Goal: Task Accomplishment & Management: Use online tool/utility

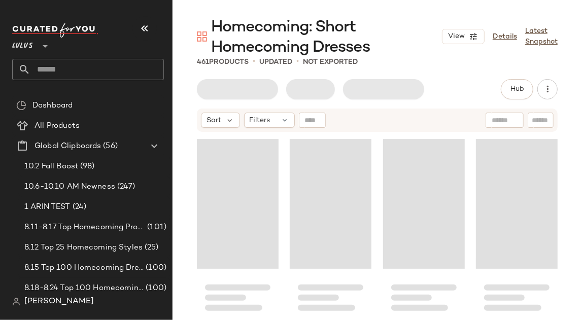
click at [140, 31] on icon "button" at bounding box center [145, 28] width 12 height 12
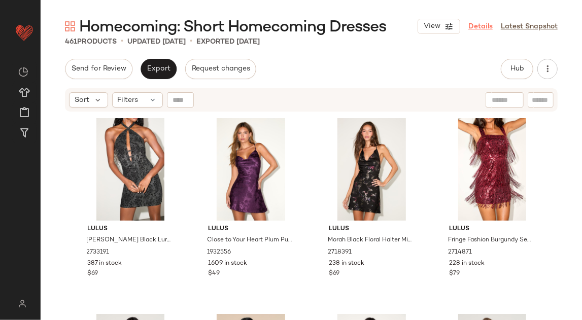
click at [477, 30] on link "Details" at bounding box center [481, 26] width 24 height 11
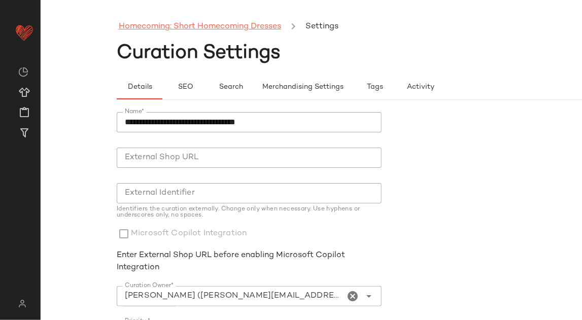
click at [161, 26] on link "Homecoming: Short Homecoming Dresses" at bounding box center [200, 26] width 162 height 13
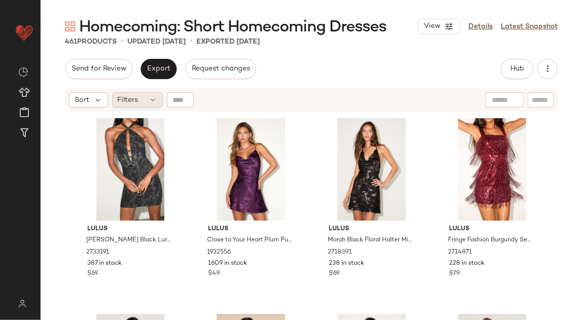
click at [153, 104] on div "Filters" at bounding box center [137, 99] width 51 height 15
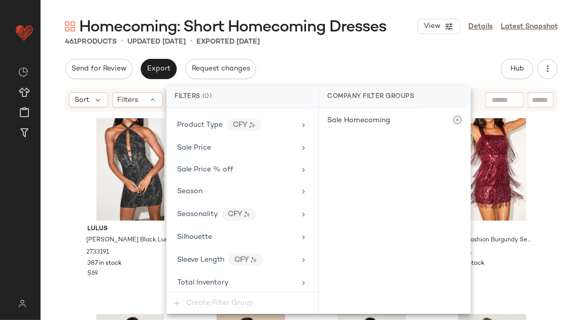
scroll to position [809, 0]
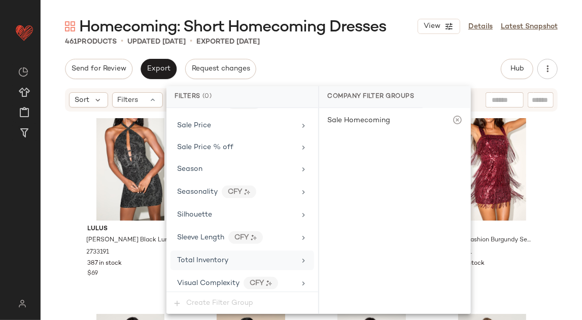
click at [243, 257] on div "Total Inventory" at bounding box center [236, 260] width 118 height 11
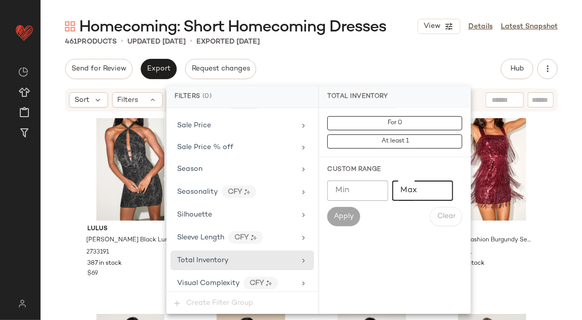
click at [403, 194] on input "Max" at bounding box center [422, 191] width 61 height 20
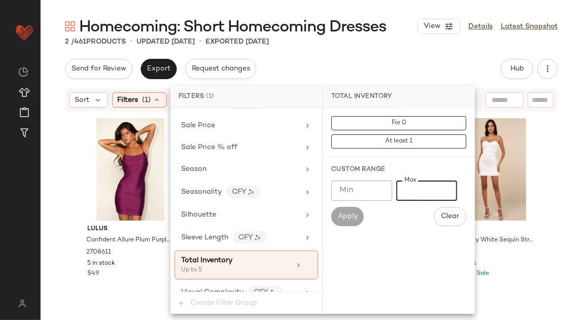
type input "*"
click at [326, 59] on div "Send for Review Export Request changes Hub Send for Review External Review Inte…" at bounding box center [311, 69] width 493 height 20
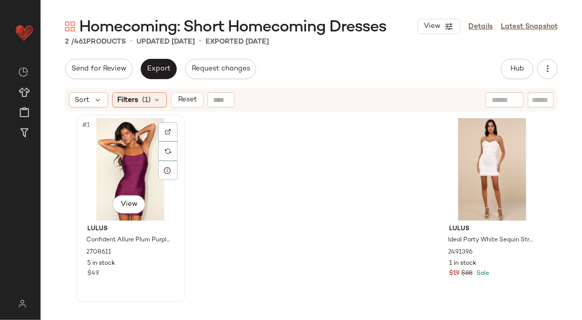
click at [108, 180] on div "#1 View" at bounding box center [131, 169] width 102 height 103
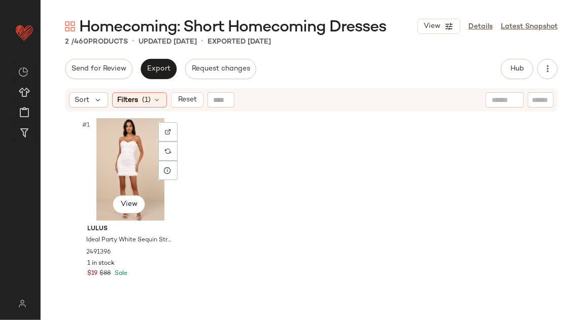
click at [110, 180] on div "#1 View" at bounding box center [131, 169] width 102 height 103
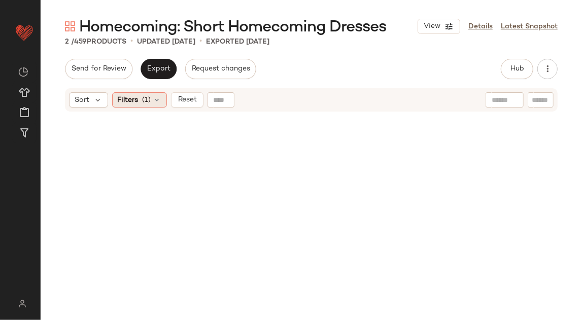
click at [153, 104] on icon at bounding box center [157, 100] width 8 height 8
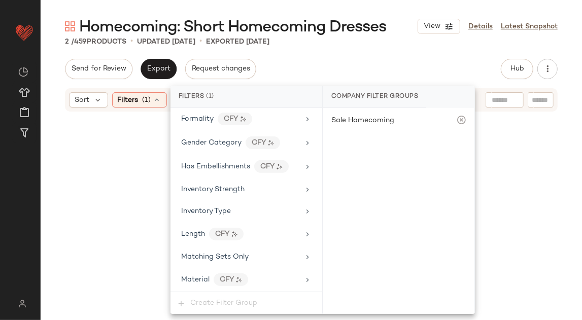
scroll to position [818, 0]
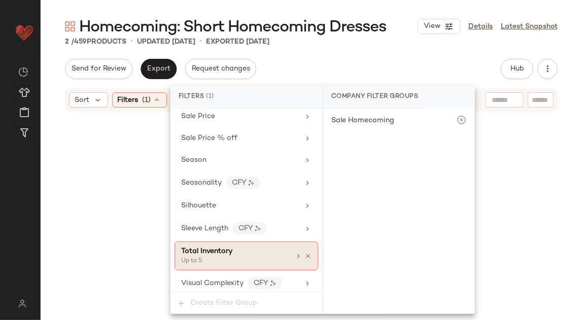
click at [229, 251] on div "Total Inventory" at bounding box center [206, 251] width 51 height 11
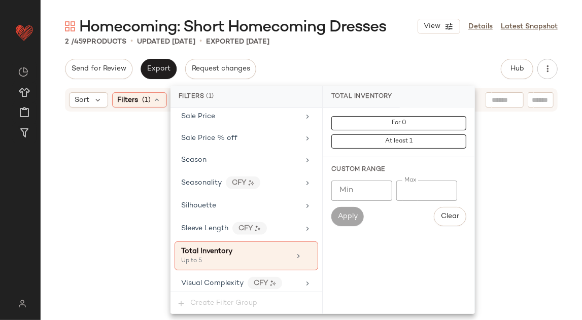
click at [404, 192] on input "*" at bounding box center [426, 191] width 61 height 20
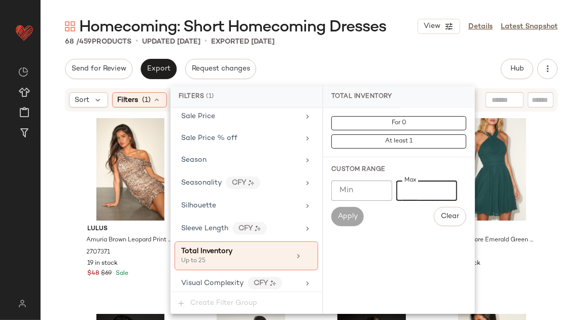
type input "**"
click at [411, 52] on div "Homecoming: Short Homecoming Dresses View Details Latest Snapshot 68 / 459 Prod…" at bounding box center [312, 168] width 542 height 304
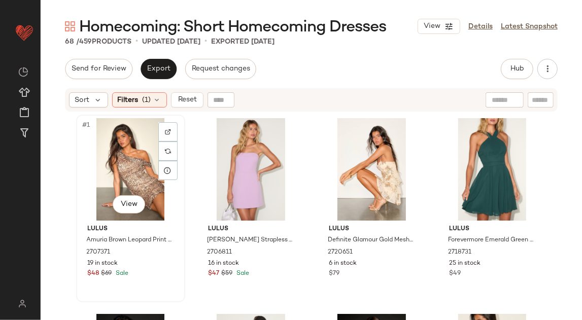
click at [105, 170] on div "#1 View" at bounding box center [131, 169] width 102 height 103
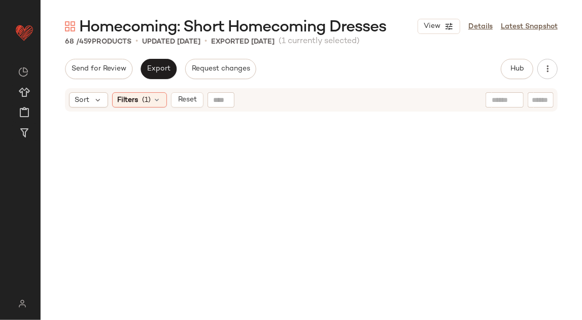
scroll to position [3099, 0]
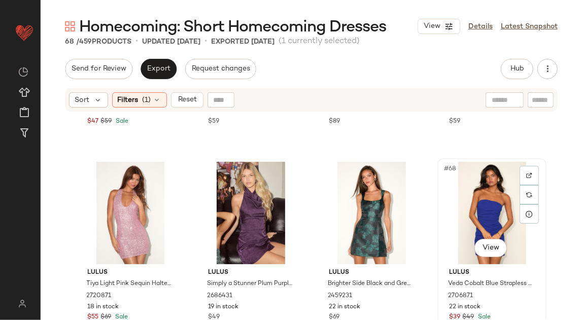
click at [449, 196] on div "#68 View" at bounding box center [492, 213] width 102 height 103
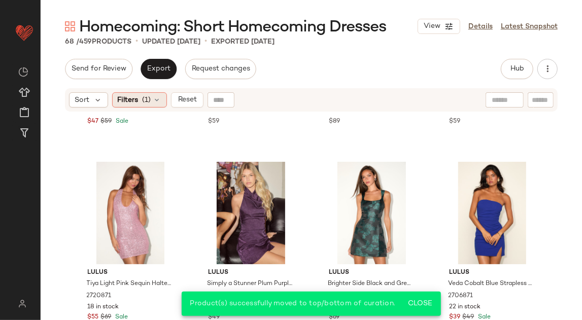
click at [139, 97] on div "Filters (1)" at bounding box center [139, 99] width 55 height 15
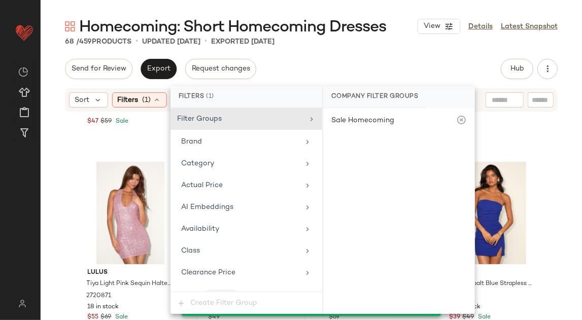
scroll to position [818, 0]
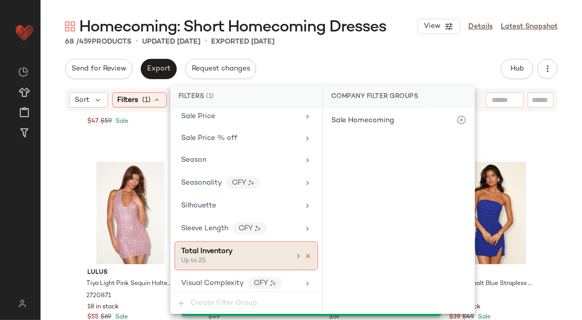
click at [305, 253] on icon at bounding box center [308, 256] width 7 height 7
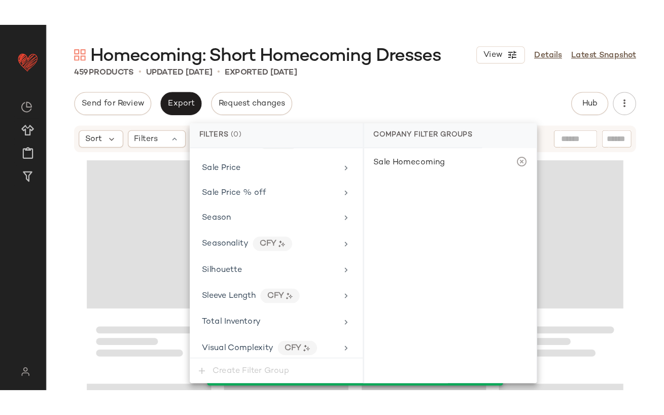
scroll to position [22301, 0]
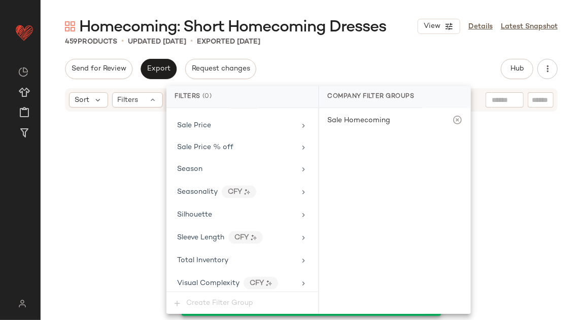
click at [375, 73] on div "Send for Review Export Request changes Hub Send for Review External Review Inte…" at bounding box center [311, 69] width 493 height 20
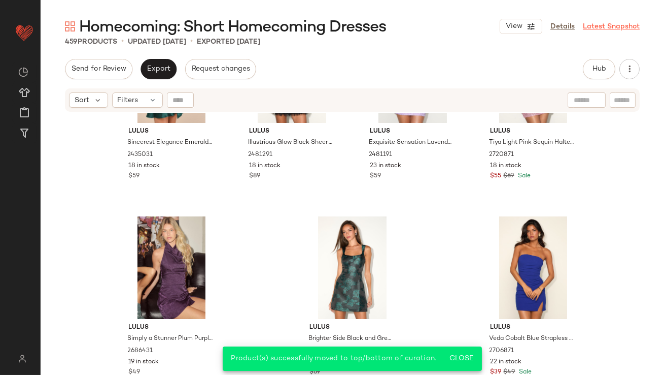
click at [582, 28] on link "Latest Snapshot" at bounding box center [611, 26] width 57 height 11
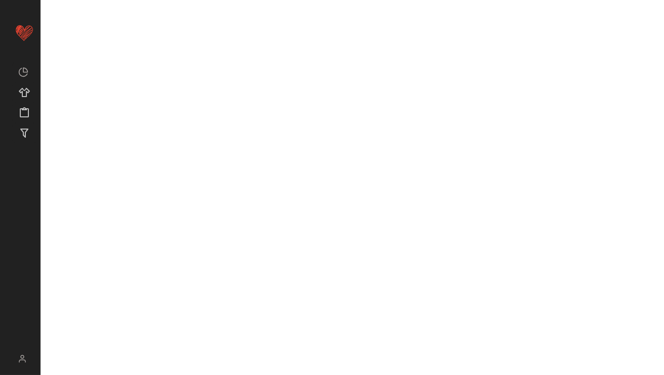
scroll to position [22301, 0]
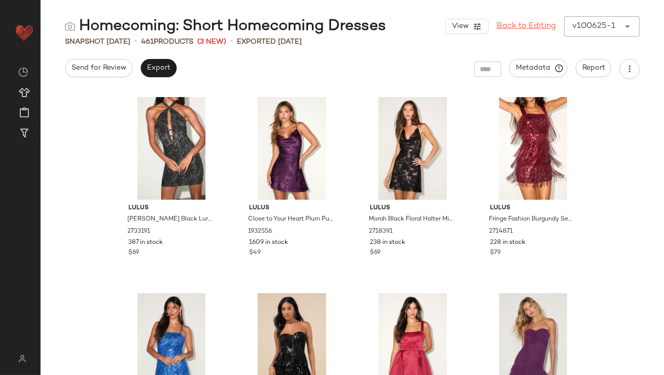
click at [512, 26] on link "Back to Editing" at bounding box center [526, 26] width 59 height 12
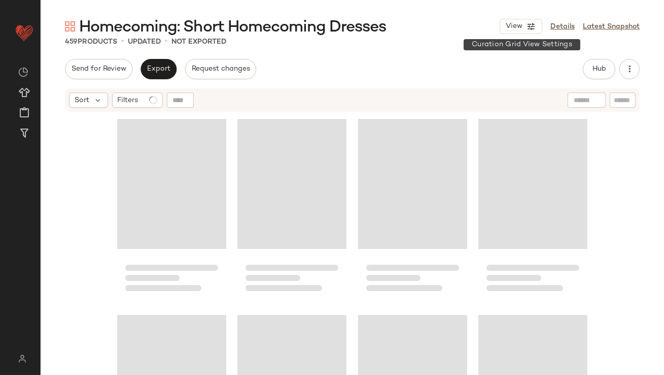
scroll to position [22246, 0]
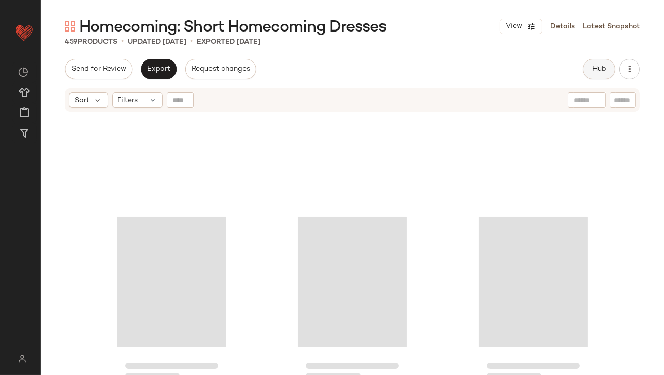
click at [582, 70] on span "Hub" at bounding box center [599, 69] width 14 height 8
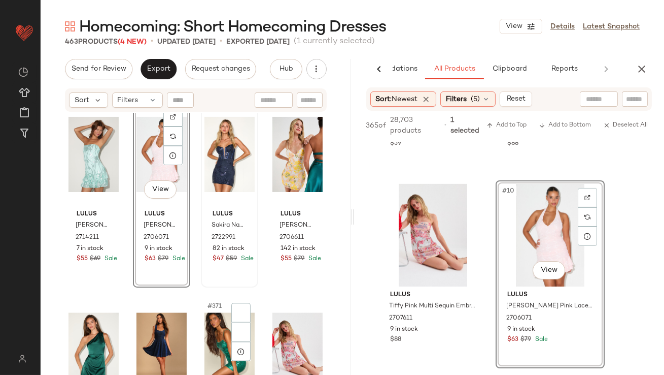
scroll to position [17904, 0]
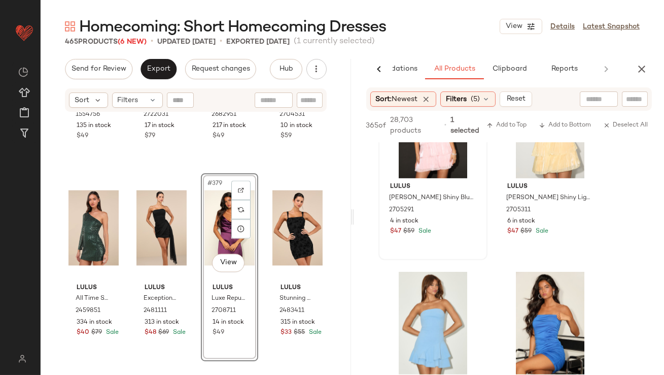
scroll to position [1584, 0]
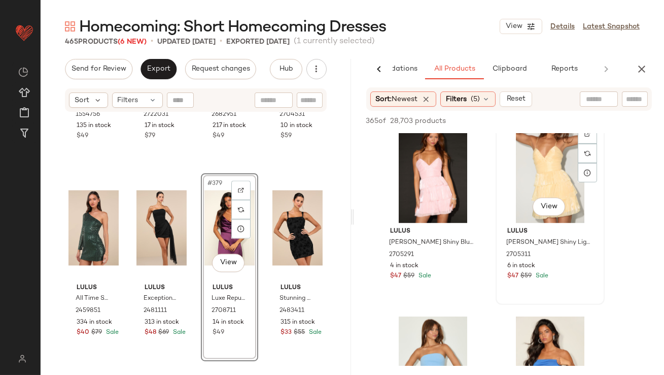
click at [567, 170] on div "#18 View" at bounding box center [550, 171] width 102 height 103
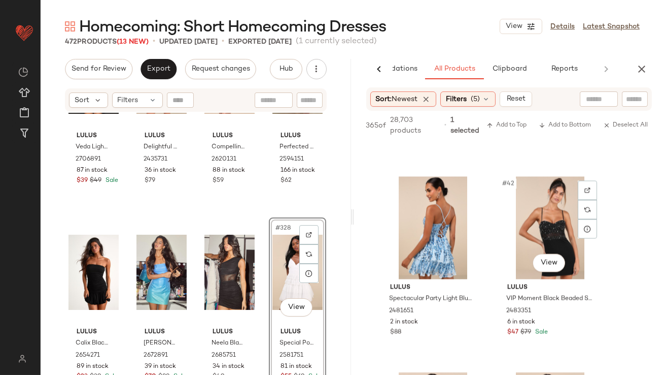
scroll to position [3897, 0]
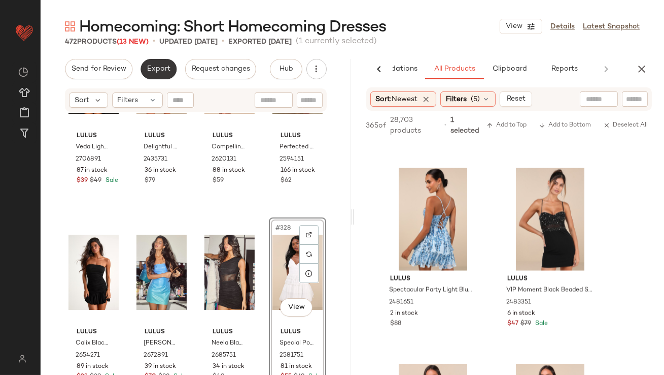
click at [166, 65] on span "Export" at bounding box center [159, 69] width 24 height 8
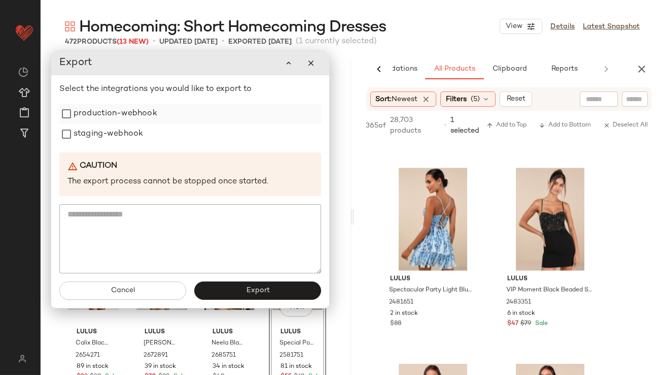
click at [141, 120] on label "production-webhook" at bounding box center [116, 114] width 84 height 20
click at [131, 129] on label "staging-webhook" at bounding box center [109, 134] width 70 height 20
click at [222, 285] on button "Export" at bounding box center [257, 290] width 127 height 18
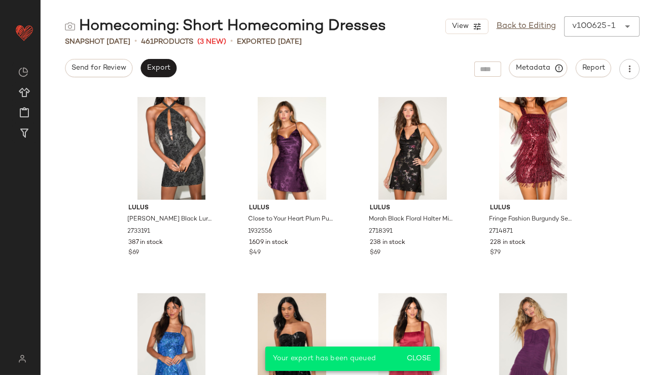
click at [530, 33] on div "View Back to Editing v100625-1 ******" at bounding box center [543, 26] width 194 height 20
click at [529, 26] on link "Back to Editing" at bounding box center [526, 26] width 59 height 12
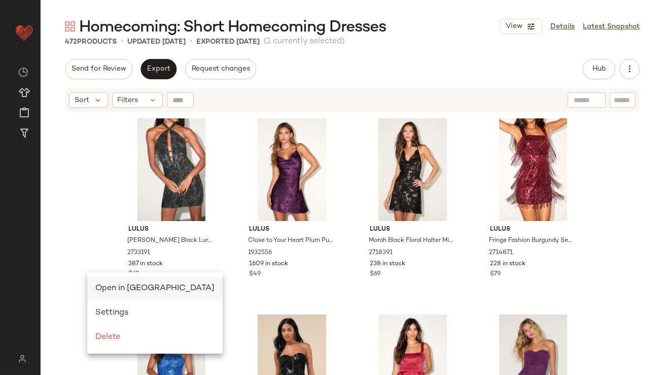
click at [101, 278] on div "Open in Split View" at bounding box center [155, 288] width 136 height 24
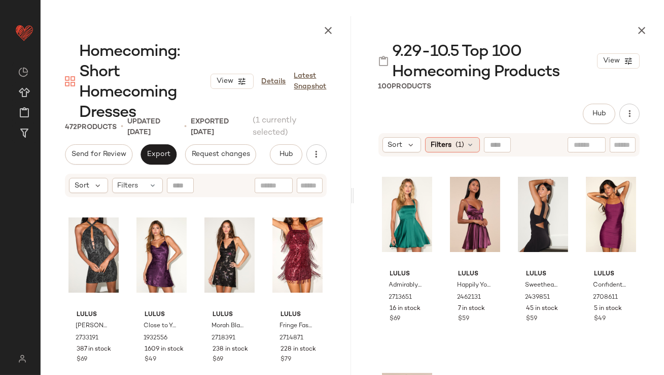
click at [460, 142] on span "(1)" at bounding box center [460, 145] width 9 height 11
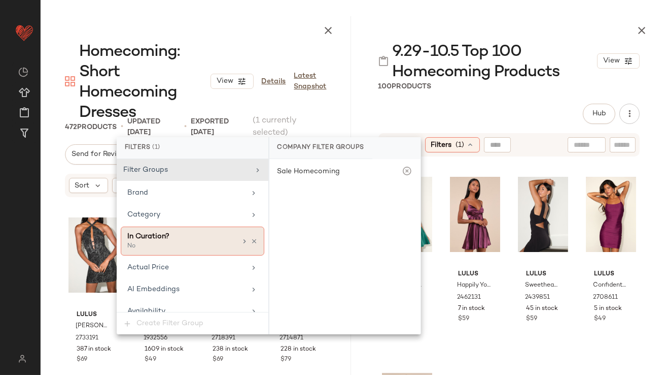
click at [251, 238] on icon at bounding box center [254, 241] width 7 height 7
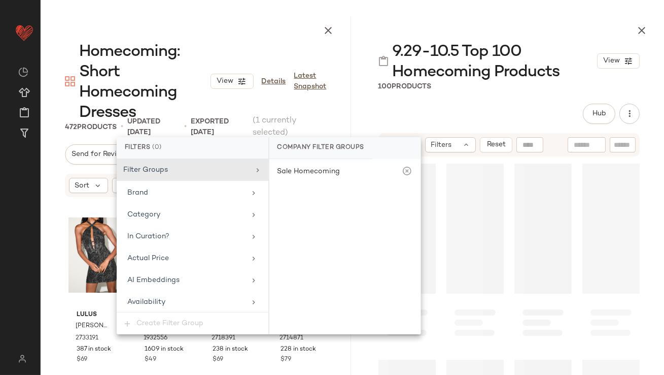
click at [476, 103] on div "9.29-10.5 Top 100 Homecoming Products View 100 Products Hub Send for Review Ext…" at bounding box center [509, 195] width 311 height 358
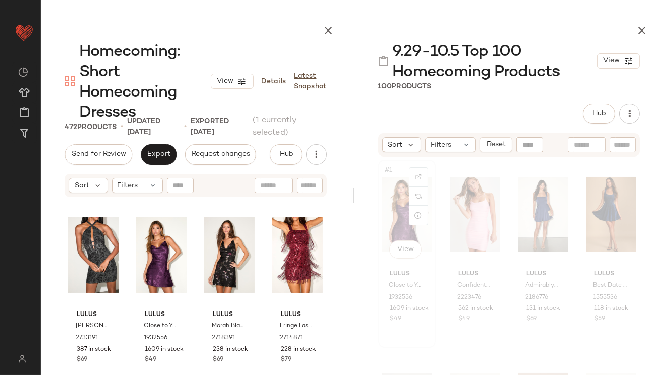
click at [388, 217] on div "#1 View" at bounding box center [407, 214] width 50 height 103
click at [448, 190] on div "#2 View Lulus Confident Allure Light Pink Ruched Lace-Up Bodycon Mini Dress 222…" at bounding box center [475, 253] width 55 height 186
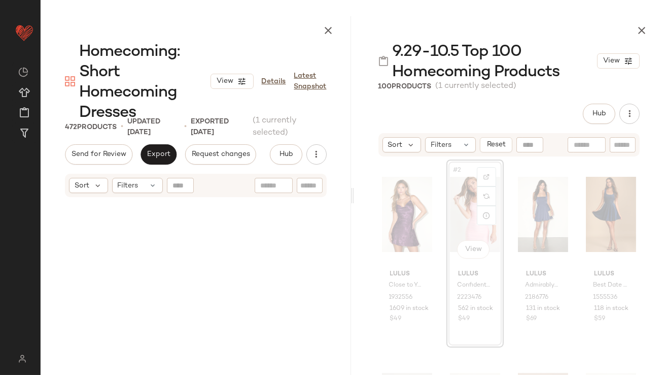
scroll to position [1175, 0]
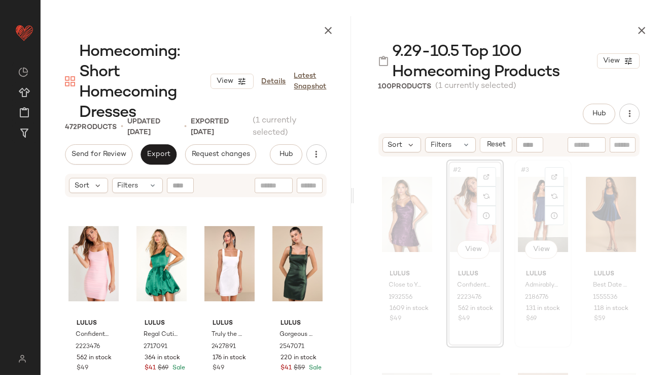
click at [535, 198] on div "#3 View" at bounding box center [543, 214] width 50 height 103
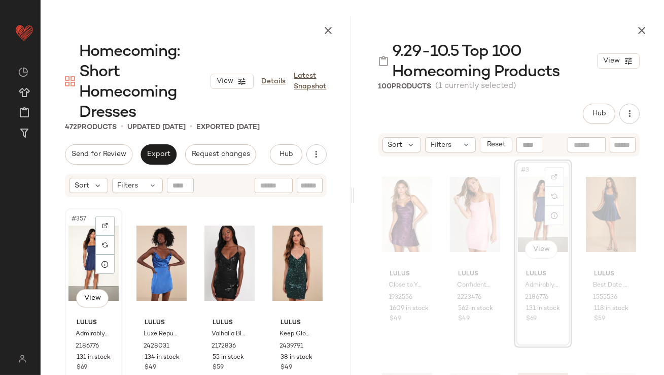
click at [83, 268] on div "#357 View" at bounding box center [94, 263] width 50 height 103
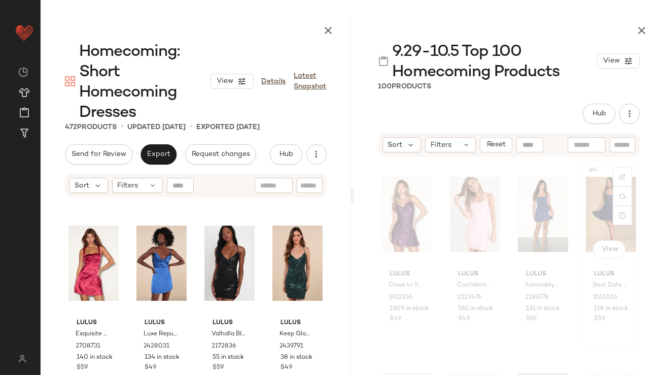
click at [582, 200] on div "#4 View" at bounding box center [611, 214] width 50 height 103
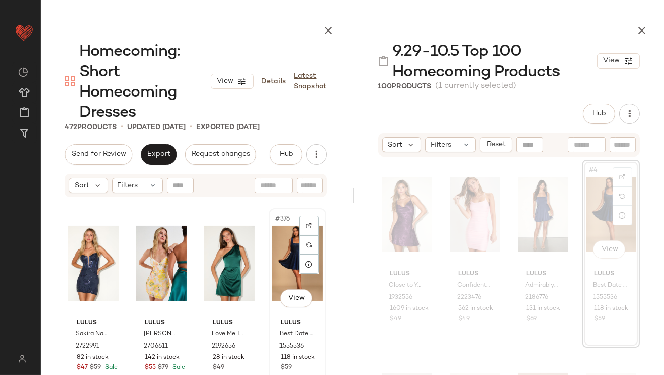
click at [273, 267] on div "#376 View" at bounding box center [298, 263] width 50 height 103
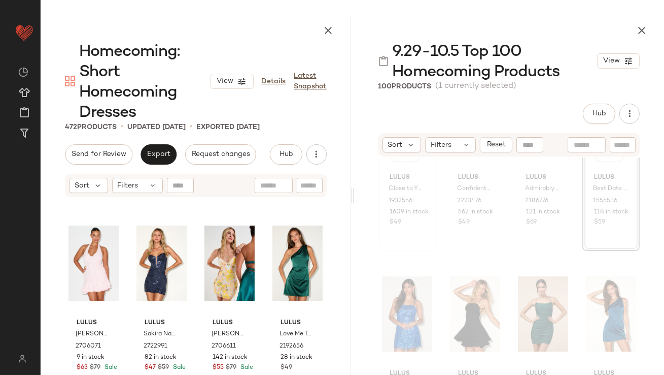
scroll to position [112, 0]
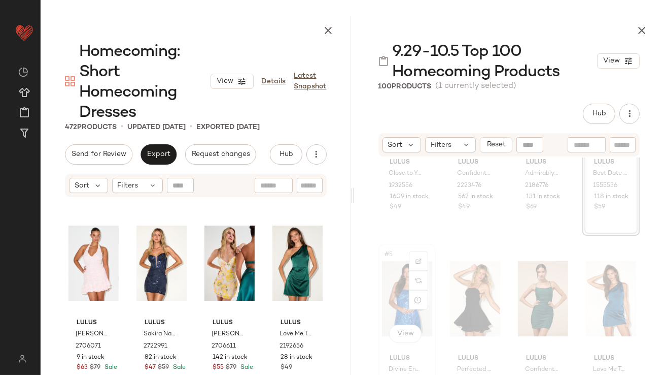
click at [392, 303] on div "#5 View" at bounding box center [407, 298] width 50 height 103
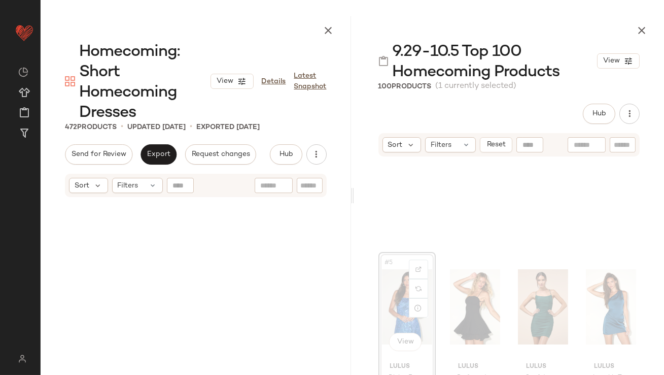
scroll to position [204, 0]
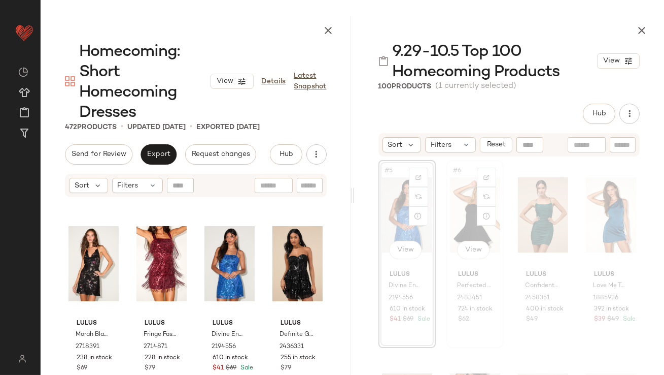
click at [458, 200] on div "#6 View" at bounding box center [475, 214] width 50 height 103
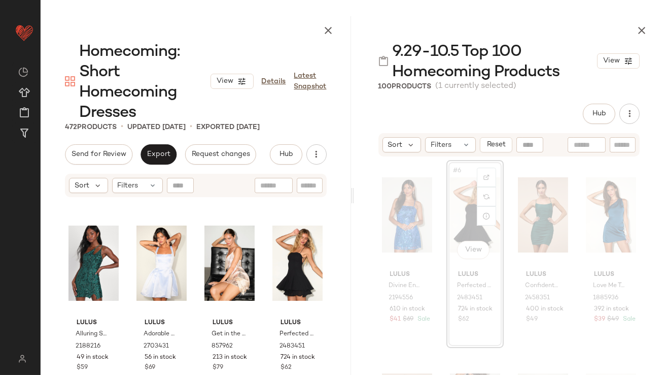
scroll to position [195, 0]
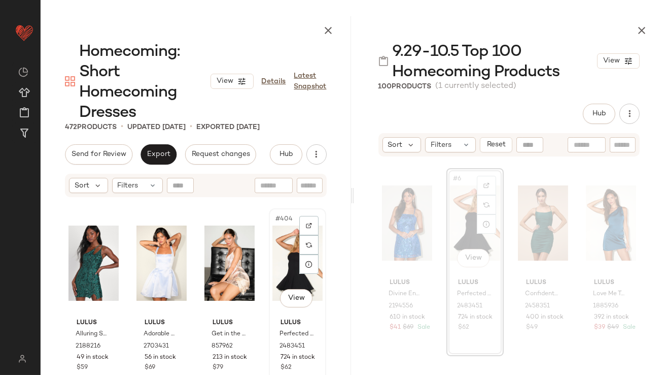
click at [280, 247] on div "#404 View" at bounding box center [298, 263] width 50 height 103
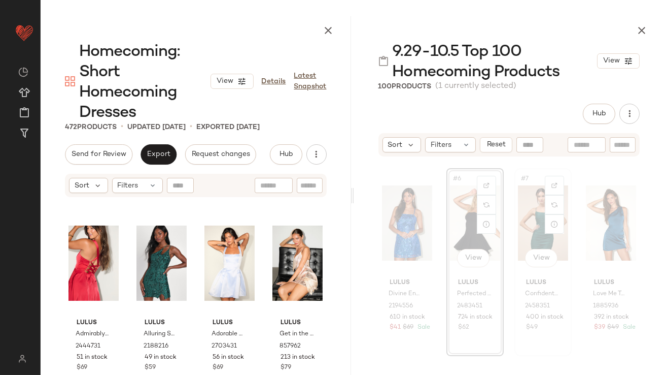
click at [525, 221] on div "#7 View" at bounding box center [543, 223] width 50 height 103
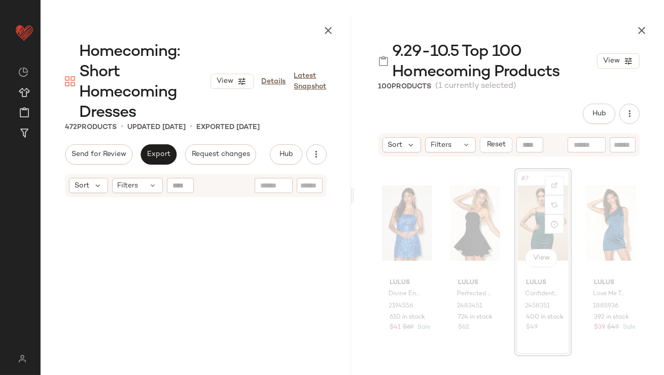
scroll to position [18025, 0]
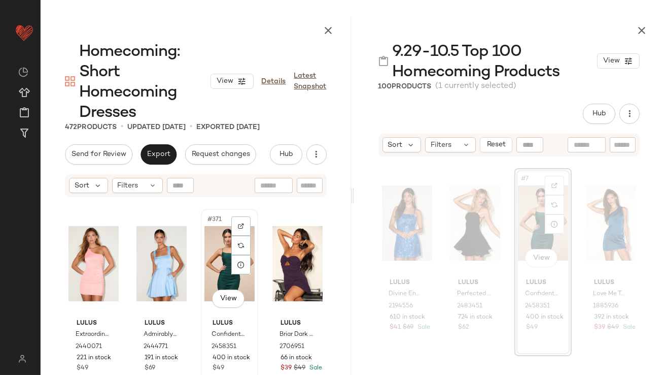
click at [214, 276] on div "#371 View" at bounding box center [230, 263] width 50 height 103
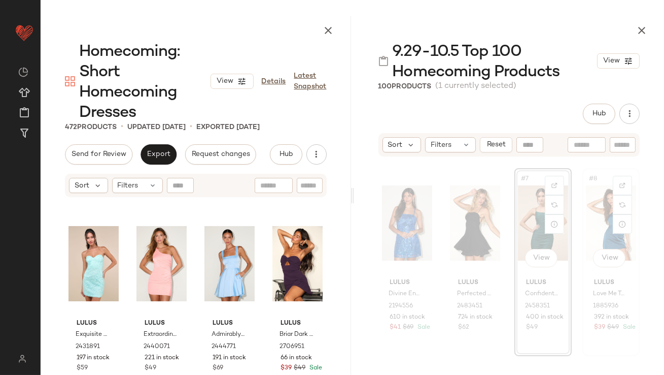
click at [582, 203] on div "#8 View" at bounding box center [611, 223] width 50 height 103
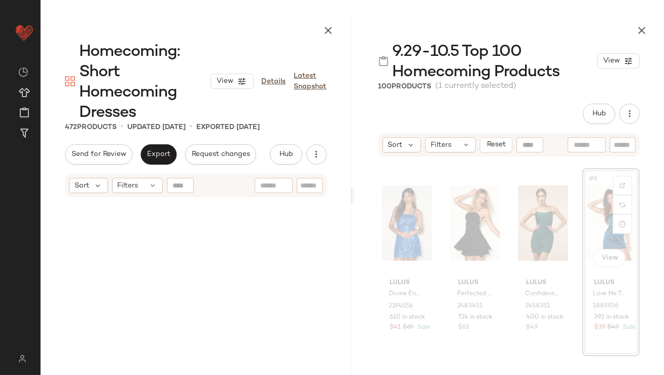
scroll to position [5682, 0]
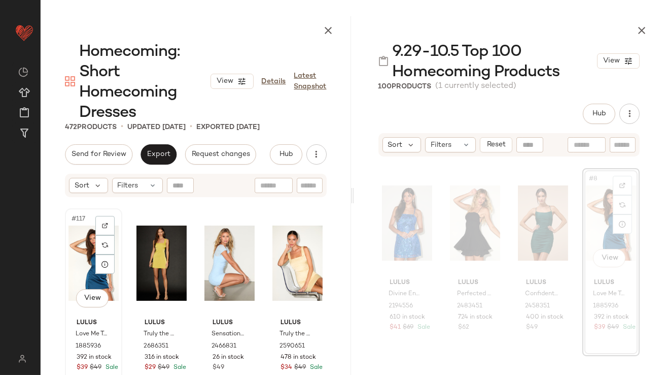
click at [76, 258] on div "#117 View" at bounding box center [94, 263] width 50 height 103
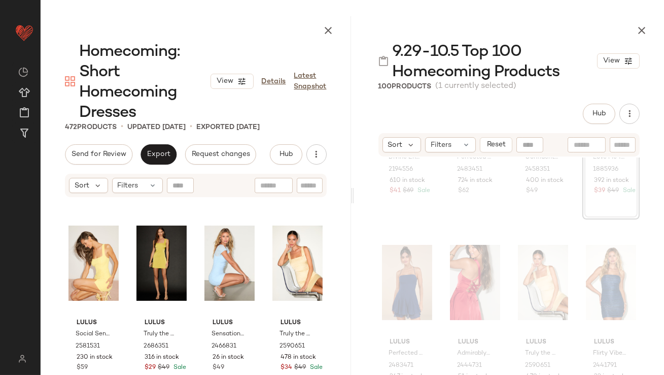
scroll to position [344, 0]
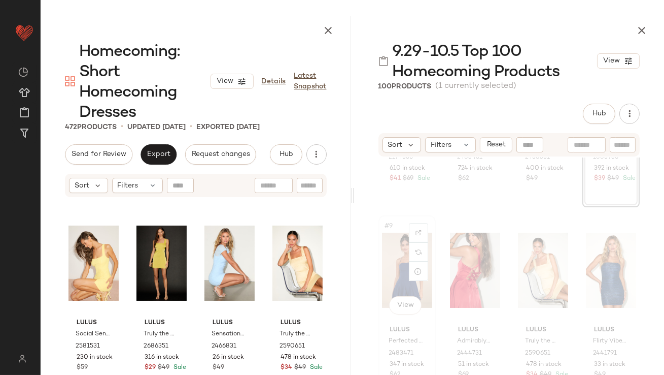
click at [380, 272] on div "#9 View Lulus Perfected Sweetness Dark Blue Pleated Tiered Mini Dress 2483471 3…" at bounding box center [407, 309] width 55 height 186
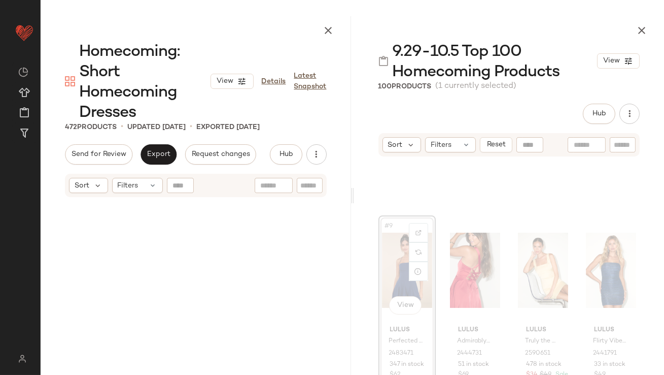
scroll to position [391, 0]
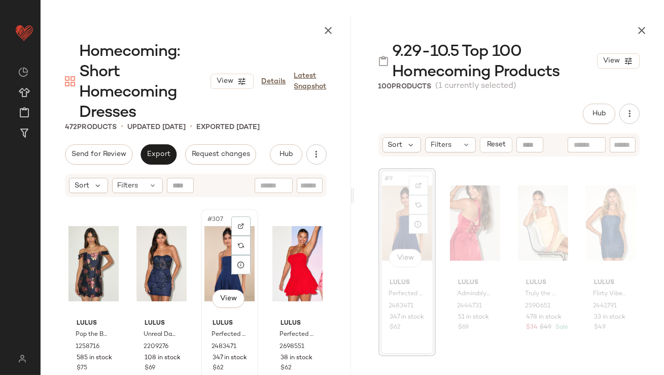
click at [214, 280] on div "#307 View" at bounding box center [230, 263] width 50 height 103
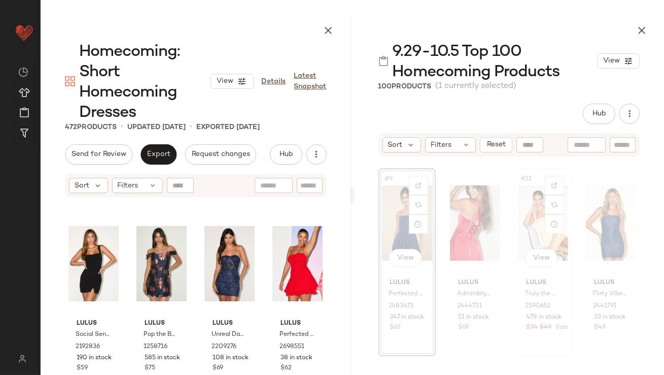
click at [526, 230] on div "#11 View" at bounding box center [543, 223] width 50 height 103
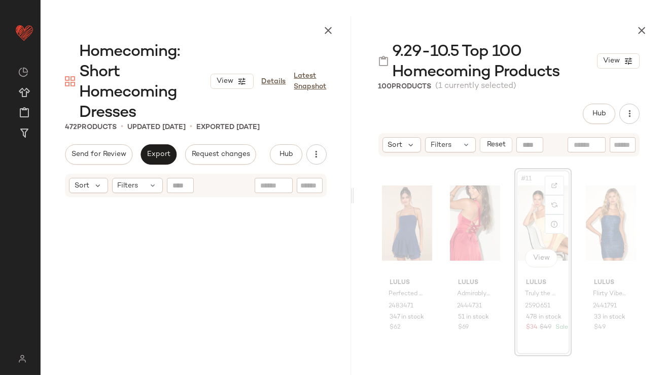
scroll to position [5878, 0]
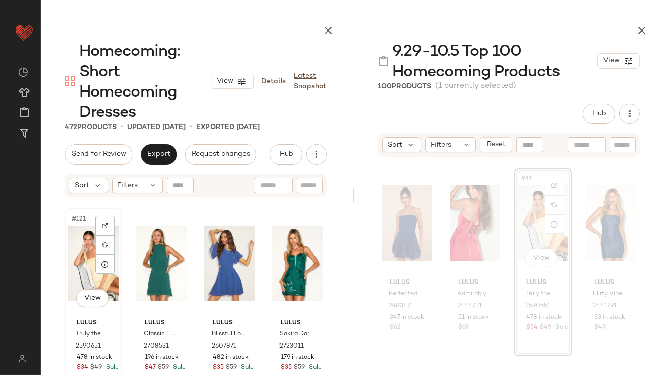
click at [92, 267] on div "#121 View" at bounding box center [94, 263] width 50 height 103
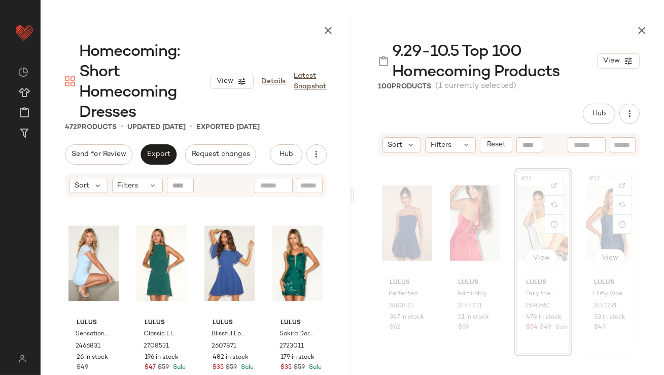
click at [582, 192] on div "#12 View" at bounding box center [611, 223] width 50 height 103
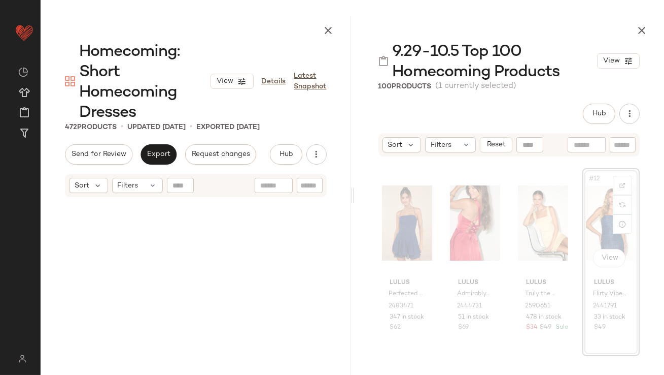
scroll to position [16458, 0]
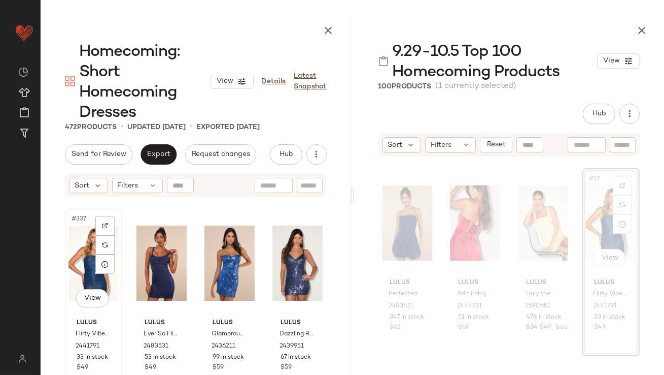
click at [81, 256] on div "#337 View" at bounding box center [94, 263] width 50 height 103
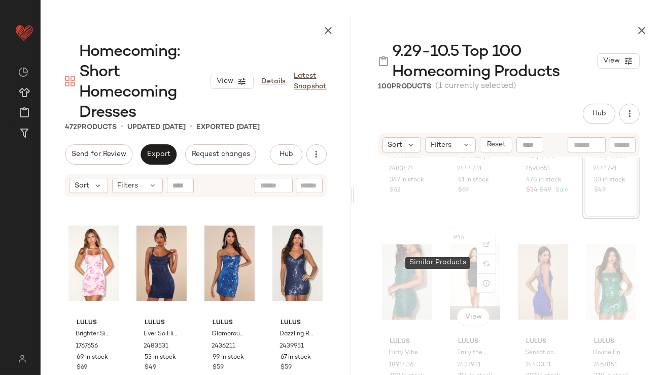
scroll to position [610, 0]
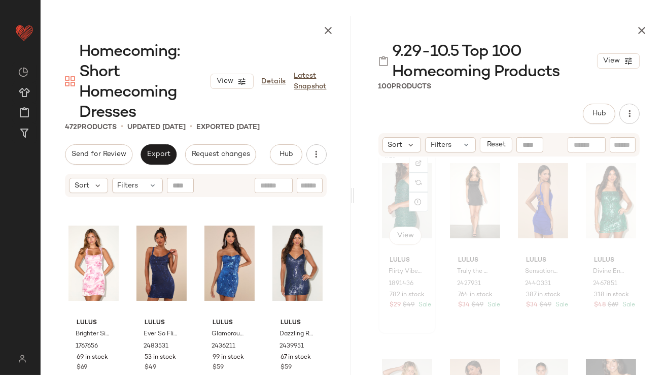
click at [392, 206] on div "#13 View" at bounding box center [407, 200] width 50 height 103
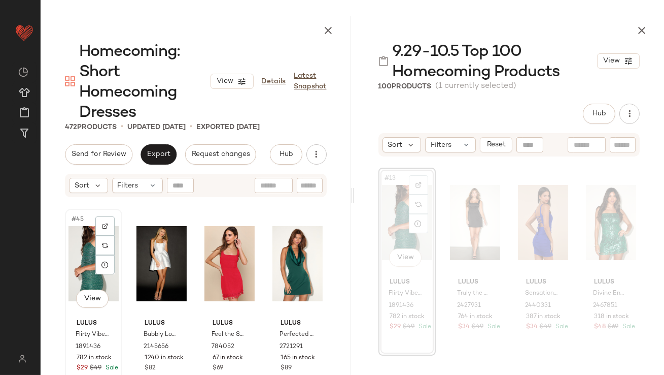
click at [81, 258] on div "#45 View" at bounding box center [94, 263] width 50 height 103
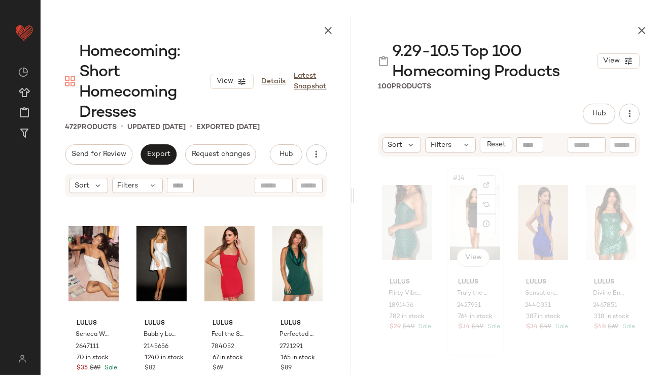
click at [458, 207] on div "#14 View" at bounding box center [475, 222] width 50 height 103
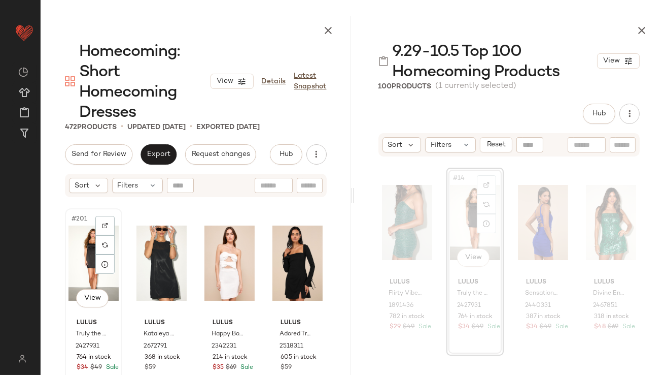
click at [84, 264] on div "#201 View" at bounding box center [94, 263] width 50 height 103
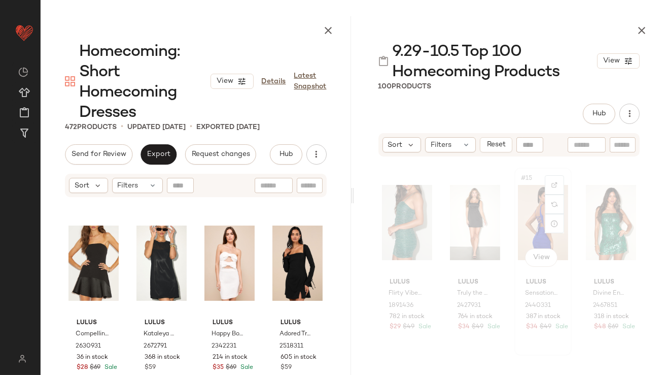
click at [522, 184] on div "#15 View" at bounding box center [543, 222] width 50 height 103
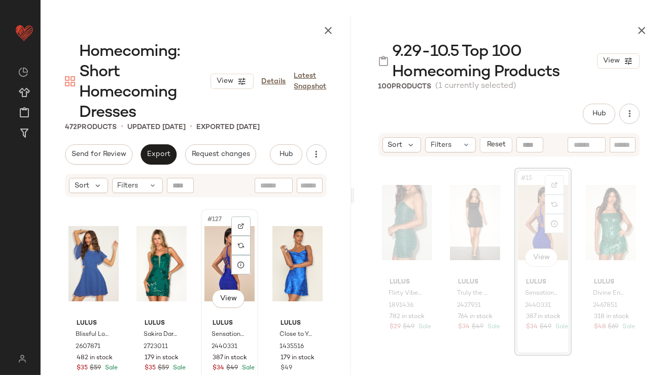
click at [215, 269] on div "#127 View" at bounding box center [230, 263] width 50 height 103
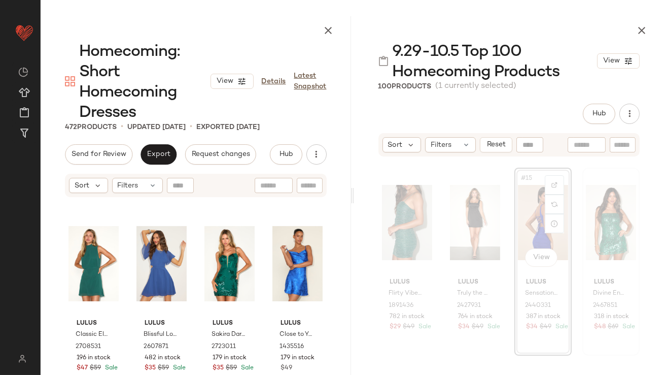
click at [582, 203] on div at bounding box center [611, 222] width 50 height 103
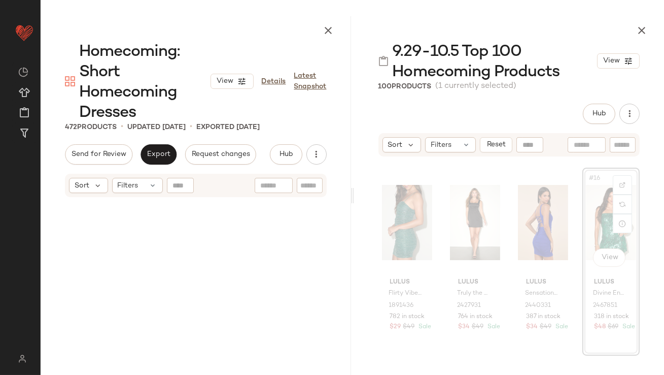
scroll to position [2547, 0]
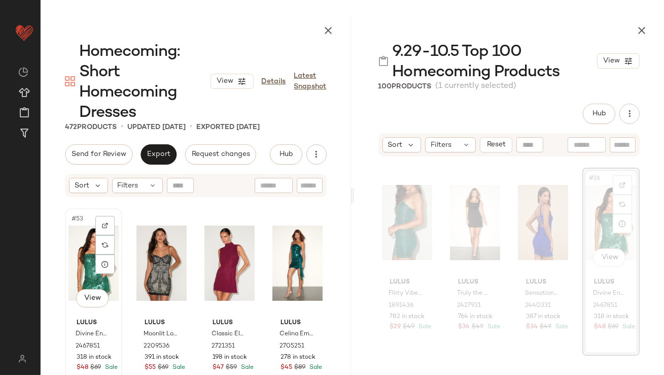
click at [86, 265] on div "#53 View" at bounding box center [94, 263] width 50 height 103
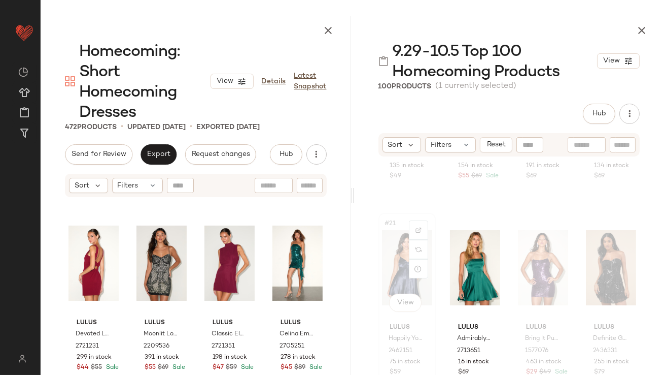
scroll to position [943, 0]
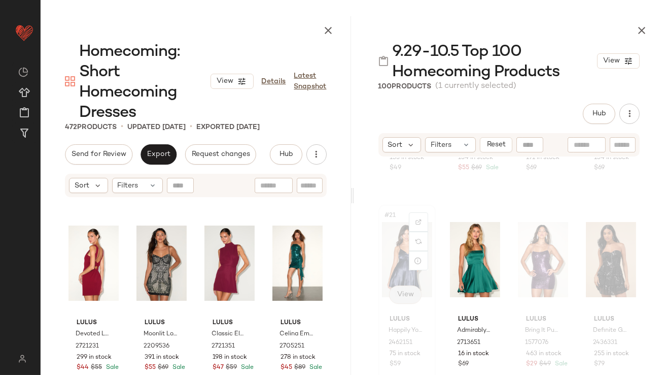
click at [392, 263] on div "#21 View" at bounding box center [407, 259] width 50 height 103
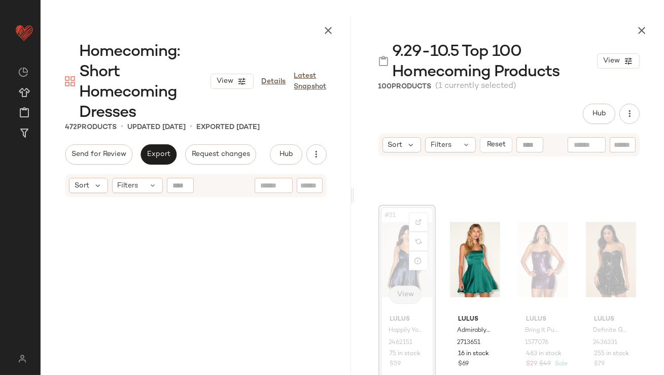
scroll to position [980, 0]
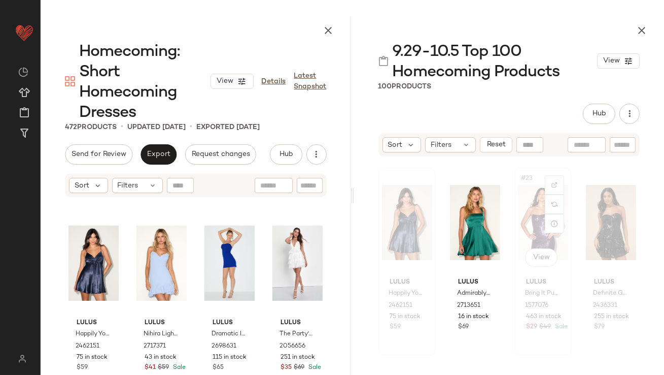
click at [527, 202] on div "#23 View" at bounding box center [543, 222] width 50 height 103
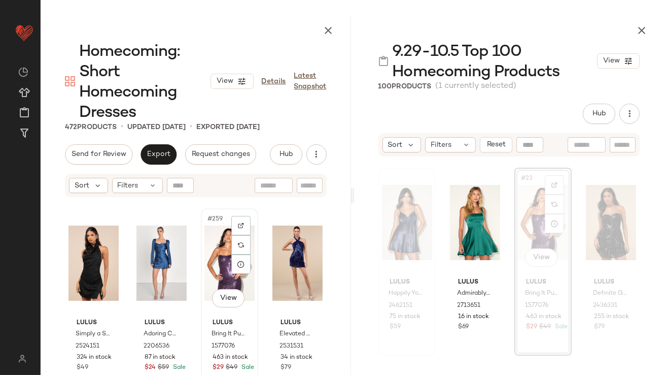
click at [220, 257] on div "#259 View" at bounding box center [230, 263] width 50 height 103
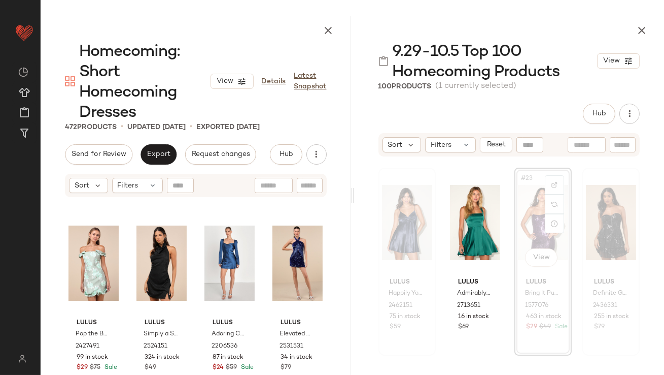
click at [582, 212] on div at bounding box center [611, 222] width 50 height 103
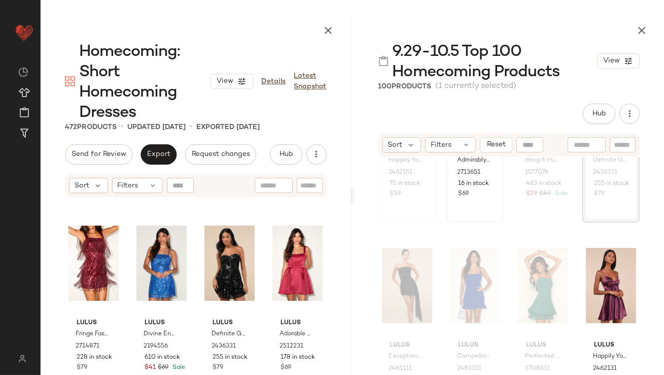
scroll to position [1125, 0]
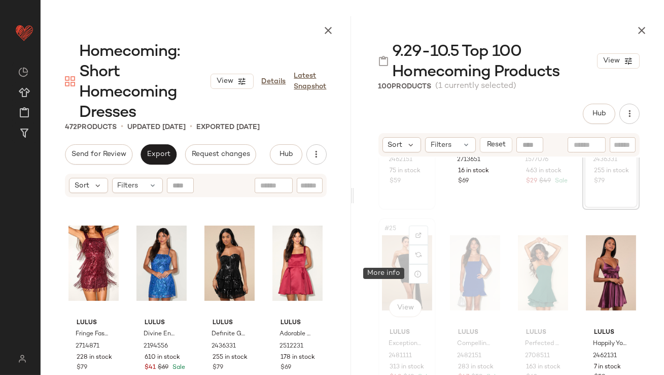
click at [388, 263] on div "#25 View" at bounding box center [407, 272] width 50 height 103
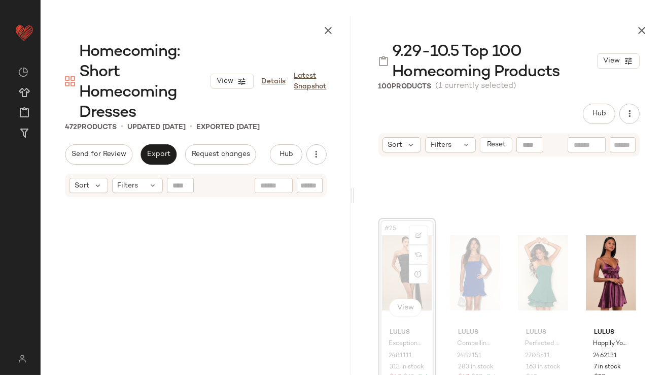
scroll to position [1175, 0]
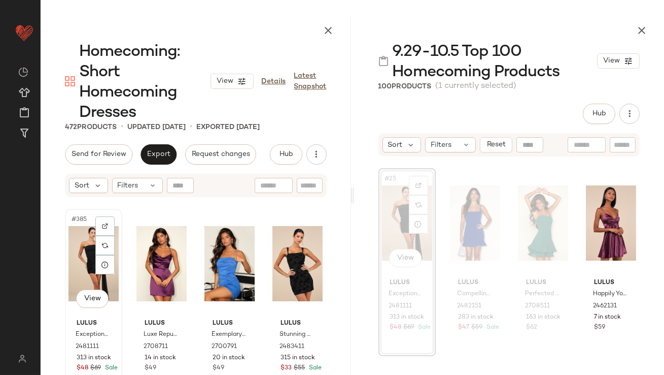
click at [78, 271] on div "#385 View" at bounding box center [94, 263] width 50 height 103
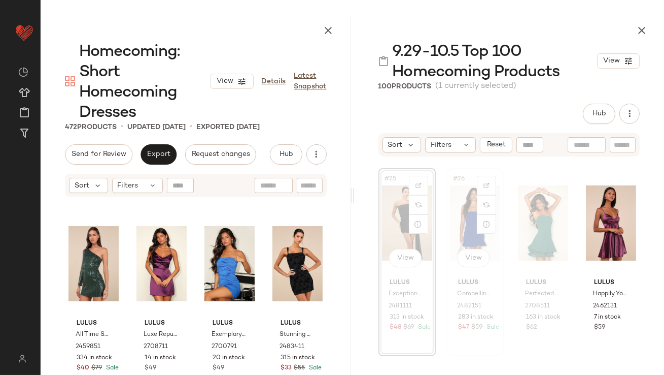
click at [459, 216] on div "#26 View" at bounding box center [475, 223] width 50 height 103
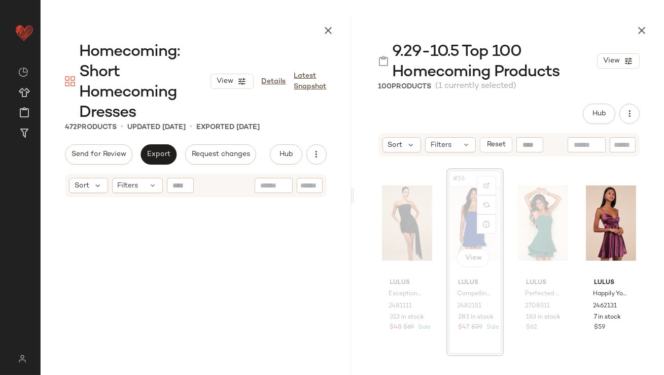
scroll to position [1175, 0]
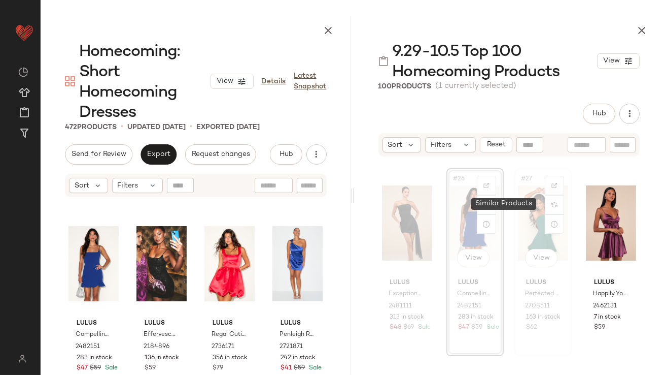
click at [533, 206] on div "#27 View" at bounding box center [543, 223] width 50 height 103
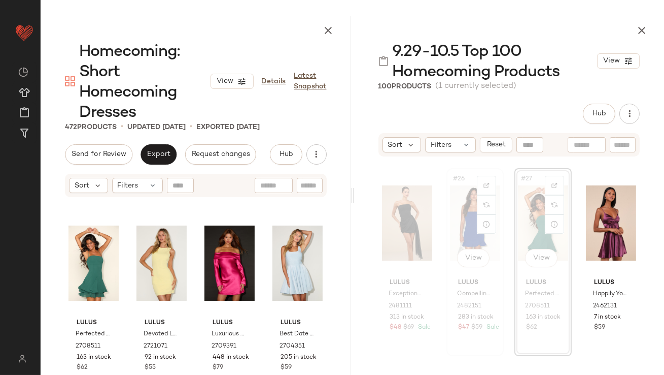
scroll to position [1305, 0]
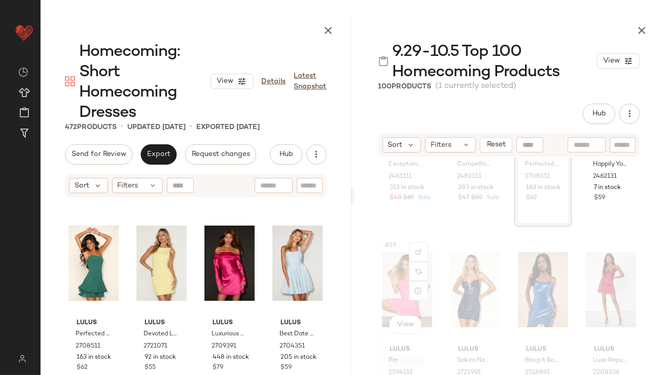
click at [390, 289] on div "#29 View" at bounding box center [407, 289] width 50 height 103
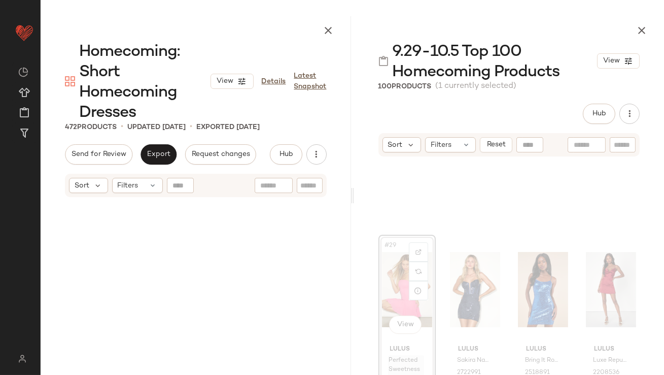
scroll to position [0, 0]
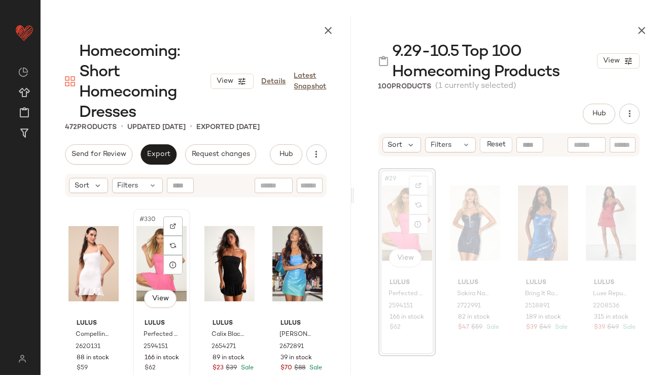
click at [151, 275] on div "#330 View" at bounding box center [162, 263] width 50 height 103
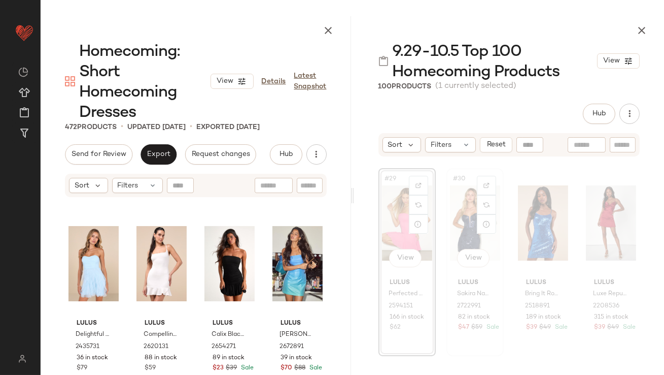
click at [450, 222] on div "#30 View" at bounding box center [475, 223] width 50 height 103
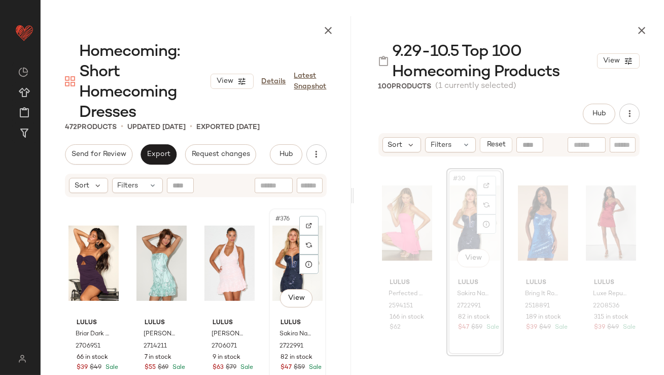
click at [279, 253] on div "#376 View" at bounding box center [298, 263] width 50 height 103
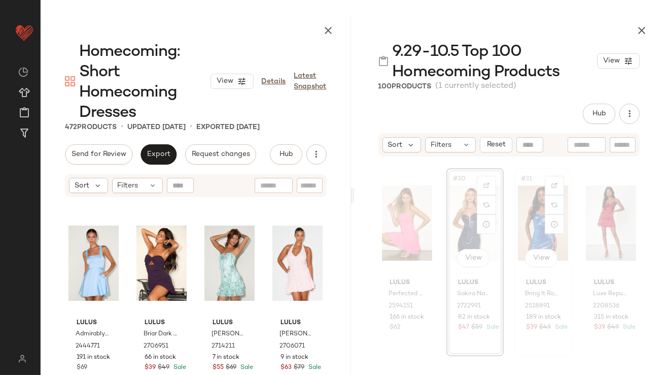
click at [536, 203] on div "#31 View" at bounding box center [543, 223] width 50 height 103
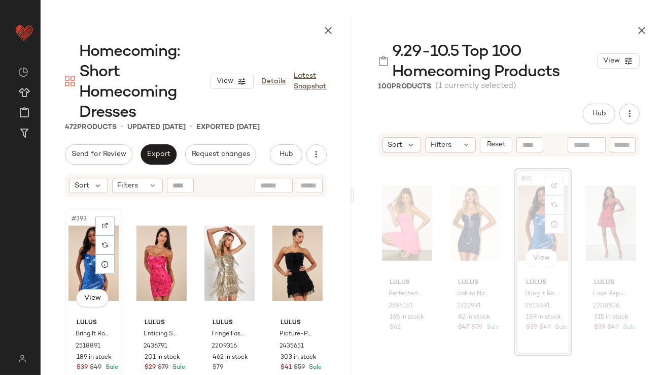
click at [76, 247] on div "#393 View" at bounding box center [94, 263] width 50 height 103
click at [576, 199] on div "Lulus Perfected Sweetness Hot Pink Pleated Tiered Mini Dress 2594151 166 in sto…" at bounding box center [509, 300] width 311 height 287
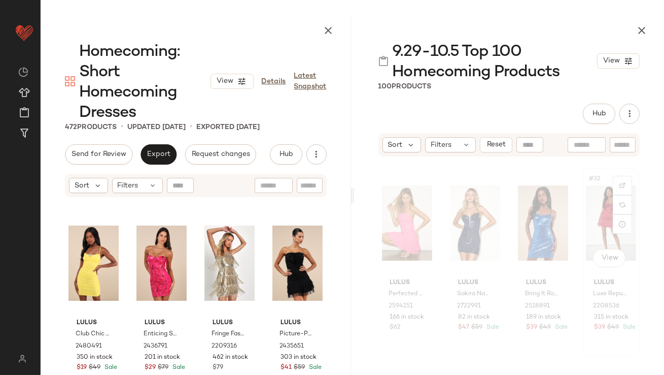
click at [582, 206] on div "#32 View" at bounding box center [611, 223] width 50 height 103
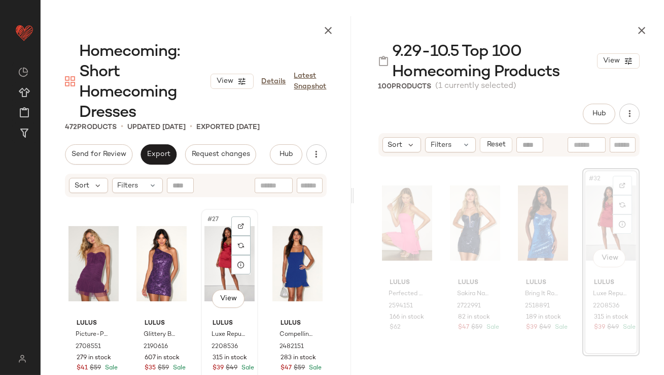
click at [212, 269] on div "#27 View" at bounding box center [230, 263] width 50 height 103
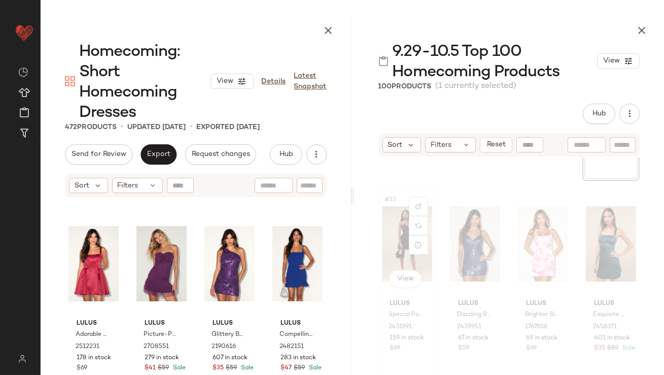
scroll to position [1553, 0]
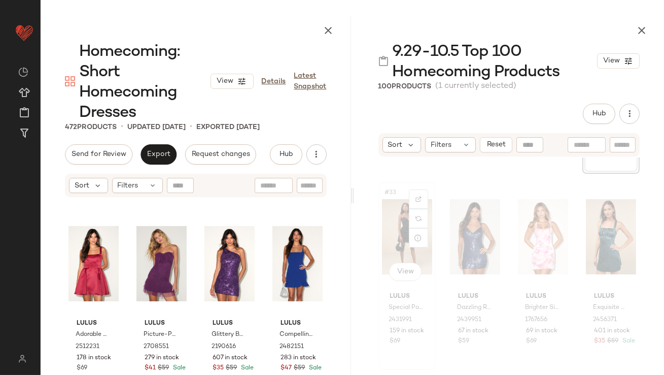
click at [393, 250] on div "#33 View" at bounding box center [407, 236] width 50 height 103
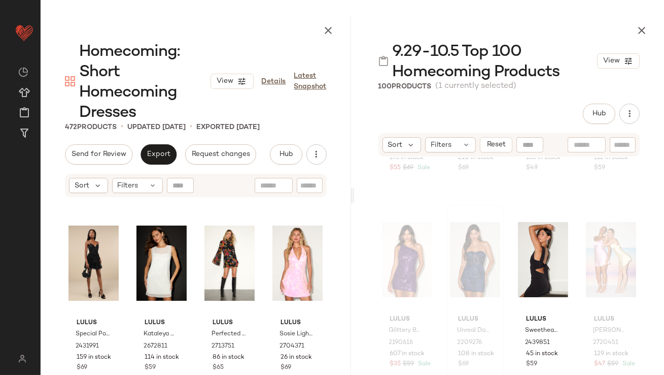
scroll to position [3365, 0]
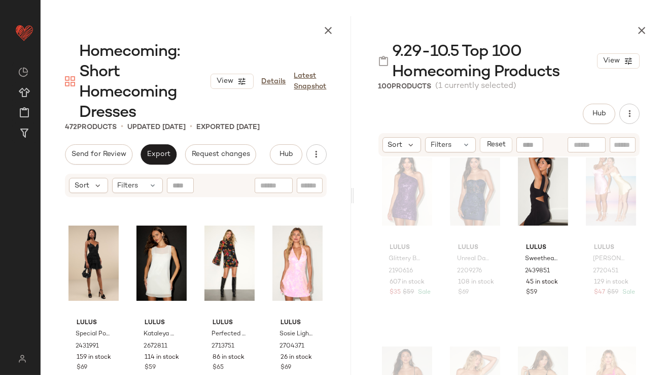
click at [582, 15] on main "Homecoming: Short Homecoming Dresses View Details Latest Snapshot 472 Products …" at bounding box center [332, 187] width 664 height 375
click at [582, 21] on button "button" at bounding box center [642, 30] width 20 height 20
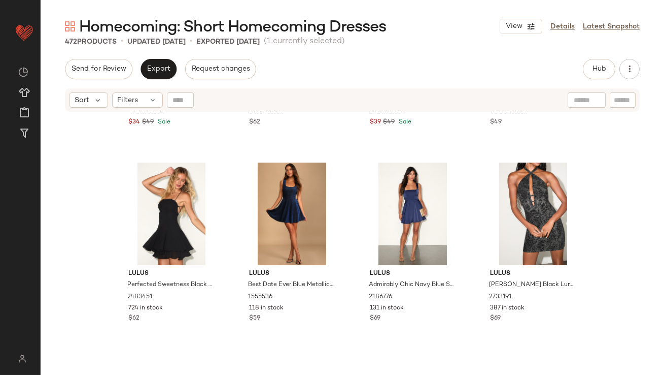
scroll to position [776, 0]
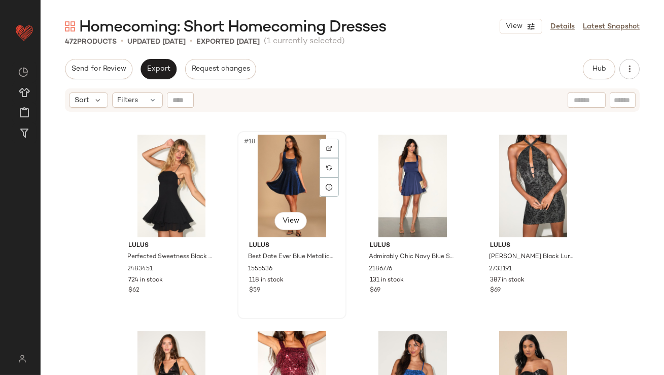
click at [268, 180] on div "#18 View" at bounding box center [292, 186] width 102 height 103
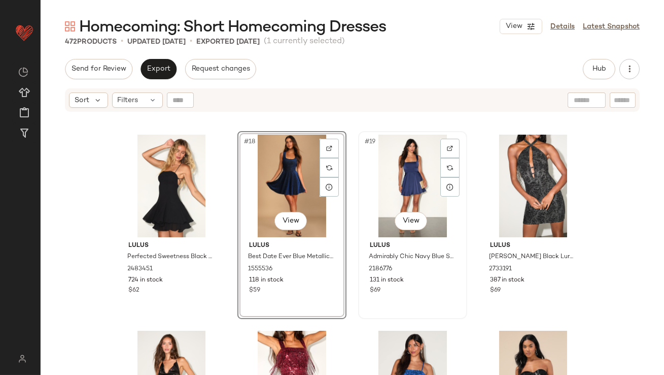
click at [395, 164] on div "#19 View" at bounding box center [413, 186] width 102 height 103
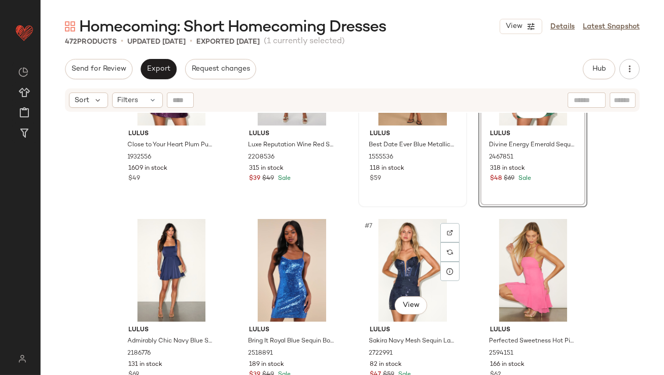
scroll to position [122, 0]
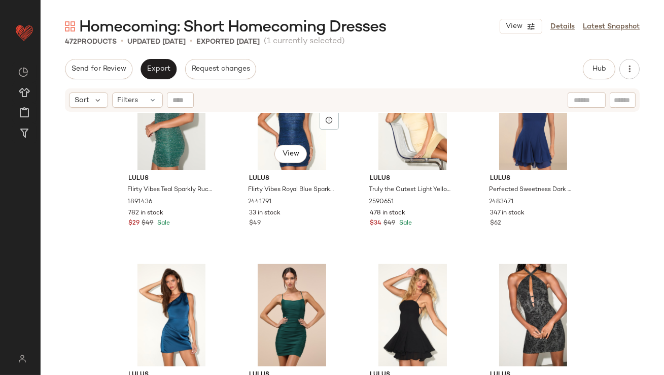
scroll to position [647, 0]
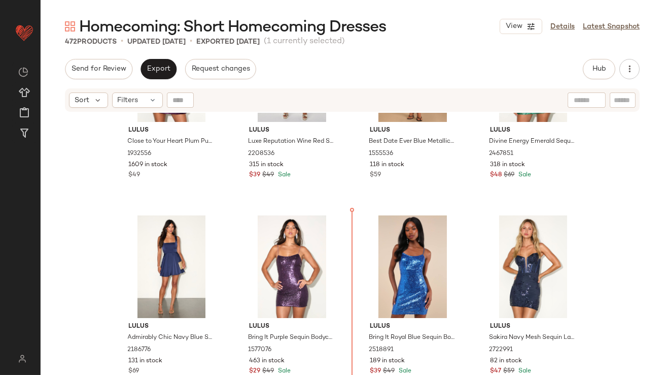
drag, startPoint x: 281, startPoint y: 299, endPoint x: 282, endPoint y: 292, distance: 7.6
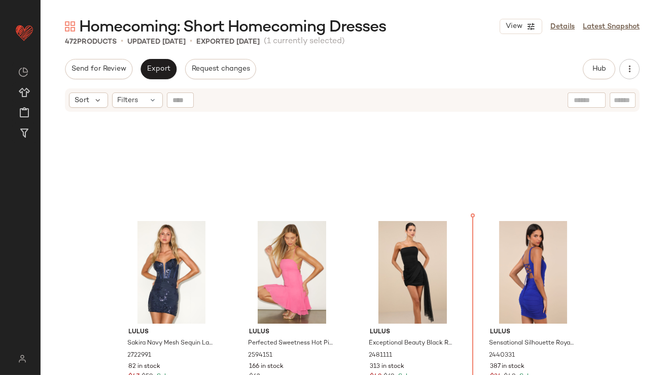
scroll to position [282, 0]
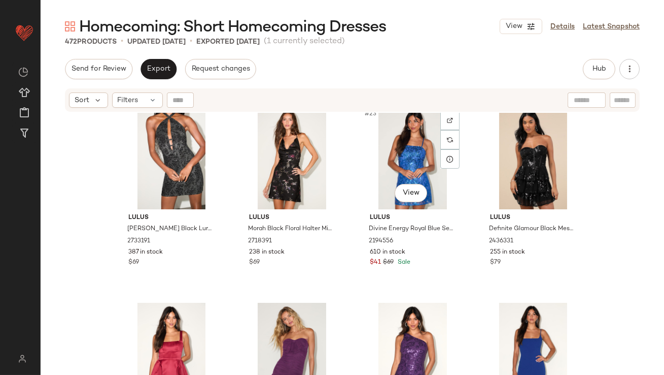
scroll to position [1085, 0]
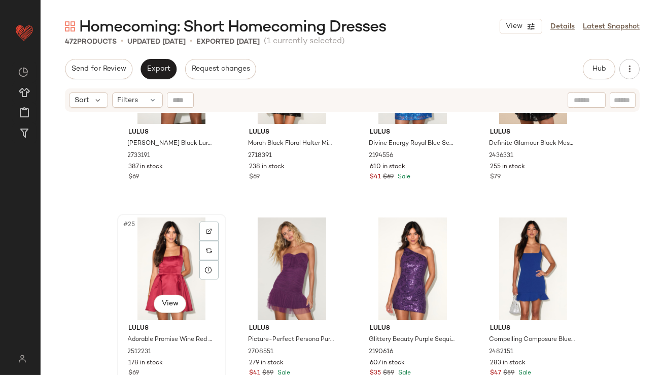
click at [171, 255] on div "#25 View" at bounding box center [172, 268] width 102 height 103
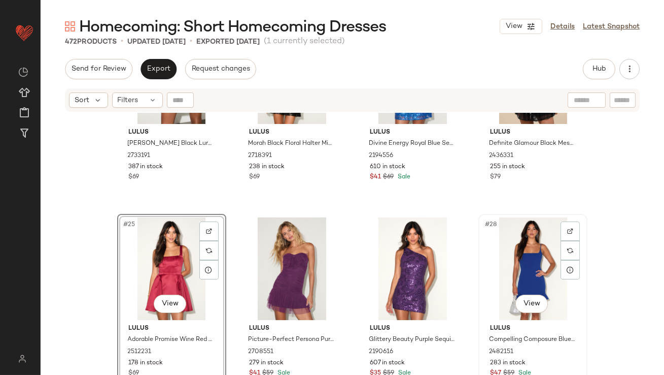
click at [542, 241] on div "#28 View" at bounding box center [533, 268] width 102 height 103
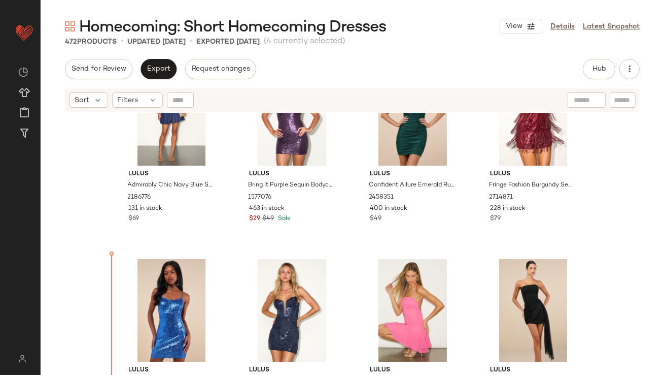
scroll to position [300, 0]
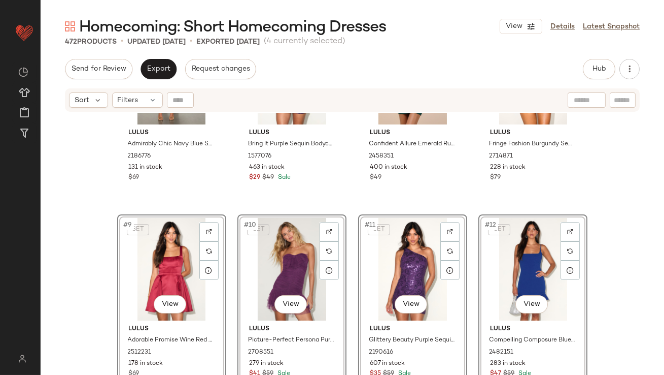
click at [68, 282] on div "Lulus Admirably Chic Navy Blue Satin Lace-Up Mini Dress With Pockets 2186776 13…" at bounding box center [353, 256] width 624 height 287
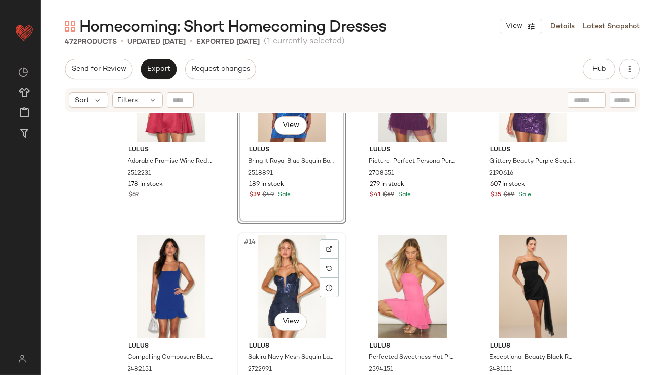
scroll to position [703, 0]
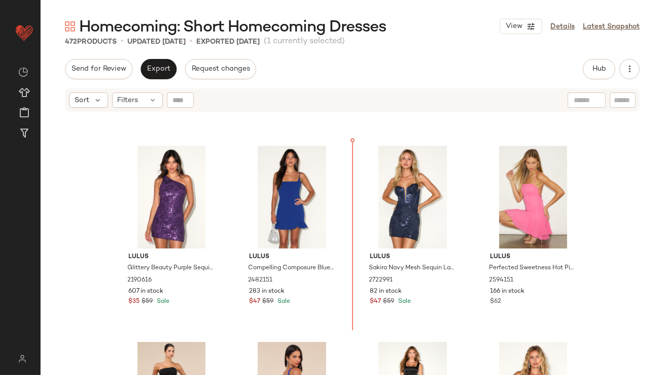
scroll to position [486, 0]
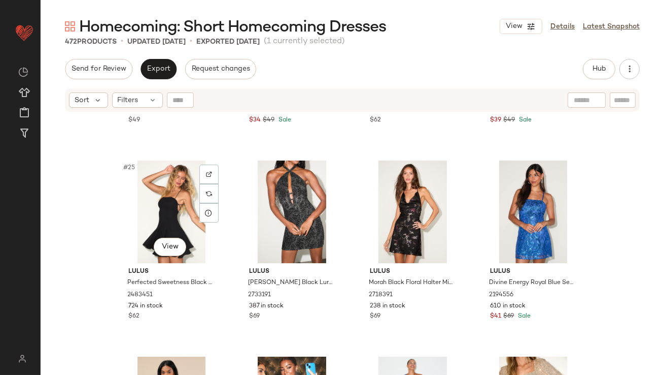
scroll to position [1202, 0]
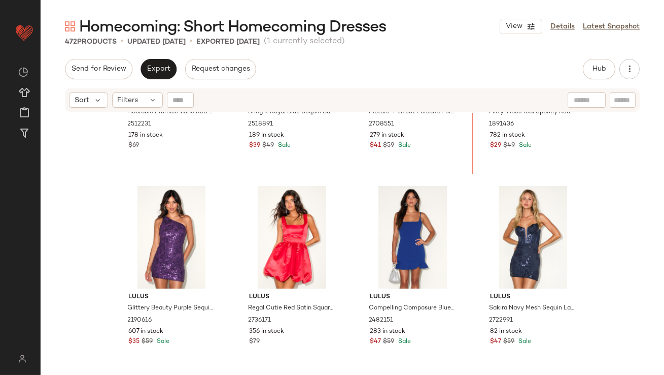
scroll to position [501, 0]
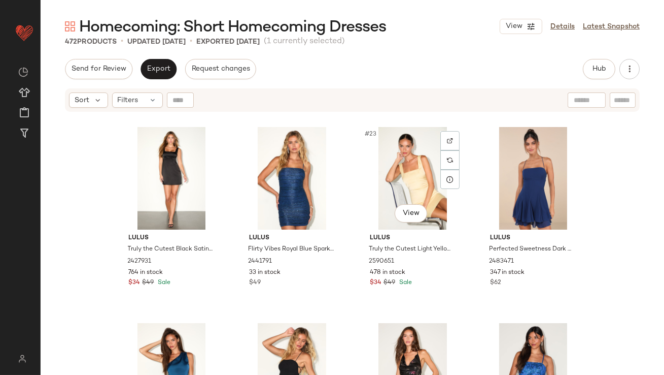
scroll to position [988, 0]
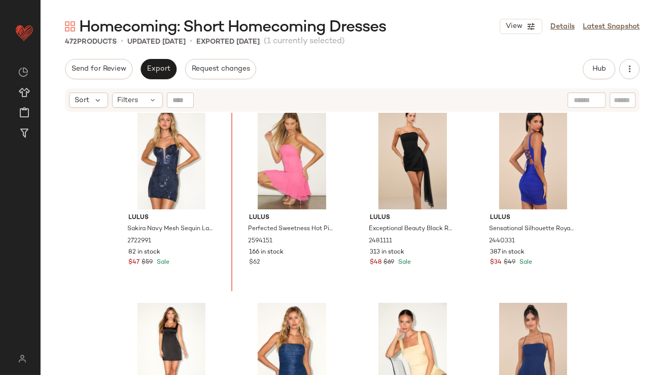
scroll to position [748, 0]
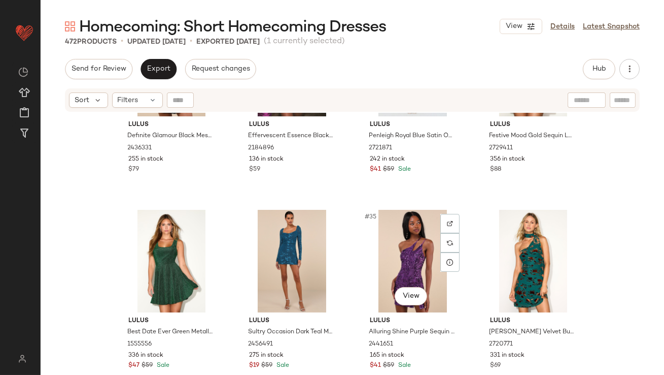
scroll to position [1500, 0]
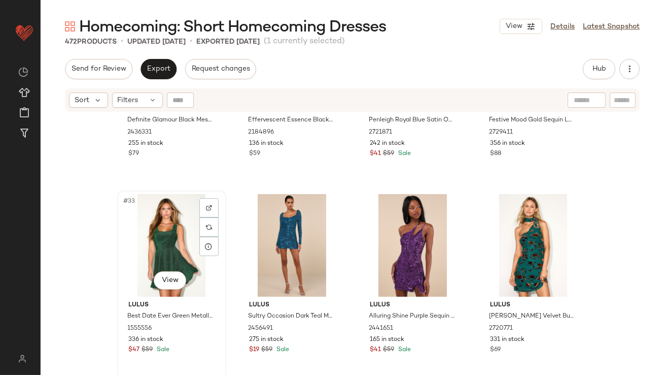
click at [148, 245] on div "#33 View" at bounding box center [172, 245] width 102 height 103
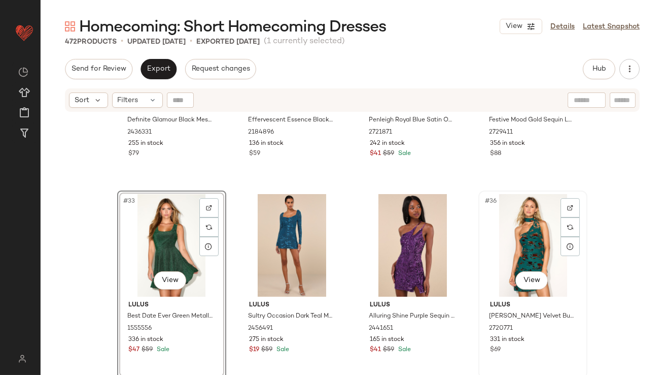
click at [515, 231] on div "#36 View" at bounding box center [533, 245] width 102 height 103
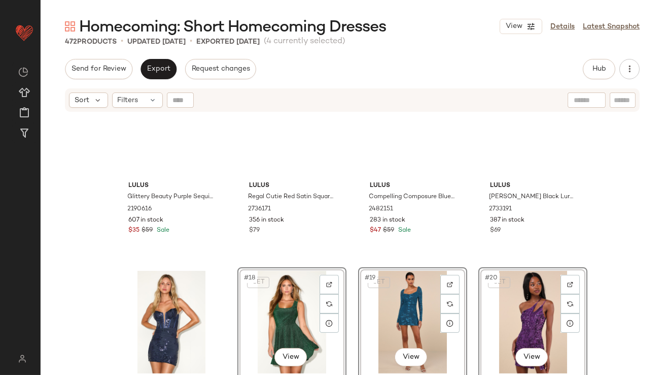
scroll to position [621, 0]
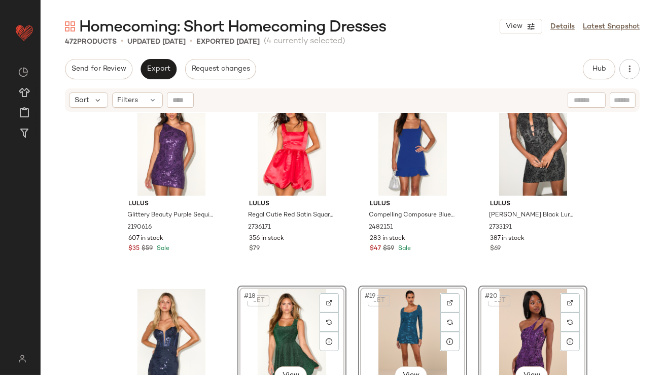
click at [230, 234] on div "Lulus Glittery Beauty Purple Sequin One-Shoulder Mini Dress 2190616 607 in stoc…" at bounding box center [353, 256] width 624 height 287
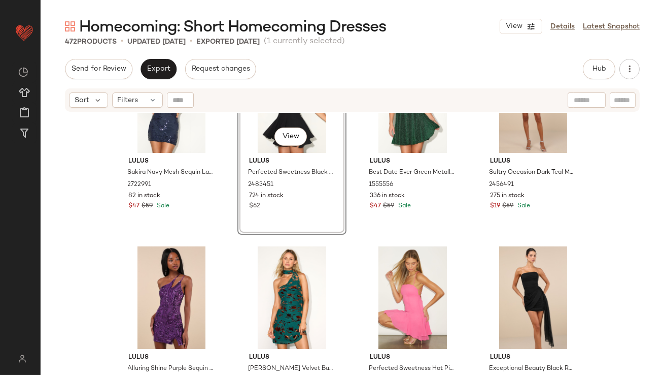
scroll to position [868, 0]
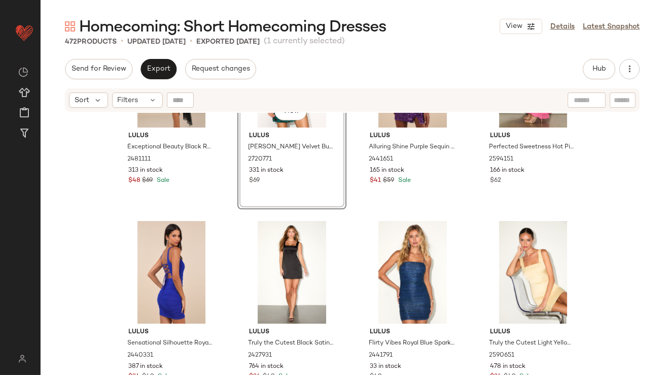
scroll to position [1101, 0]
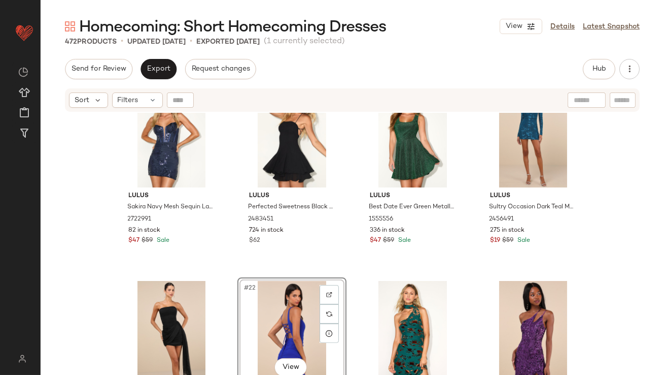
scroll to position [813, 0]
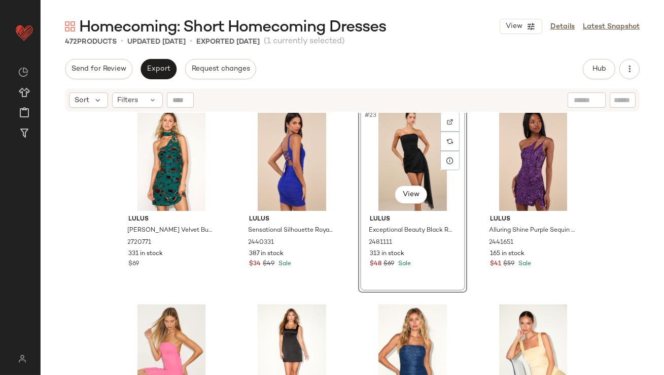
scroll to position [1002, 0]
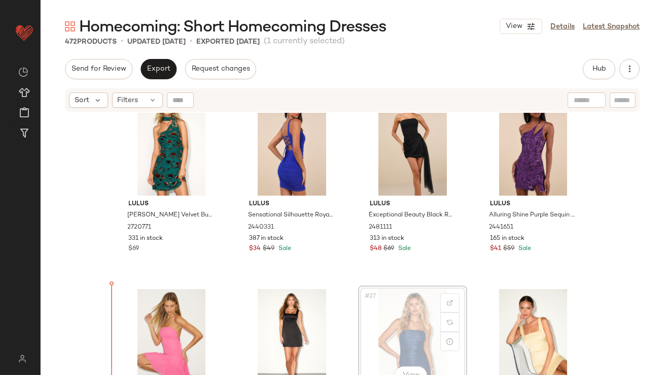
scroll to position [1029, 0]
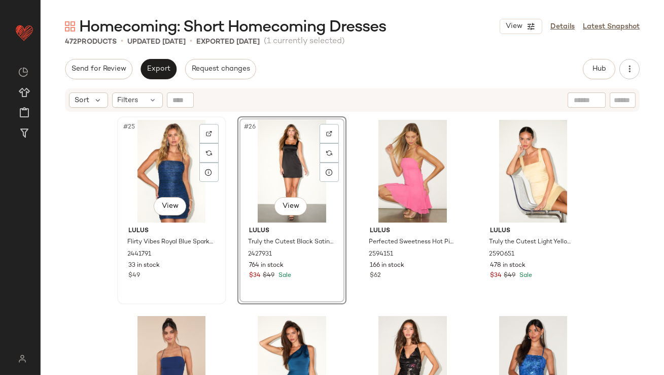
scroll to position [1244, 0]
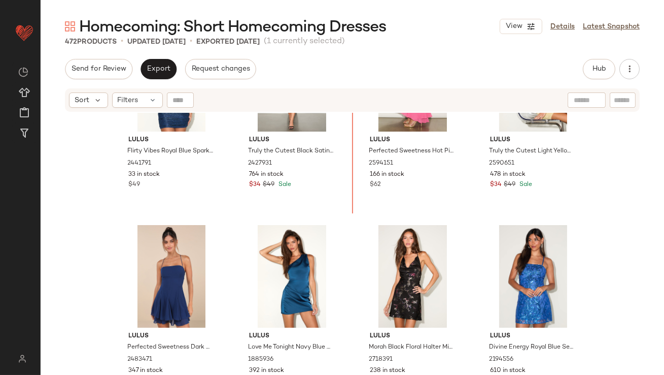
scroll to position [1257, 0]
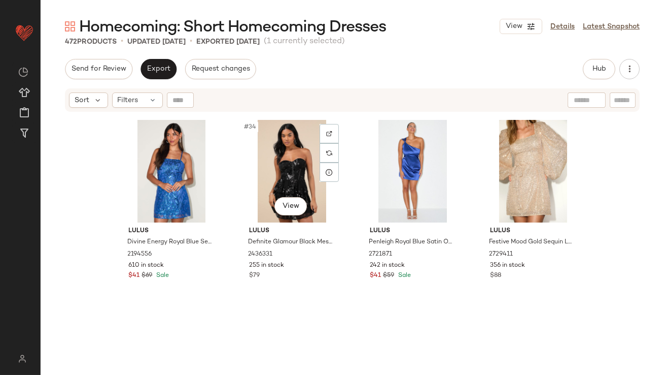
scroll to position [1722, 0]
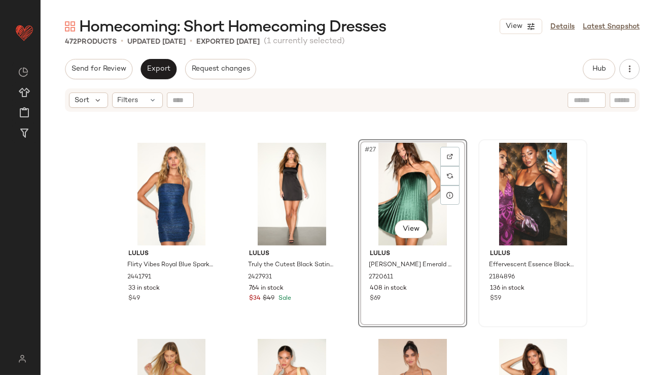
scroll to position [1243, 0]
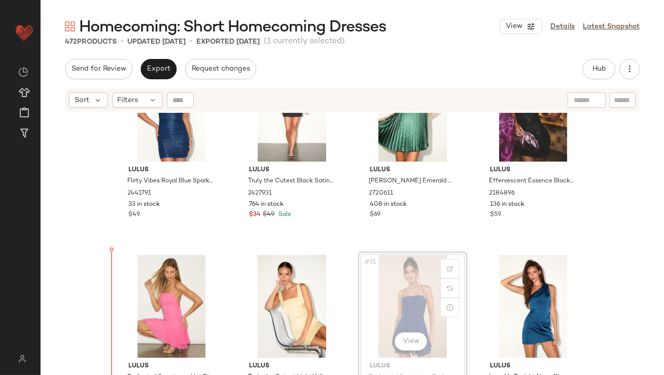
drag, startPoint x: 416, startPoint y: 303, endPoint x: 408, endPoint y: 303, distance: 7.6
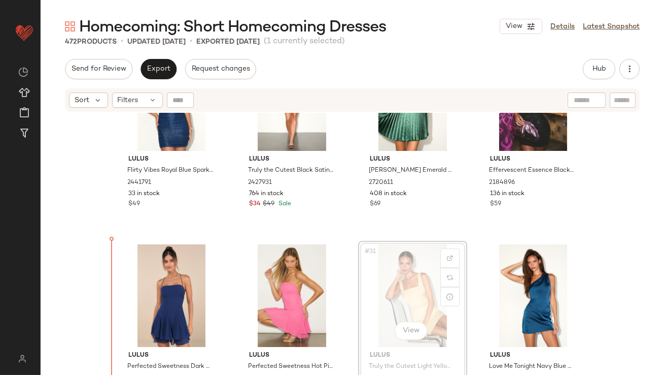
drag, startPoint x: 382, startPoint y: 299, endPoint x: 376, endPoint y: 299, distance: 5.6
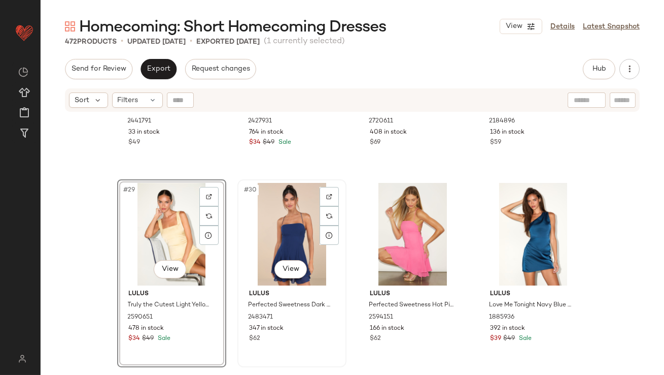
scroll to position [1410, 0]
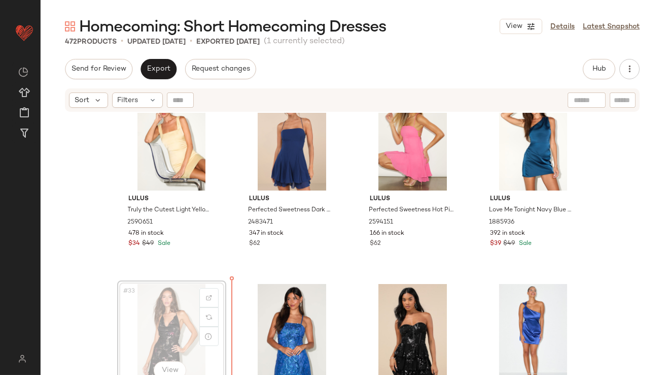
scroll to position [1411, 0]
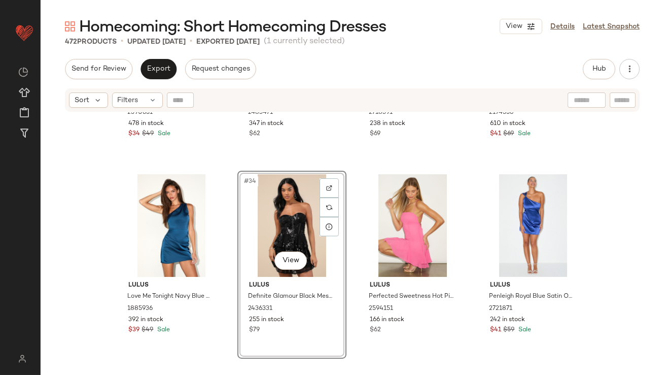
scroll to position [1576, 0]
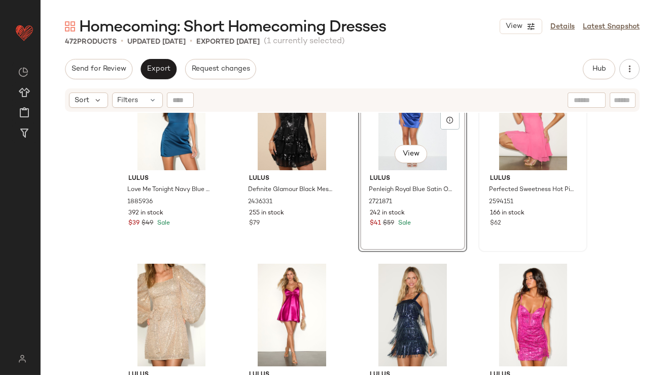
scroll to position [1644, 0]
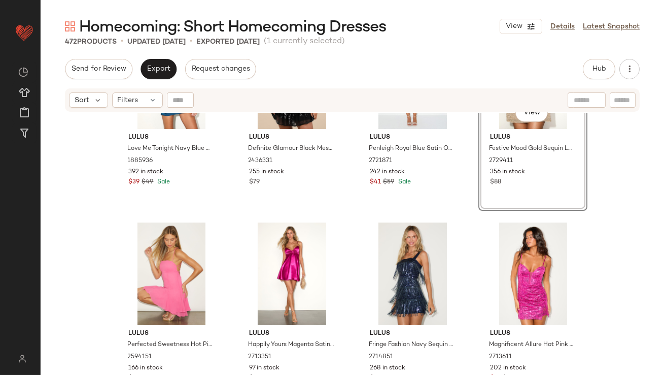
scroll to position [1667, 0]
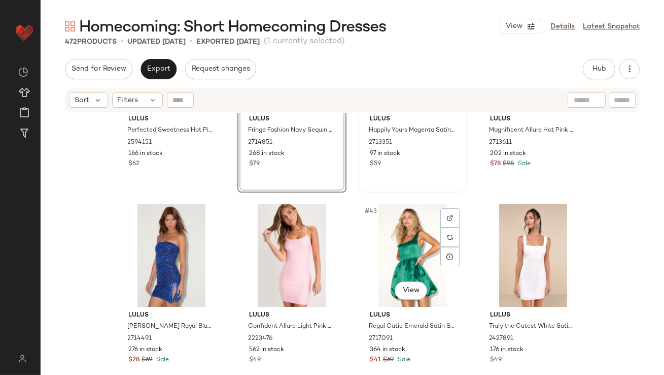
scroll to position [1832, 0]
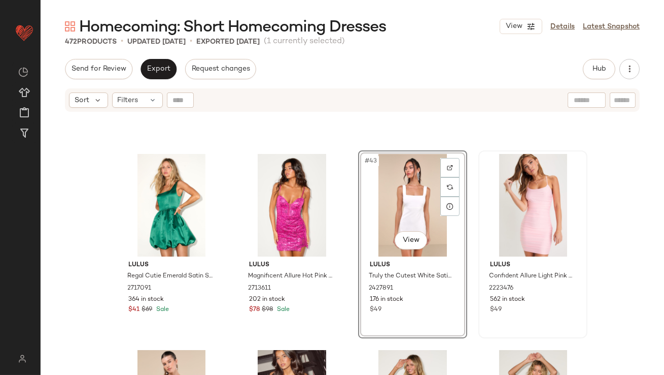
scroll to position [1968, 0]
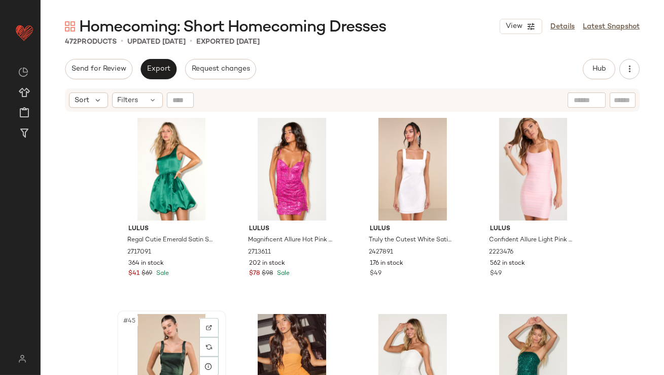
scroll to position [1969, 0]
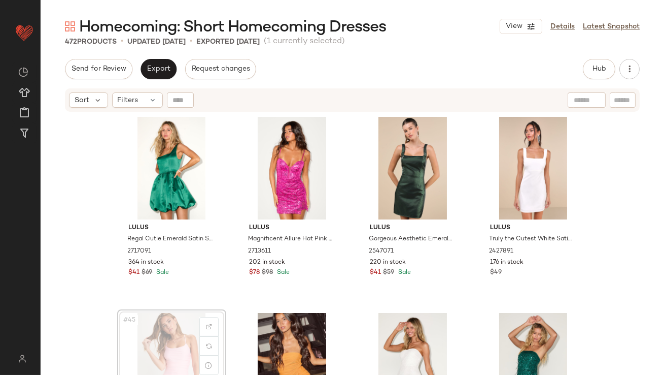
scroll to position [1969, 0]
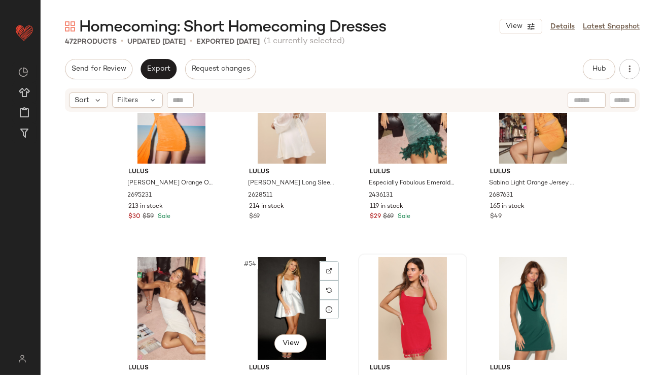
scroll to position [2425, 0]
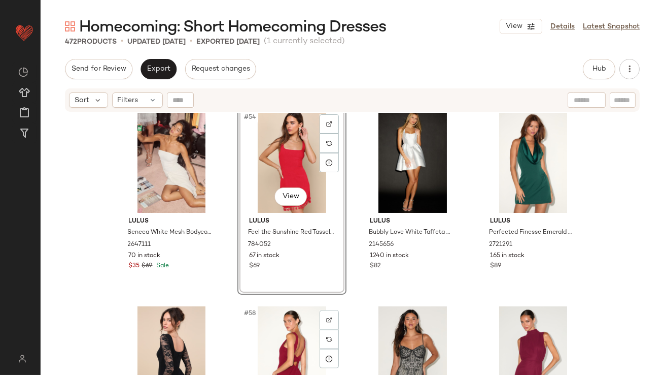
scroll to position [2550, 0]
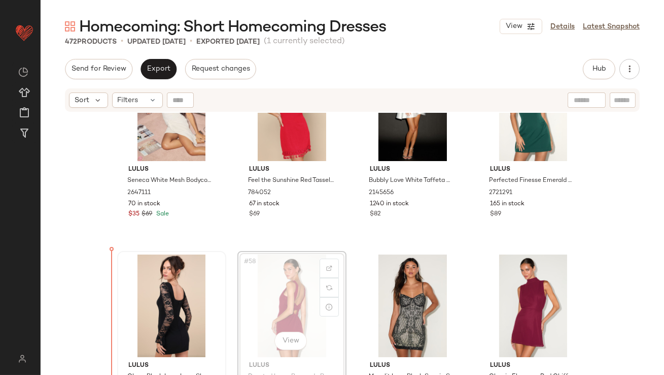
scroll to position [2617, 0]
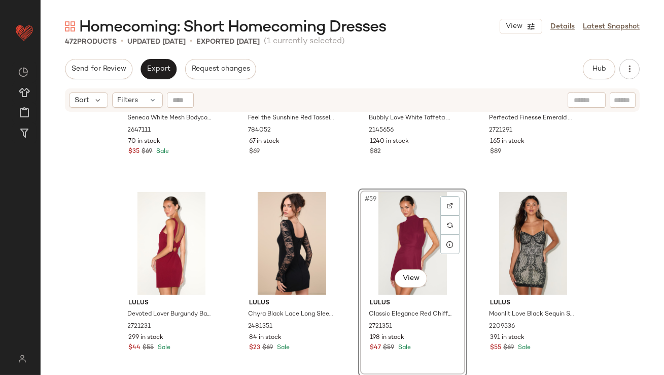
scroll to position [2783, 0]
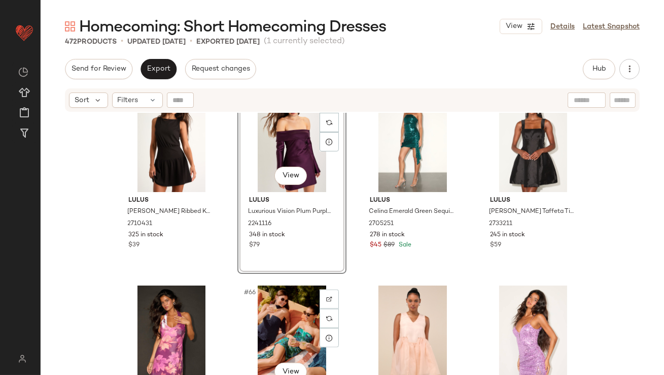
scroll to position [2880, 0]
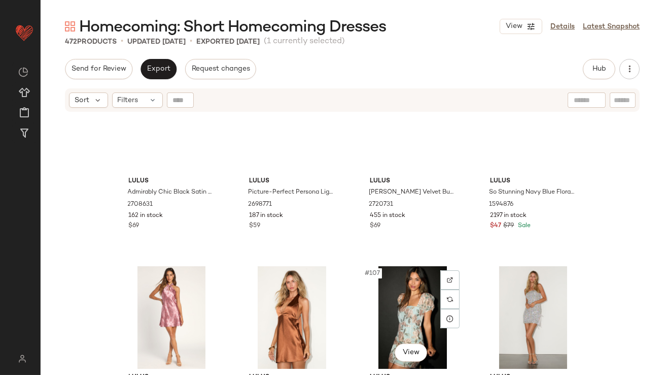
scroll to position [4699, 0]
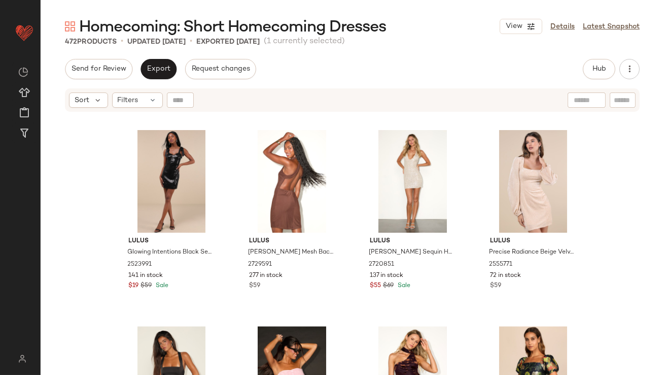
click at [156, 88] on div "Sort Filters" at bounding box center [352, 99] width 575 height 23
click at [157, 86] on div "Send for Review Export Request changes Hub Send for Review External Review Inte…" at bounding box center [353, 217] width 624 height 316
click at [163, 72] on span "Export" at bounding box center [159, 69] width 24 height 8
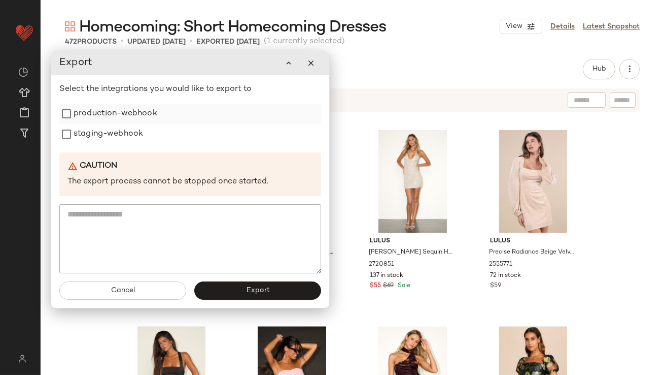
click at [140, 120] on label "production-webhook" at bounding box center [116, 114] width 84 height 20
click at [128, 141] on label "staging-webhook" at bounding box center [109, 134] width 70 height 20
click at [228, 286] on button "Export" at bounding box center [257, 290] width 127 height 18
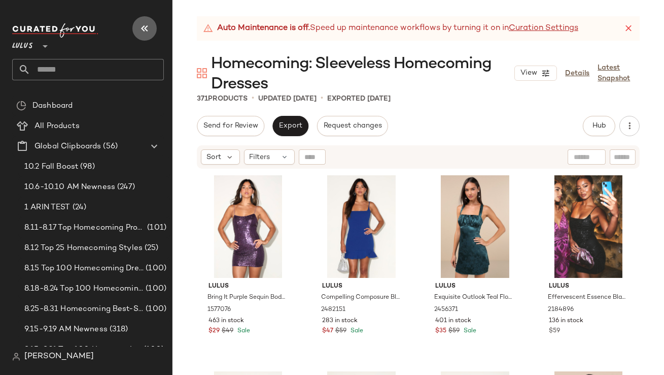
click at [138, 29] on button "button" at bounding box center [144, 28] width 24 height 24
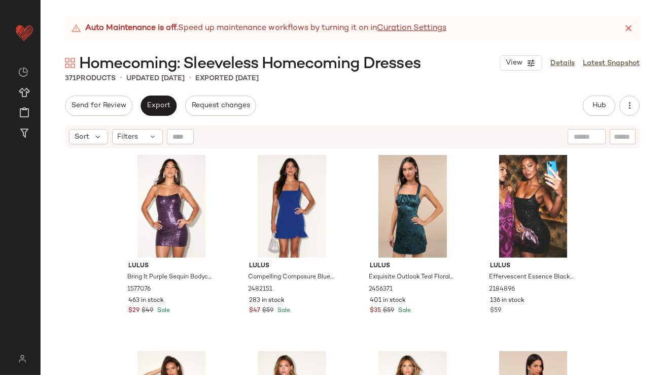
click at [634, 24] on div "Auto Maintenance is off. Speed up maintenance workflows by turning it on in Cur…" at bounding box center [352, 28] width 575 height 24
click at [627, 26] on icon at bounding box center [629, 28] width 10 height 10
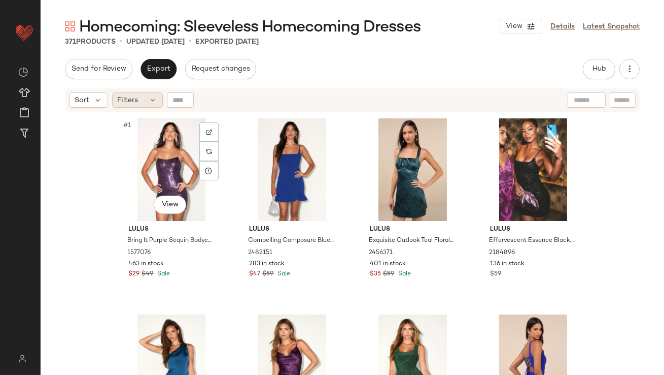
click at [147, 102] on div "Filters" at bounding box center [137, 99] width 51 height 15
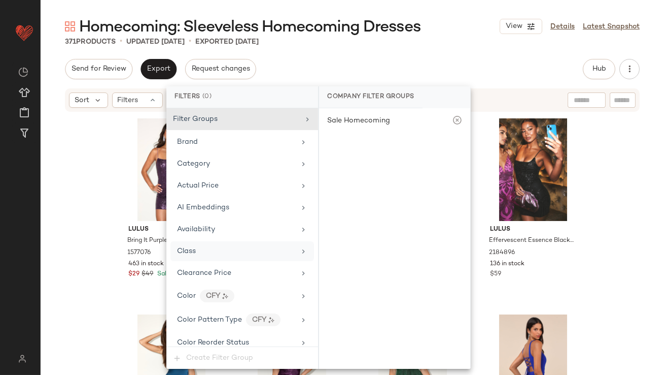
scroll to position [754, 0]
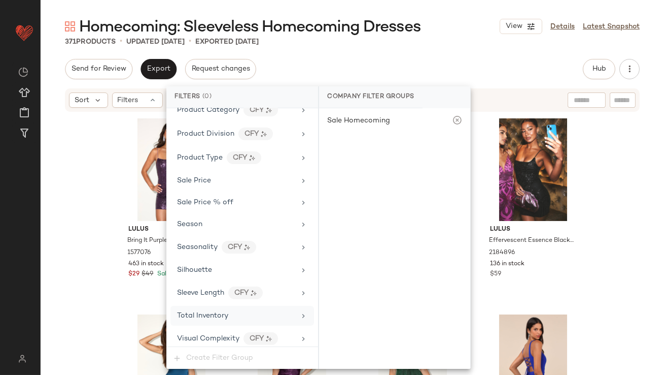
click at [203, 313] on span "Total Inventory" at bounding box center [202, 316] width 51 height 8
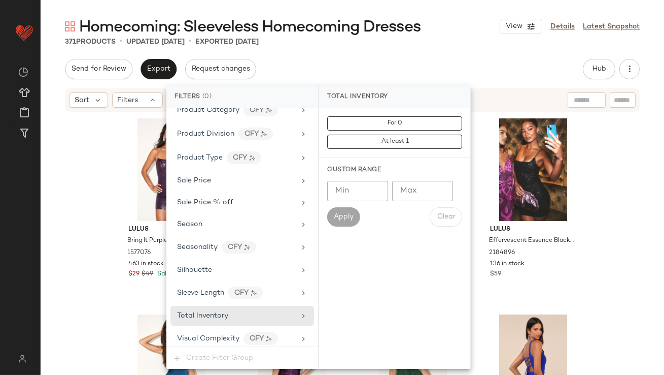
click at [414, 188] on input "Max" at bounding box center [422, 191] width 61 height 20
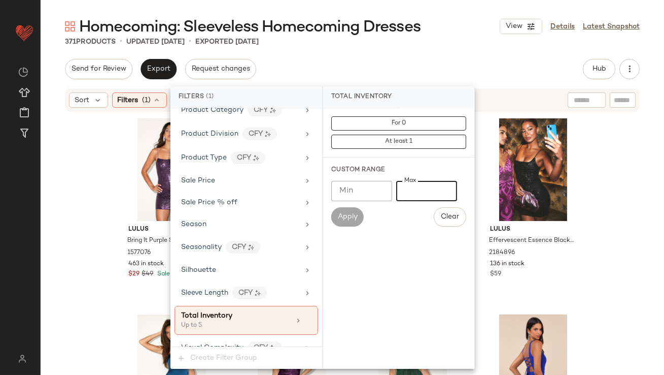
type input "*"
click at [415, 35] on span "Homecoming: Sleeveless Homecoming Dresses" at bounding box center [250, 27] width 342 height 20
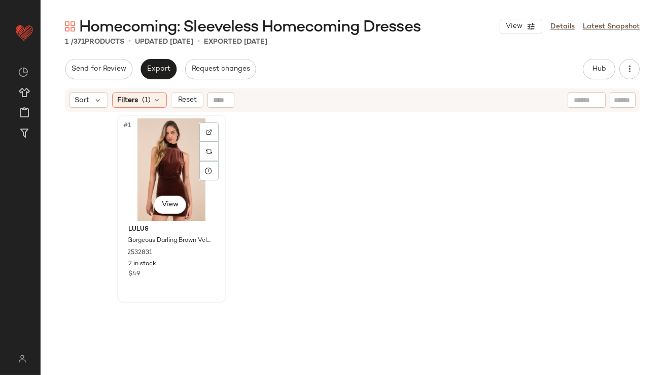
click at [164, 144] on div "#1 View" at bounding box center [172, 169] width 102 height 103
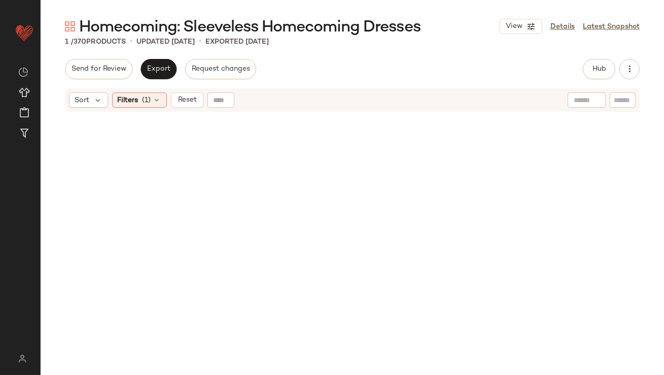
click at [142, 112] on div "Sort Filters (1) Reset" at bounding box center [353, 99] width 624 height 25
click at [139, 101] on div "Filters (1)" at bounding box center [139, 99] width 55 height 15
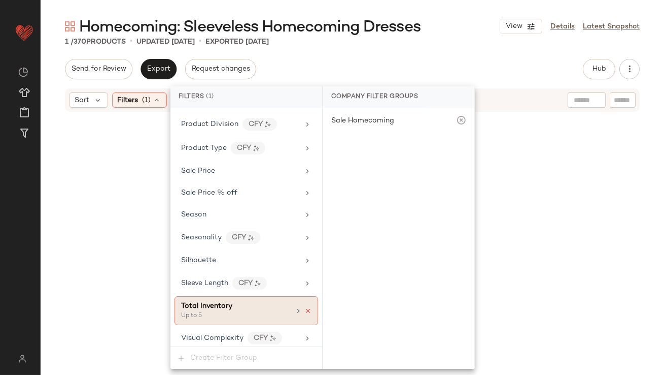
click at [305, 307] on icon at bounding box center [308, 310] width 7 height 7
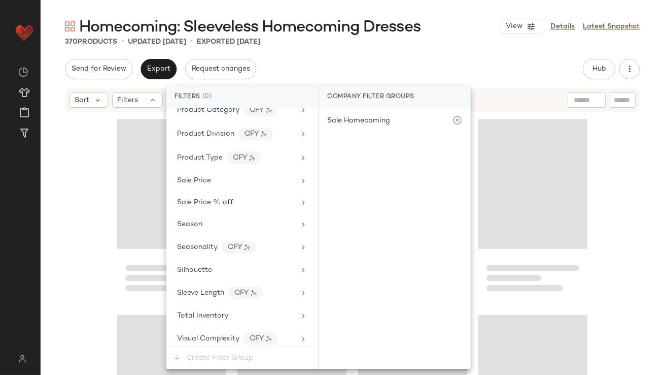
click at [360, 63] on div "Send for Review Export Request changes Hub Send for Review External Review Inte…" at bounding box center [352, 69] width 575 height 20
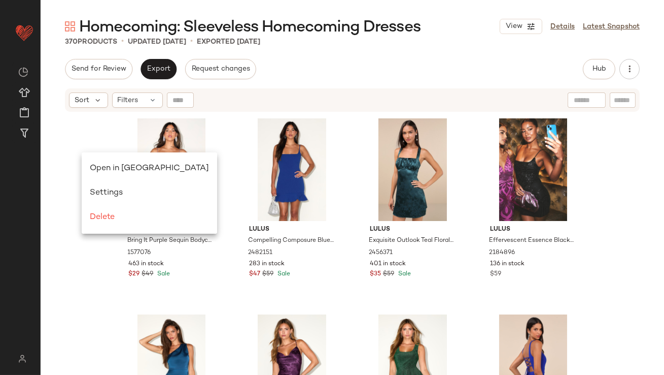
scroll to position [0, 0]
click at [96, 160] on div "Open in Split View" at bounding box center [150, 168] width 136 height 24
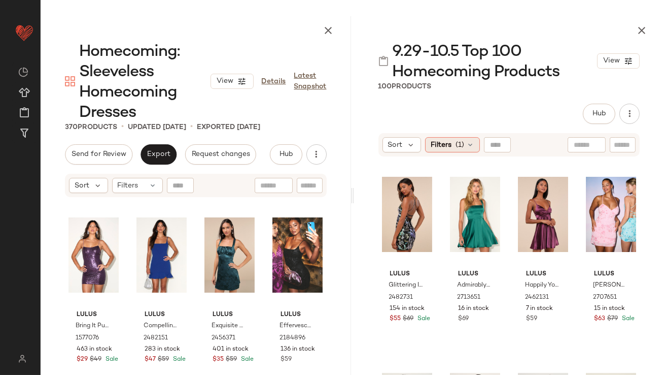
click at [471, 140] on div "Filters (1)" at bounding box center [452, 144] width 55 height 15
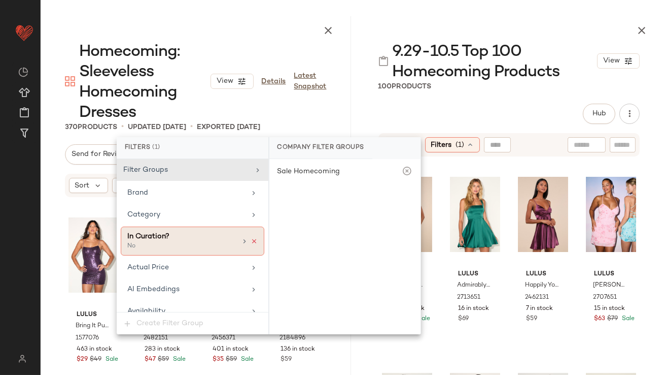
click at [251, 239] on icon at bounding box center [254, 241] width 7 height 7
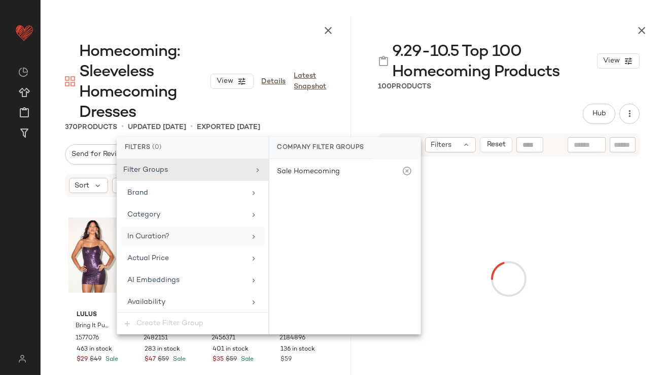
click at [431, 103] on div "9.29-10.5 Top 100 Homecoming Products View 100 Products Hub Send for Review Ext…" at bounding box center [509, 195] width 311 height 358
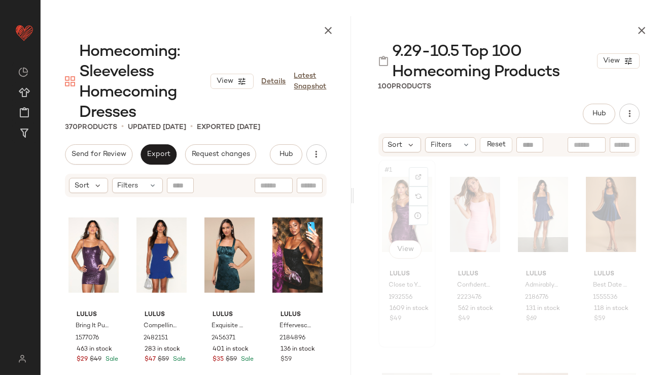
click at [395, 191] on div "#1 View" at bounding box center [407, 214] width 50 height 103
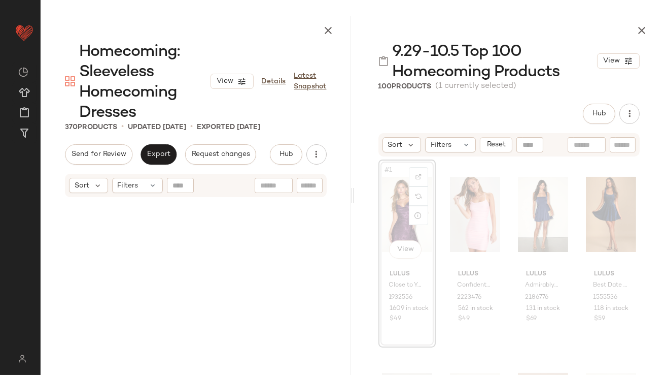
scroll to position [204, 0]
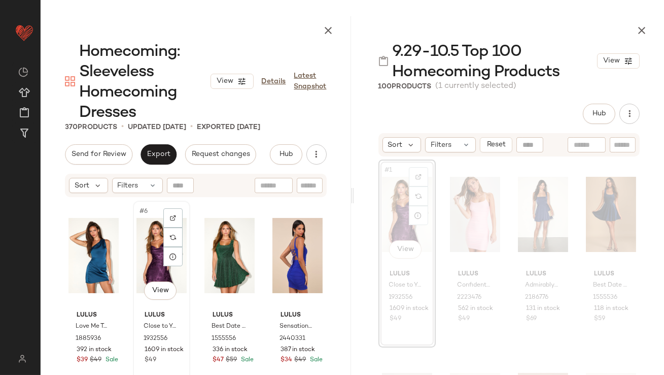
click at [154, 236] on div "#6 View" at bounding box center [162, 255] width 50 height 103
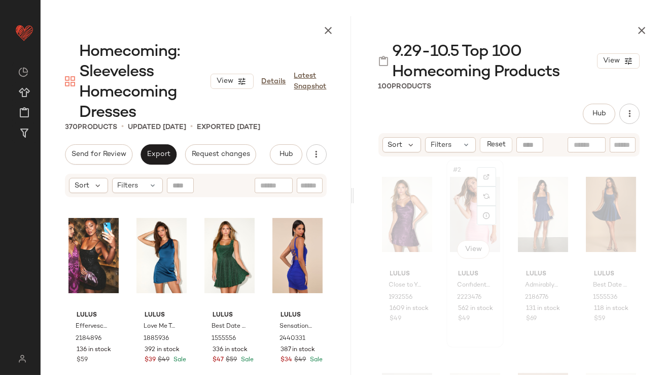
click at [457, 195] on div "#2 View" at bounding box center [475, 214] width 50 height 103
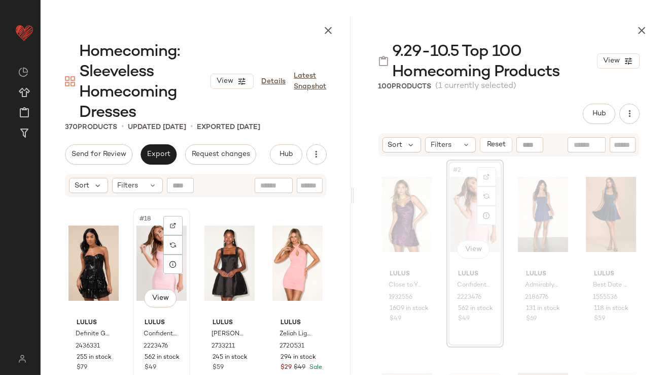
click at [141, 248] on div "#18 View" at bounding box center [162, 263] width 50 height 103
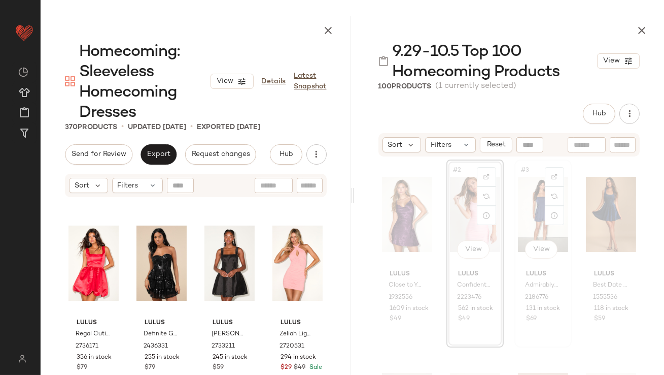
click at [518, 214] on div "#3 View" at bounding box center [543, 214] width 50 height 103
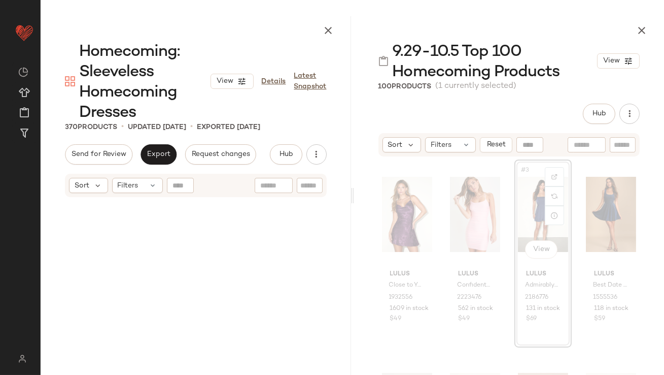
scroll to position [16654, 0]
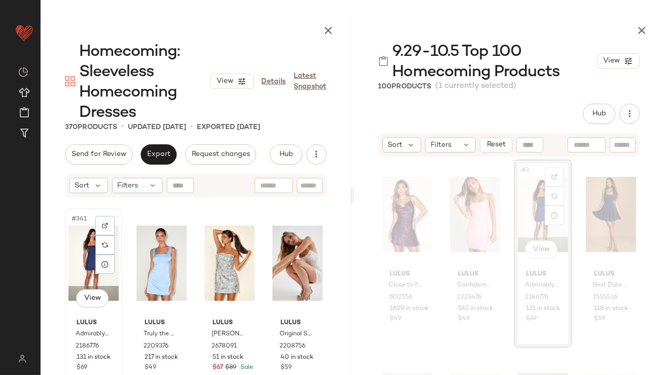
click at [84, 259] on div "#341 View" at bounding box center [94, 263] width 50 height 103
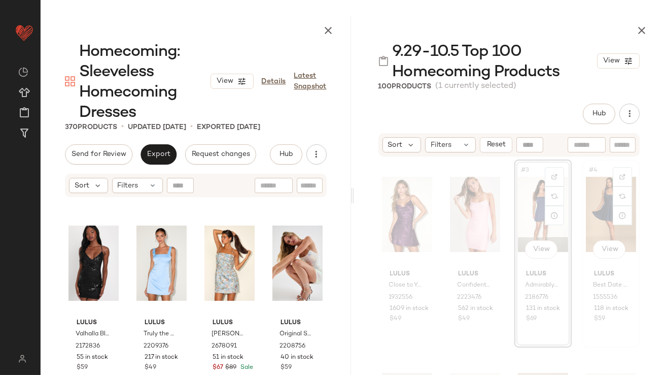
click at [595, 205] on div "#4 View" at bounding box center [611, 214] width 50 height 103
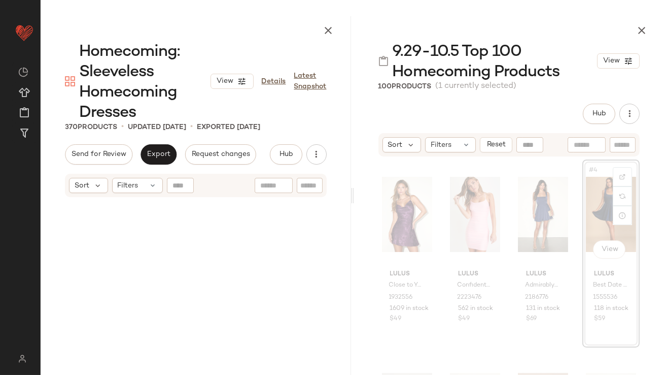
scroll to position [17438, 0]
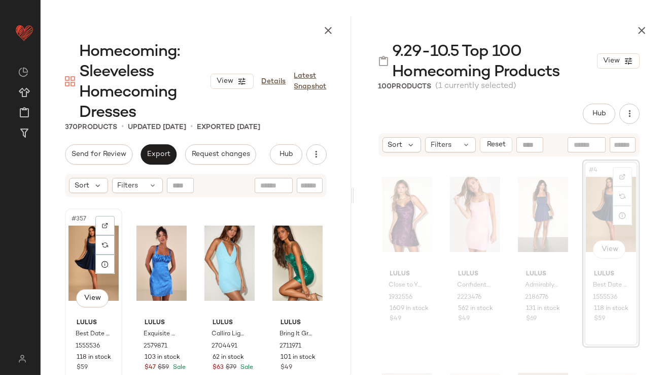
click at [76, 275] on div "#357 View" at bounding box center [94, 263] width 50 height 103
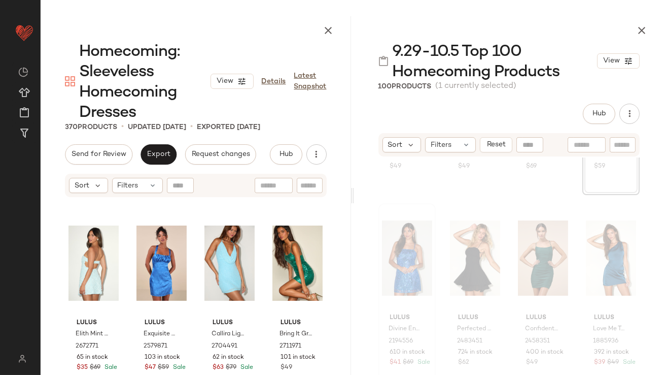
scroll to position [155, 0]
click at [396, 255] on div "#5 View" at bounding box center [407, 255] width 50 height 103
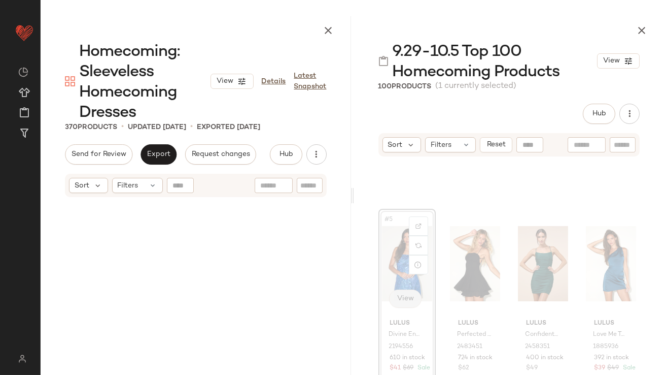
scroll to position [204, 0]
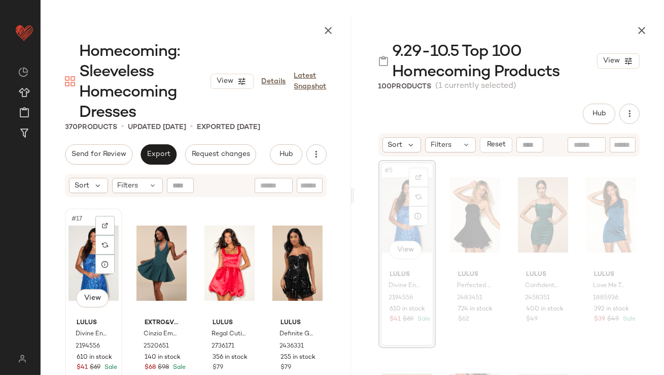
click at [88, 265] on div "#17 View" at bounding box center [94, 263] width 50 height 103
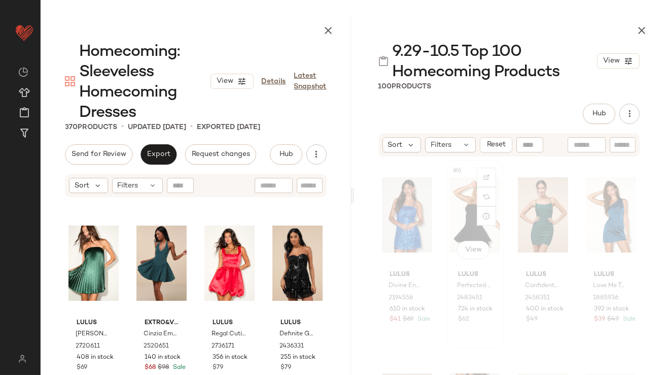
click at [460, 202] on div "#6 View" at bounding box center [475, 214] width 50 height 103
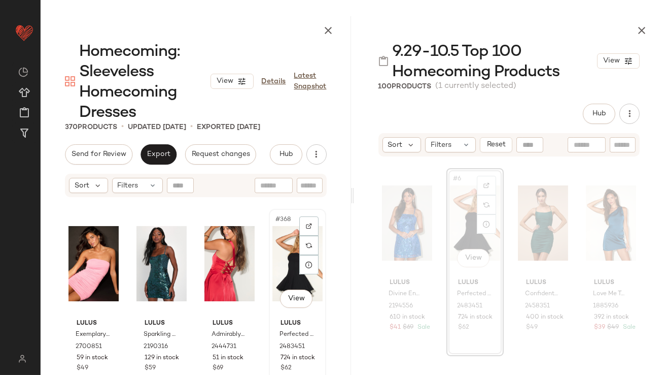
click at [282, 246] on div "#368 View" at bounding box center [298, 263] width 50 height 103
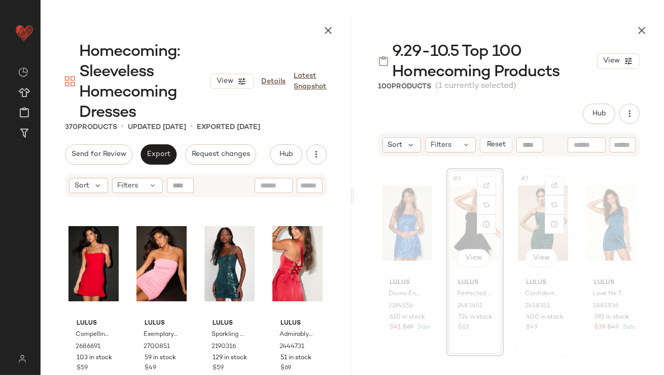
click at [537, 232] on div "#7 View" at bounding box center [543, 223] width 50 height 103
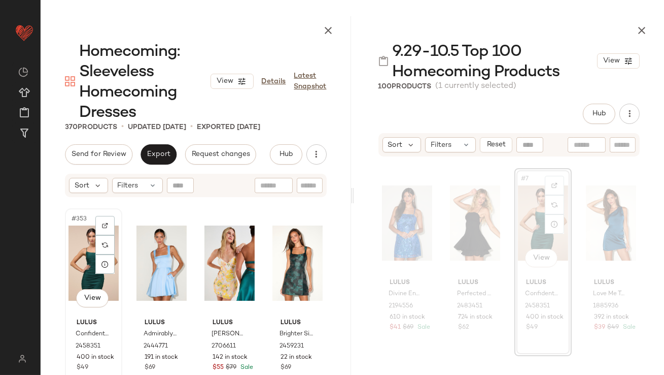
click at [90, 260] on div "#353 View" at bounding box center [94, 263] width 50 height 103
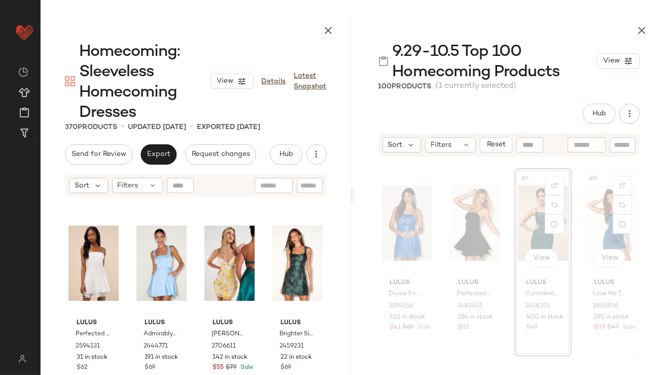
click at [589, 207] on div "#8 View" at bounding box center [611, 223] width 50 height 103
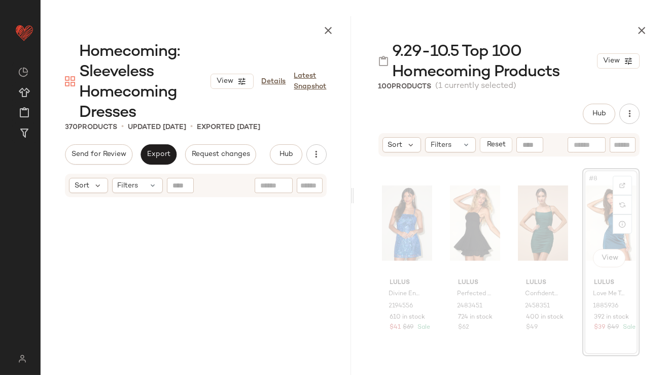
scroll to position [391, 0]
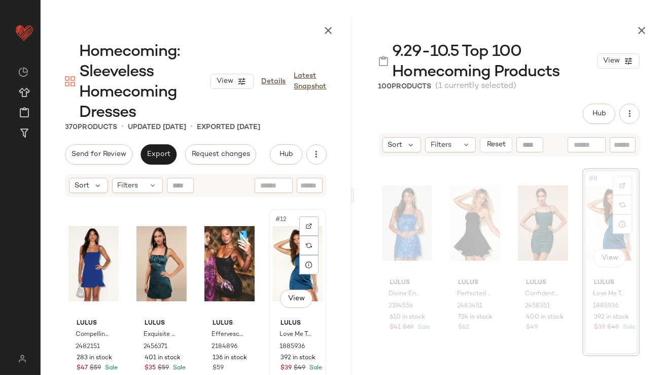
click at [286, 263] on div "#12 View" at bounding box center [298, 263] width 50 height 103
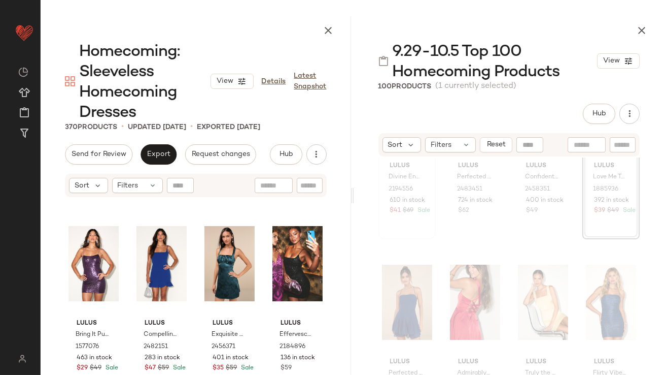
scroll to position [318, 0]
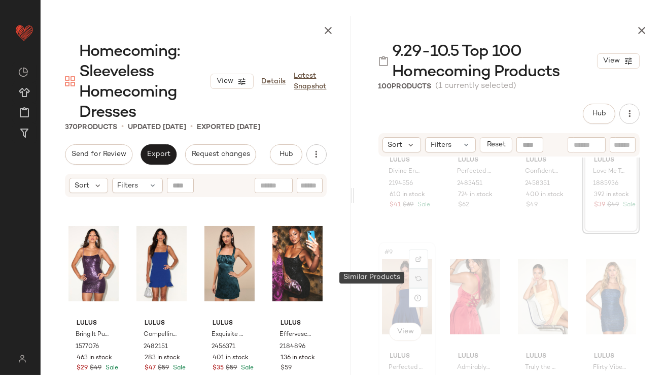
click at [410, 274] on div at bounding box center [418, 278] width 19 height 19
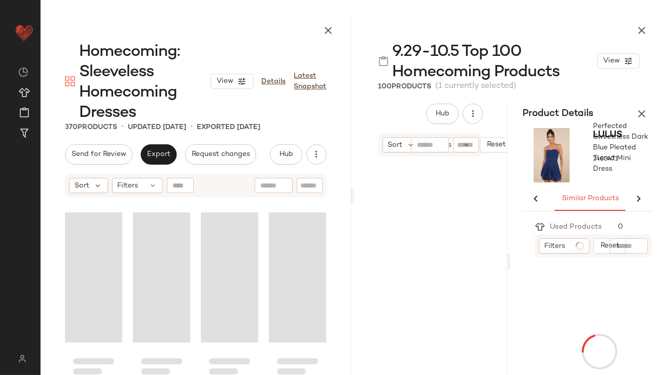
scroll to position [58, 0]
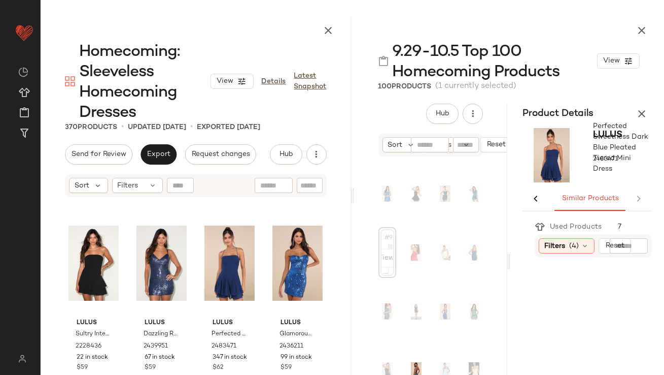
click at [642, 112] on icon "button" at bounding box center [642, 114] width 12 height 12
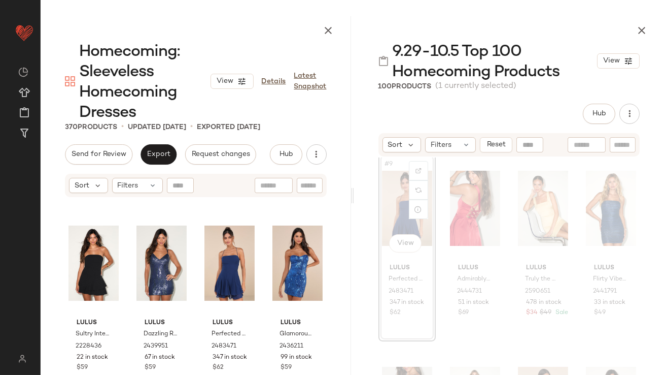
scroll to position [401, 0]
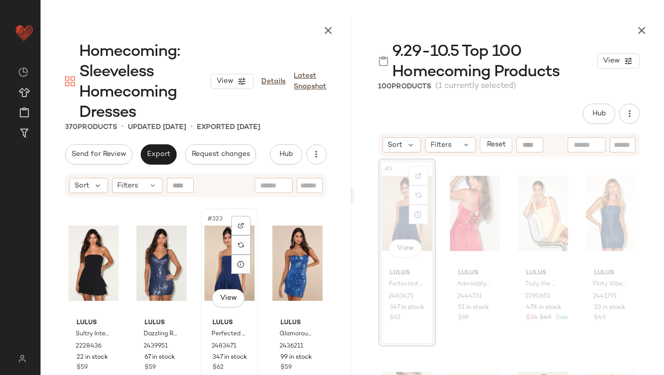
click at [217, 270] on div "#323 View" at bounding box center [230, 263] width 50 height 103
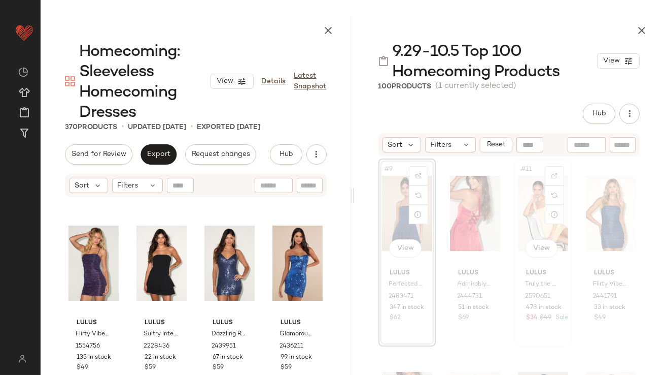
click at [530, 213] on div "#11 View" at bounding box center [543, 213] width 50 height 103
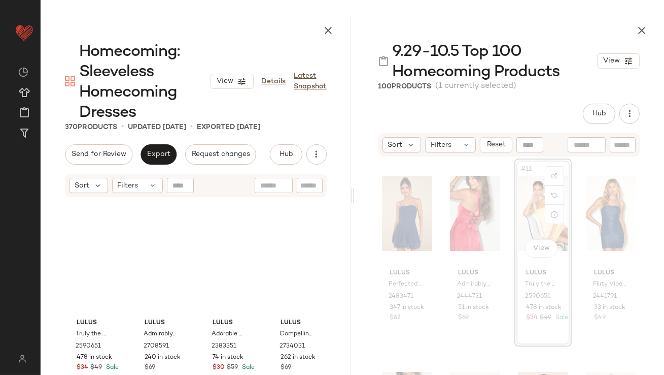
scroll to position [391, 0]
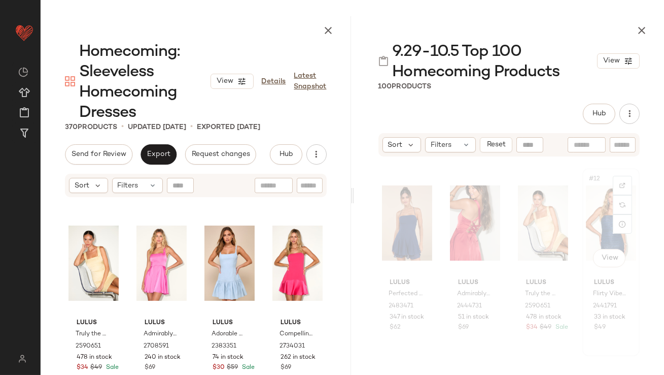
click at [595, 210] on div "#12 View" at bounding box center [611, 223] width 50 height 103
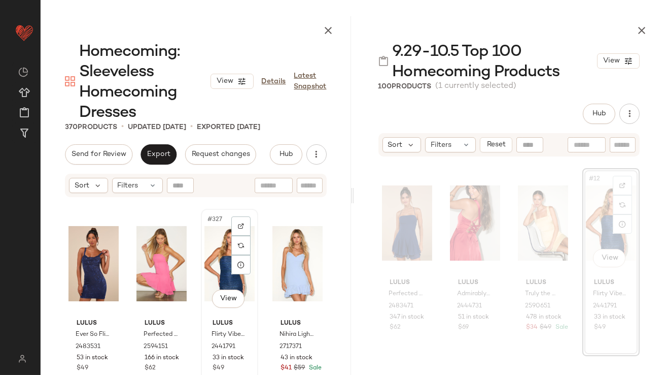
click at [210, 267] on div "#327 View" at bounding box center [230, 263] width 50 height 103
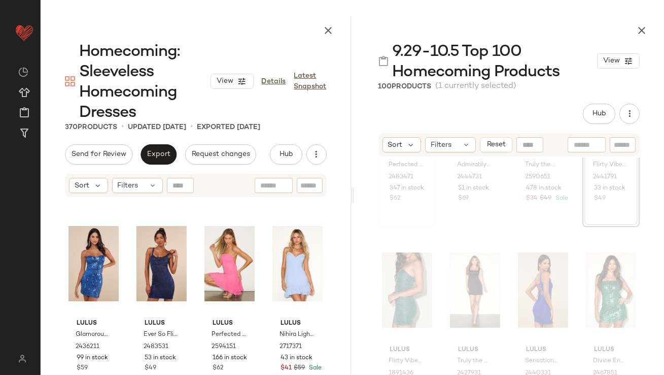
scroll to position [523, 0]
click at [404, 278] on div "#13 View" at bounding box center [407, 287] width 50 height 103
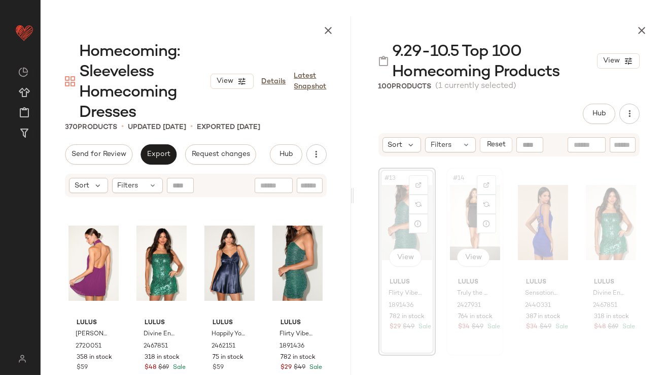
click at [462, 232] on div "#14 View" at bounding box center [475, 222] width 50 height 103
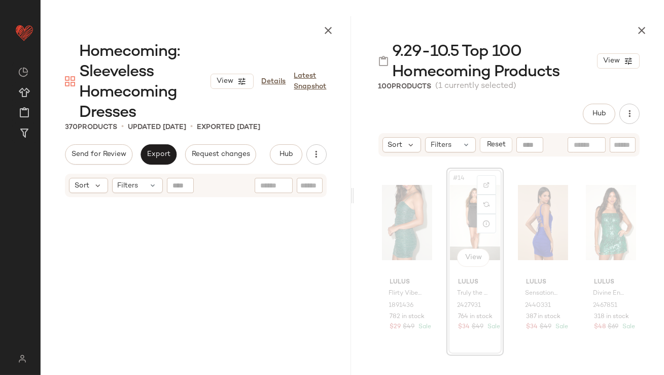
scroll to position [8033, 0]
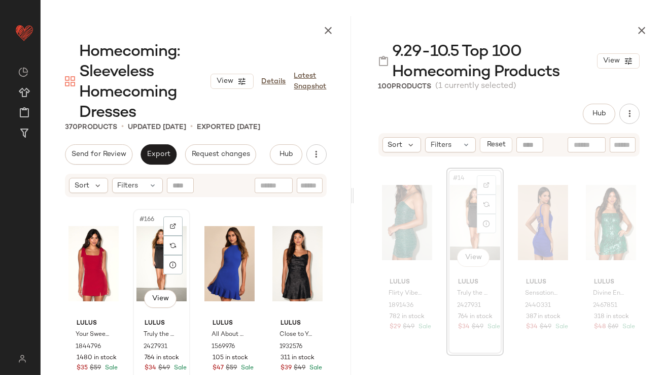
click at [155, 261] on div "#166 View" at bounding box center [162, 263] width 50 height 103
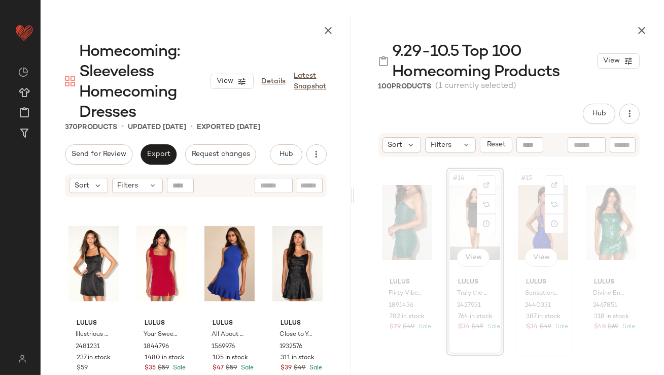
click at [530, 215] on div "#15 View" at bounding box center [543, 222] width 50 height 103
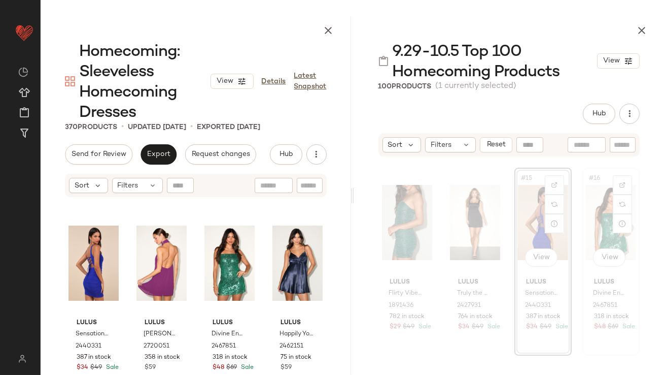
click at [599, 230] on div "#16 View" at bounding box center [611, 222] width 50 height 103
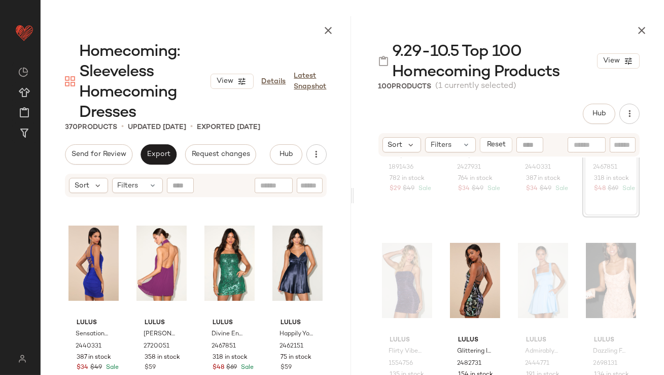
scroll to position [745, 0]
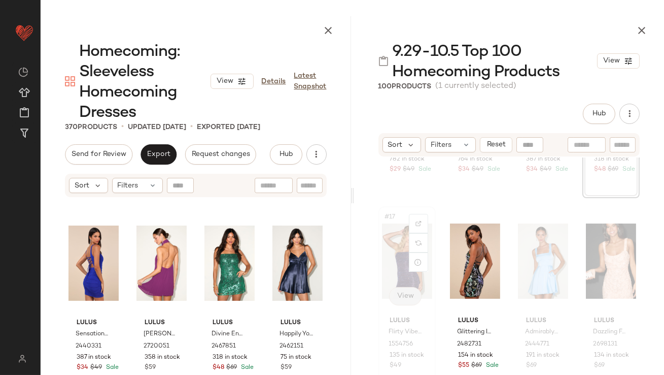
click at [394, 259] on div "#17 View" at bounding box center [407, 261] width 50 height 103
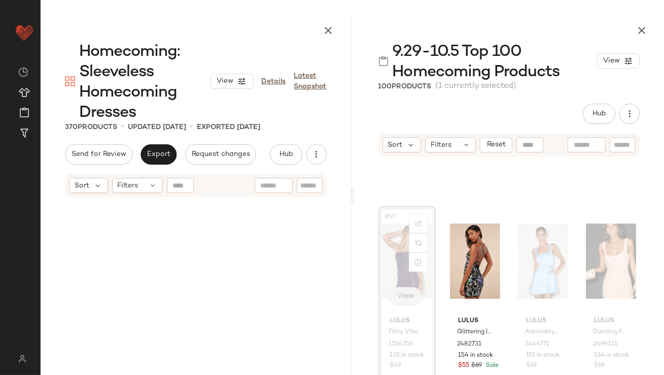
scroll to position [784, 0]
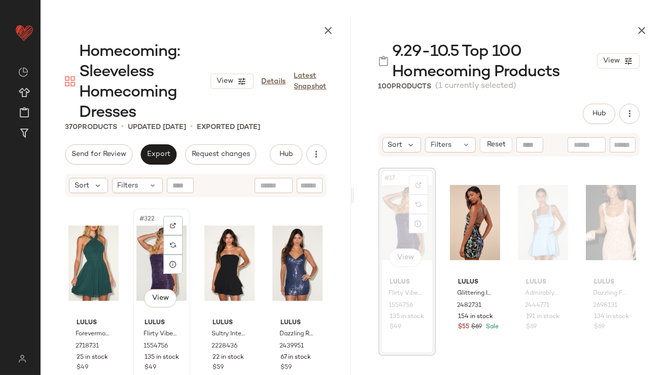
click at [153, 272] on div "#322 View" at bounding box center [162, 263] width 50 height 103
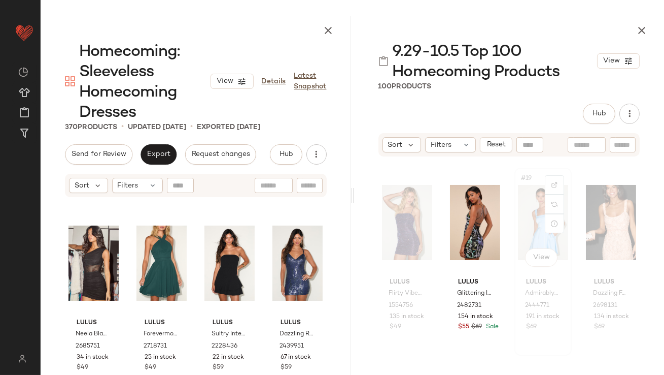
click at [526, 199] on div "#19 View" at bounding box center [543, 222] width 50 height 103
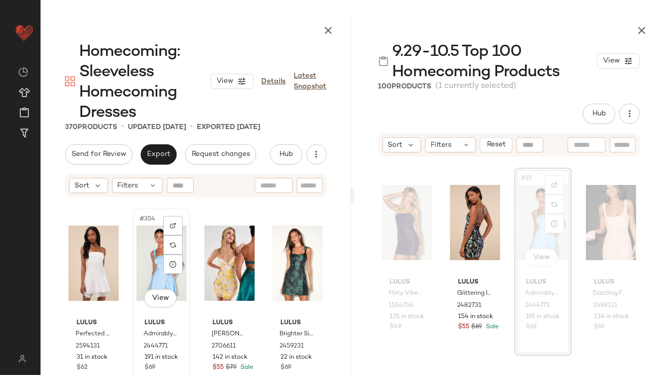
click at [150, 262] on div "#354 View" at bounding box center [162, 263] width 50 height 103
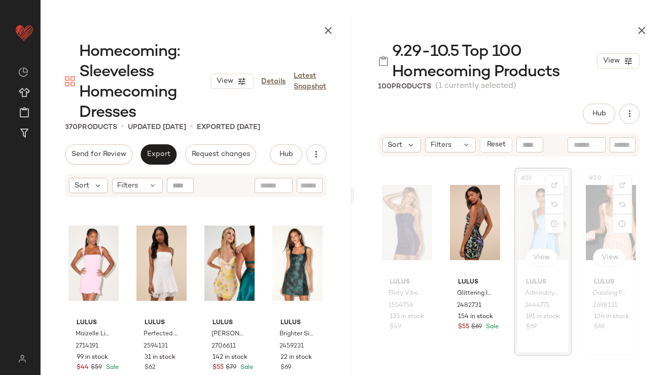
click at [601, 203] on div "#20 View" at bounding box center [611, 222] width 50 height 103
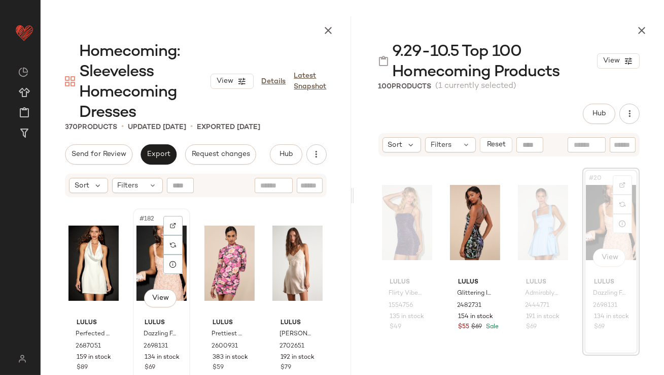
click at [159, 279] on div "#182 View" at bounding box center [162, 263] width 50 height 103
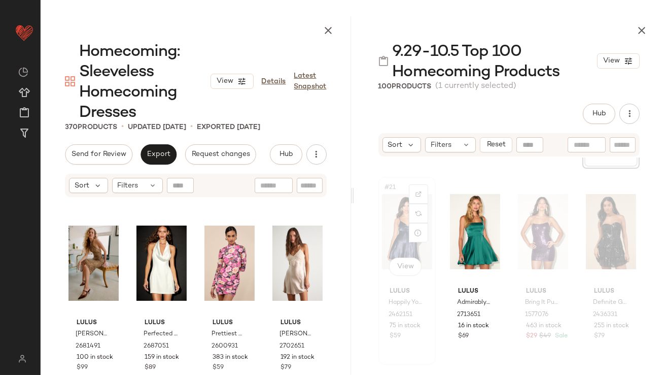
click at [397, 241] on div "#21 View" at bounding box center [407, 231] width 50 height 103
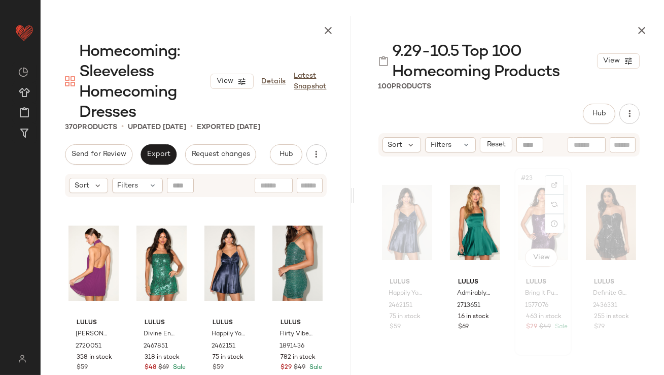
click at [538, 224] on div "#23 View" at bounding box center [543, 222] width 50 height 103
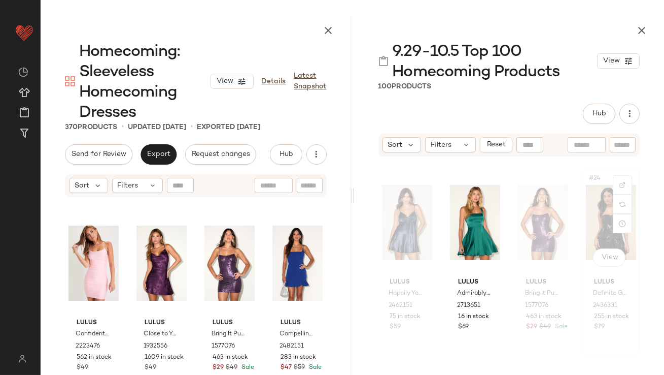
click at [591, 227] on div "#24 View" at bounding box center [611, 222] width 50 height 103
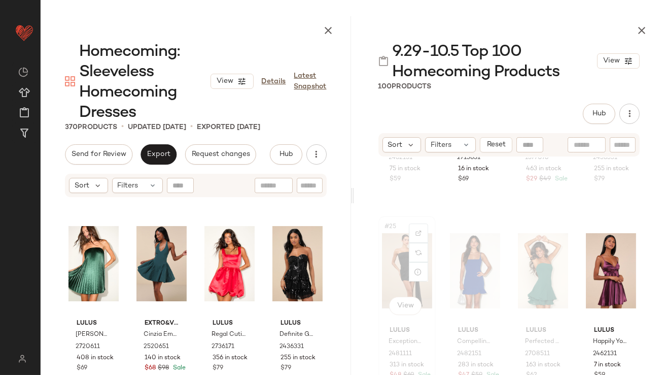
click at [392, 276] on div "#25 View" at bounding box center [407, 270] width 50 height 103
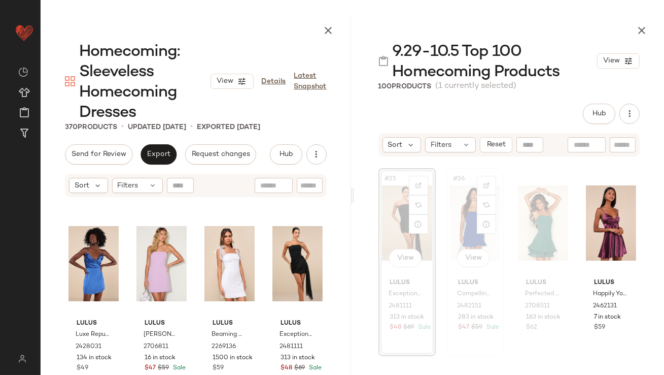
click at [473, 203] on div "#26 View" at bounding box center [475, 223] width 50 height 103
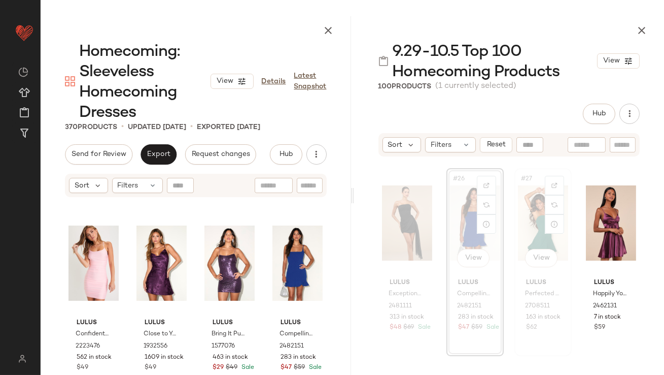
click at [524, 202] on div "#27 View" at bounding box center [543, 223] width 50 height 103
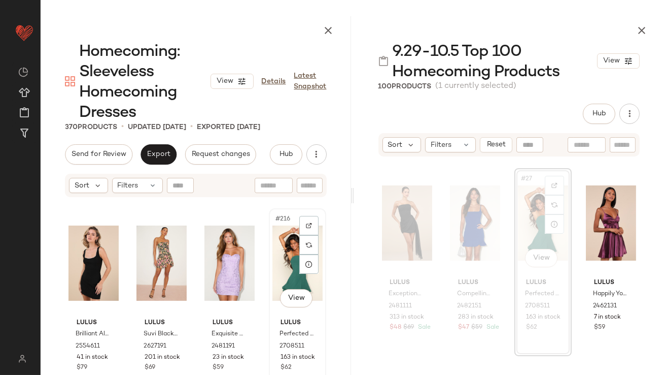
click at [276, 265] on div "#216 View" at bounding box center [298, 263] width 50 height 103
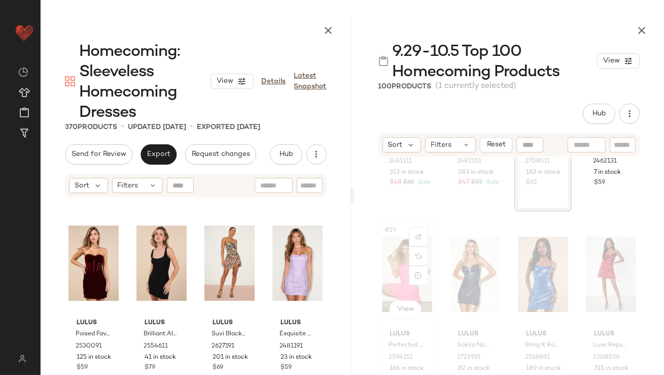
click at [388, 267] on div "#29 View" at bounding box center [407, 274] width 50 height 103
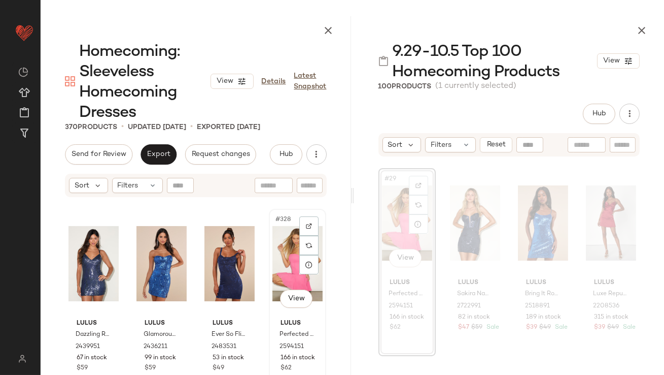
click at [284, 265] on div "#328 View" at bounding box center [298, 263] width 50 height 103
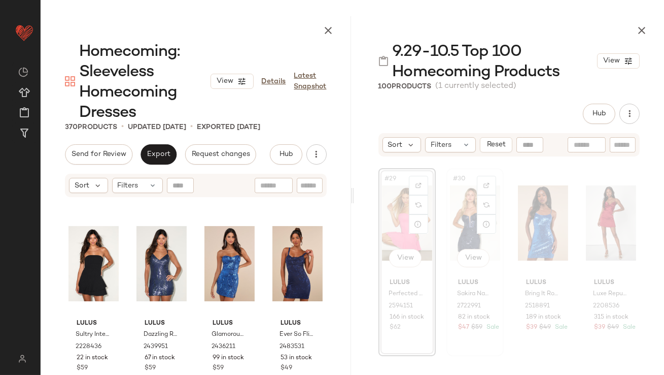
click at [466, 218] on div "#30 View" at bounding box center [475, 223] width 50 height 103
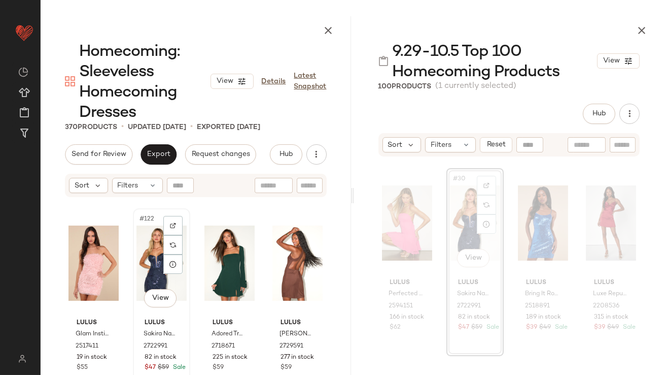
click at [146, 280] on div "#122 View" at bounding box center [162, 263] width 50 height 103
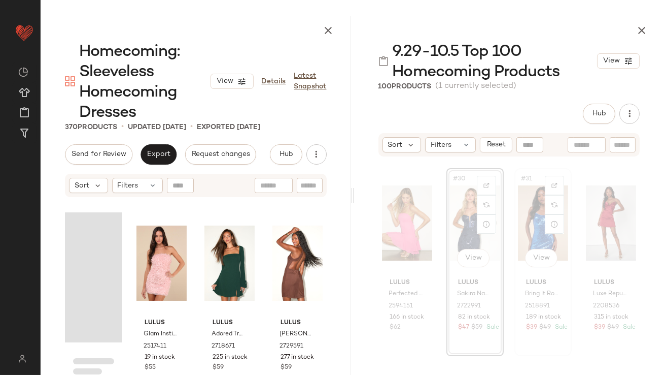
click at [521, 225] on div "#31 View" at bounding box center [543, 223] width 50 height 103
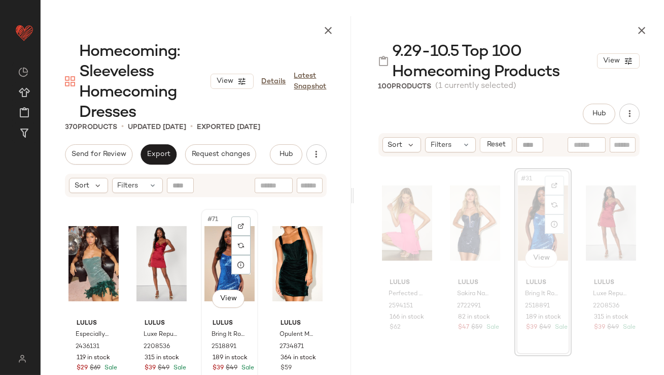
click at [205, 279] on div "#71 View" at bounding box center [230, 263] width 50 height 103
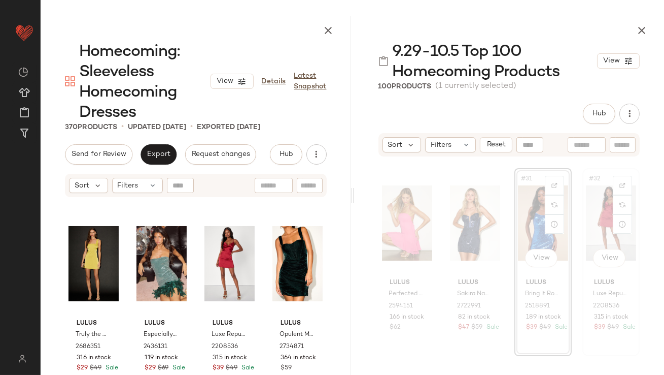
click at [594, 218] on div "#32 View" at bounding box center [611, 223] width 50 height 103
click at [220, 277] on div "#71 View" at bounding box center [230, 263] width 50 height 103
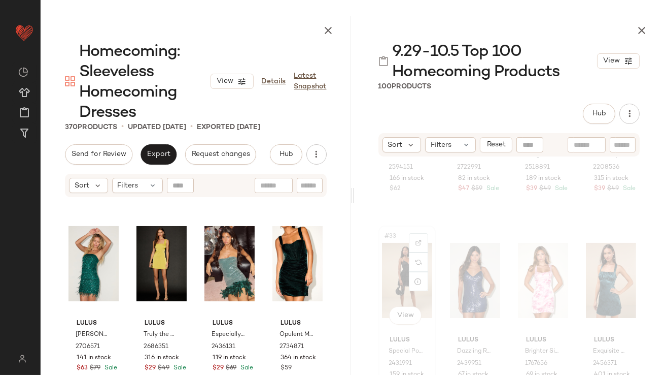
click at [384, 266] on div "#33 View" at bounding box center [407, 280] width 50 height 103
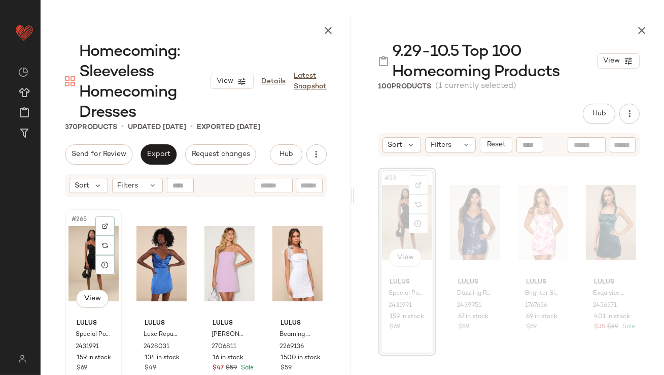
click at [70, 266] on div "#265 View" at bounding box center [94, 263] width 50 height 103
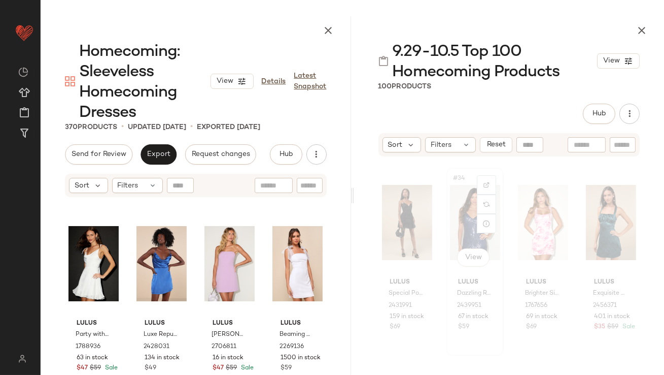
click at [448, 219] on div "#34 View Lulus Dazzling Reputation Navy Blue Sequin Backless Bodycon Mini Dress…" at bounding box center [475, 262] width 55 height 186
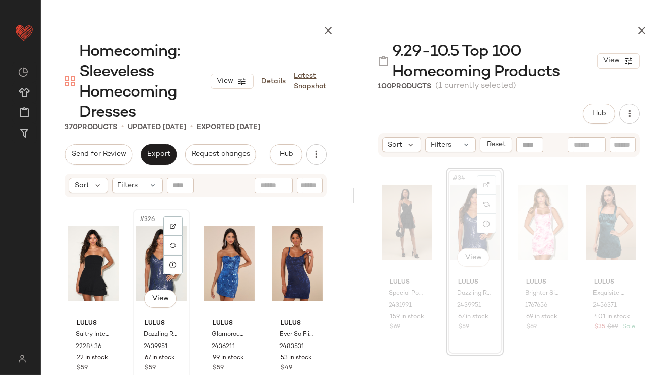
click at [156, 277] on div "#326 View" at bounding box center [162, 263] width 50 height 103
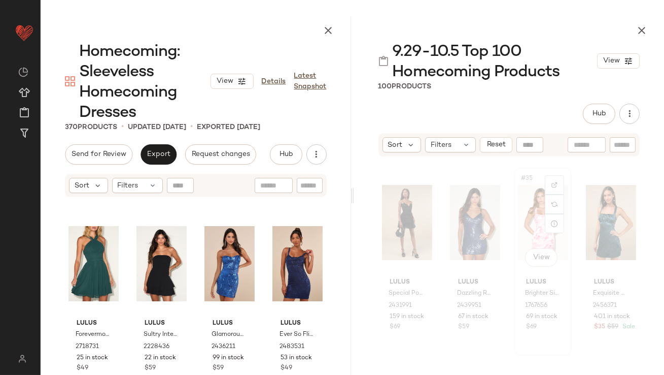
click at [534, 193] on div "#35 View" at bounding box center [543, 222] width 50 height 103
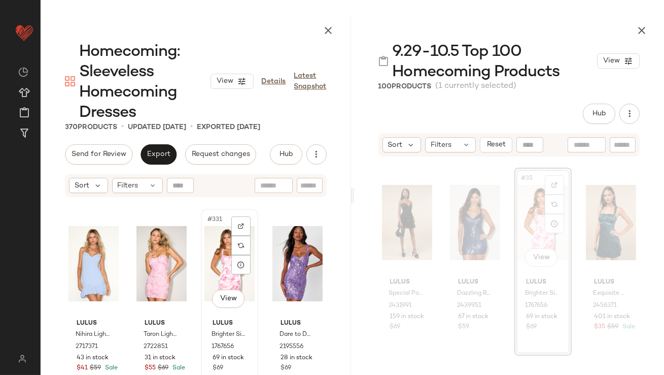
click at [219, 256] on div "#331 View" at bounding box center [230, 263] width 50 height 103
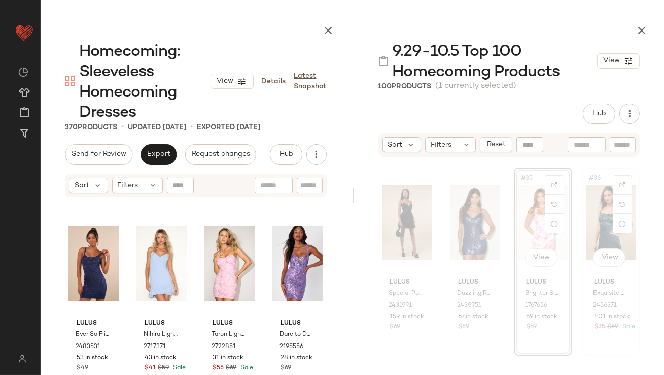
click at [592, 209] on div "#36 View" at bounding box center [611, 222] width 50 height 103
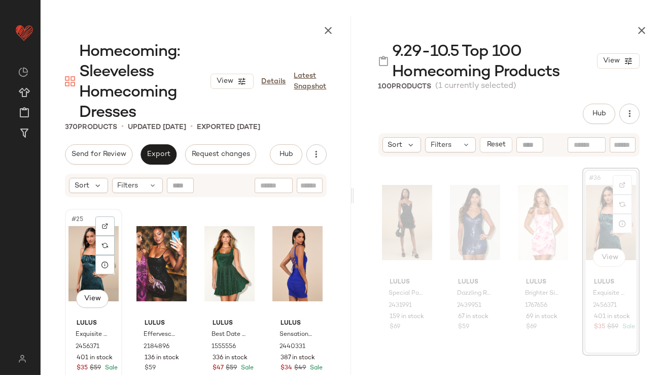
click at [83, 271] on div "#25 View" at bounding box center [94, 263] width 50 height 103
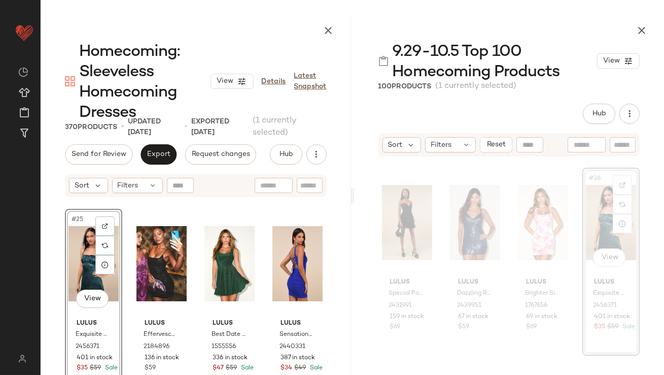
click at [647, 26] on icon "button" at bounding box center [642, 30] width 12 height 12
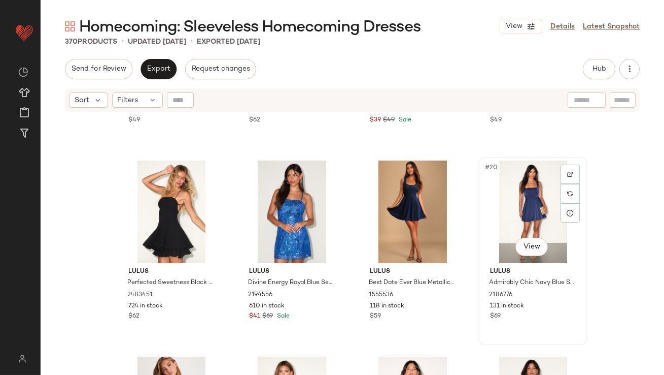
click at [507, 199] on div "#20 View" at bounding box center [533, 211] width 102 height 103
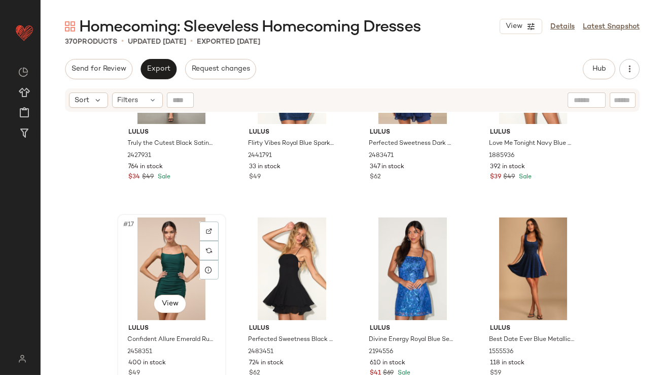
click at [159, 244] on div "#17 View" at bounding box center [172, 268] width 102 height 103
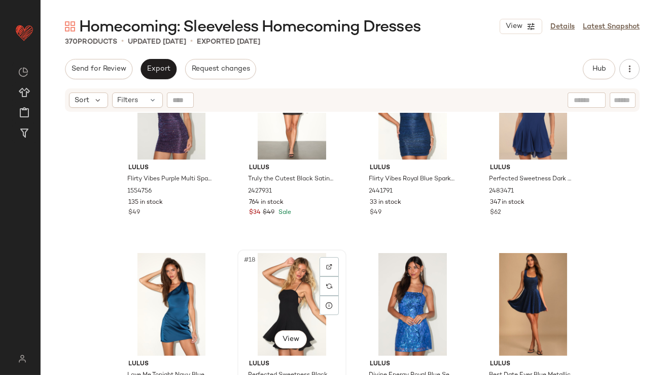
click at [281, 273] on div "#18 View" at bounding box center [292, 304] width 102 height 103
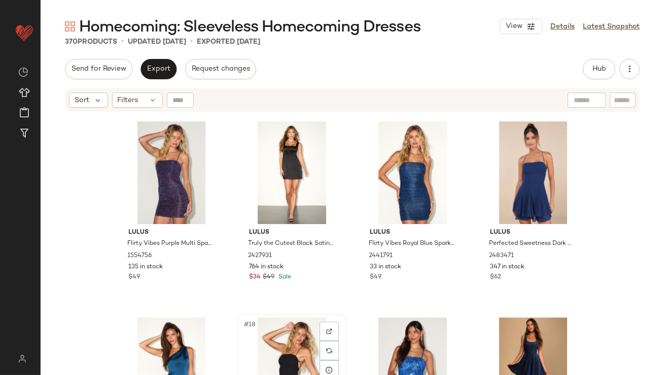
click at [283, 356] on div "#18 View" at bounding box center [292, 368] width 102 height 103
click at [171, 177] on div "#13 View" at bounding box center [172, 172] width 102 height 103
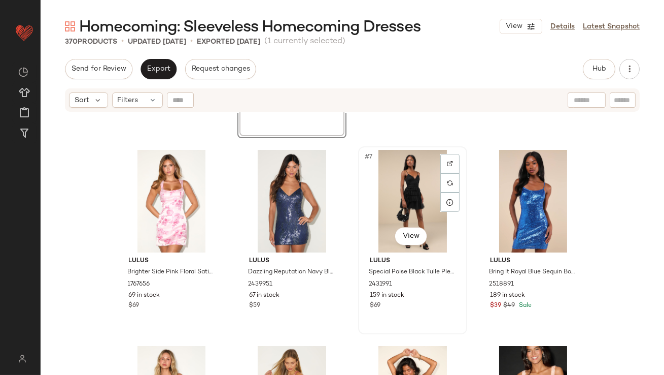
scroll to position [235, 0]
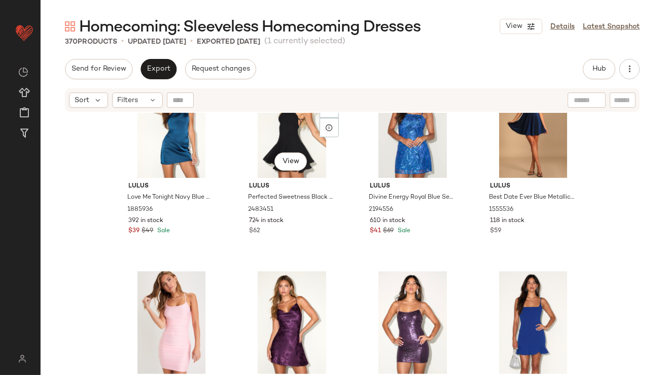
scroll to position [960, 0]
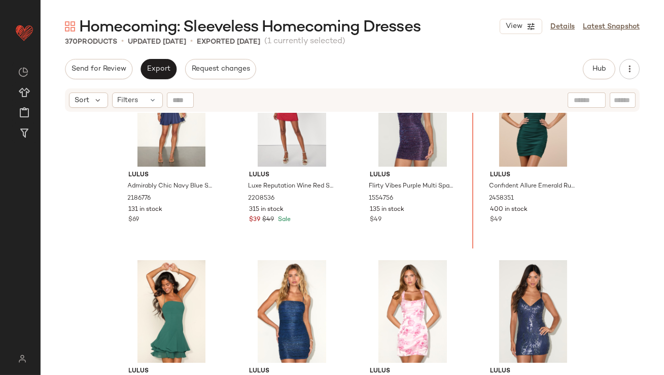
scroll to position [48, 0]
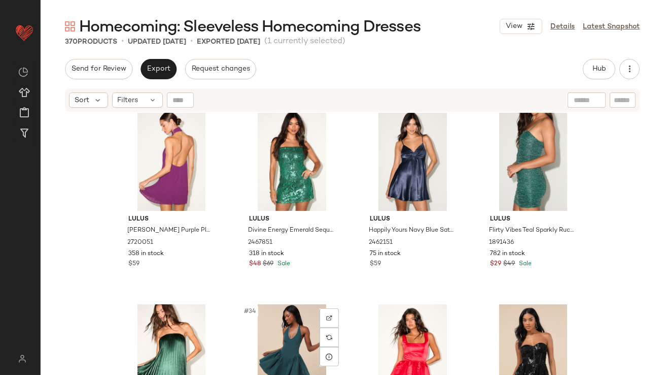
scroll to position [1310, 0]
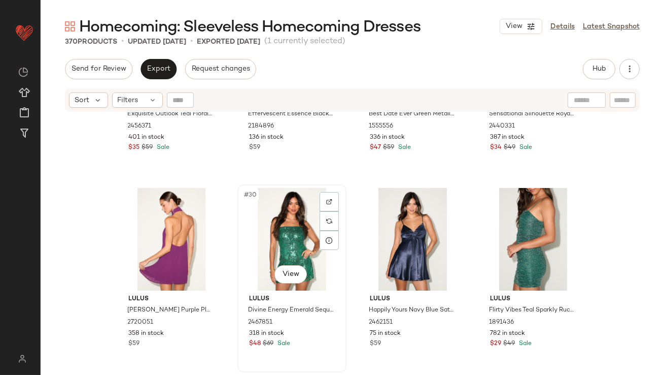
click at [279, 241] on div "#30 View" at bounding box center [292, 239] width 102 height 103
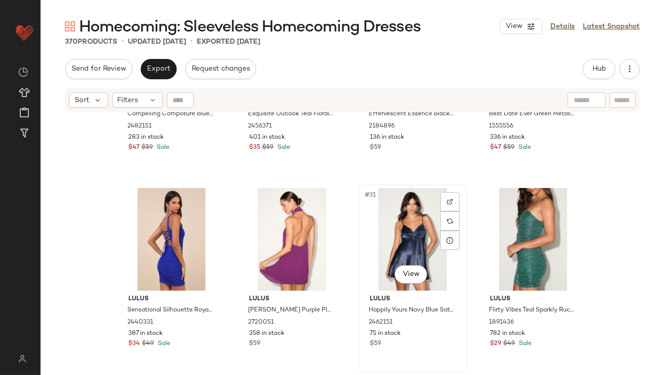
click at [391, 244] on div "#31 View" at bounding box center [413, 239] width 102 height 103
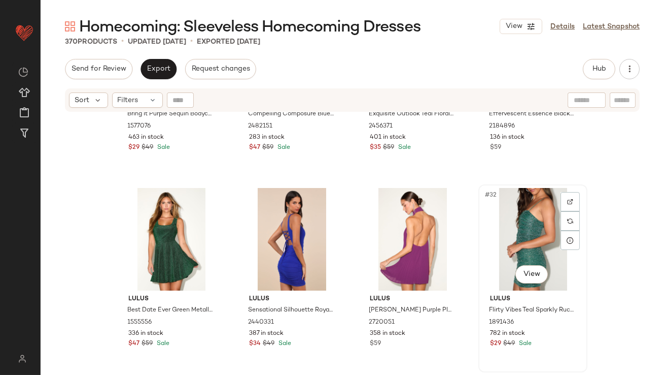
click at [501, 228] on div "#32 View" at bounding box center [533, 239] width 102 height 103
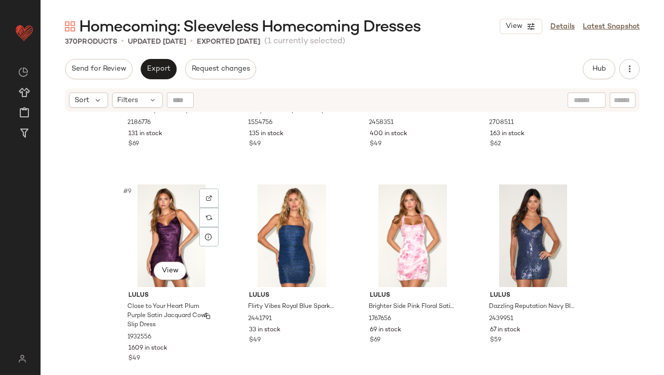
scroll to position [336, 0]
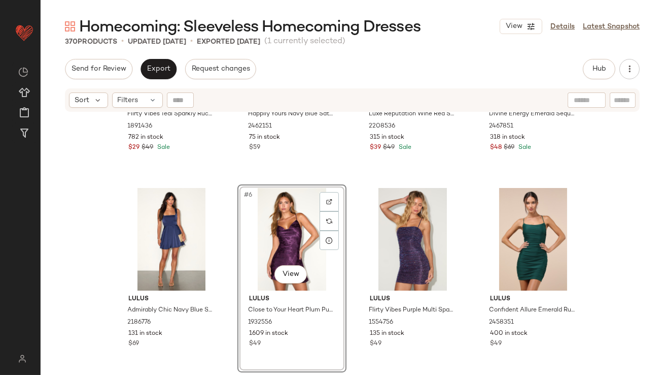
scroll to position [48, 0]
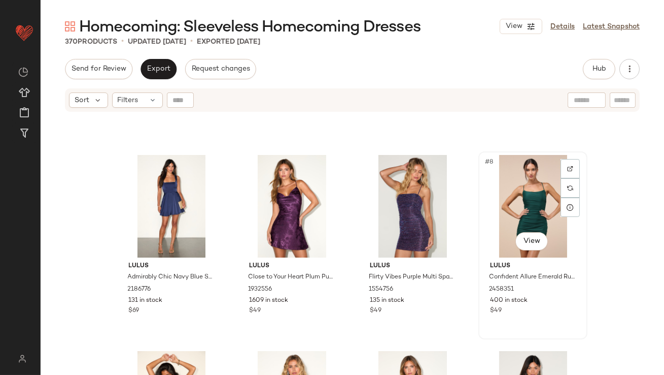
drag, startPoint x: 500, startPoint y: 160, endPoint x: 495, endPoint y: 161, distance: 5.6
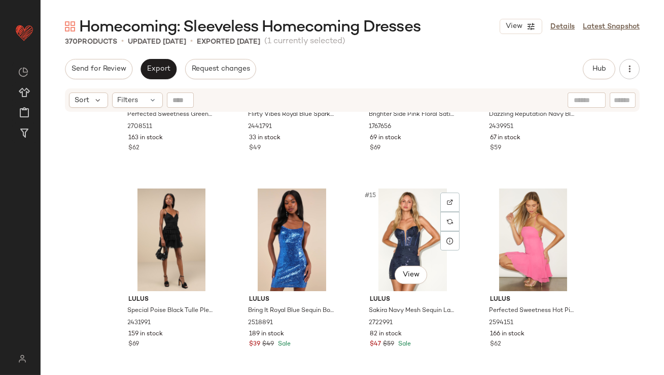
scroll to position [518, 0]
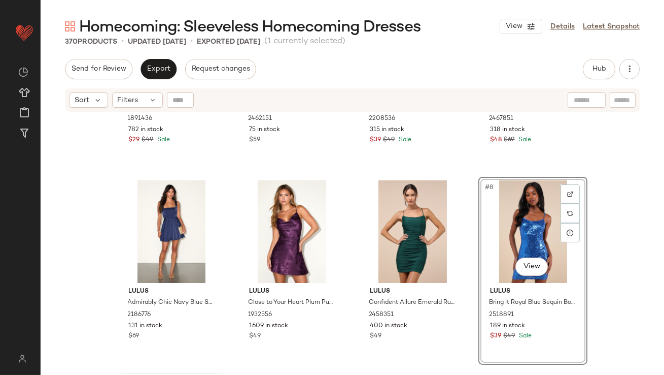
scroll to position [218, 0]
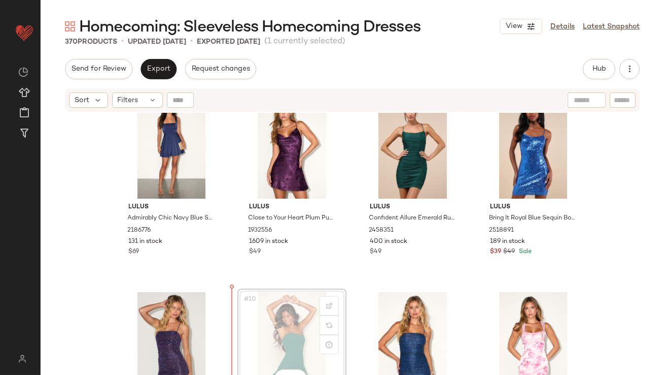
scroll to position [227, 0]
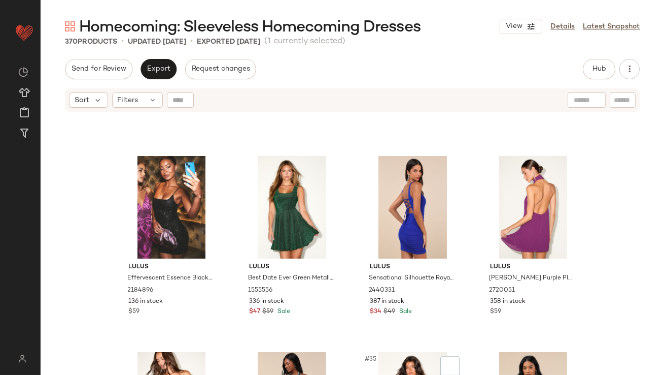
scroll to position [1559, 0]
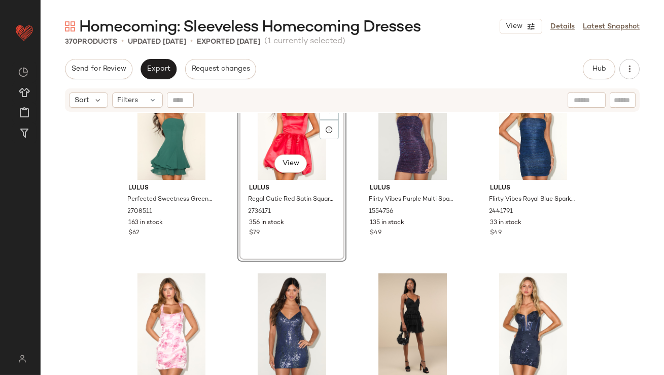
scroll to position [395, 0]
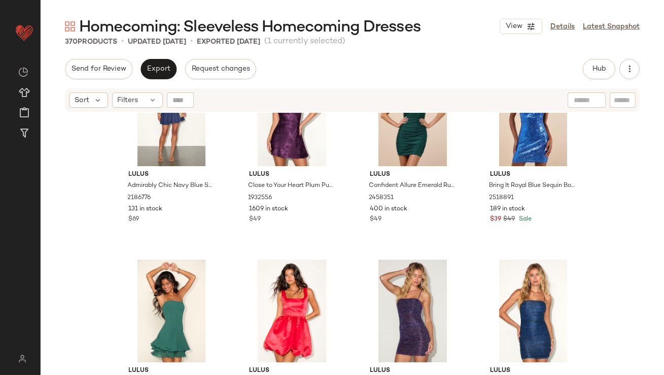
scroll to position [305, 0]
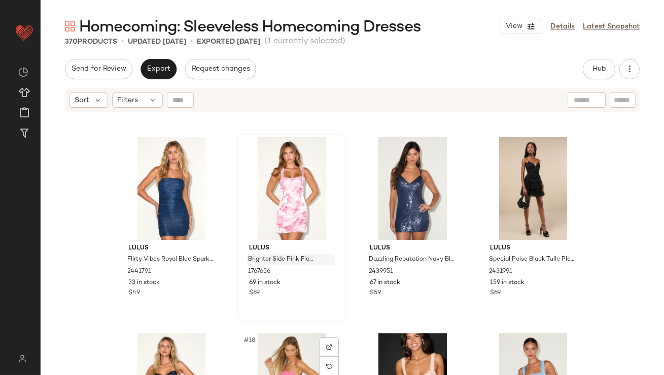
scroll to position [686, 0]
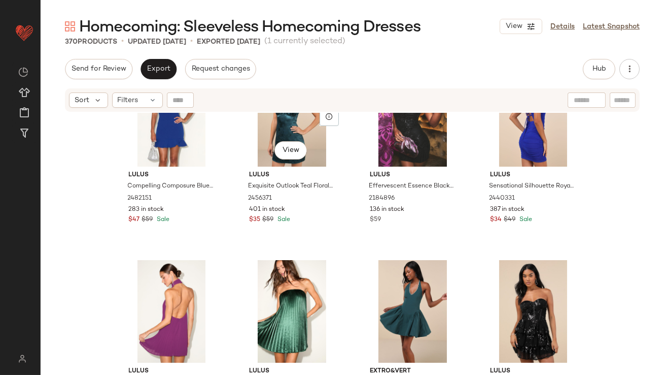
scroll to position [1517, 0]
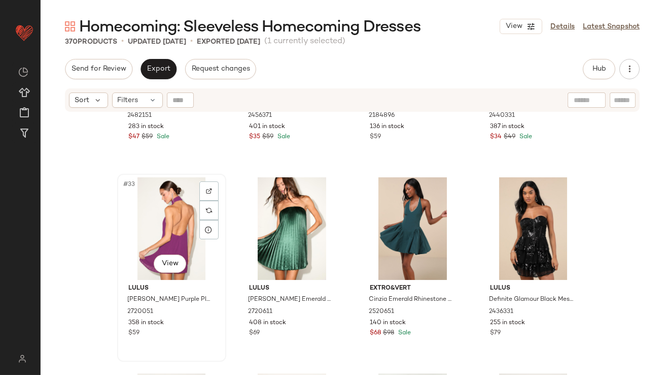
click at [174, 229] on div "#33 View" at bounding box center [172, 228] width 102 height 103
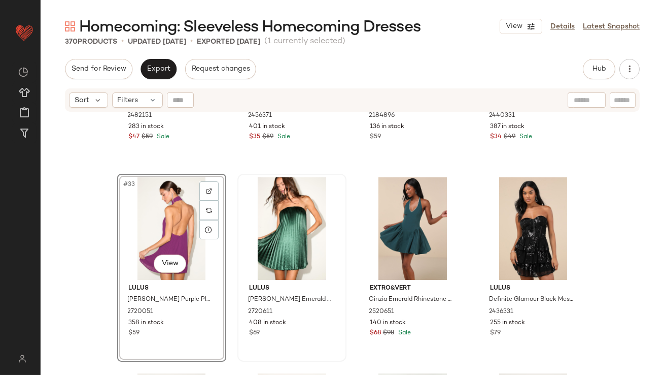
click at [261, 220] on div at bounding box center [292, 228] width 102 height 103
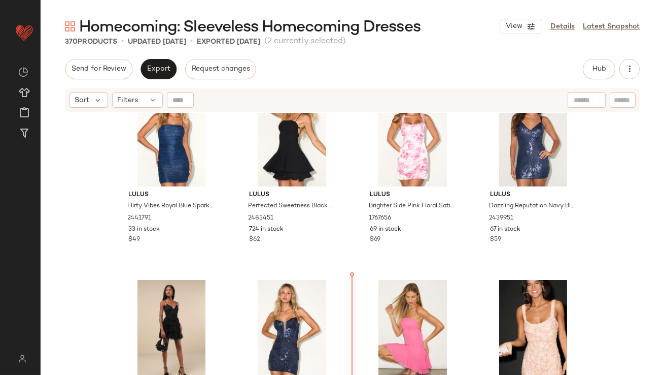
scroll to position [658, 0]
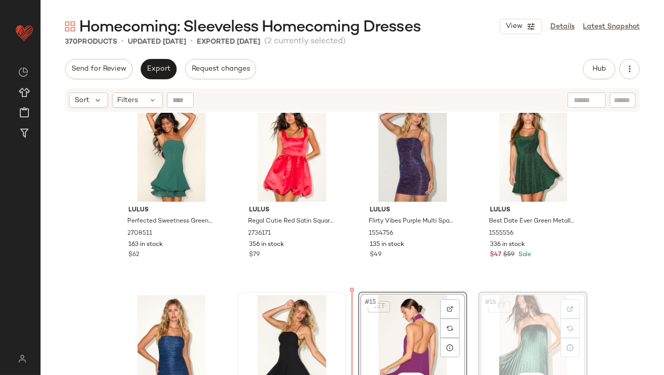
scroll to position [419, 0]
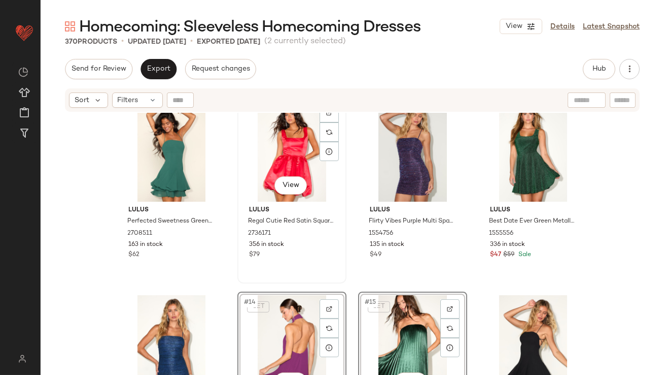
click at [343, 265] on div "#10 View Lulus Regal Cutie Red Satin Square Neck Bubble-Hem Mini Dress 2736171 …" at bounding box center [292, 189] width 109 height 188
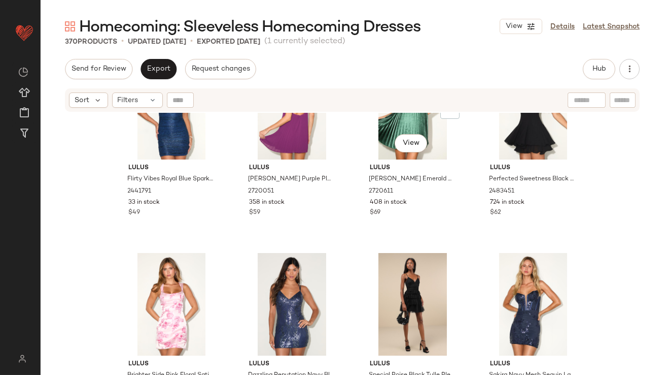
scroll to position [719, 0]
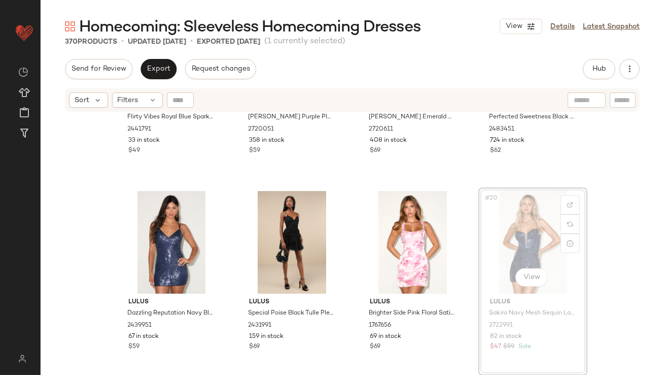
drag, startPoint x: 512, startPoint y: 207, endPoint x: 505, endPoint y: 208, distance: 7.2
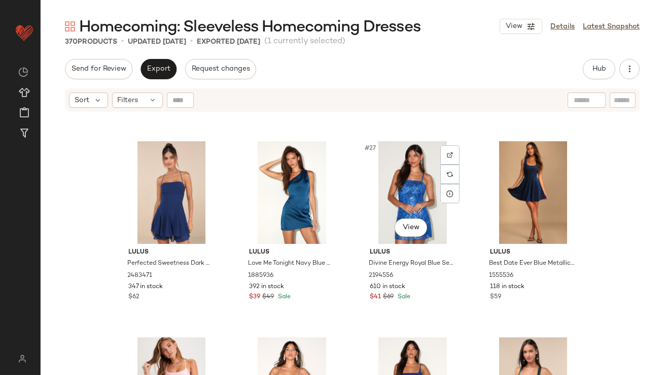
scroll to position [1289, 0]
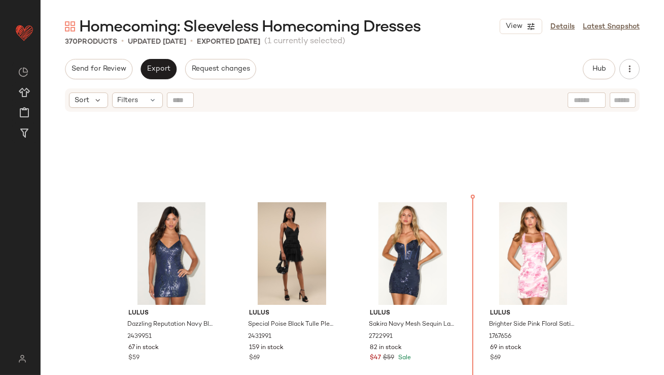
scroll to position [694, 0]
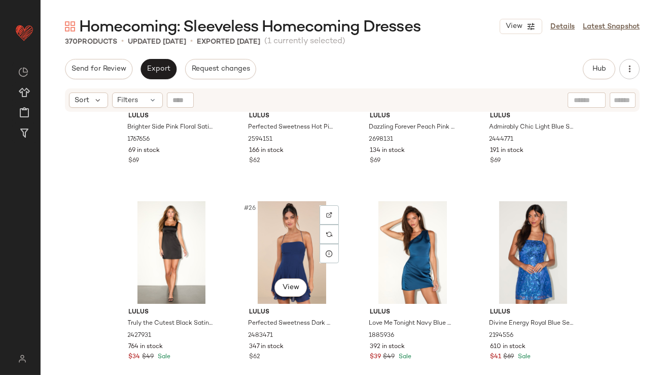
scroll to position [1116, 0]
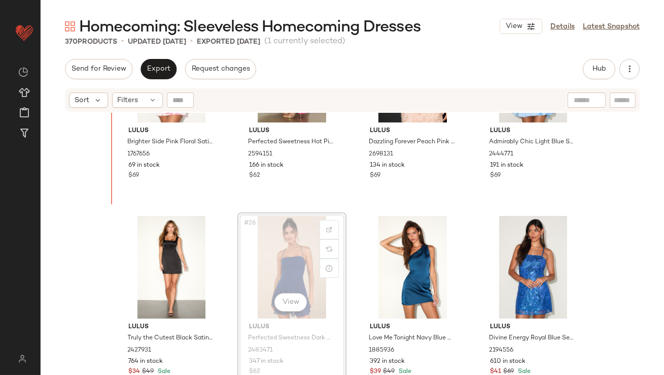
scroll to position [1058, 0]
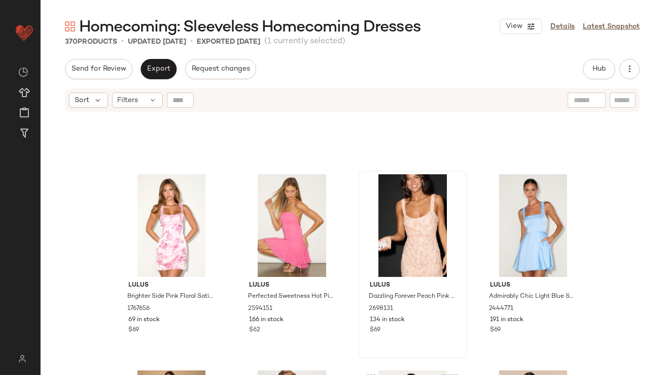
scroll to position [1275, 0]
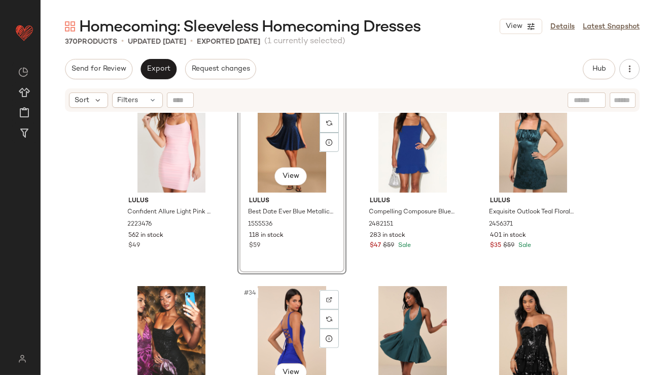
scroll to position [1422, 0]
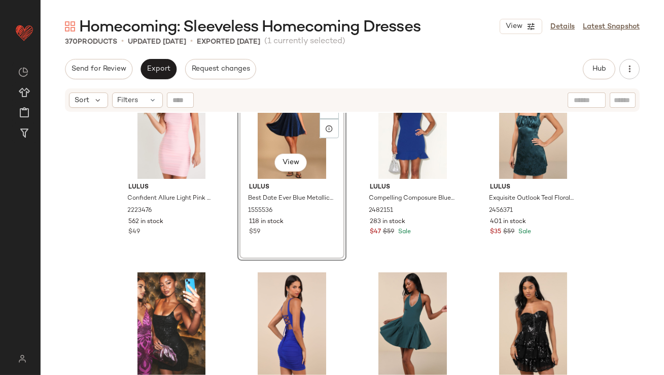
click at [284, 124] on div "#30 View" at bounding box center [292, 127] width 102 height 103
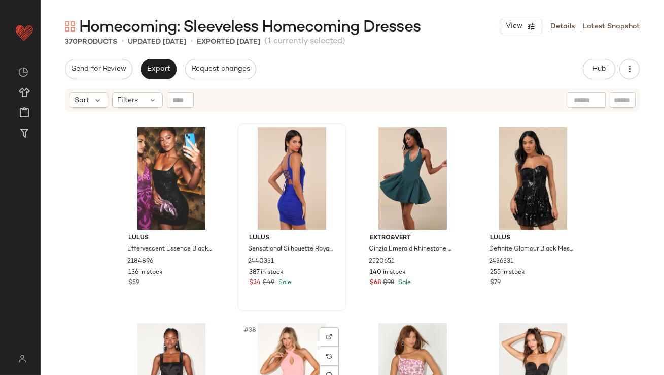
scroll to position [1541, 0]
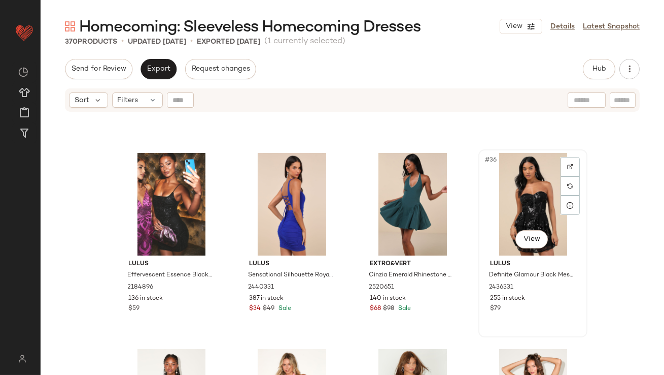
click at [521, 193] on div "#36 View" at bounding box center [533, 204] width 102 height 103
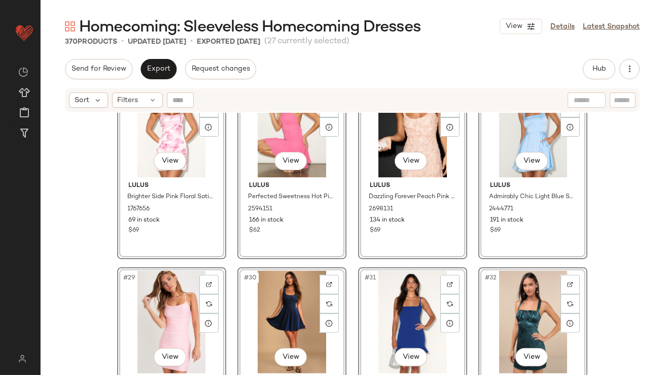
scroll to position [1217, 0]
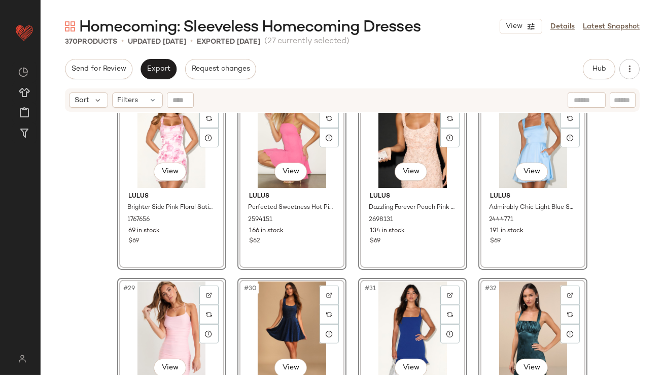
click at [220, 264] on div "#25 View Lulus Brighter Side Pink Floral Satin Jacquard Mini Dress 1767656 69 i…" at bounding box center [171, 176] width 109 height 188
click at [228, 289] on div "#25 View Lulus Brighter Side Pink Floral Satin Jacquard Mini Dress 1767656 69 i…" at bounding box center [353, 256] width 624 height 287
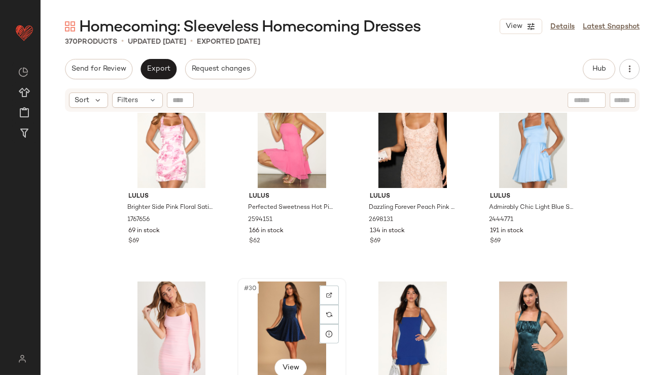
click at [273, 292] on div "#30 View" at bounding box center [292, 332] width 102 height 103
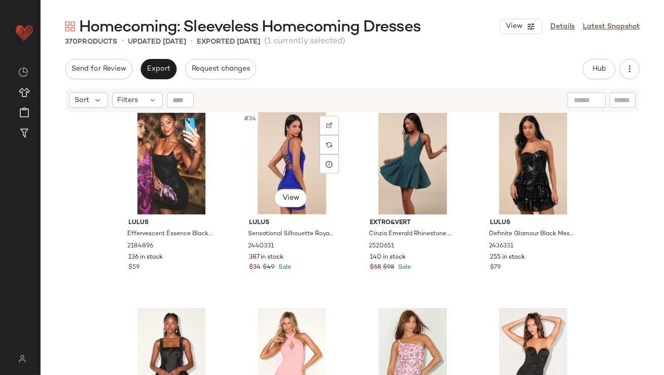
scroll to position [1614, 0]
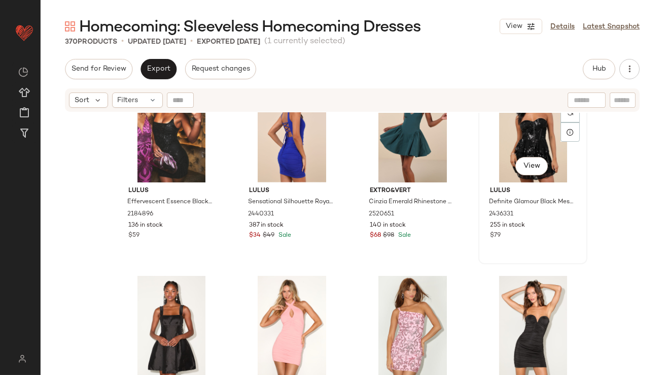
click at [511, 138] on div "#36 View" at bounding box center [533, 131] width 102 height 103
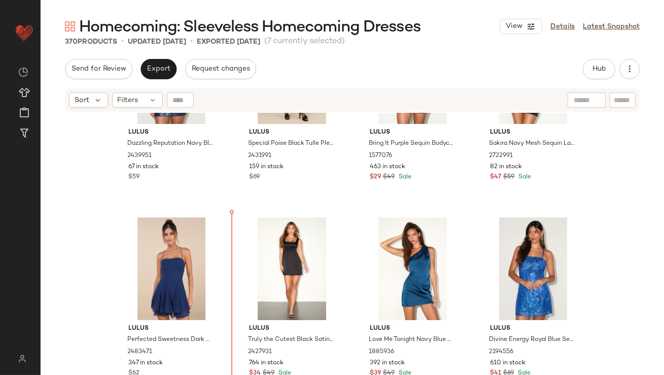
scroll to position [889, 0]
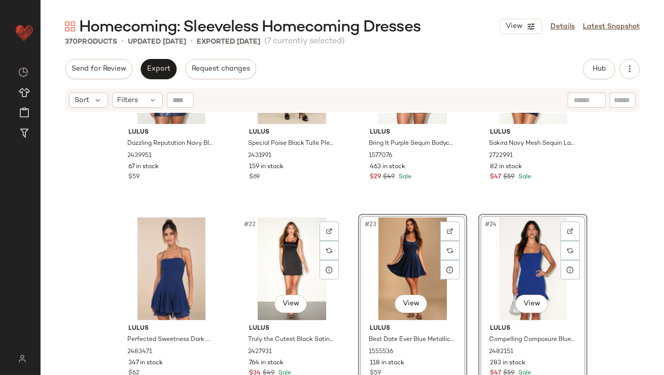
click at [347, 310] on div "Lulus Dazzling Reputation Navy Blue Sequin Backless Bodycon Mini Dress 2439951 …" at bounding box center [353, 256] width 624 height 287
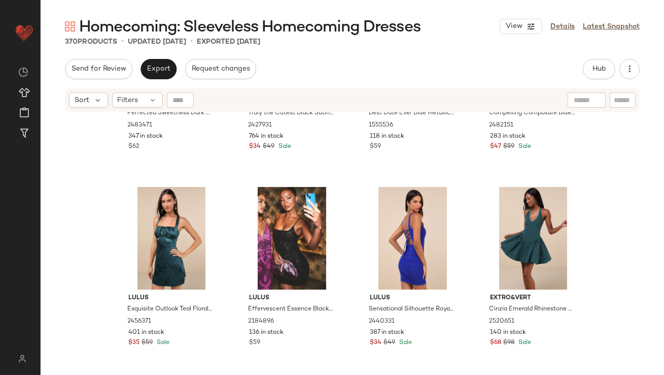
scroll to position [1046, 0]
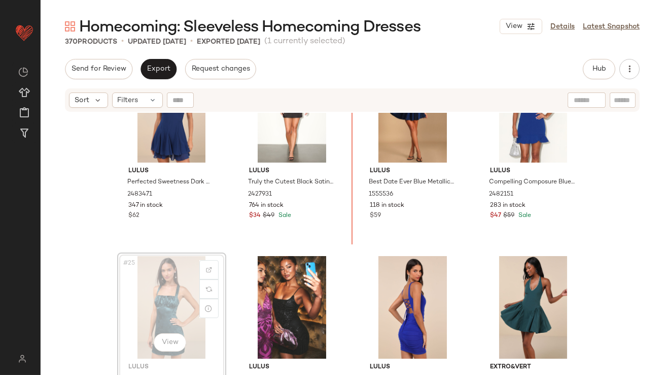
drag, startPoint x: 174, startPoint y: 285, endPoint x: 179, endPoint y: 283, distance: 5.7
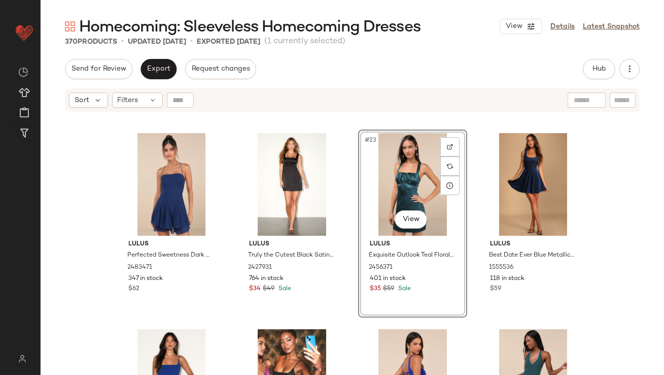
scroll to position [1013, 0]
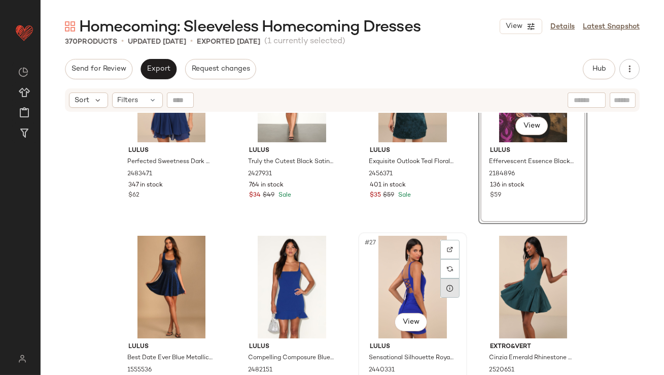
scroll to position [1067, 0]
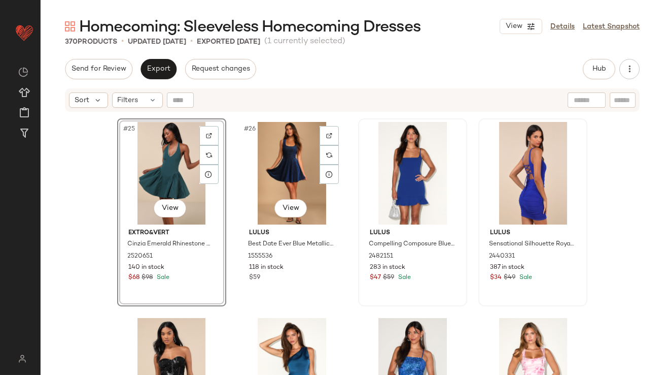
scroll to position [1212, 0]
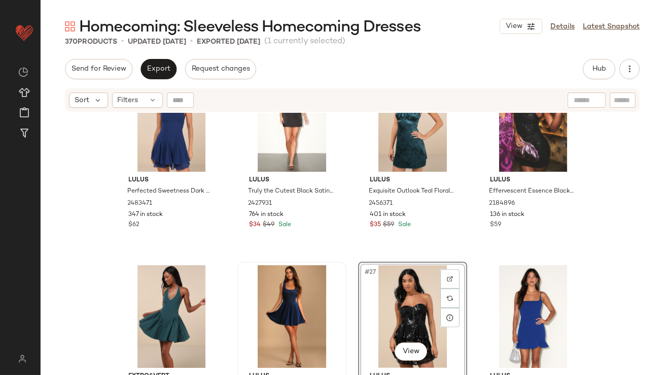
scroll to position [1202, 0]
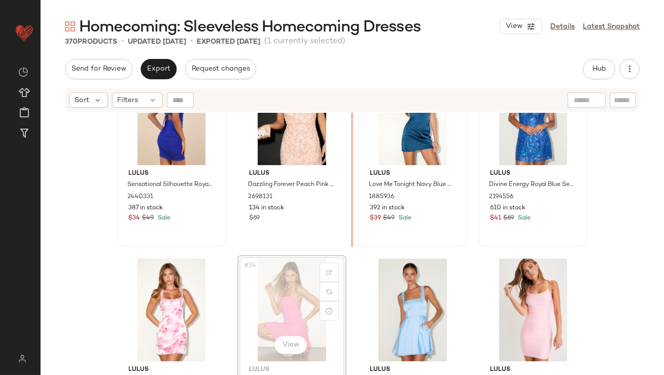
scroll to position [1432, 0]
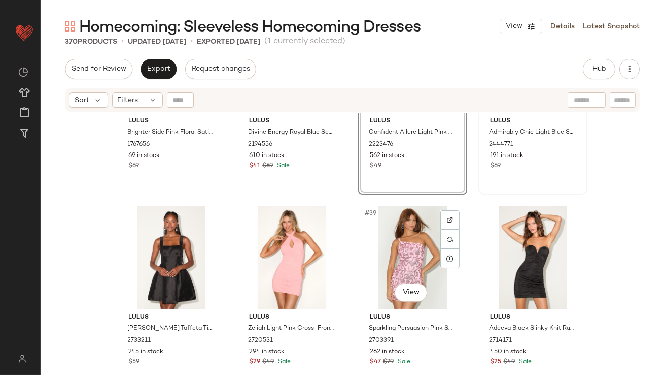
scroll to position [1678, 0]
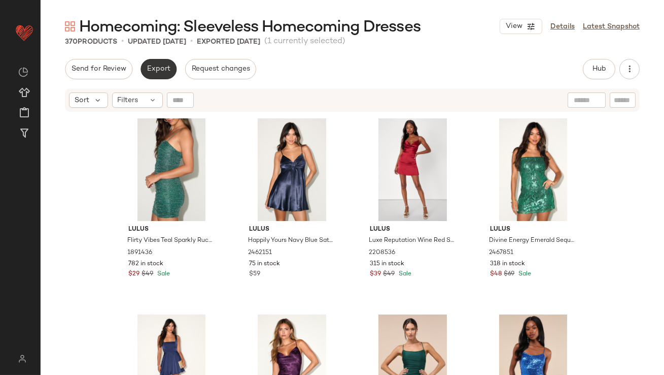
click at [163, 73] on button "Export" at bounding box center [159, 69] width 36 height 20
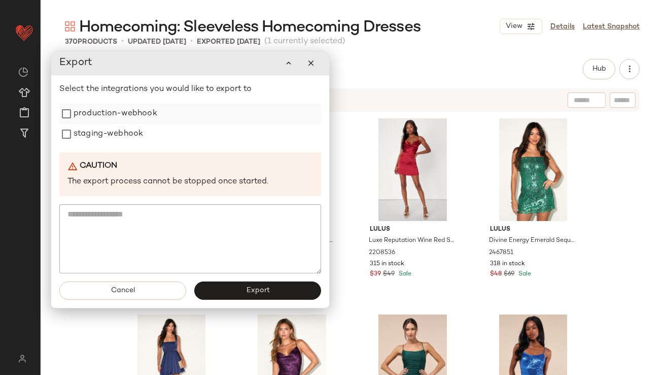
click at [137, 113] on label "production-webhook" at bounding box center [116, 114] width 84 height 20
click at [126, 128] on label "staging-webhook" at bounding box center [108, 134] width 70 height 20
click at [235, 285] on button "Export" at bounding box center [257, 290] width 127 height 18
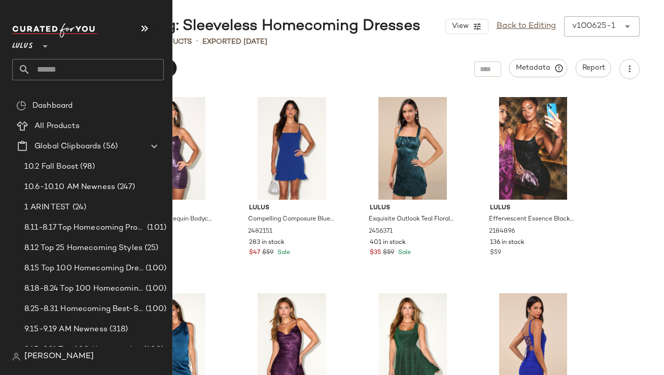
click at [47, 65] on input "text" at bounding box center [96, 69] width 133 height 21
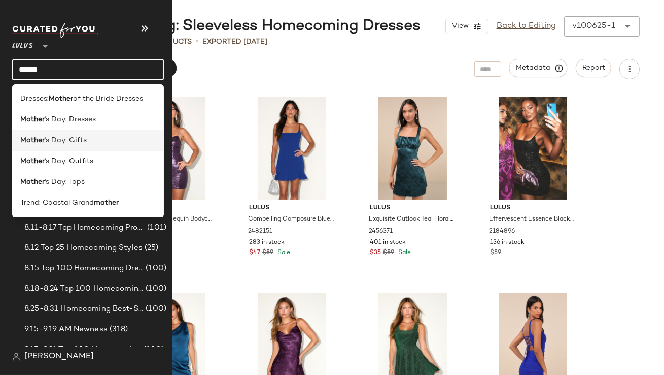
type input "******"
click at [57, 137] on span "'s Day: Gifts" at bounding box center [66, 140] width 42 height 11
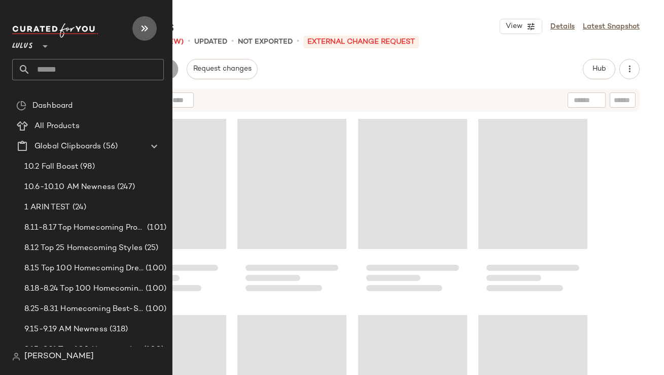
click at [141, 21] on button "button" at bounding box center [144, 28] width 24 height 24
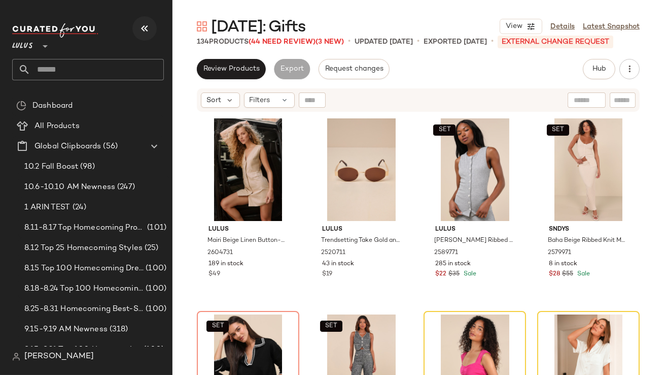
click at [141, 21] on button "button" at bounding box center [144, 28] width 24 height 24
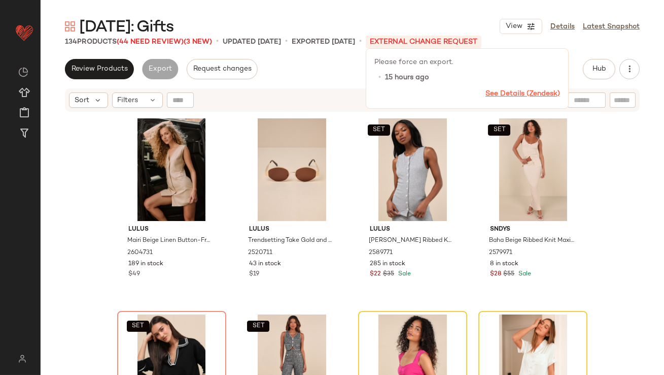
click at [538, 93] on link "See Details (Zendesk)" at bounding box center [523, 94] width 75 height 8
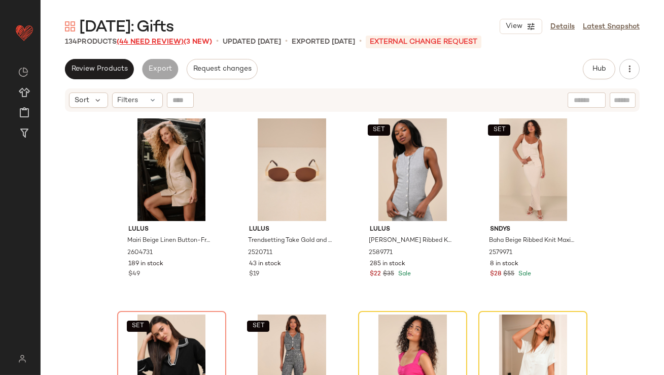
click at [148, 43] on span "(44 Need Review)" at bounding box center [150, 42] width 67 height 8
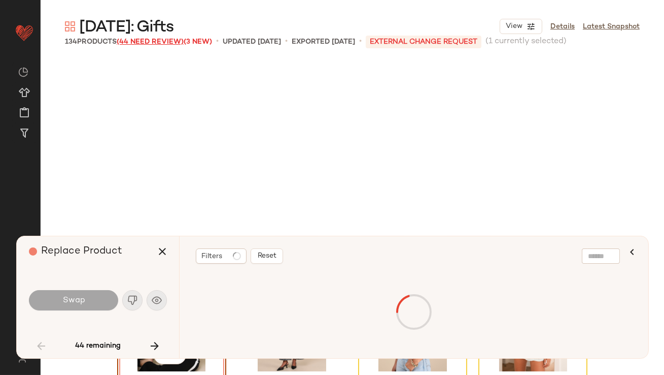
scroll to position [204, 0]
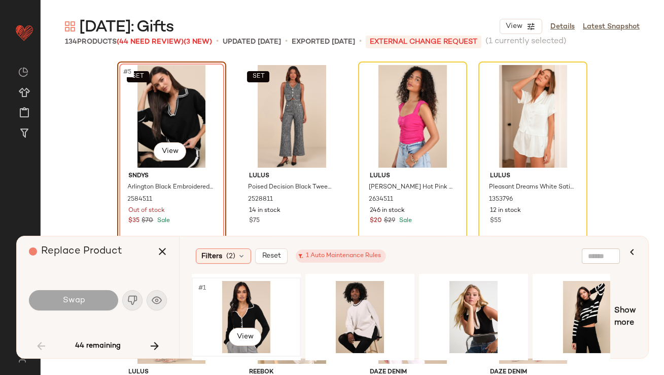
click at [234, 294] on div "#1 View" at bounding box center [246, 317] width 102 height 72
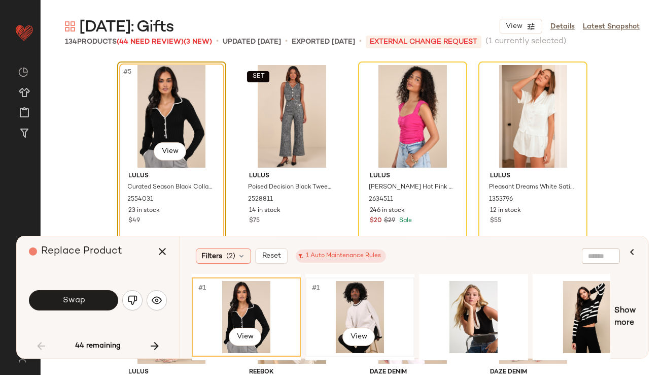
click at [346, 296] on div "#1 View" at bounding box center [360, 317] width 102 height 72
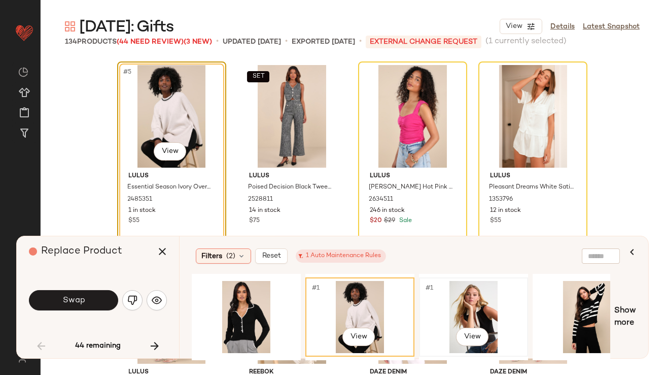
click at [475, 296] on div "#1 View" at bounding box center [474, 317] width 102 height 72
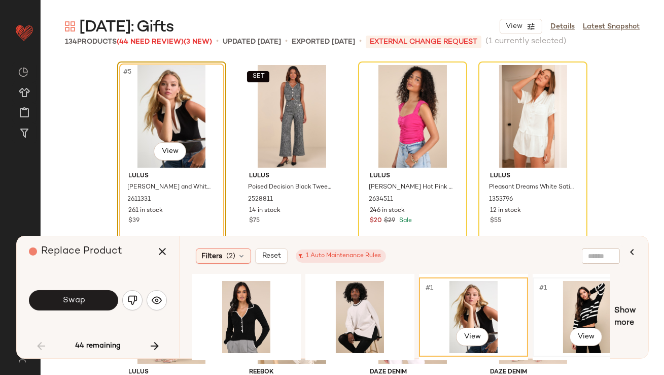
click at [575, 301] on div "#1 View" at bounding box center [588, 317] width 102 height 72
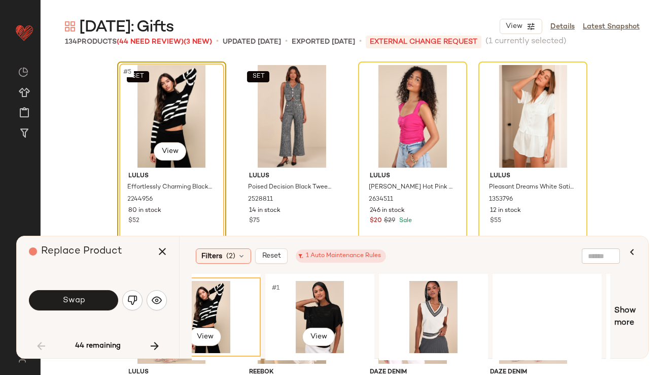
scroll to position [0, 409]
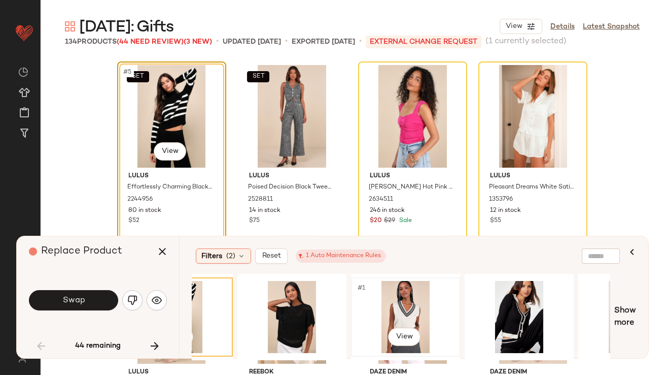
click at [410, 301] on div "#1 View" at bounding box center [406, 317] width 102 height 72
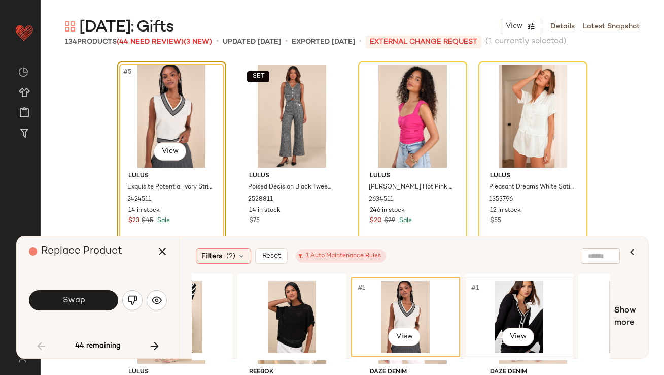
click at [497, 304] on div "#1 View" at bounding box center [520, 317] width 102 height 72
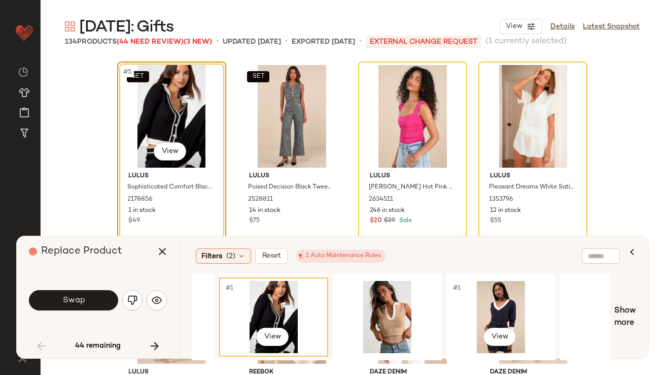
scroll to position [0, 670]
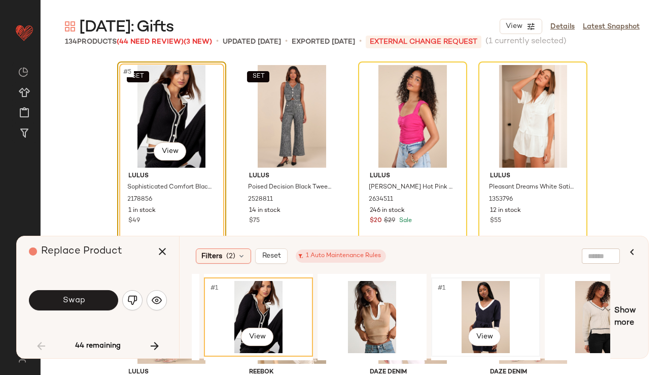
click at [498, 305] on div "#1 View" at bounding box center [486, 317] width 102 height 72
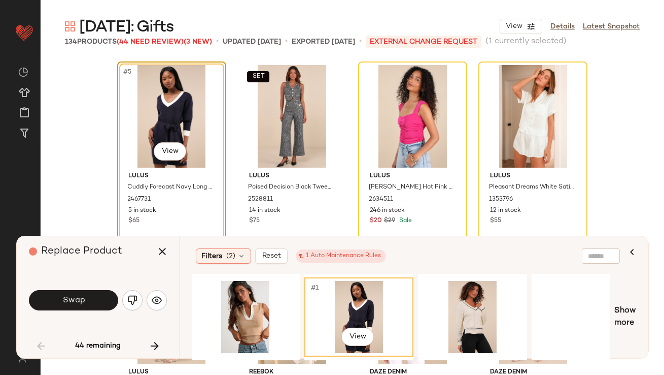
scroll to position [0, 823]
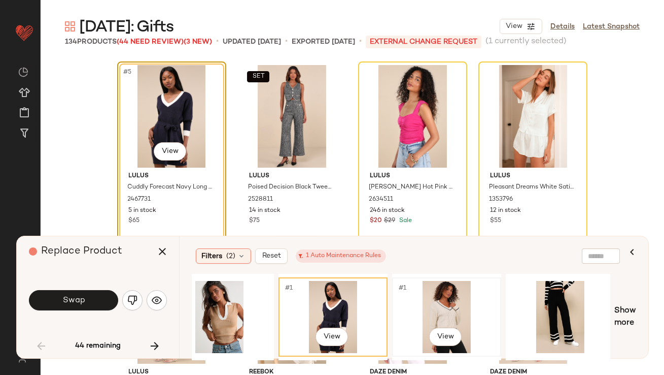
click at [440, 292] on div "#1 View" at bounding box center [447, 317] width 102 height 72
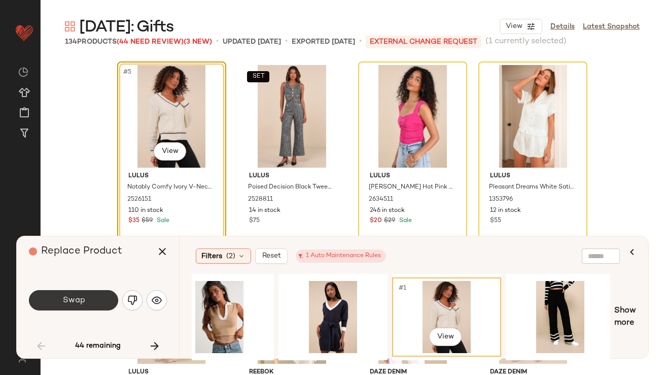
click at [82, 297] on span "Swap" at bounding box center [73, 300] width 23 height 10
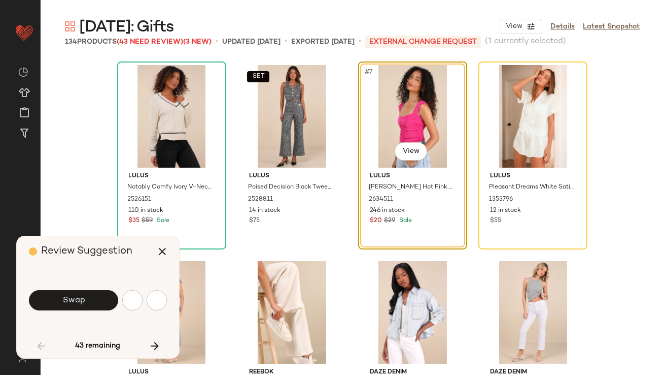
scroll to position [195, 0]
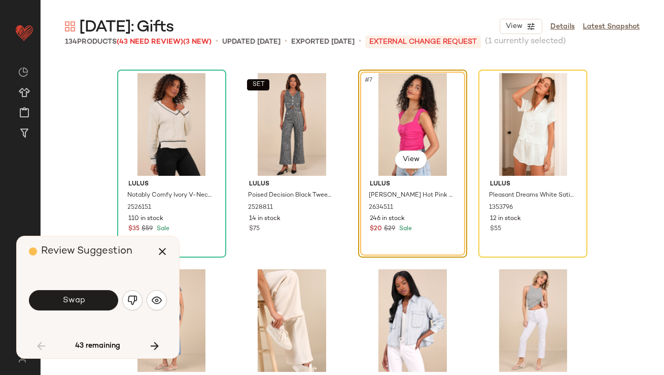
click at [131, 293] on button "button" at bounding box center [132, 300] width 20 height 20
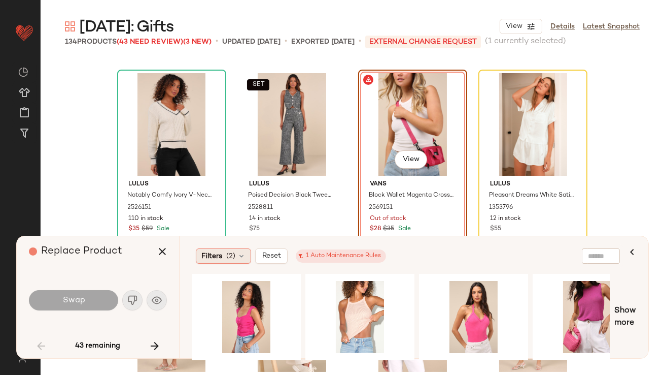
click at [236, 258] on div "Filters (2)" at bounding box center [223, 255] width 55 height 15
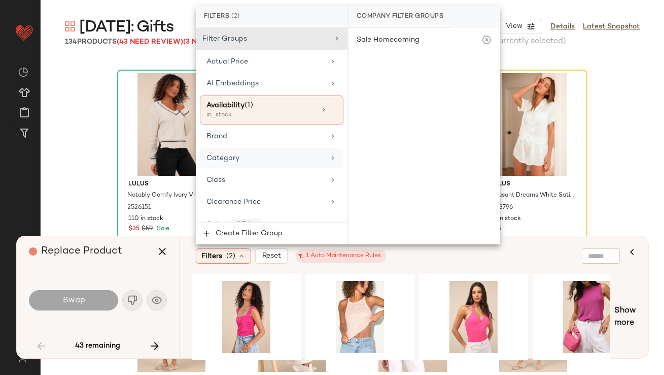
click at [222, 157] on span "Category" at bounding box center [223, 158] width 33 height 8
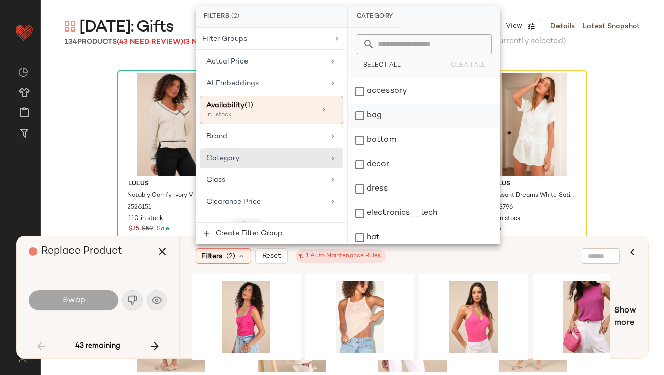
click at [400, 119] on div "bag" at bounding box center [424, 116] width 151 height 24
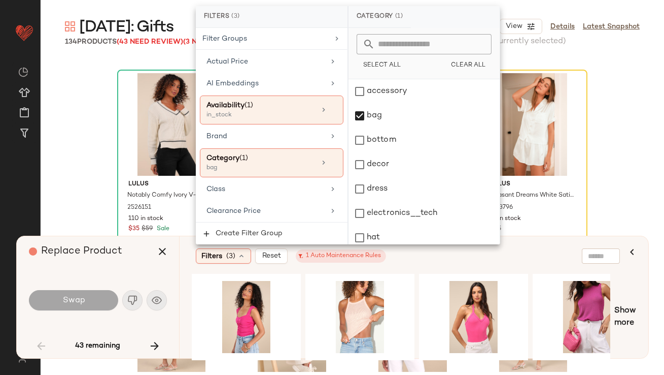
click at [146, 267] on div "Replace Product Swap 43 remaining" at bounding box center [98, 297] width 162 height 122
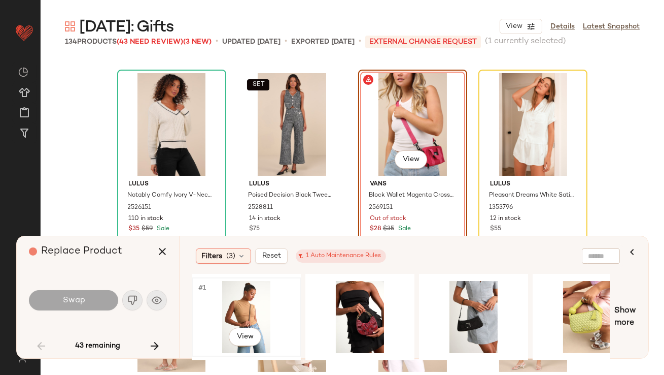
click at [248, 297] on div "#1 View" at bounding box center [246, 317] width 102 height 72
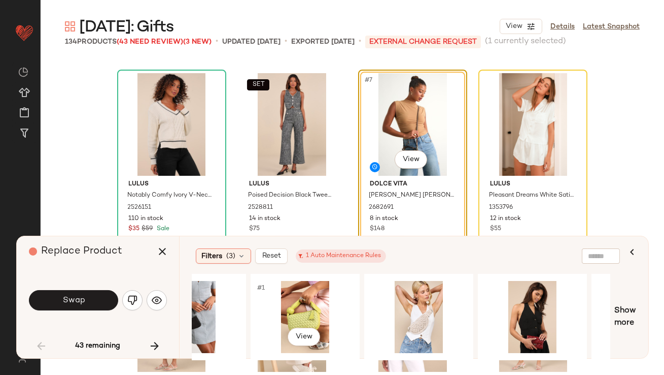
scroll to position [0, 333]
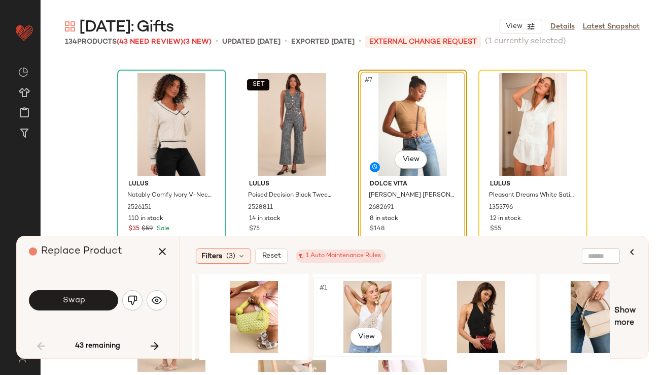
click at [342, 295] on div "#1 View" at bounding box center [368, 317] width 102 height 72
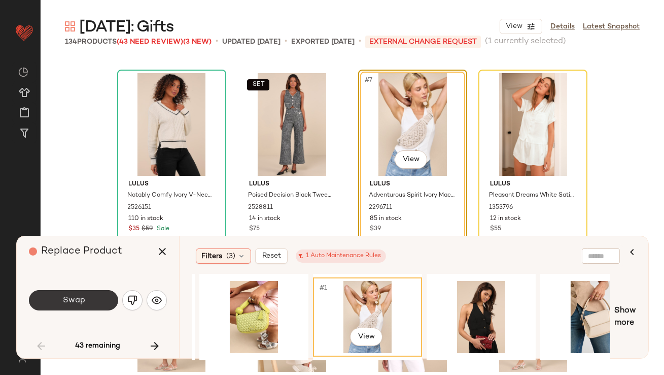
click at [74, 300] on span "Swap" at bounding box center [73, 300] width 23 height 10
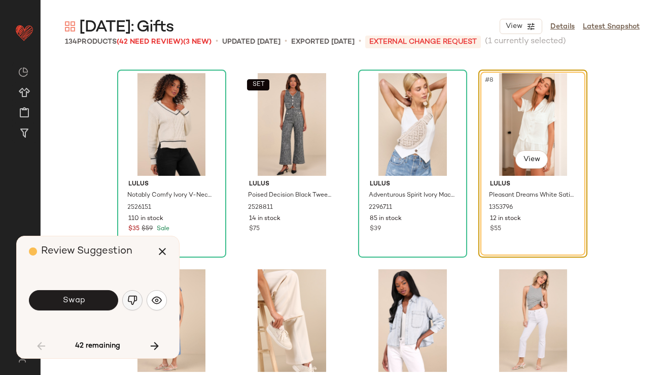
click at [133, 295] on img "button" at bounding box center [132, 300] width 10 height 10
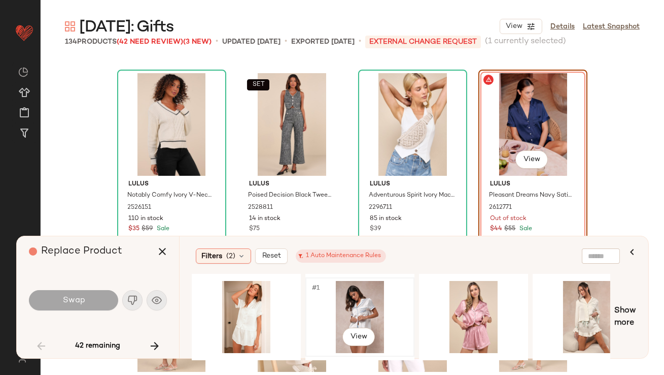
click at [335, 301] on div "#1 View" at bounding box center [360, 317] width 102 height 72
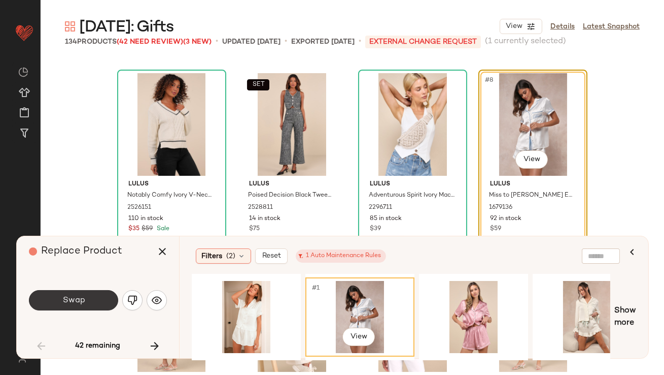
click at [85, 297] on button "Swap" at bounding box center [73, 300] width 89 height 20
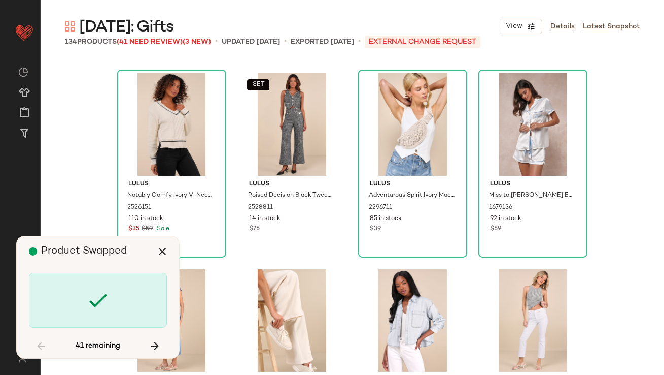
scroll to position [588, 0]
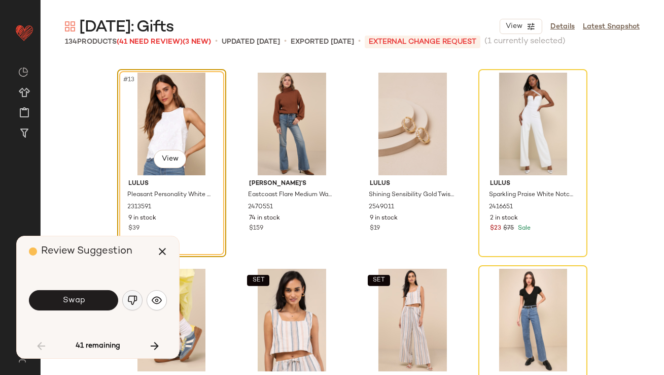
click at [133, 298] on img "button" at bounding box center [132, 300] width 10 height 10
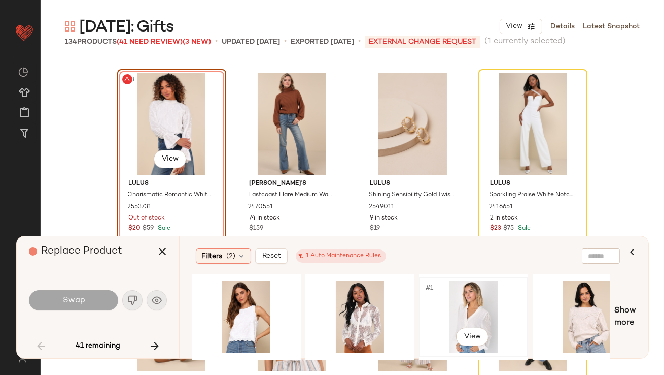
click at [438, 301] on div "#1 View" at bounding box center [474, 317] width 102 height 72
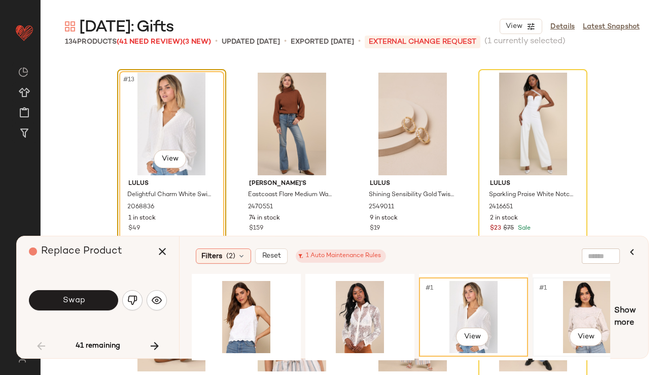
click at [562, 298] on div "#1 View" at bounding box center [588, 317] width 102 height 72
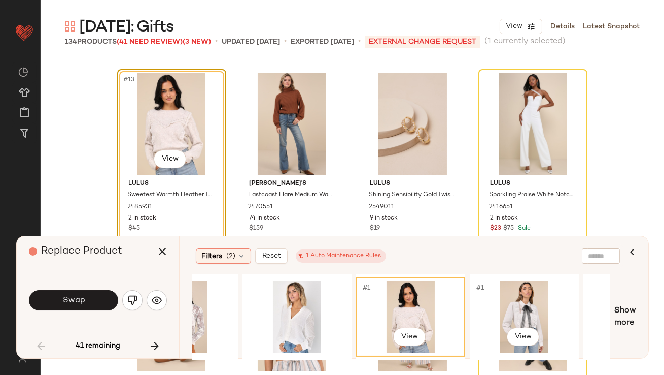
scroll to position [0, 196]
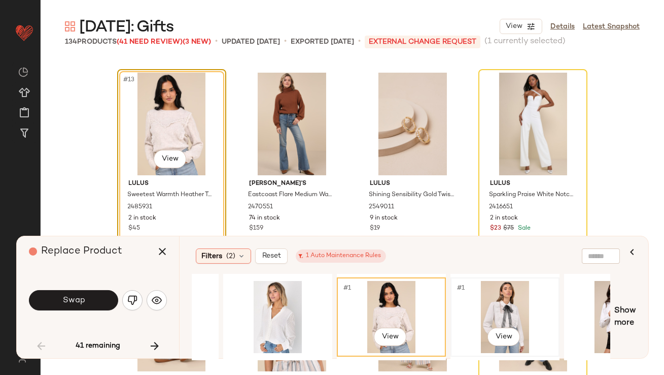
click at [496, 308] on div "#1 View" at bounding box center [505, 317] width 102 height 72
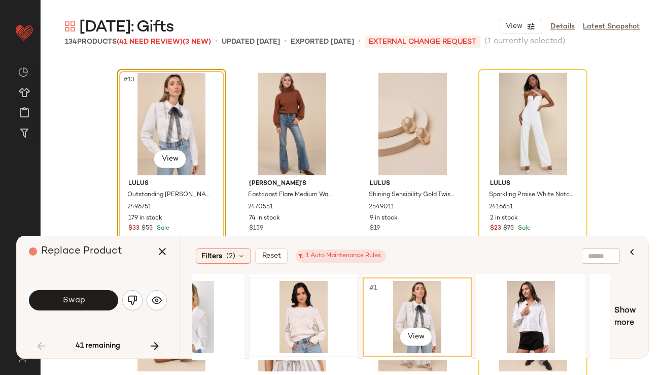
scroll to position [0, 330]
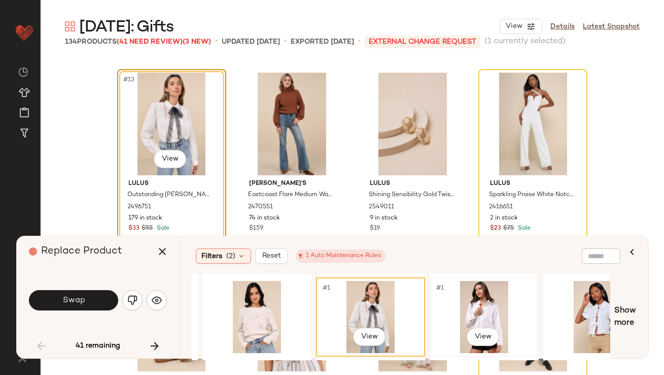
click at [452, 300] on div "#1 View" at bounding box center [484, 317] width 102 height 72
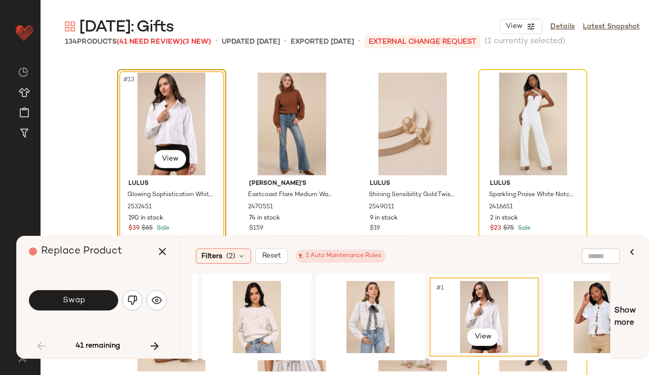
click at [86, 304] on button "Swap" at bounding box center [73, 300] width 89 height 20
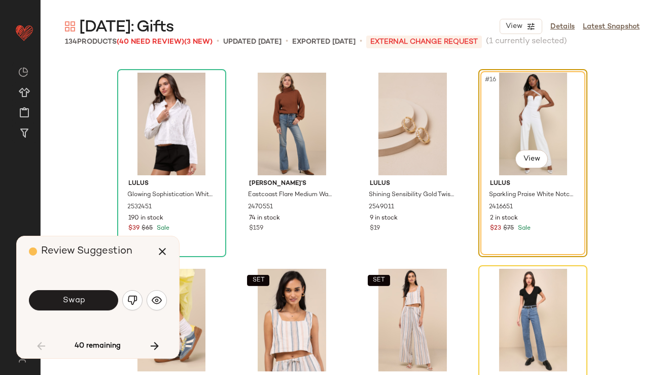
click at [133, 297] on img "button" at bounding box center [132, 300] width 10 height 10
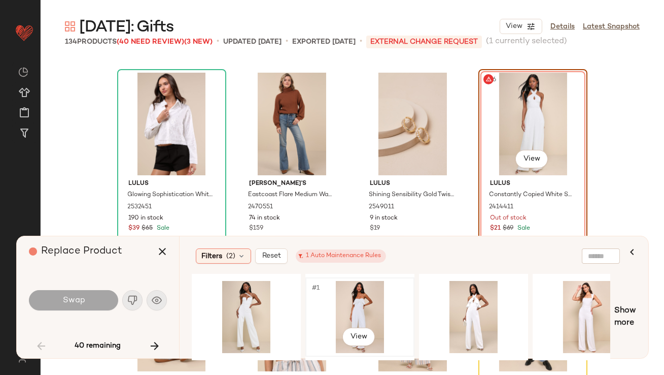
click at [330, 302] on div "#1 View" at bounding box center [360, 317] width 102 height 72
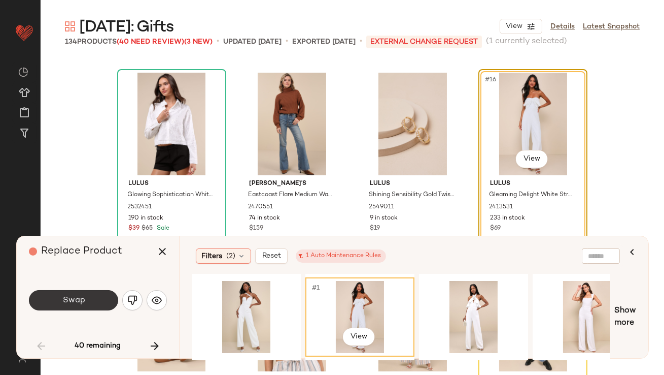
click at [98, 305] on button "Swap" at bounding box center [73, 300] width 89 height 20
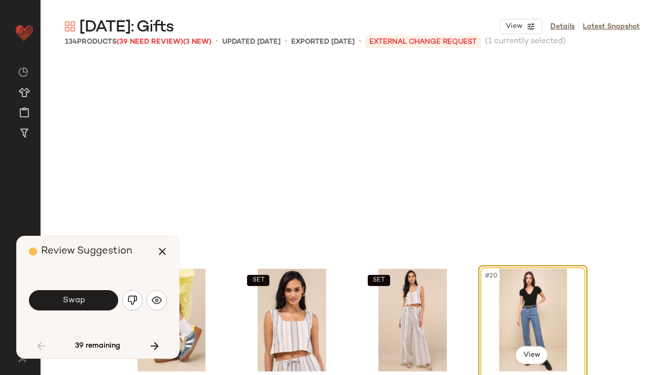
scroll to position [784, 0]
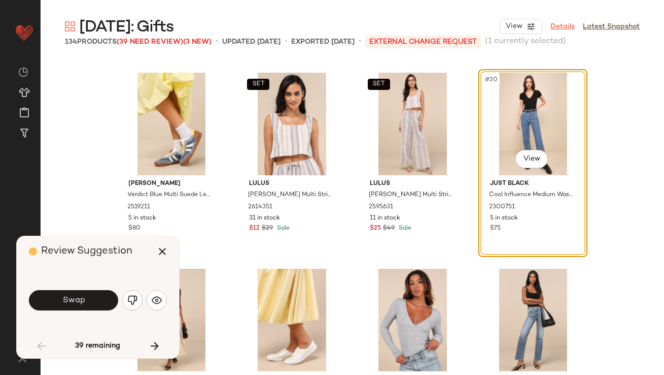
click at [571, 23] on link "Details" at bounding box center [563, 26] width 24 height 11
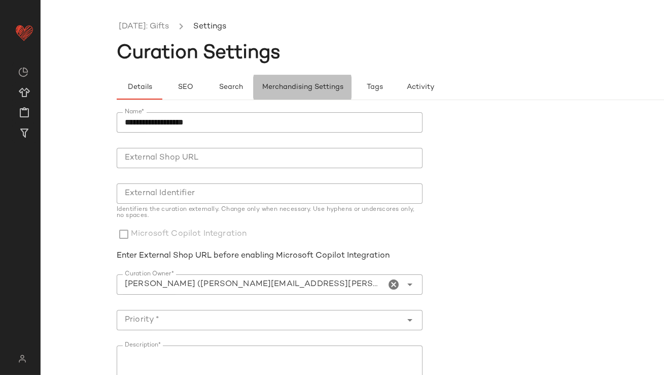
click at [284, 85] on span "Merchandising Settings" at bounding box center [303, 87] width 82 height 8
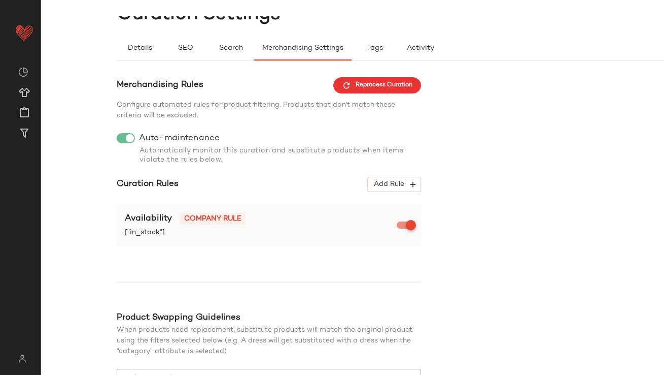
scroll to position [61, 0]
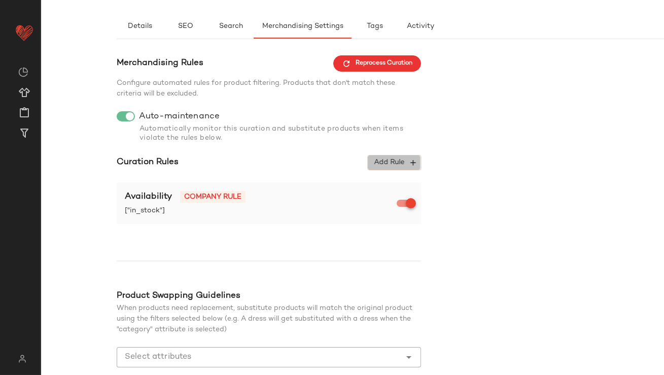
click at [388, 164] on span "Add Rule" at bounding box center [395, 162] width 42 height 9
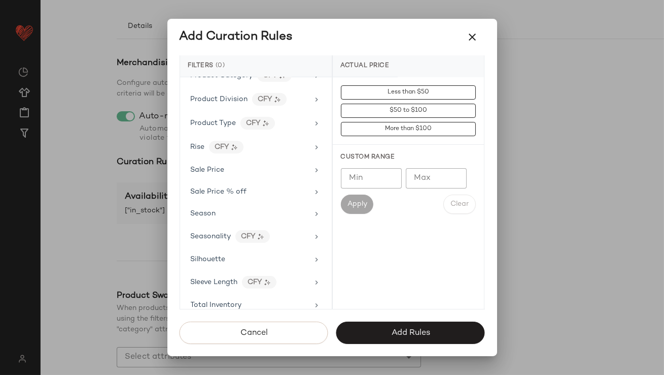
scroll to position [815, 0]
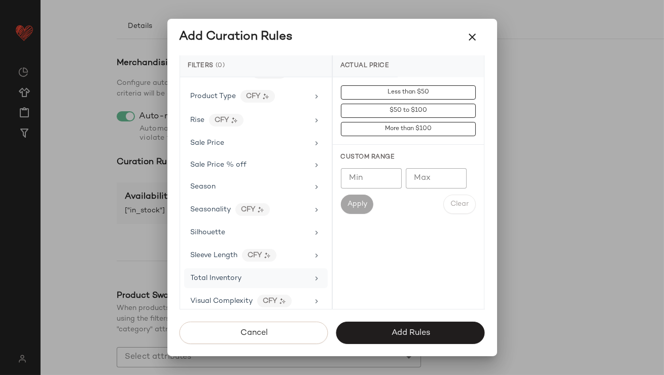
click at [232, 274] on span "Total Inventory" at bounding box center [216, 278] width 51 height 8
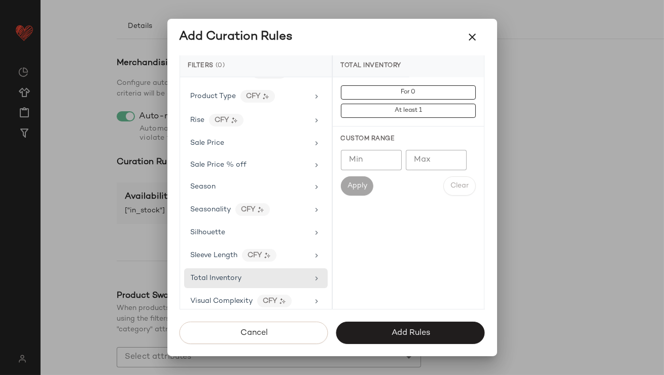
click at [413, 156] on input "Max" at bounding box center [436, 160] width 61 height 20
click at [349, 171] on div "Min Min Max Max Apply Clear" at bounding box center [408, 173] width 135 height 46
click at [354, 161] on input "Min" at bounding box center [371, 160] width 61 height 20
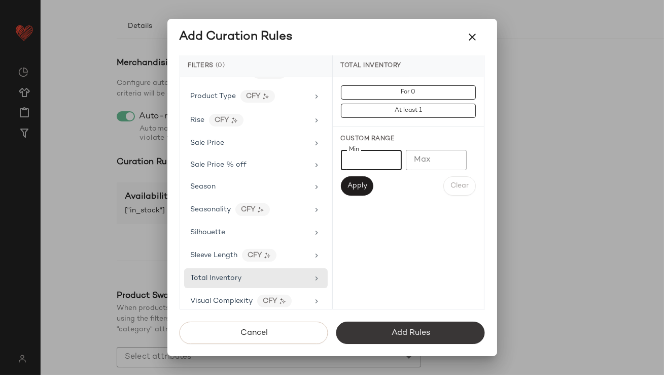
type input "**"
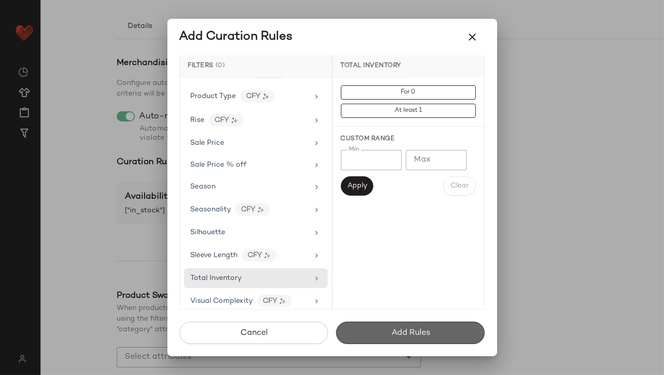
click at [394, 332] on span "Add Rules" at bounding box center [410, 333] width 39 height 10
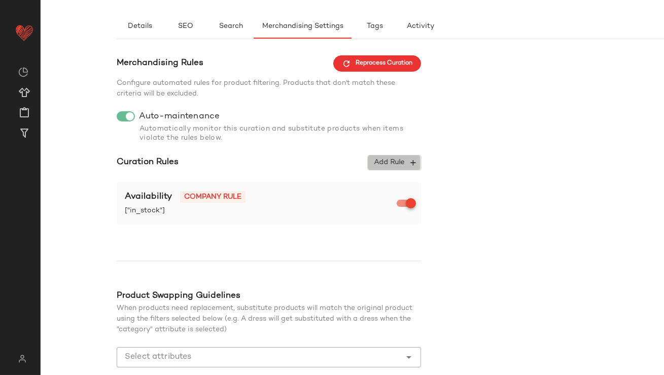
click at [389, 160] on span "Add Rule" at bounding box center [395, 162] width 42 height 9
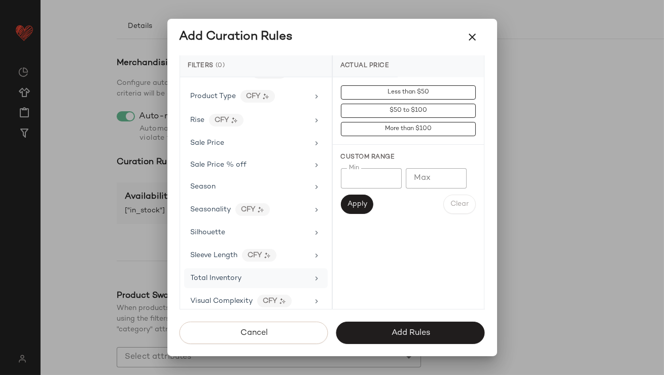
click at [241, 274] on span "Total Inventory" at bounding box center [216, 278] width 51 height 8
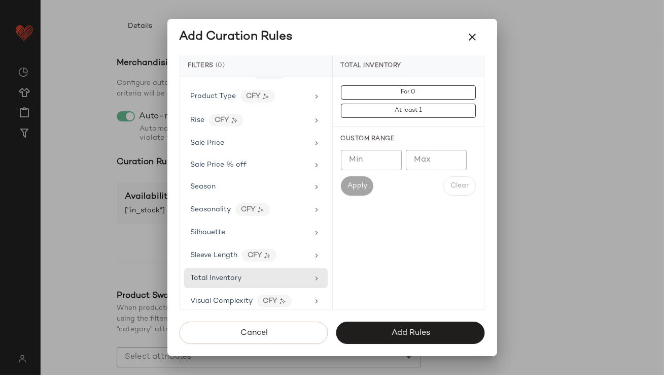
click at [354, 160] on input "Min" at bounding box center [371, 160] width 61 height 20
type input "**"
click at [349, 184] on span "Apply" at bounding box center [357, 186] width 20 height 8
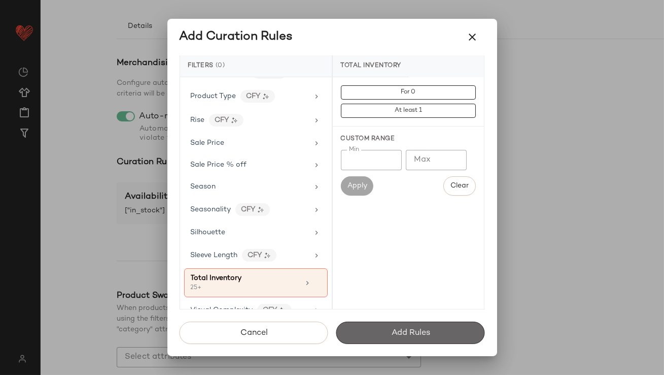
click at [387, 331] on button "Add Rules" at bounding box center [411, 332] width 149 height 22
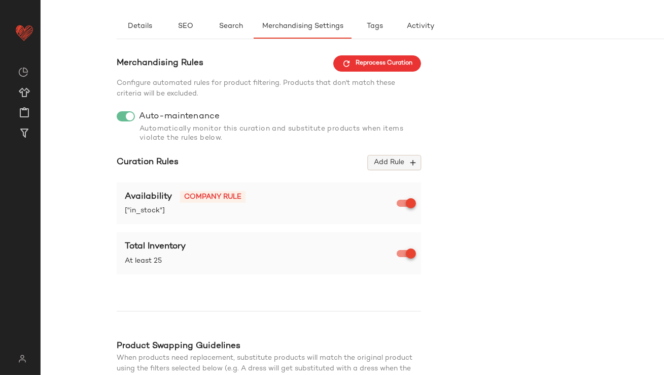
click at [392, 158] on span "Add Rule" at bounding box center [395, 162] width 42 height 9
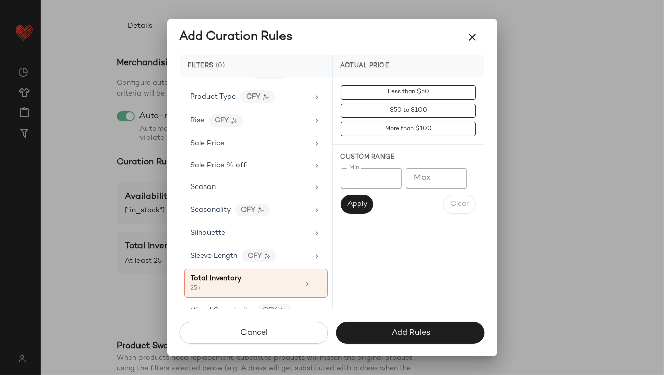
scroll to position [824, 0]
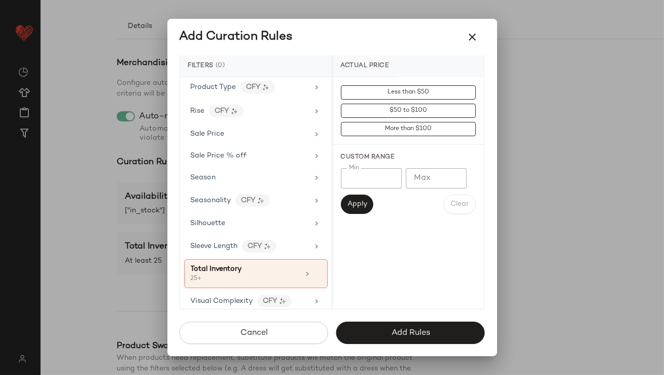
click at [474, 31] on icon "button" at bounding box center [473, 37] width 12 height 12
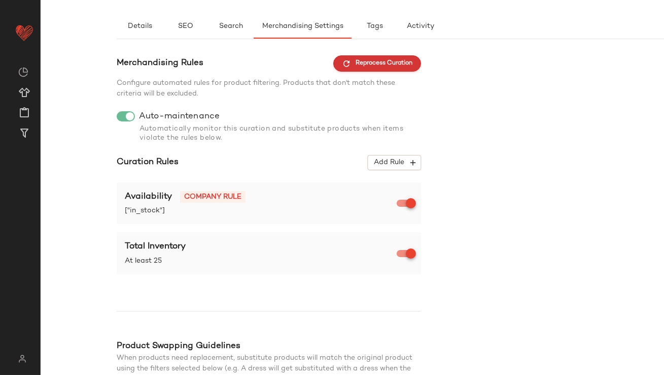
click at [379, 62] on span "Reprocess Curation" at bounding box center [377, 63] width 71 height 9
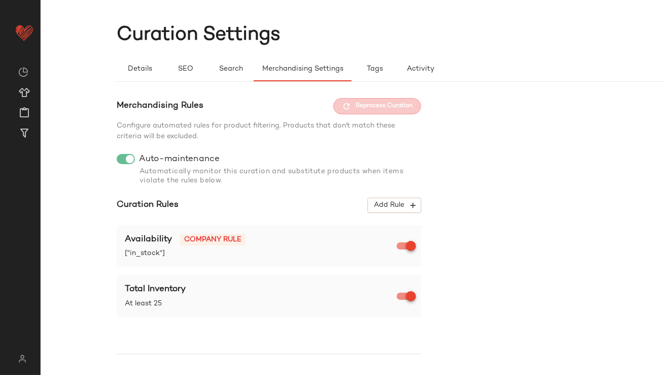
scroll to position [0, 0]
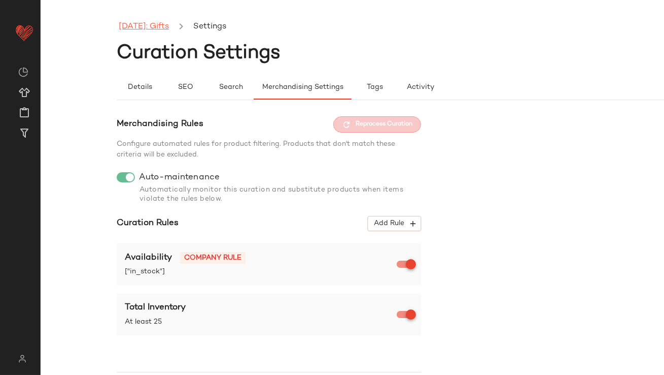
click at [169, 30] on link "[DATE]: Gifts" at bounding box center [144, 26] width 50 height 13
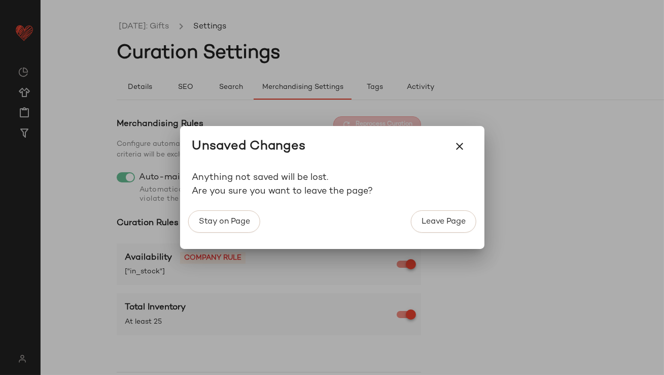
click at [463, 145] on icon "button" at bounding box center [460, 146] width 12 height 12
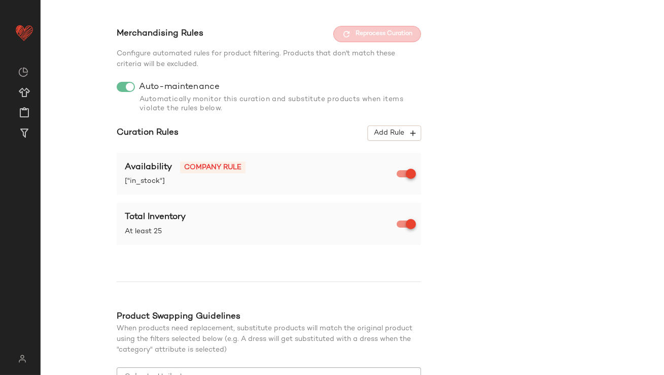
scroll to position [168, 0]
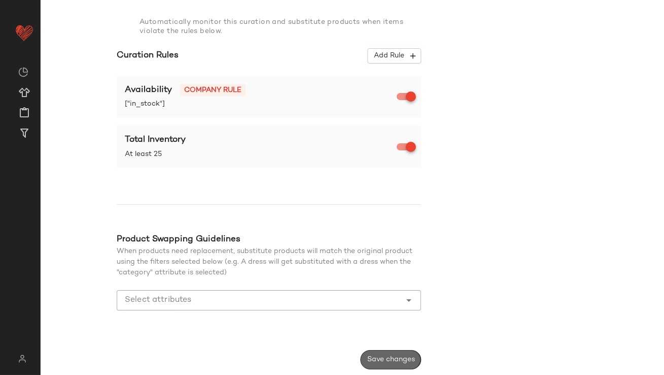
click at [382, 362] on span "Save changes" at bounding box center [391, 359] width 48 height 8
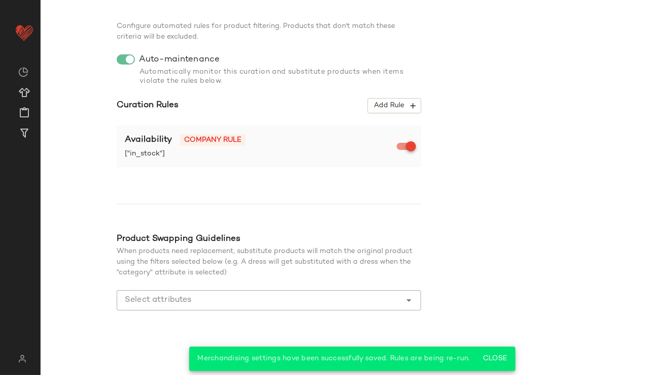
scroll to position [109, 0]
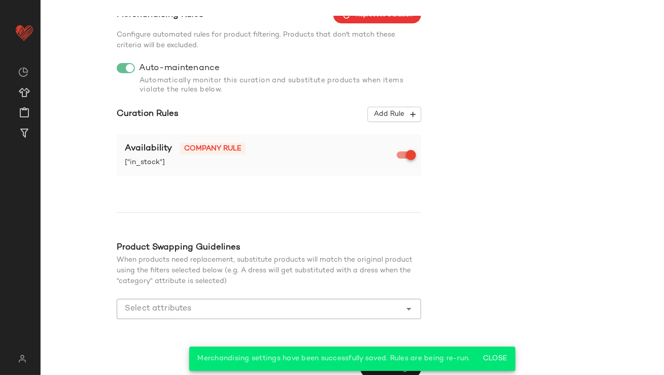
click at [364, 302] on div at bounding box center [259, 308] width 284 height 20
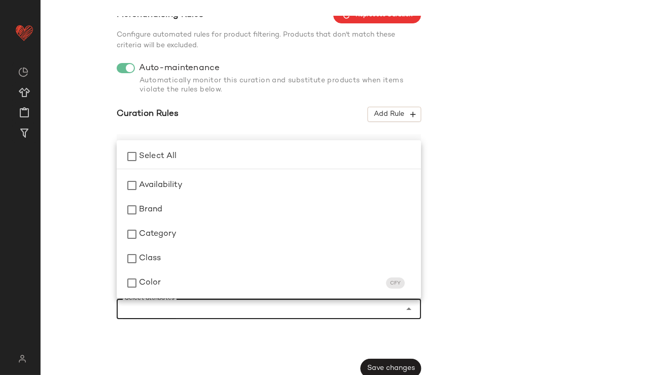
click at [365, 303] on input "Select attributes" at bounding box center [261, 309] width 273 height 12
click at [497, 282] on div "Merchandising Rules Reprocess Curation Configure automated rules for product fi…" at bounding box center [429, 192] width 624 height 371
click at [374, 314] on div at bounding box center [259, 308] width 284 height 20
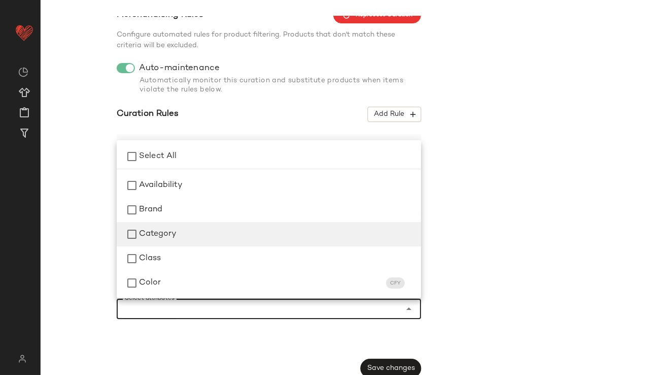
click at [203, 231] on div "Category" at bounding box center [276, 234] width 274 height 12
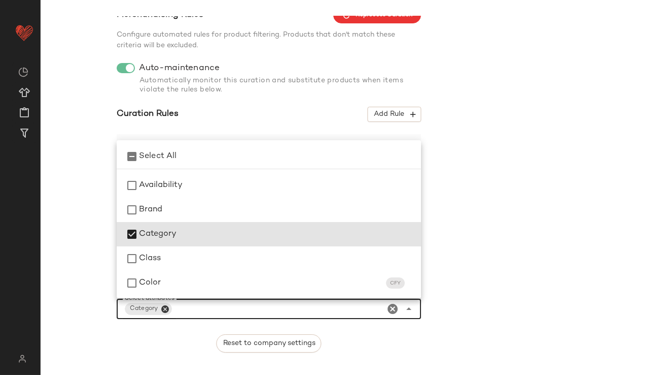
click at [350, 348] on div "Reset to company settings" at bounding box center [269, 343] width 305 height 18
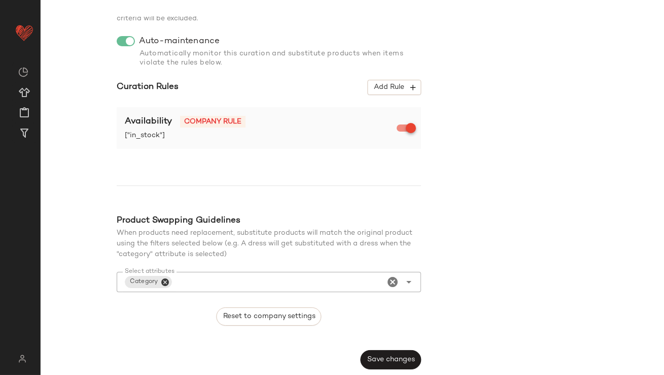
click at [380, 358] on span "Save changes" at bounding box center [391, 359] width 48 height 8
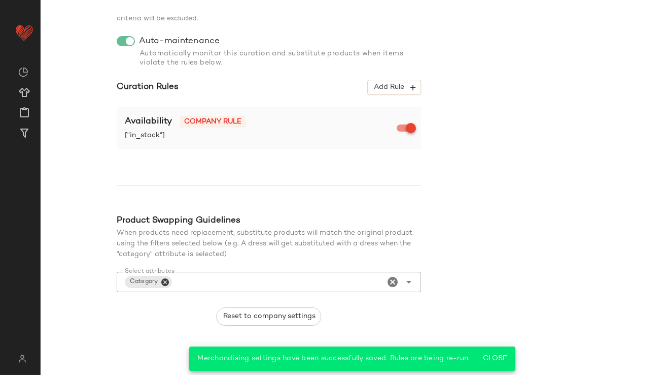
scroll to position [0, 0]
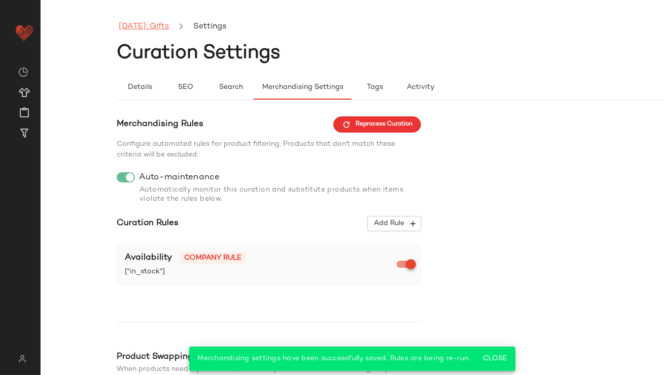
click at [169, 29] on link "[DATE]: Gifts" at bounding box center [144, 26] width 50 height 13
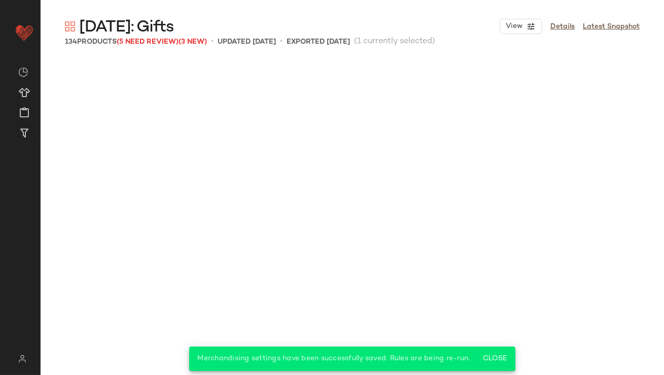
scroll to position [784, 0]
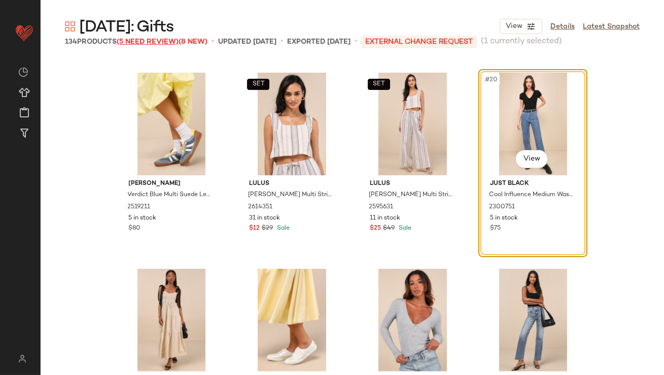
click at [172, 41] on span "(5 Need Review)" at bounding box center [148, 42] width 62 height 8
click at [122, 112] on div "#17 View" at bounding box center [172, 124] width 102 height 103
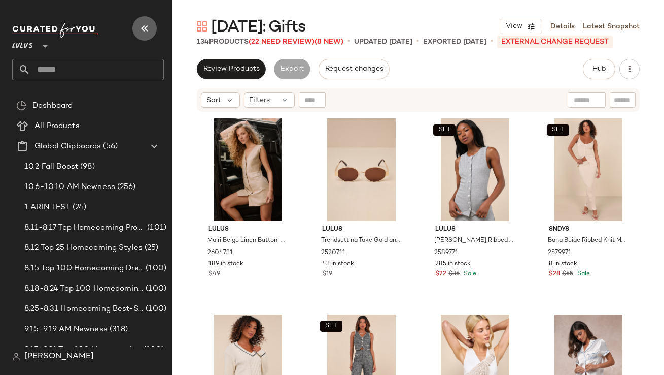
click at [141, 22] on icon "button" at bounding box center [145, 28] width 12 height 12
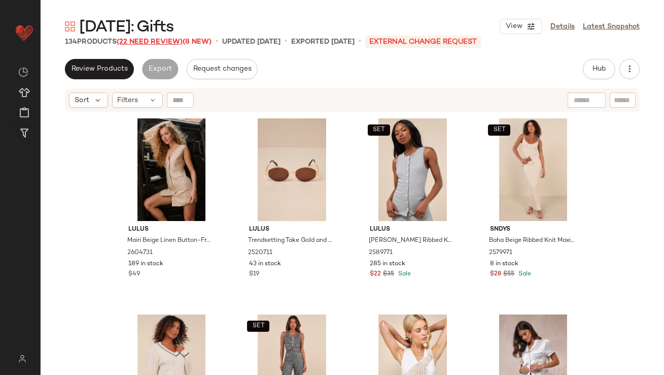
click at [168, 41] on span "(22 Need Review)" at bounding box center [150, 42] width 66 height 8
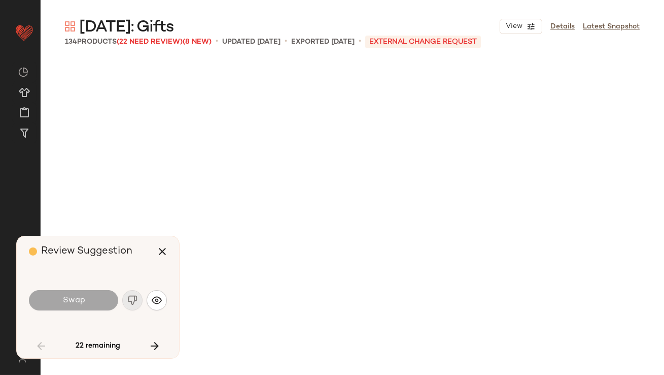
scroll to position [784, 0]
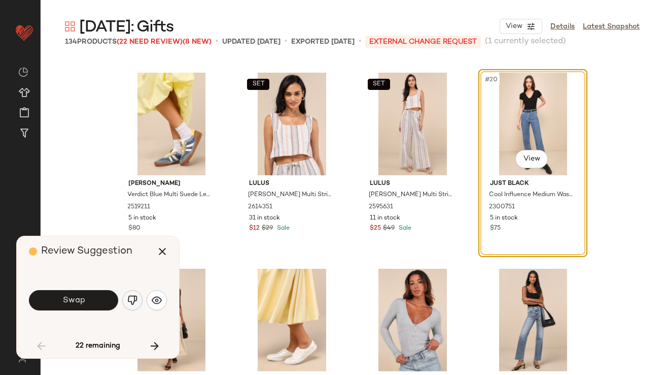
click at [134, 298] on img "button" at bounding box center [132, 300] width 10 height 10
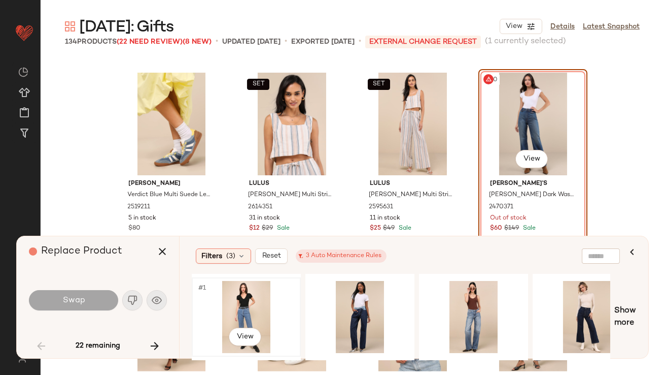
click at [253, 305] on div "#1 View" at bounding box center [246, 317] width 102 height 72
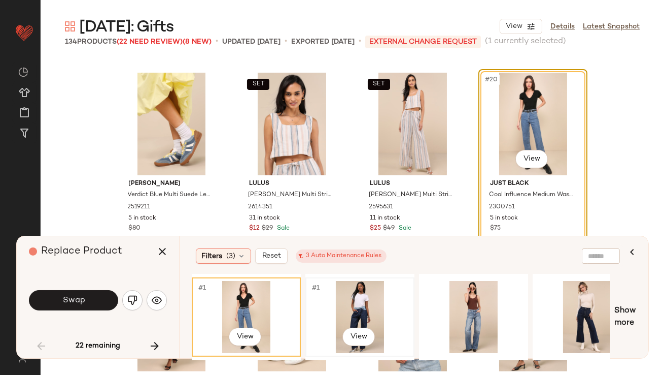
click at [306, 298] on div "#1 View" at bounding box center [360, 316] width 109 height 79
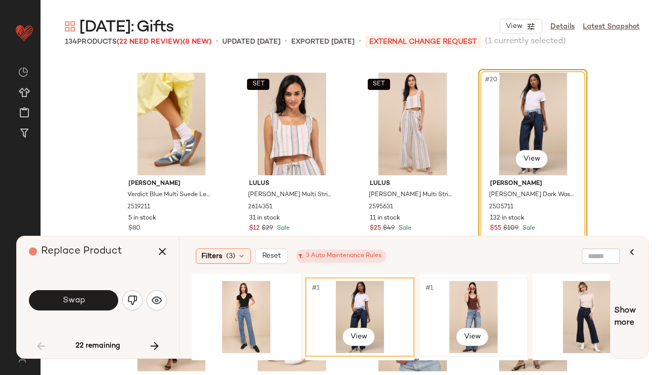
click at [462, 301] on div "#1 View" at bounding box center [474, 317] width 102 height 72
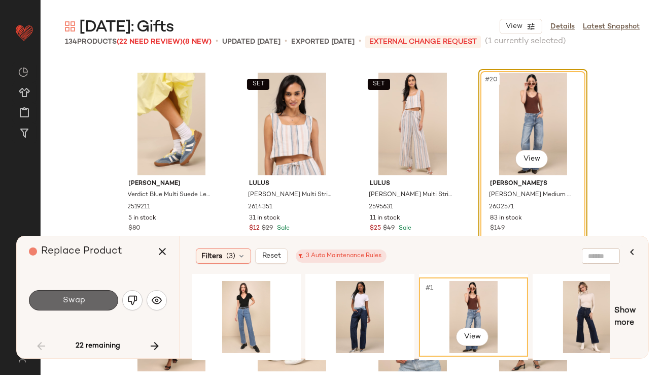
click at [90, 302] on button "Swap" at bounding box center [73, 300] width 89 height 20
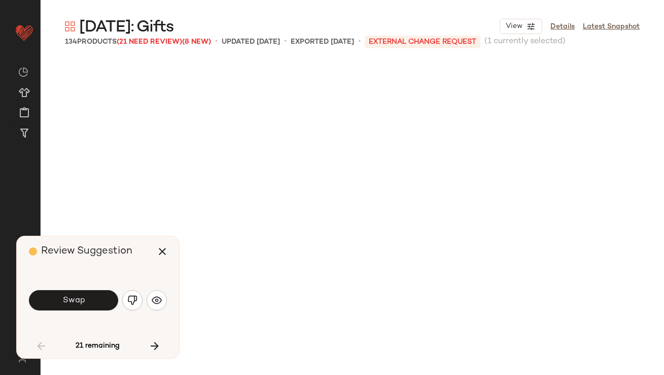
scroll to position [1371, 0]
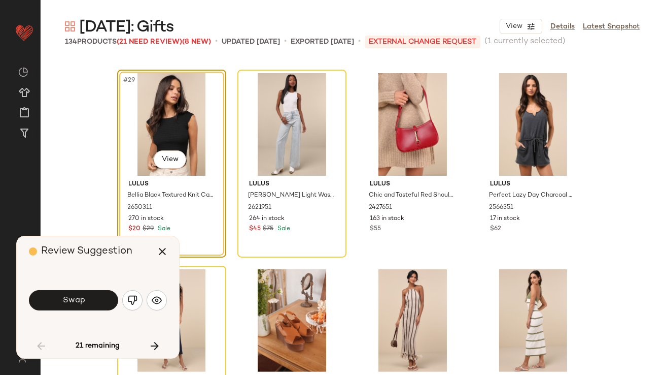
click at [89, 302] on button "Swap" at bounding box center [73, 300] width 89 height 20
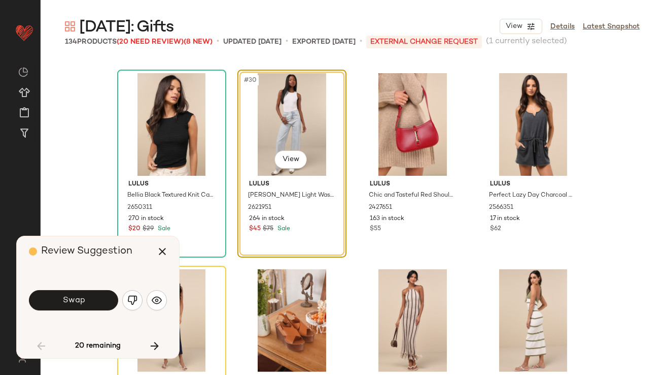
click at [89, 302] on button "Swap" at bounding box center [73, 300] width 89 height 20
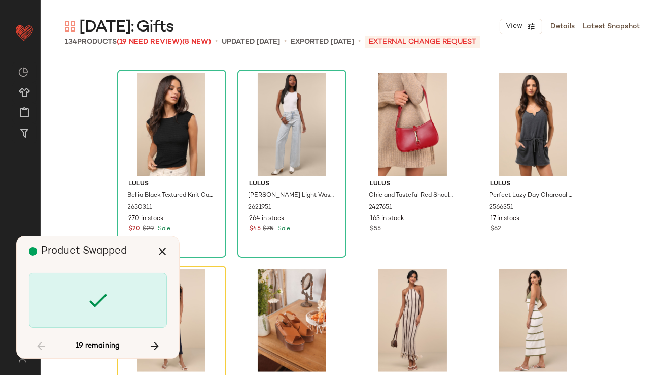
scroll to position [1567, 0]
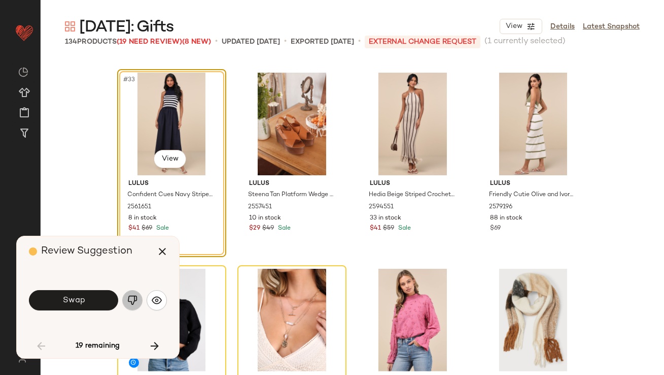
click at [133, 292] on button "button" at bounding box center [132, 300] width 20 height 20
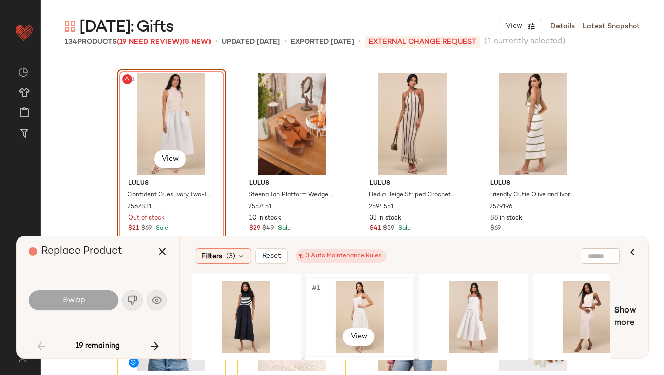
click at [354, 288] on div "#1 View" at bounding box center [360, 317] width 102 height 72
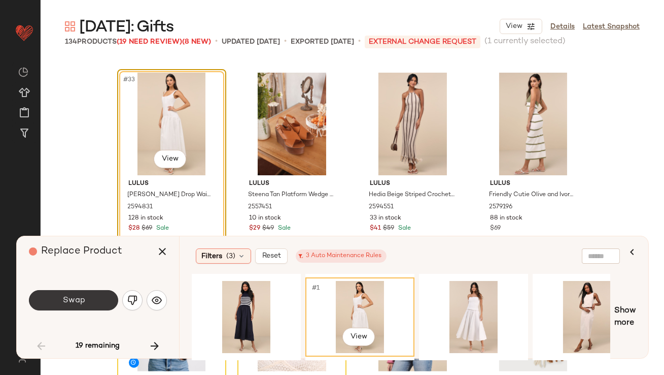
click at [66, 295] on span "Swap" at bounding box center [73, 300] width 23 height 10
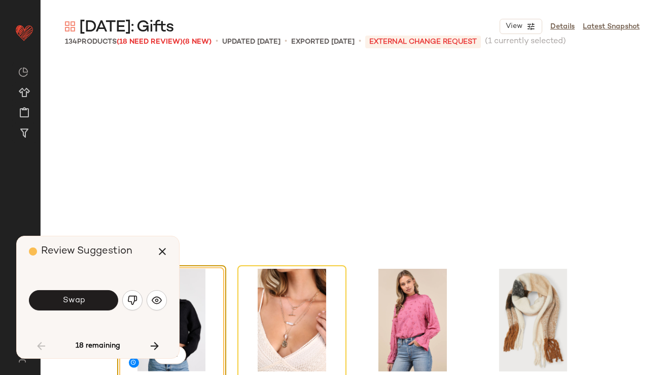
scroll to position [1763, 0]
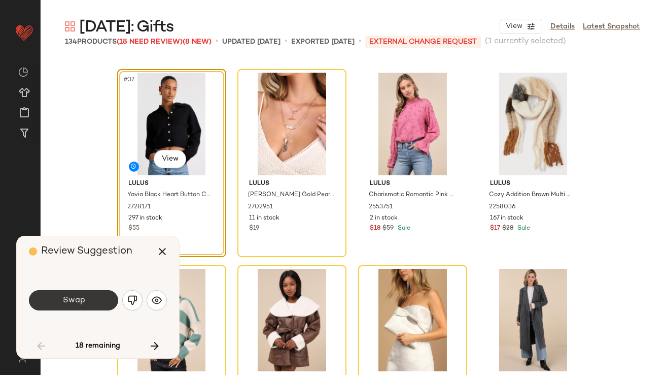
click at [80, 305] on button "Swap" at bounding box center [73, 300] width 89 height 20
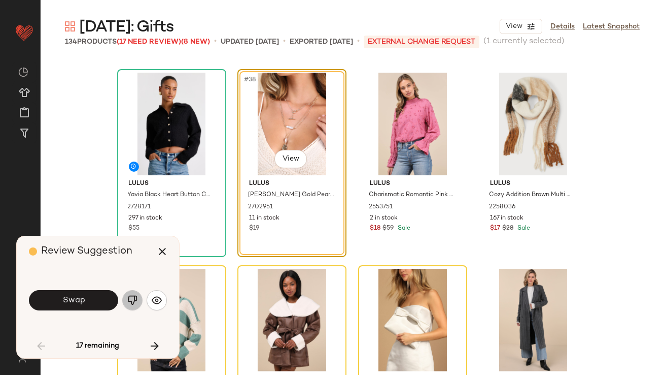
click at [128, 298] on img "button" at bounding box center [132, 300] width 10 height 10
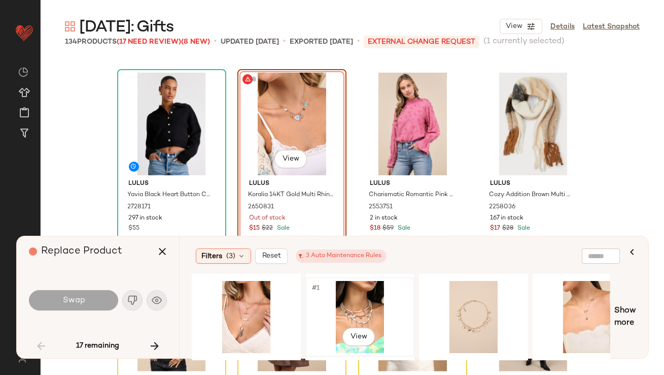
click at [334, 296] on div "#1 View" at bounding box center [360, 317] width 102 height 72
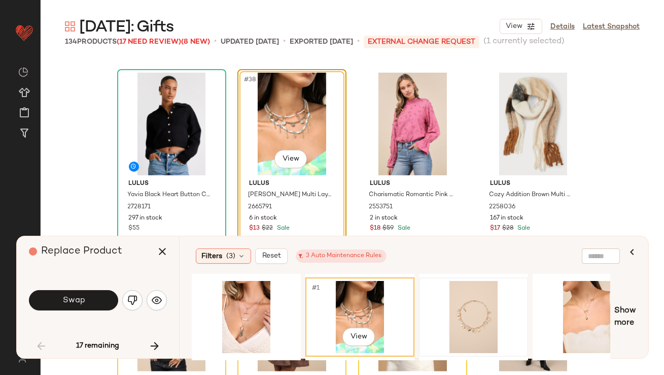
click at [448, 290] on div at bounding box center [474, 317] width 102 height 72
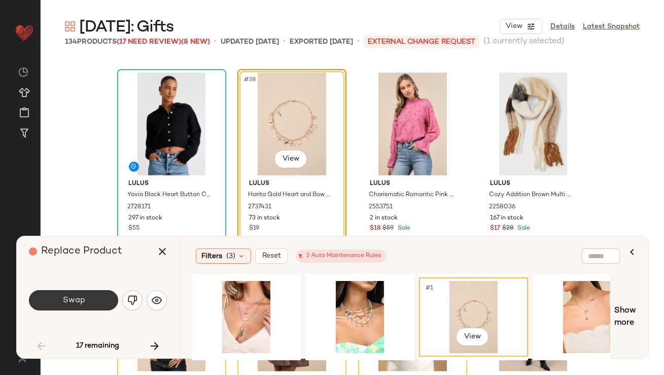
click at [103, 295] on button "Swap" at bounding box center [73, 300] width 89 height 20
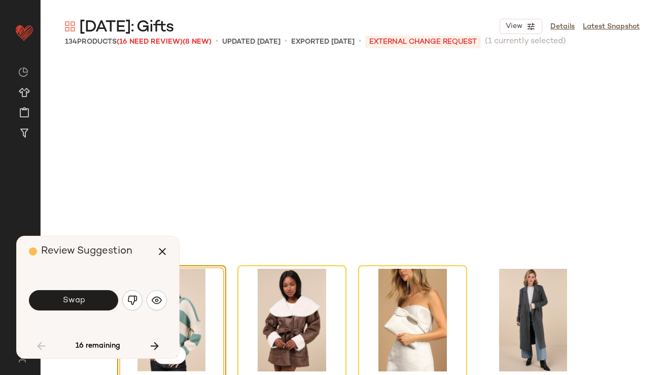
scroll to position [1959, 0]
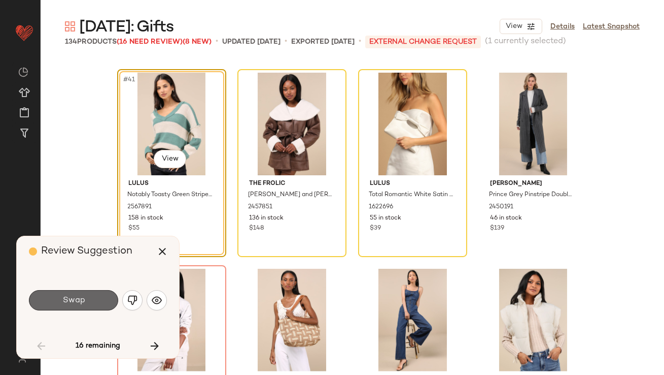
click at [103, 297] on button "Swap" at bounding box center [73, 300] width 89 height 20
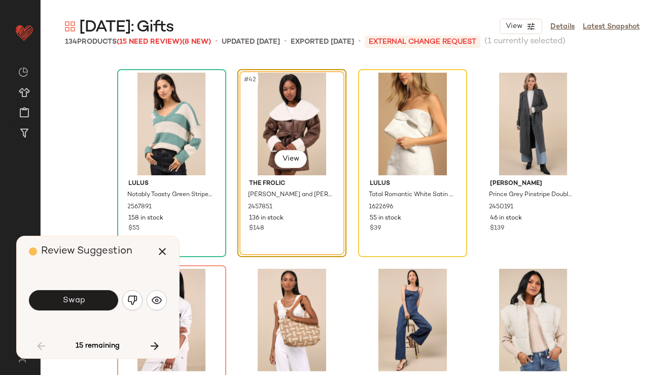
click at [103, 297] on button "Swap" at bounding box center [73, 300] width 89 height 20
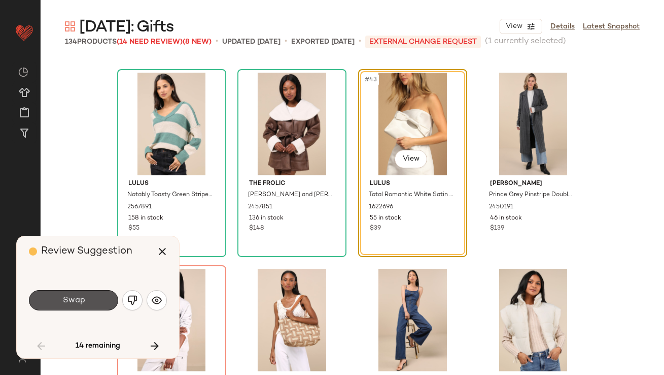
click at [103, 297] on button "Swap" at bounding box center [73, 300] width 89 height 20
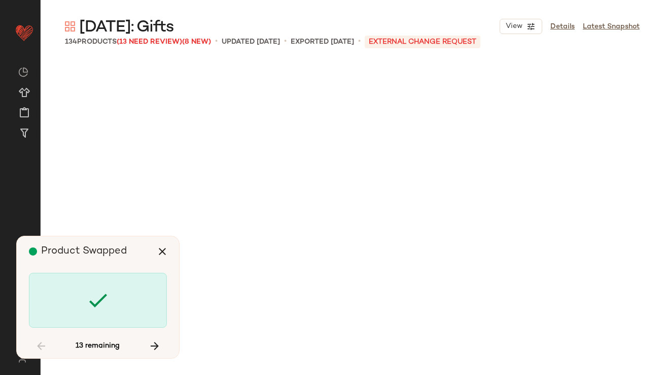
scroll to position [2743, 0]
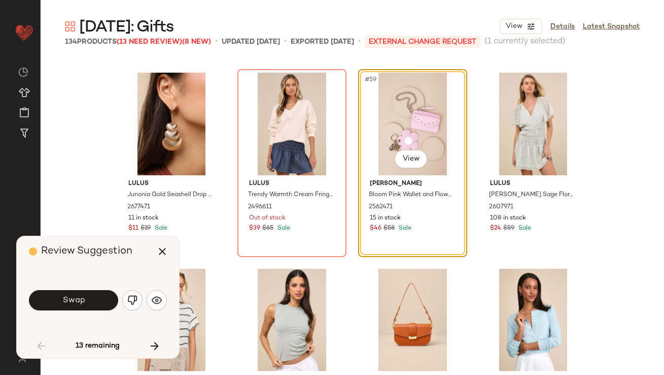
click at [97, 304] on button "Swap" at bounding box center [73, 300] width 89 height 20
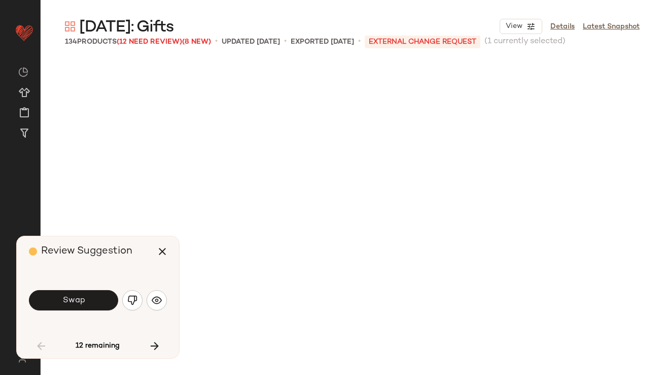
scroll to position [3134, 0]
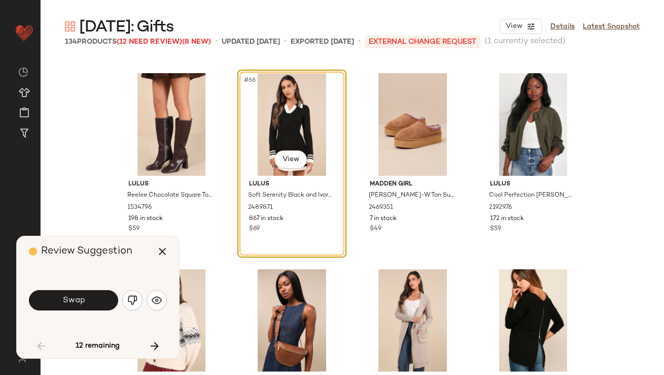
click at [97, 304] on button "Swap" at bounding box center [73, 300] width 89 height 20
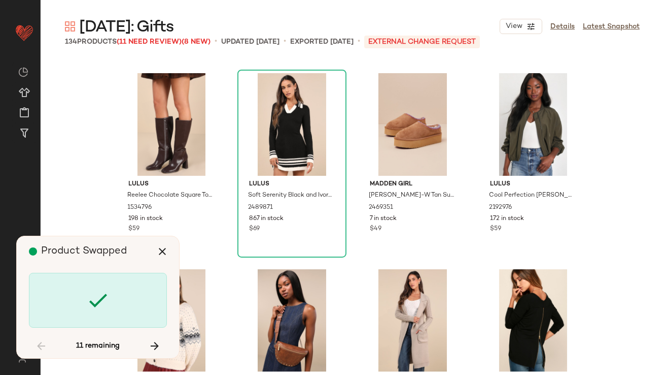
scroll to position [3527, 0]
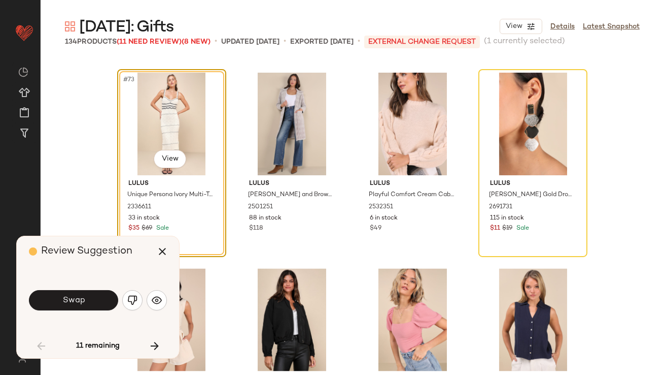
click at [97, 304] on button "Swap" at bounding box center [73, 300] width 89 height 20
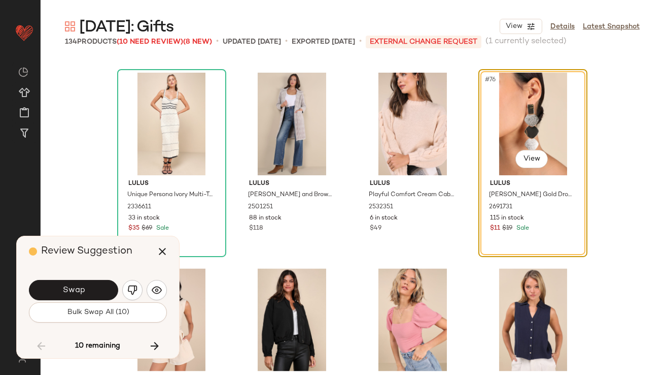
click at [97, 304] on button "Bulk Swap All (10)" at bounding box center [98, 312] width 138 height 20
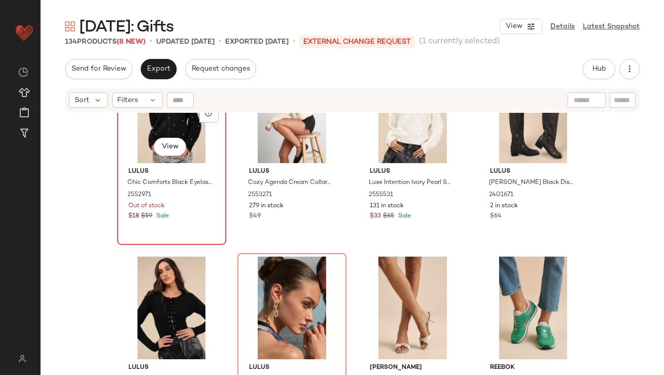
scroll to position [5290, 0]
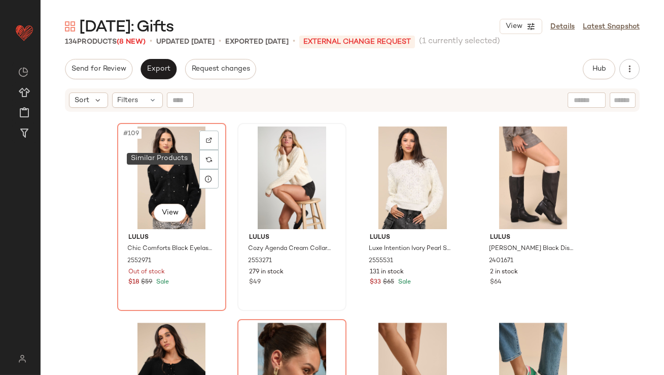
click at [203, 155] on div at bounding box center [208, 159] width 19 height 19
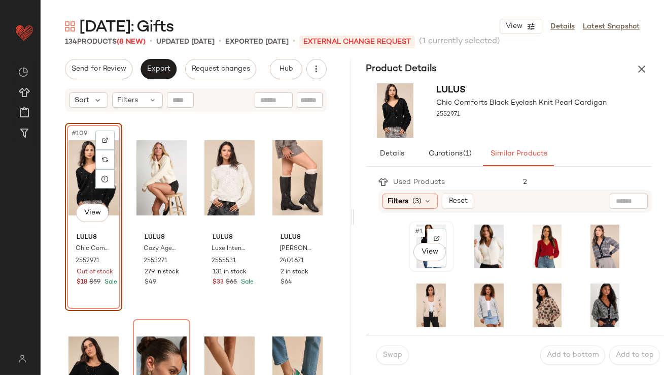
click at [421, 239] on div "#1 View" at bounding box center [432, 246] width 38 height 44
click at [389, 350] on button "Swap" at bounding box center [393, 354] width 32 height 19
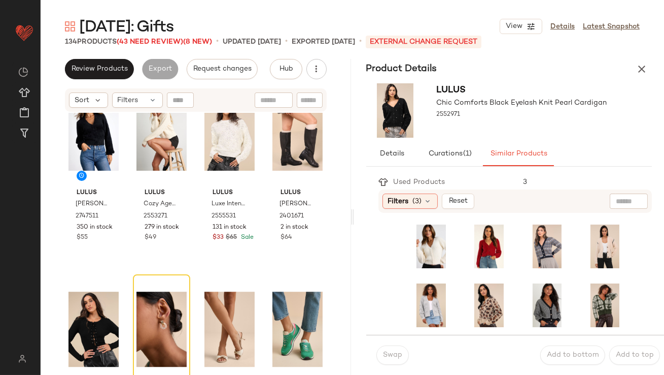
scroll to position [5435, 0]
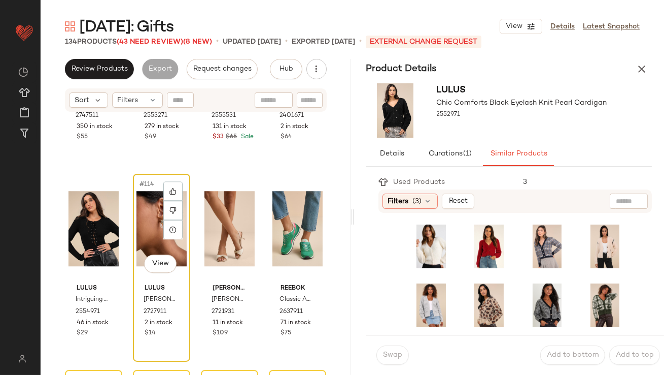
click at [148, 238] on div "#114 View" at bounding box center [162, 228] width 50 height 103
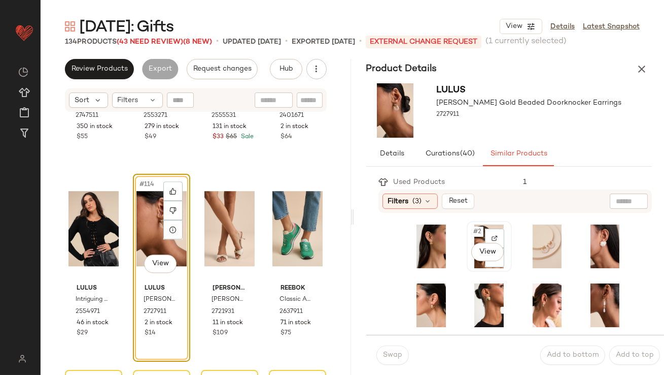
click at [476, 240] on div "#2 View" at bounding box center [490, 246] width 38 height 44
click at [382, 355] on button "Swap" at bounding box center [393, 354] width 32 height 19
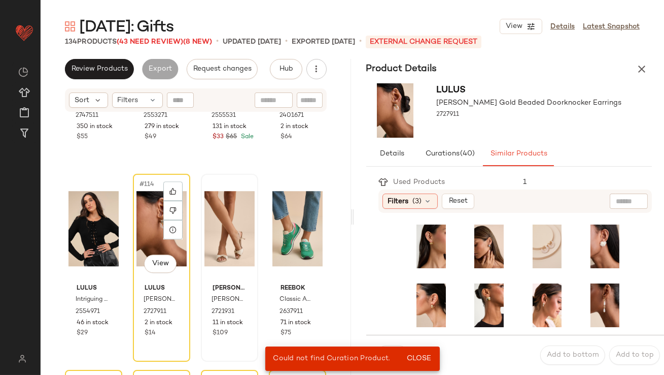
drag, startPoint x: 151, startPoint y: 223, endPoint x: 203, endPoint y: 225, distance: 51.8
click at [150, 222] on div "#114 View" at bounding box center [162, 228] width 50 height 103
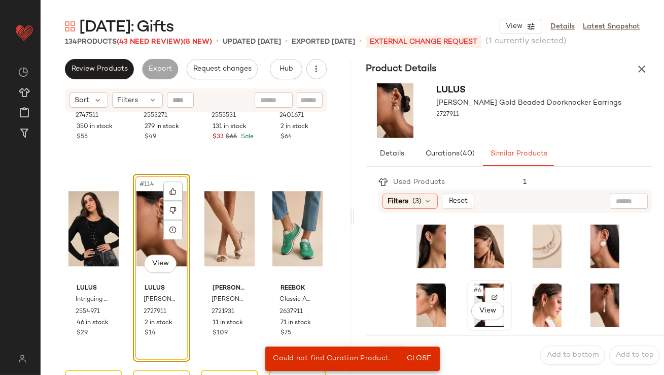
click at [476, 293] on span "#6" at bounding box center [478, 290] width 11 height 10
click at [422, 356] on span "Close" at bounding box center [419, 358] width 25 height 8
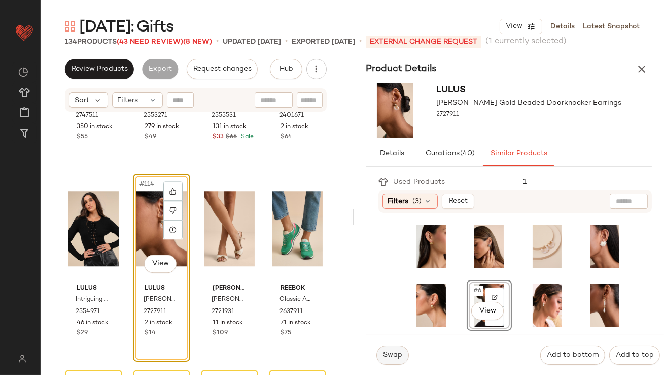
click at [385, 357] on span "Swap" at bounding box center [393, 355] width 20 height 8
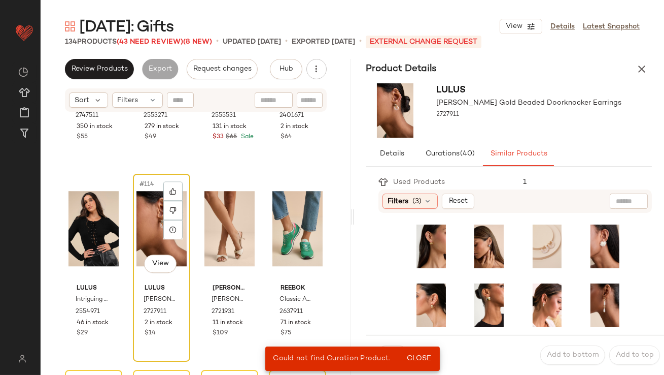
click at [133, 220] on div "#114 View Lulus Lavine Gold Beaded Doorknocker Earrings 2727911 2 in stock $14" at bounding box center [161, 268] width 57 height 188
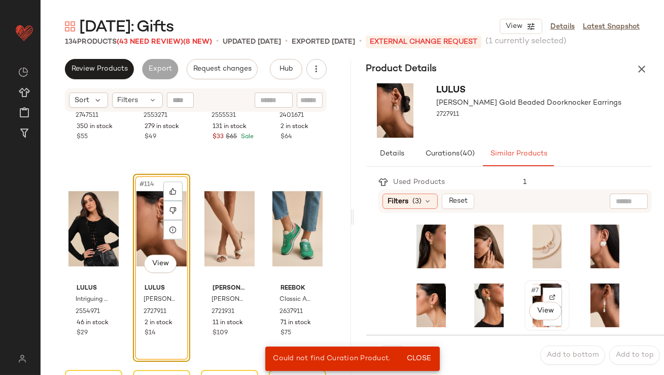
click at [533, 285] on div "#7 View" at bounding box center [547, 305] width 38 height 44
click at [414, 356] on span "Close" at bounding box center [419, 358] width 25 height 8
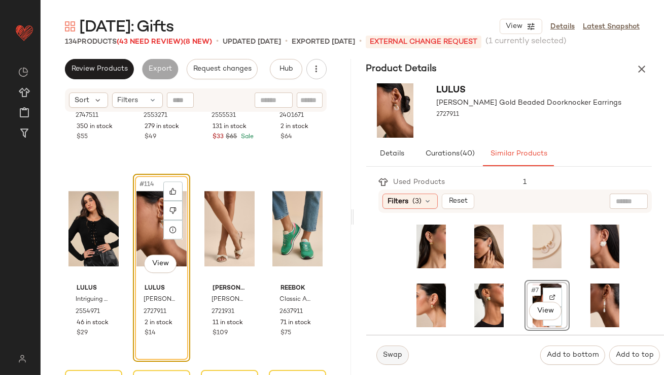
click at [398, 355] on span "Swap" at bounding box center [393, 355] width 20 height 8
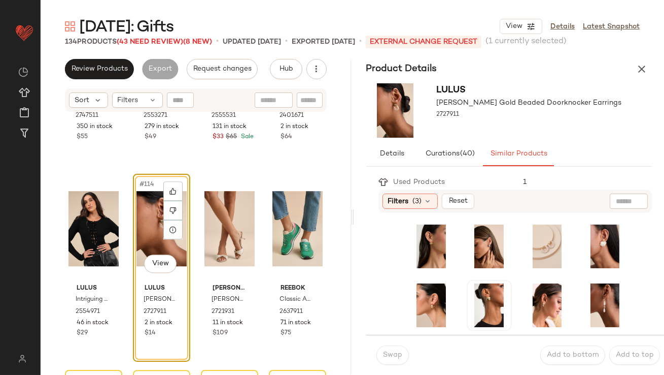
scroll to position [231, 0]
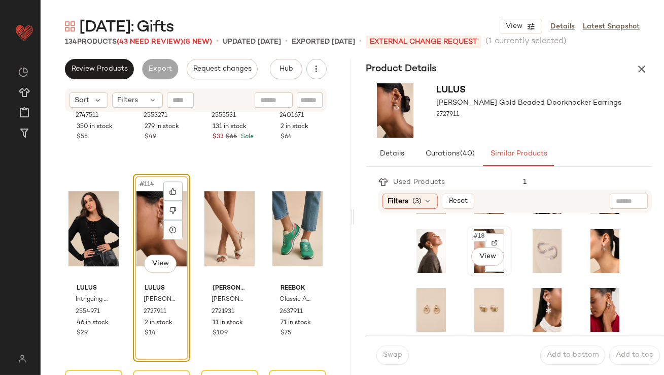
click at [473, 232] on span "#18" at bounding box center [480, 236] width 14 height 10
click at [399, 357] on span "Swap" at bounding box center [393, 355] width 20 height 8
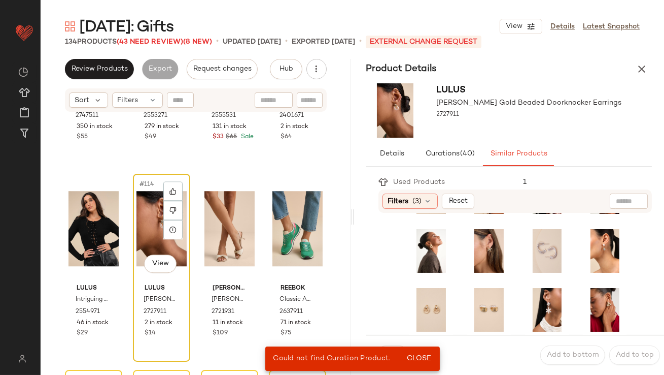
click at [153, 238] on div "#114 View" at bounding box center [162, 228] width 50 height 103
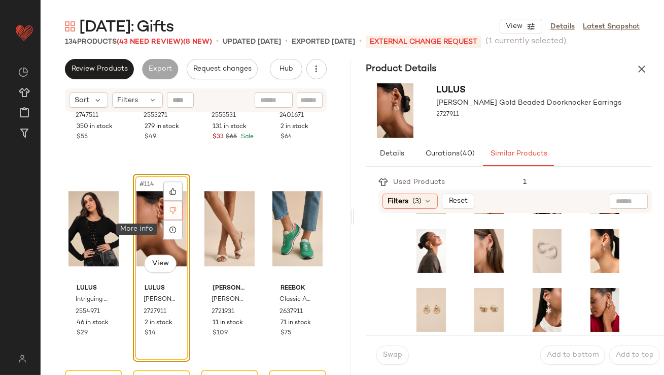
click at [164, 208] on div at bounding box center [172, 209] width 19 height 19
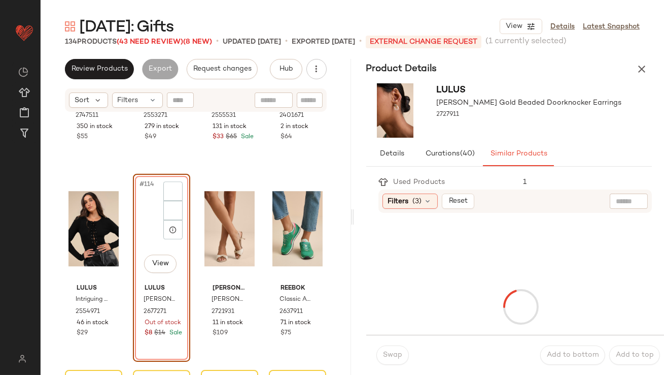
scroll to position [5486, 0]
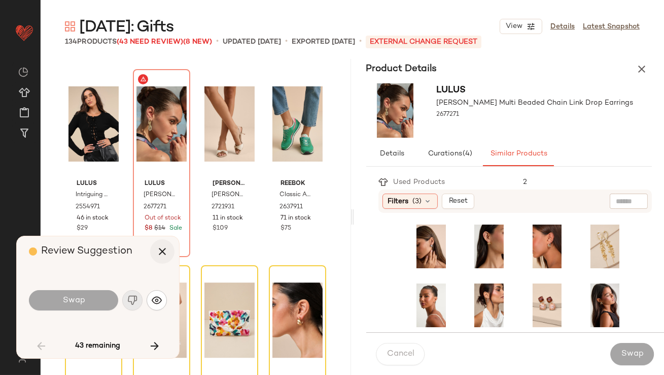
click at [169, 249] on button "button" at bounding box center [162, 251] width 24 height 24
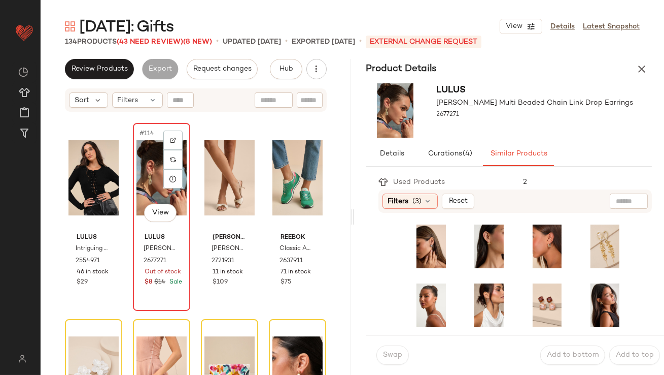
click at [158, 191] on div "#114 View" at bounding box center [162, 177] width 50 height 103
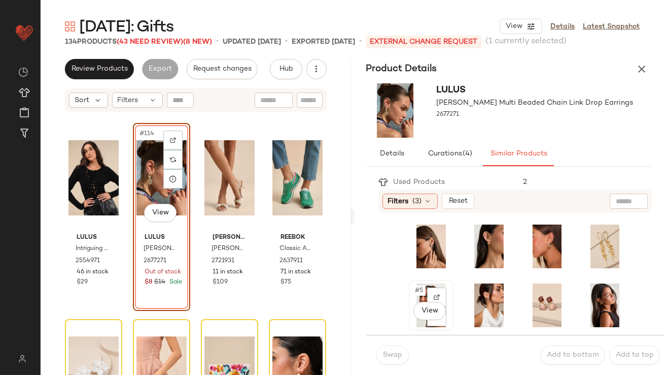
click at [421, 294] on span "#5" at bounding box center [420, 290] width 11 height 10
click at [389, 349] on button "Swap" at bounding box center [393, 354] width 32 height 19
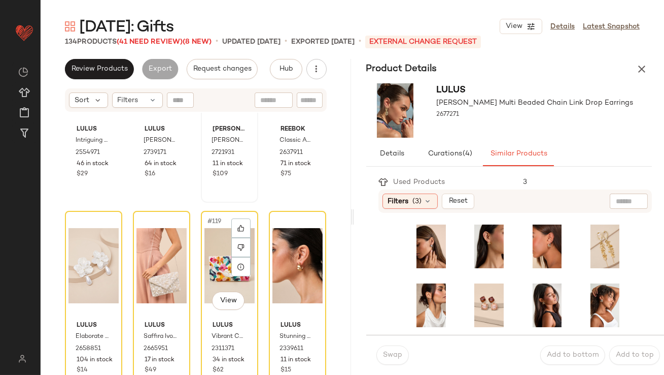
scroll to position [5683, 0]
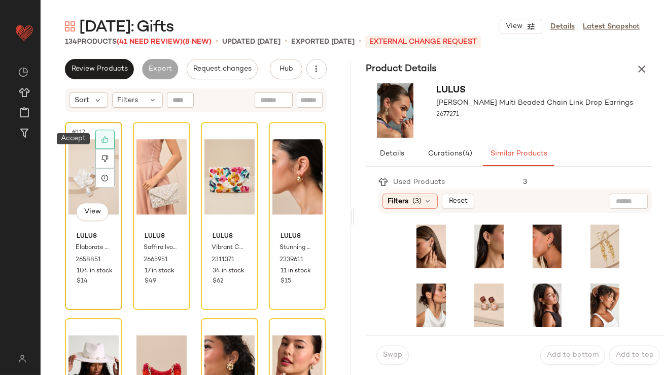
click at [107, 137] on icon at bounding box center [105, 139] width 7 height 7
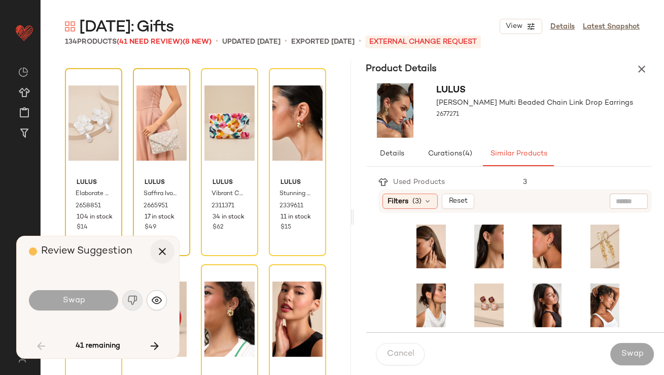
click at [163, 251] on icon "button" at bounding box center [162, 251] width 12 height 12
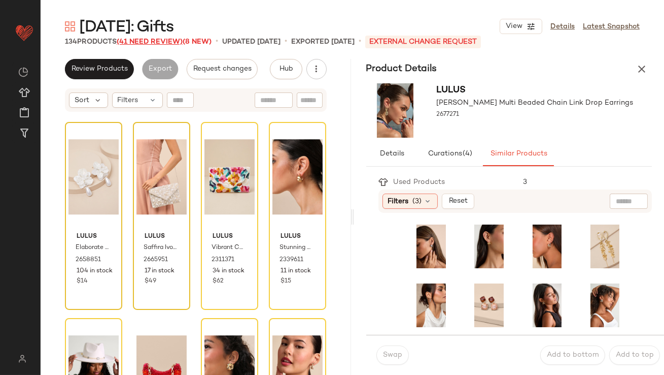
click at [163, 41] on span "(41 Need Review)" at bounding box center [150, 42] width 66 height 8
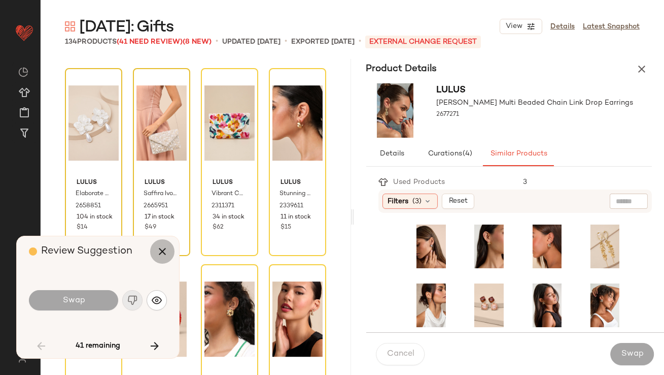
click at [158, 253] on icon "button" at bounding box center [162, 251] width 12 height 12
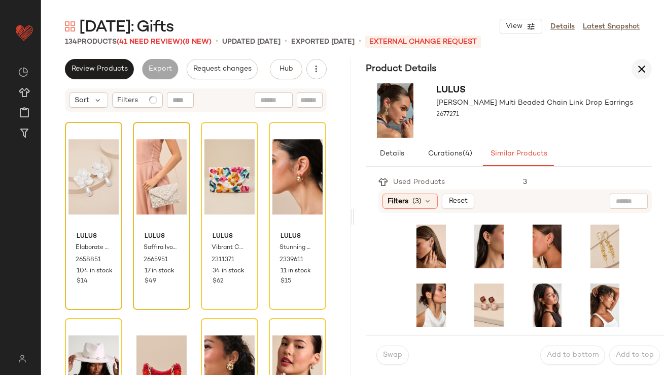
click at [648, 66] on icon "button" at bounding box center [642, 69] width 12 height 12
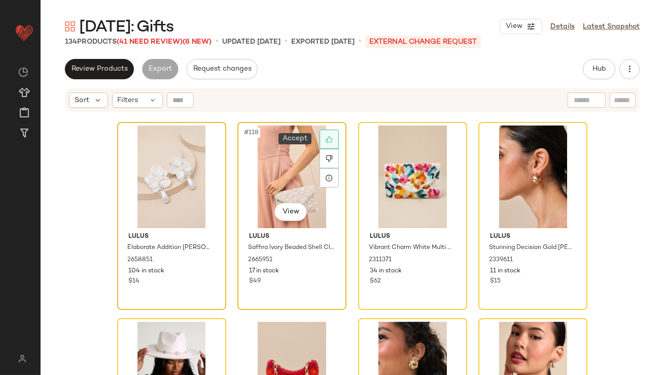
click at [328, 138] on icon at bounding box center [329, 139] width 7 height 7
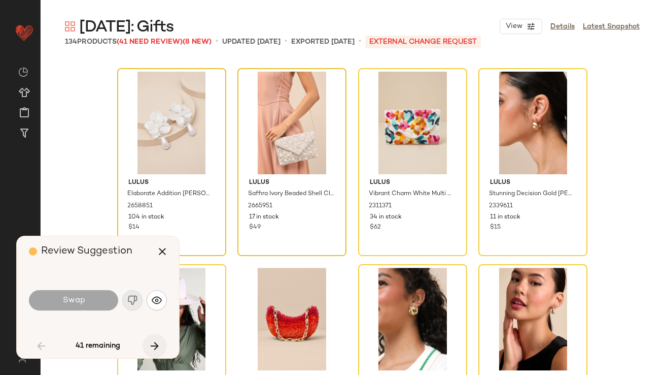
click at [156, 347] on icon "button" at bounding box center [155, 346] width 12 height 12
click at [160, 252] on icon "button" at bounding box center [162, 251] width 12 height 12
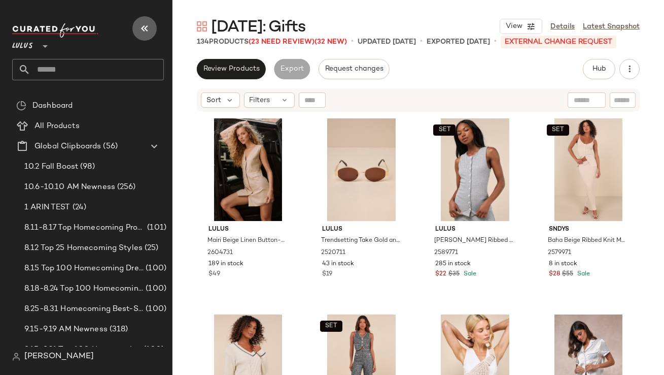
click at [151, 29] on button "button" at bounding box center [144, 28] width 24 height 24
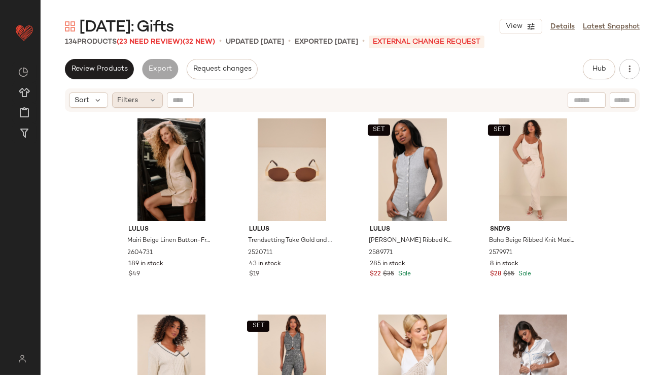
click at [150, 99] on icon at bounding box center [153, 100] width 8 height 8
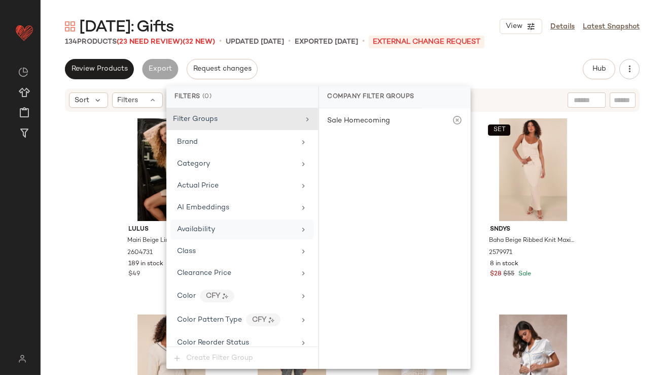
click at [227, 224] on div "Availability" at bounding box center [236, 229] width 118 height 11
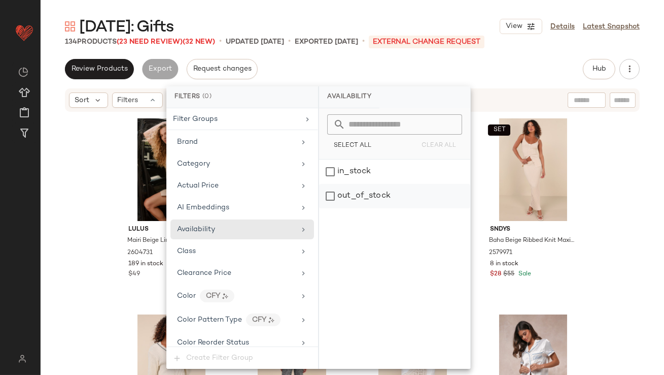
click at [382, 191] on div "out_of_stock" at bounding box center [394, 196] width 151 height 24
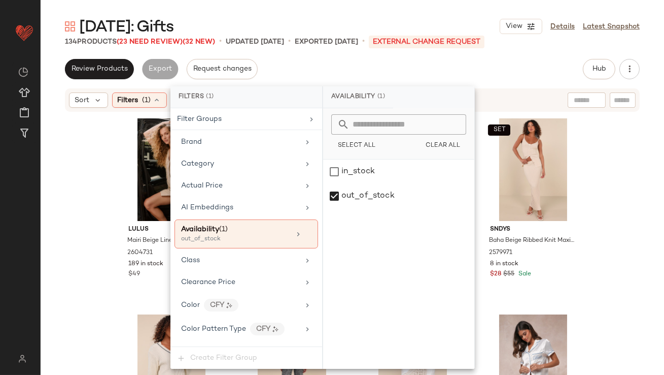
click at [410, 79] on div "Review Products Export Request changes Hub Send for Review External Review Inte…" at bounding box center [352, 69] width 575 height 20
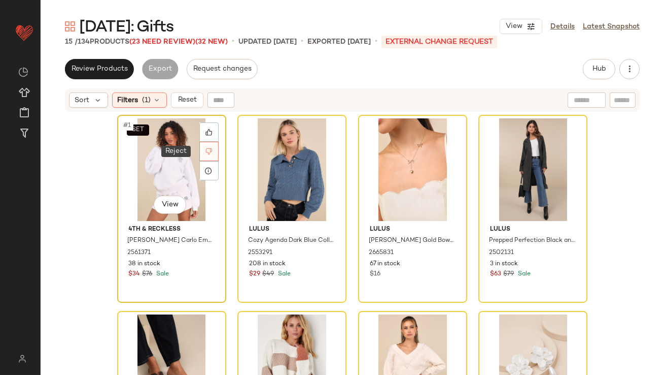
click at [208, 148] on icon at bounding box center [209, 151] width 7 height 7
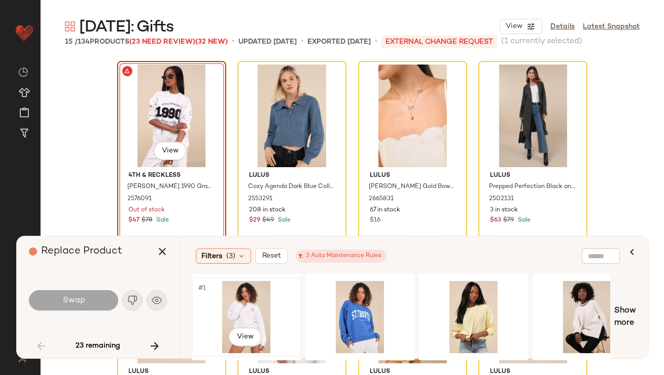
click at [246, 309] on div "#1 View" at bounding box center [246, 317] width 102 height 72
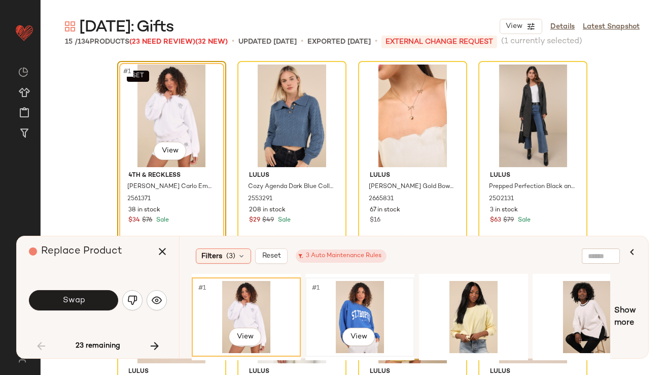
click at [349, 305] on div "#1 View" at bounding box center [360, 317] width 102 height 72
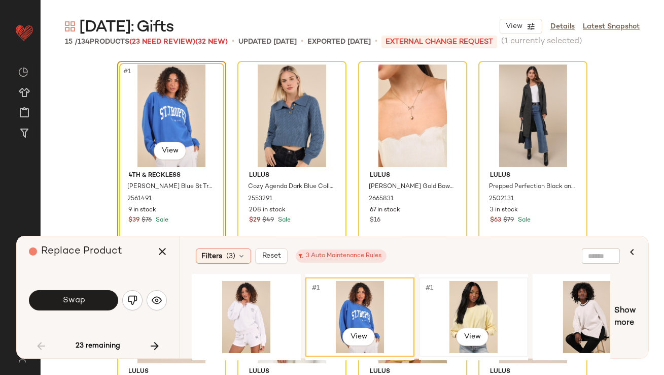
click at [432, 309] on div "#1 View" at bounding box center [474, 317] width 102 height 72
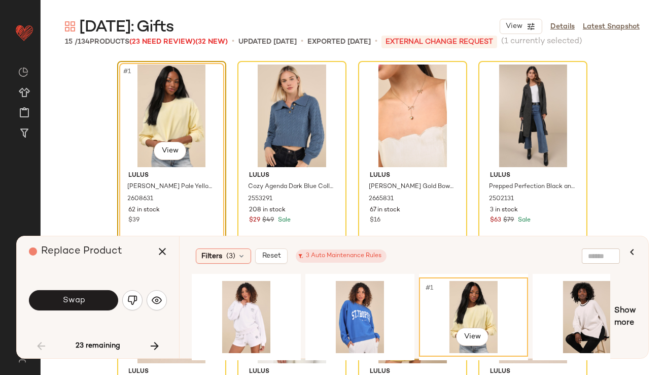
click at [97, 305] on button "Swap" at bounding box center [73, 300] width 89 height 20
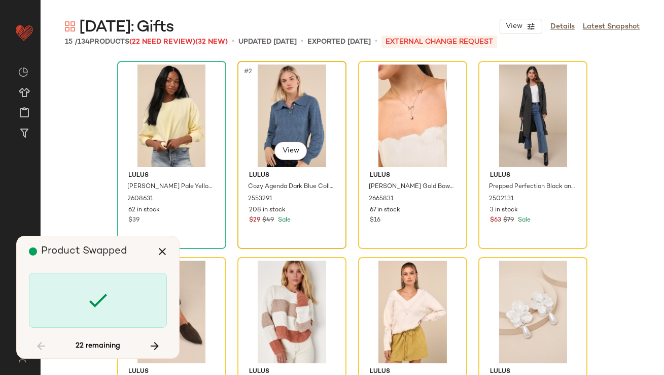
click at [263, 122] on div "#2 View" at bounding box center [292, 115] width 102 height 103
click at [165, 249] on icon "button" at bounding box center [162, 251] width 12 height 12
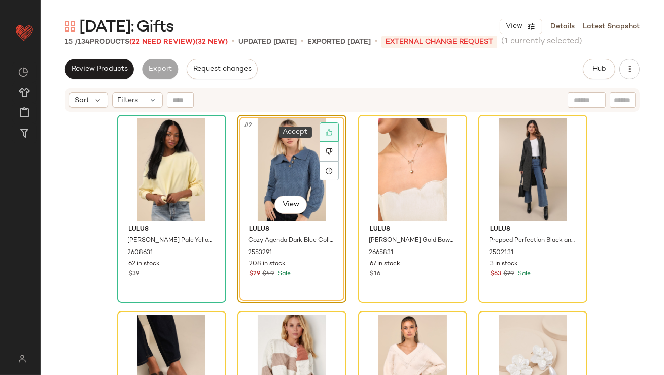
click at [329, 128] on icon at bounding box center [329, 131] width 7 height 7
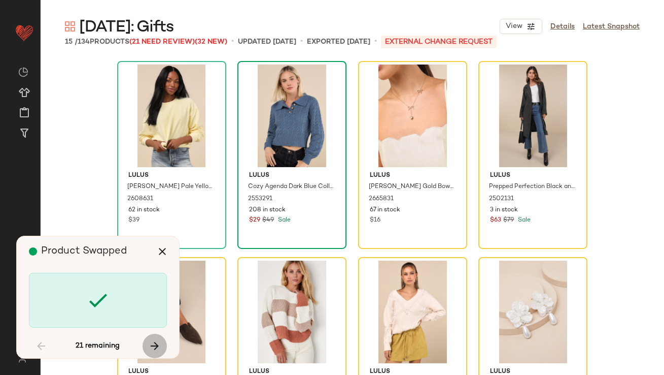
click at [159, 345] on icon "button" at bounding box center [155, 346] width 12 height 12
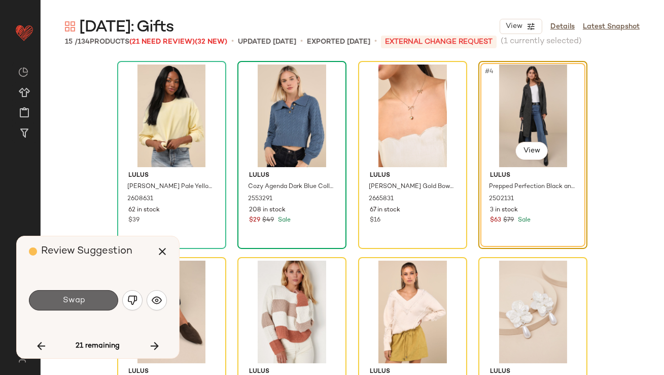
click at [88, 306] on button "Swap" at bounding box center [73, 300] width 89 height 20
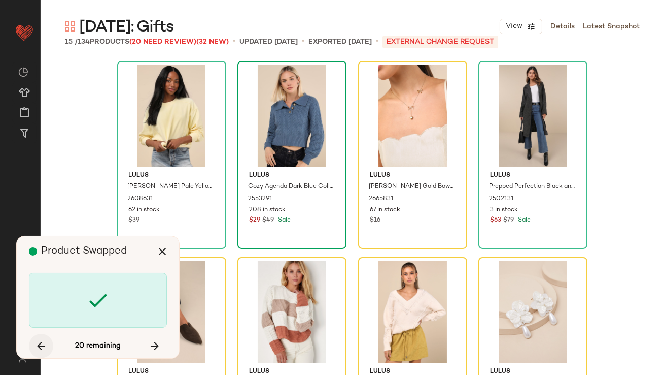
click at [43, 345] on icon "button" at bounding box center [41, 346] width 12 height 12
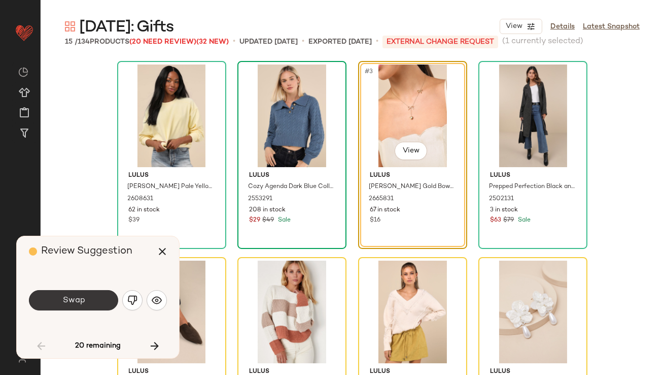
click at [98, 300] on button "Swap" at bounding box center [73, 300] width 89 height 20
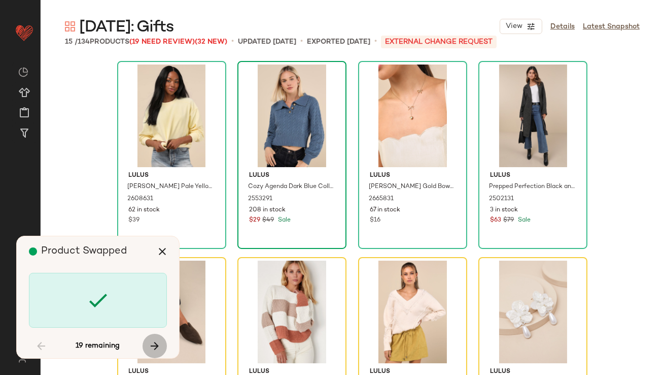
click at [156, 342] on icon "button" at bounding box center [155, 346] width 12 height 12
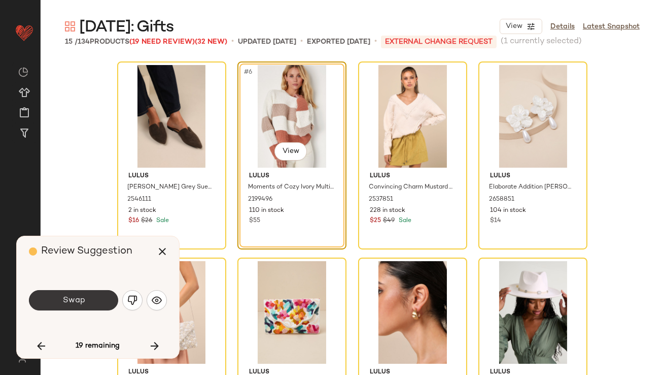
click at [99, 292] on button "Swap" at bounding box center [73, 300] width 89 height 20
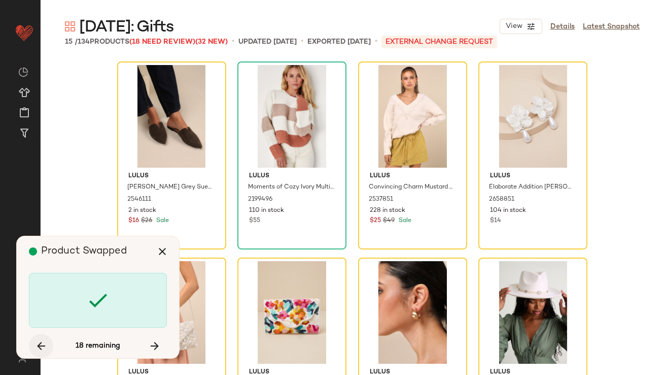
click at [40, 341] on icon "button" at bounding box center [41, 346] width 12 height 12
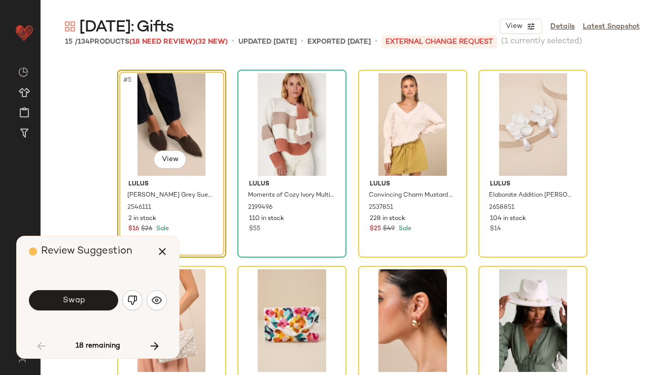
click at [75, 305] on button "Swap" at bounding box center [73, 300] width 89 height 20
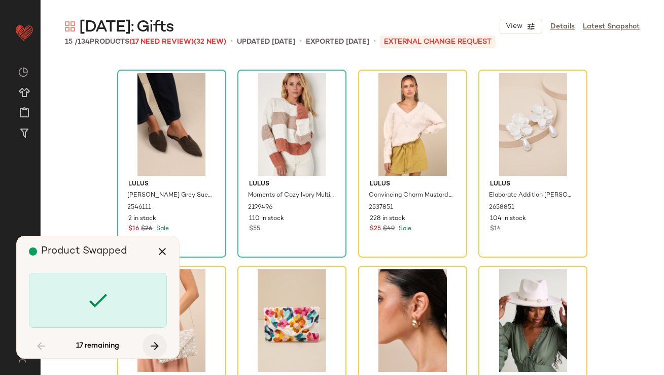
click at [160, 345] on icon "button" at bounding box center [155, 346] width 12 height 12
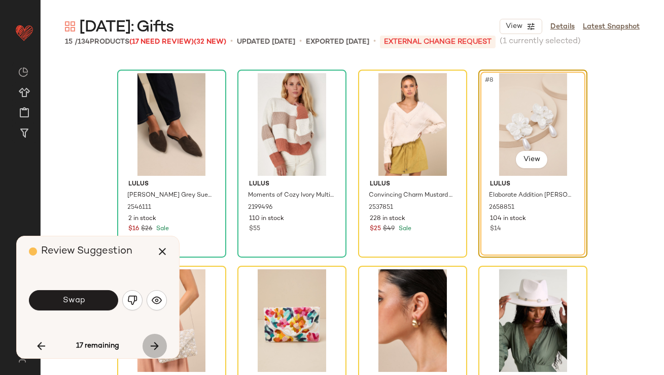
click at [155, 345] on icon "button" at bounding box center [155, 346] width 12 height 12
click at [90, 307] on button "Swap" at bounding box center [73, 300] width 89 height 20
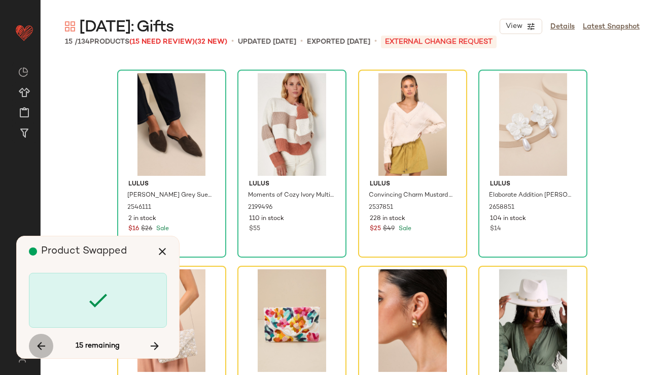
click at [36, 342] on icon "button" at bounding box center [41, 346] width 12 height 12
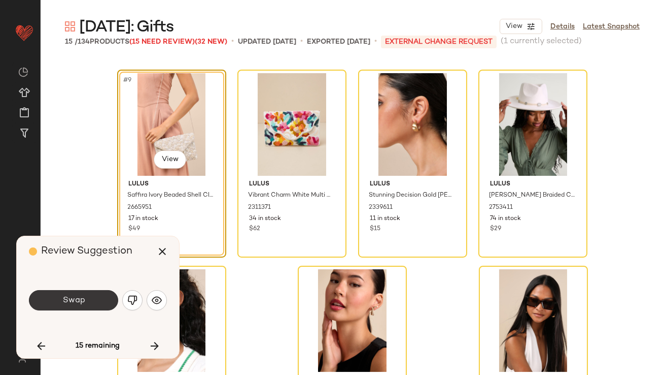
click at [80, 301] on span "Swap" at bounding box center [73, 300] width 23 height 10
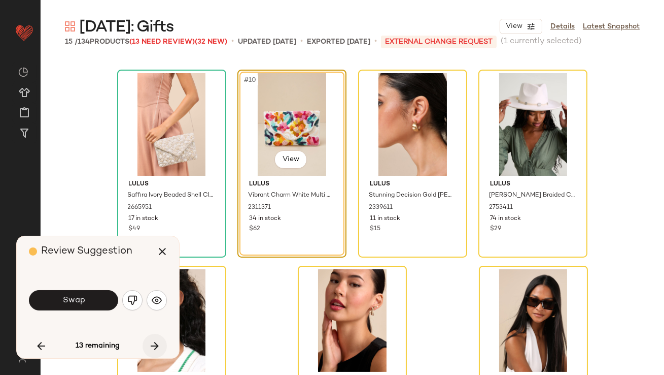
click at [155, 343] on icon "button" at bounding box center [155, 346] width 12 height 12
click at [98, 304] on button "Swap" at bounding box center [73, 300] width 89 height 20
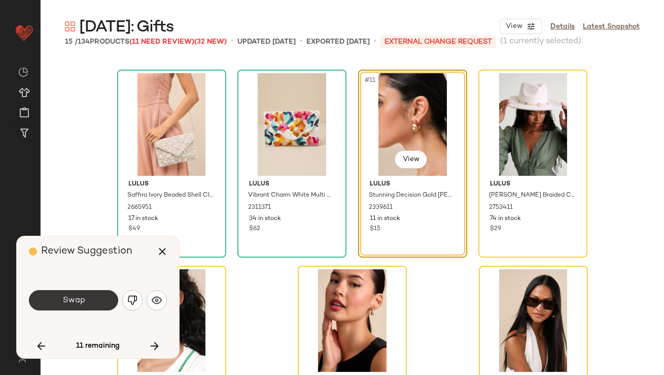
click at [95, 295] on button "Swap" at bounding box center [73, 300] width 89 height 20
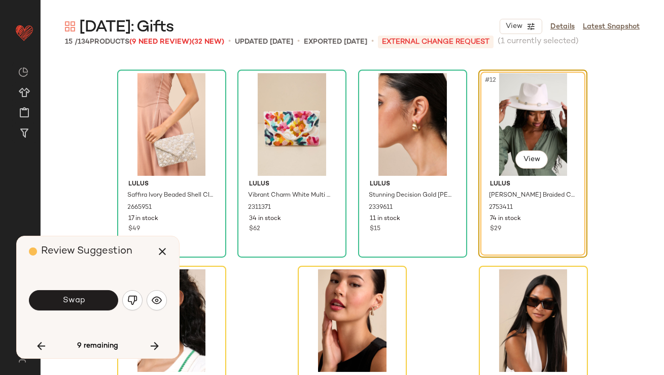
click at [95, 295] on button "Swap" at bounding box center [73, 300] width 89 height 20
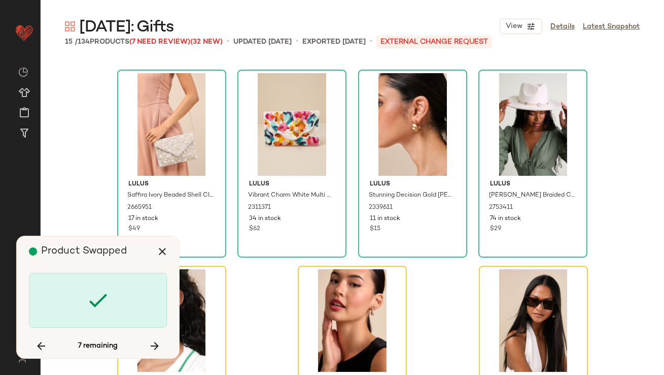
scroll to position [470, 0]
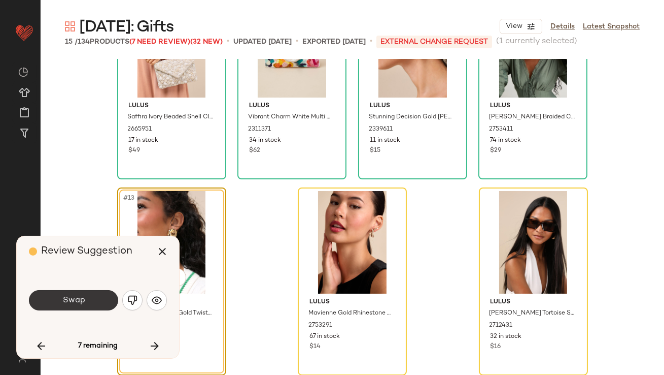
click at [94, 306] on button "Swap" at bounding box center [73, 300] width 89 height 20
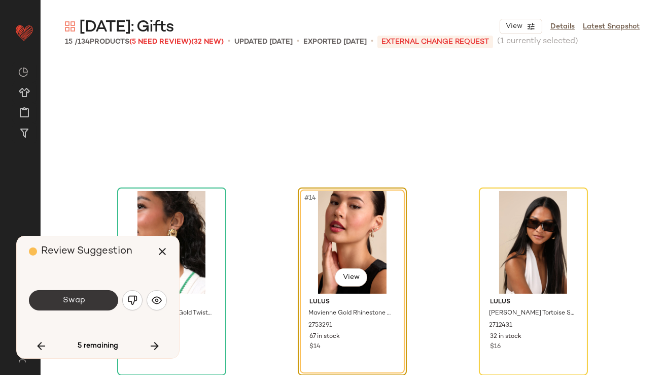
click at [94, 306] on button "Swap" at bounding box center [73, 300] width 89 height 20
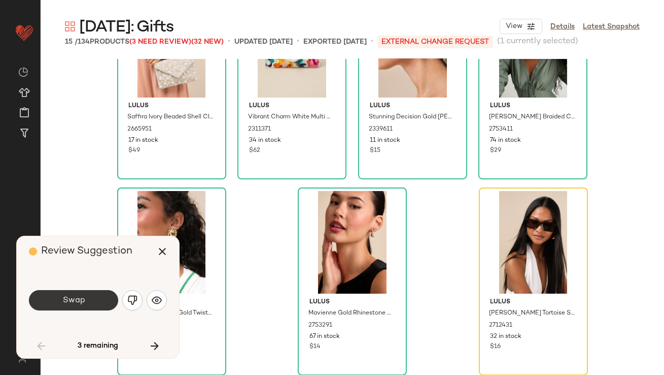
scroll to position [195, 0]
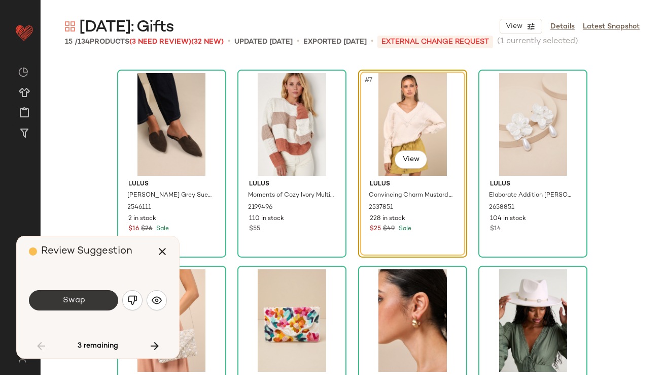
click at [96, 303] on button "Swap" at bounding box center [73, 300] width 89 height 20
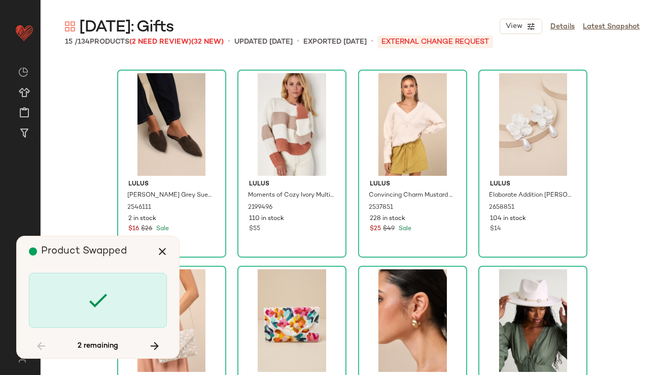
scroll to position [470, 0]
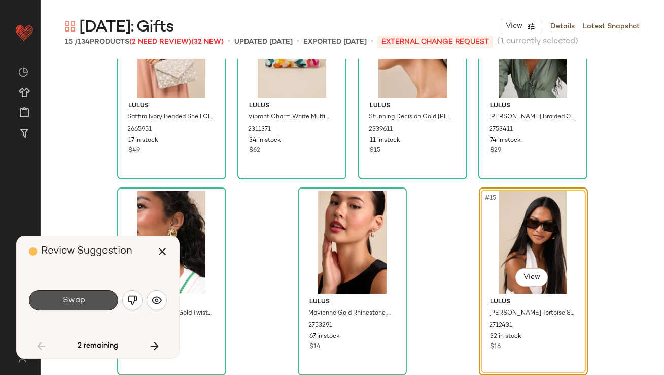
click at [96, 303] on button "Swap" at bounding box center [73, 300] width 89 height 20
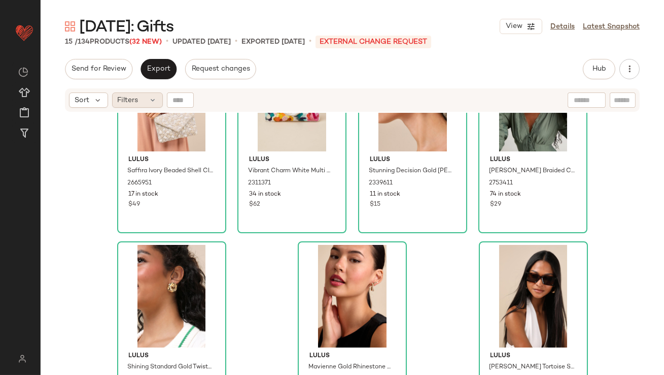
click at [130, 102] on span "Filters" at bounding box center [128, 100] width 21 height 11
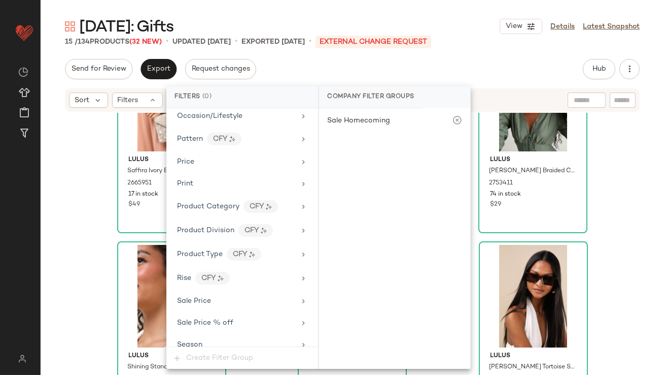
scroll to position [801, 0]
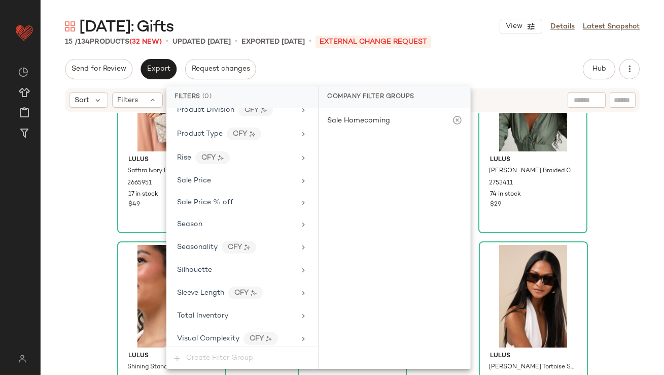
click at [108, 240] on div "Lulus Saffira Ivory Beaded Shell Clutch 2665951 17 in stock $49 Lulus Vibrant C…" at bounding box center [353, 256] width 624 height 287
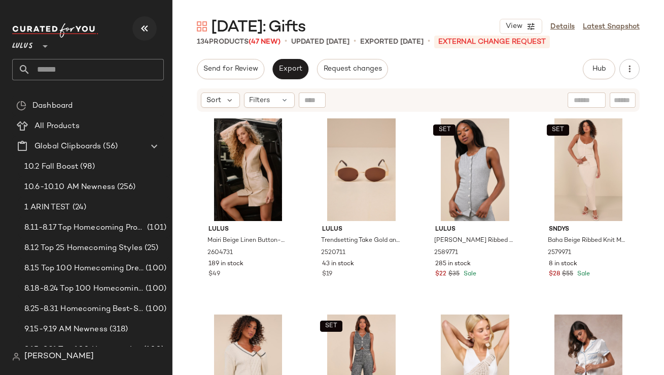
click at [151, 23] on button "button" at bounding box center [144, 28] width 24 height 24
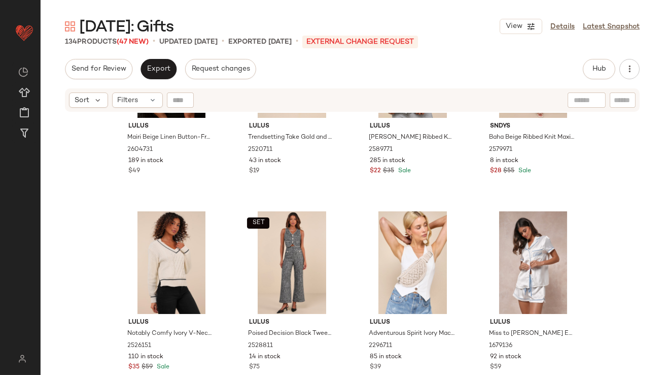
scroll to position [162, 0]
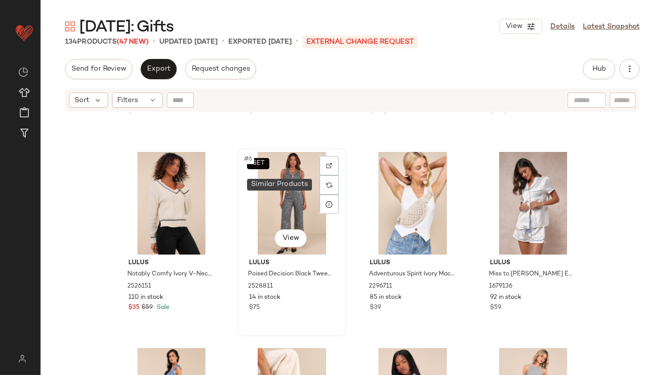
click at [326, 183] on img at bounding box center [329, 185] width 6 height 6
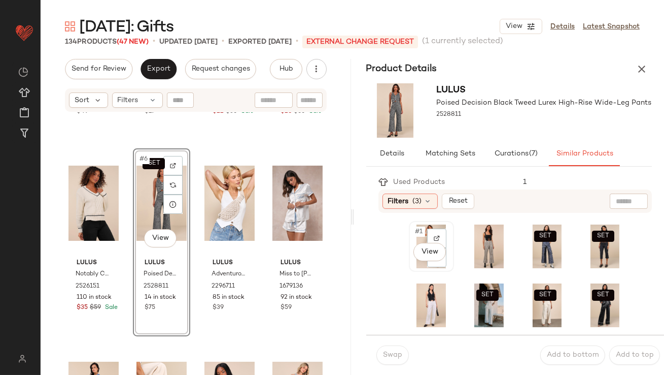
click at [420, 239] on div "#1 View" at bounding box center [432, 246] width 38 height 44
click at [395, 352] on span "Swap" at bounding box center [393, 355] width 20 height 8
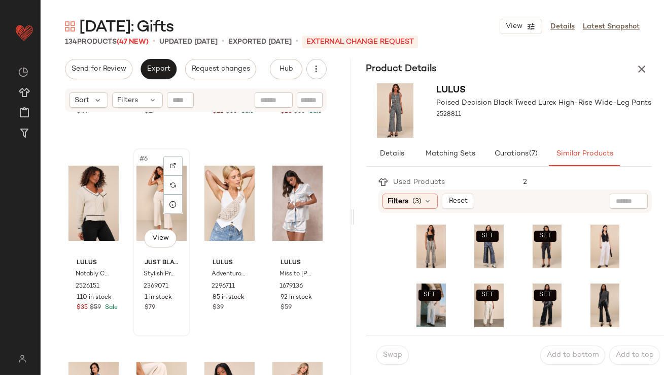
click at [152, 213] on div "#6 View" at bounding box center [162, 203] width 50 height 103
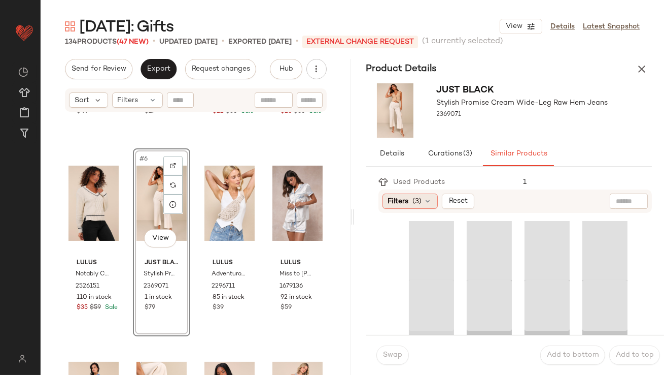
click at [432, 203] on div "Filters (3)" at bounding box center [410, 200] width 55 height 15
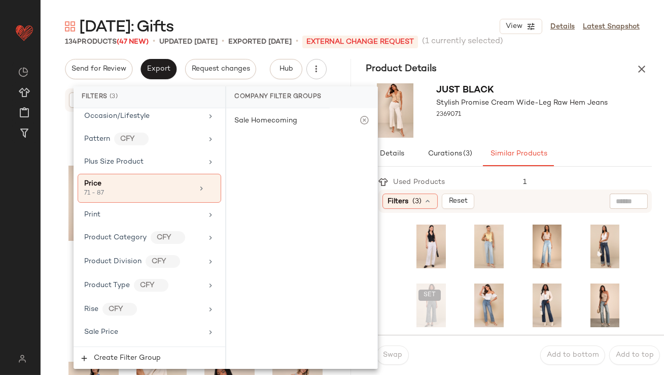
scroll to position [851, 0]
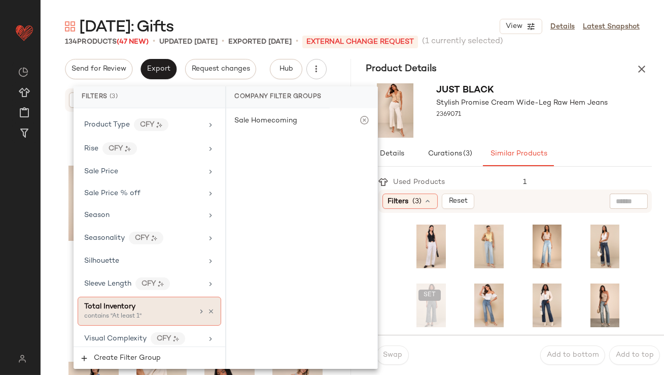
click at [125, 296] on div "Total Inventory contains "At least 1"" at bounding box center [150, 310] width 144 height 29
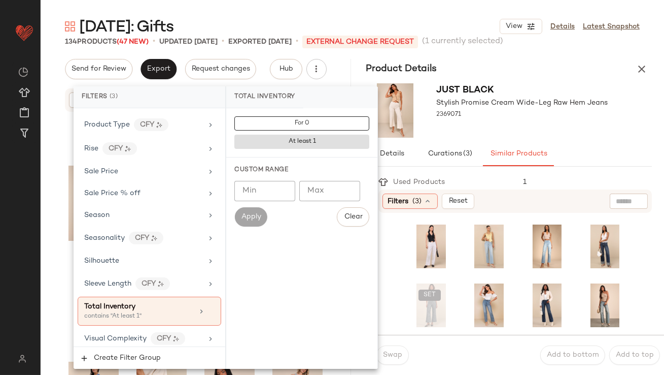
click at [269, 192] on input "Min" at bounding box center [265, 191] width 61 height 20
type input "**"
click at [489, 119] on div "2369071" at bounding box center [523, 115] width 172 height 14
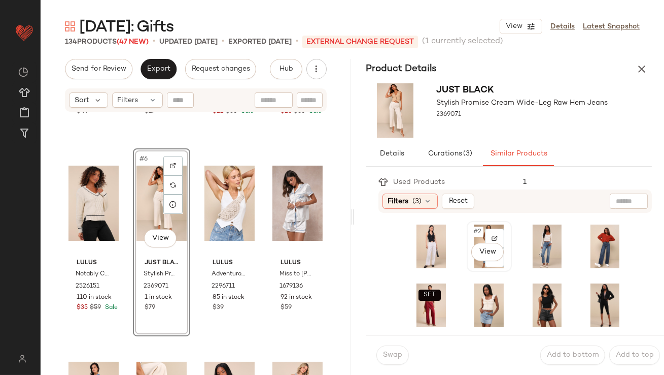
click at [475, 233] on span "#2" at bounding box center [478, 231] width 11 height 10
click at [401, 359] on button "Swap" at bounding box center [393, 354] width 32 height 19
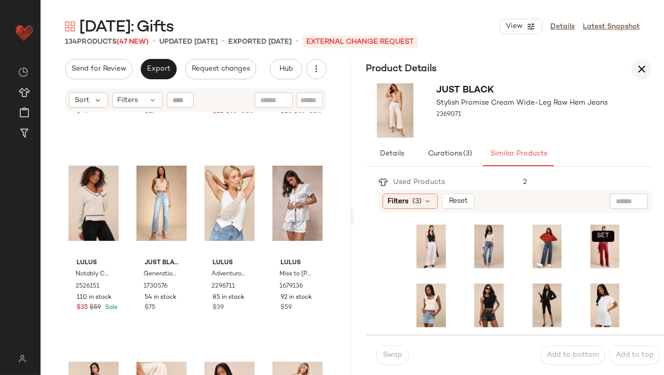
click at [648, 66] on button "button" at bounding box center [642, 69] width 20 height 20
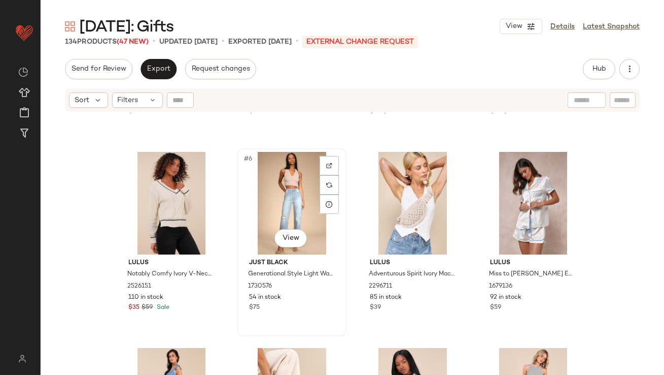
click at [324, 179] on div at bounding box center [329, 184] width 19 height 19
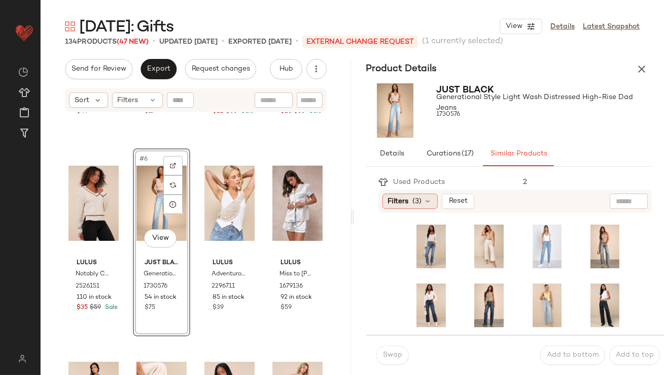
click at [400, 197] on span "Filters" at bounding box center [398, 201] width 21 height 11
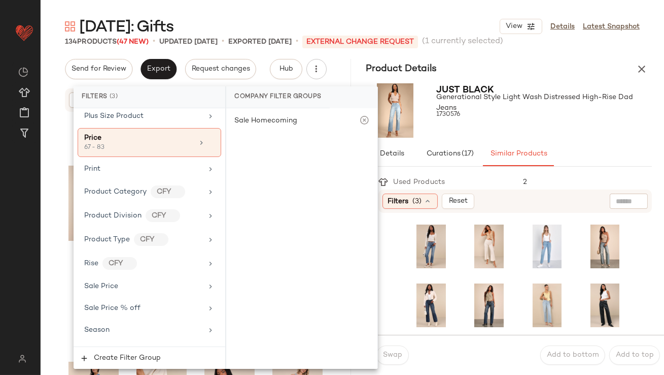
scroll to position [851, 0]
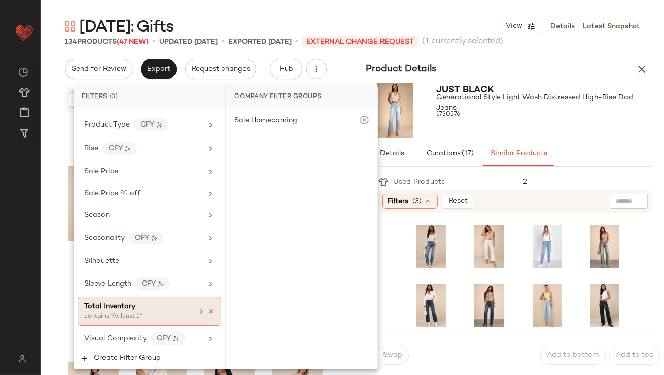
click at [134, 312] on div "contains "At least 1"" at bounding box center [135, 316] width 102 height 9
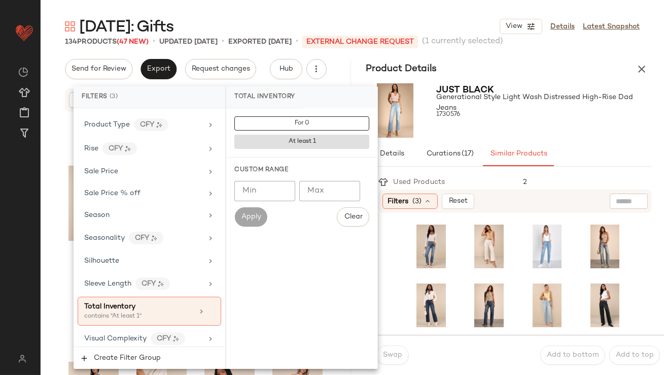
type input "*"
click at [282, 189] on input "*" at bounding box center [265, 191] width 61 height 20
type input "**"
click at [517, 117] on div "1730576" at bounding box center [545, 115] width 216 height 14
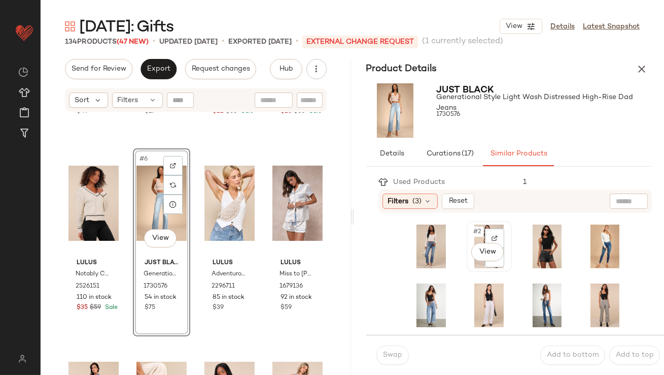
click at [473, 234] on span "#2" at bounding box center [478, 231] width 11 height 10
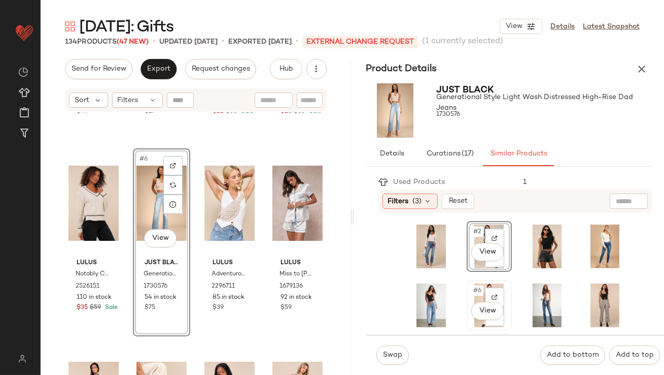
click at [471, 296] on div "#6 View" at bounding box center [490, 305] width 38 height 44
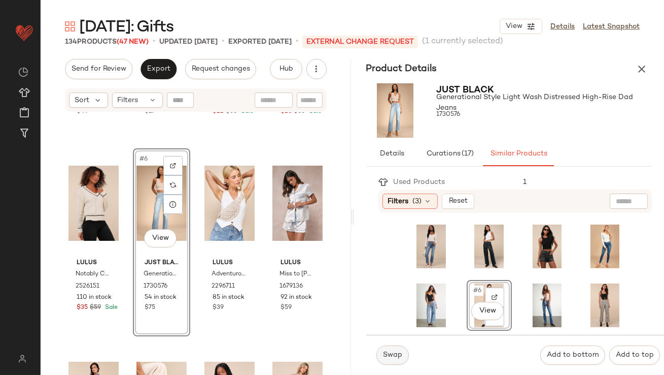
click at [385, 352] on span "Swap" at bounding box center [393, 355] width 20 height 8
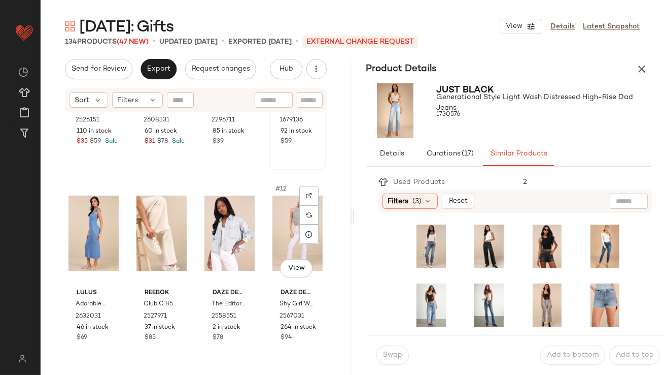
scroll to position [357, 0]
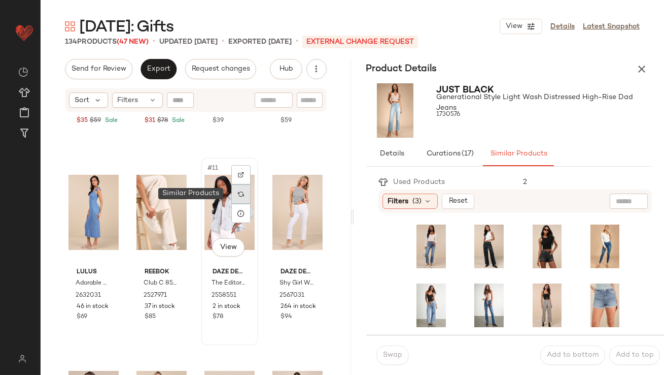
click at [237, 190] on div at bounding box center [240, 193] width 19 height 19
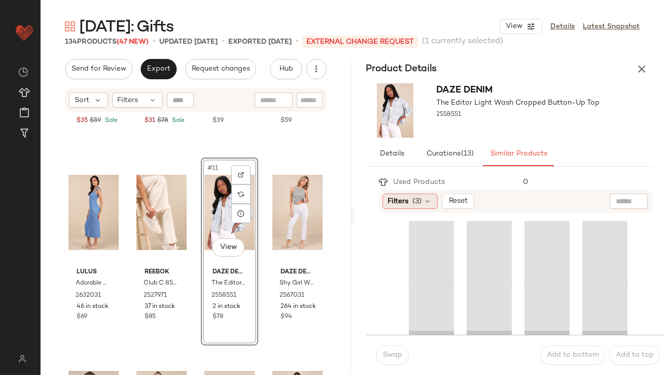
click at [401, 195] on div "Filters (3)" at bounding box center [410, 200] width 55 height 15
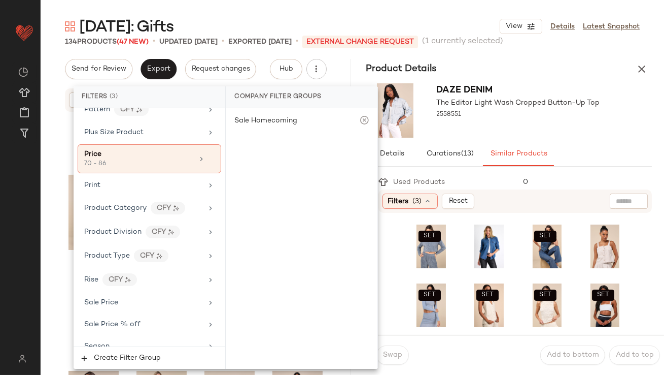
scroll to position [851, 0]
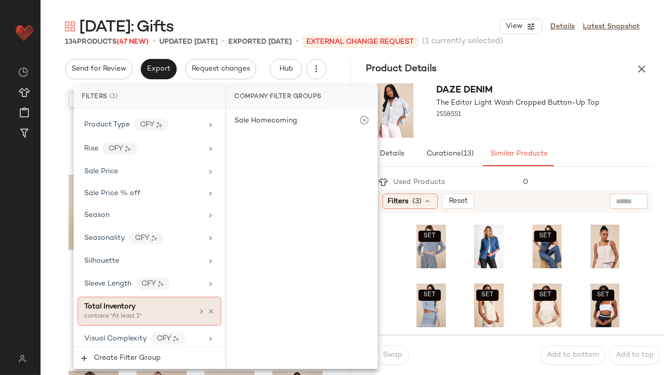
click at [148, 305] on div "Total Inventory" at bounding box center [138, 306] width 109 height 11
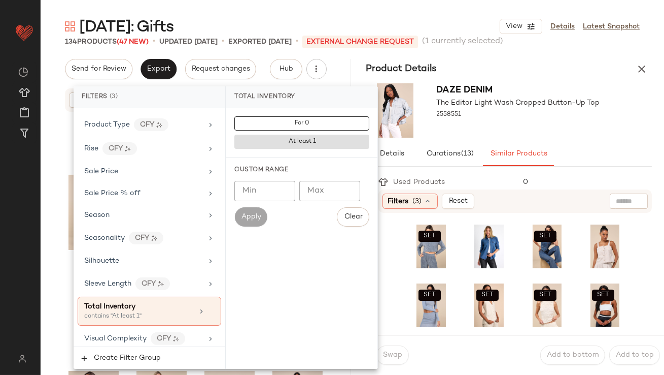
click at [269, 193] on input "Min" at bounding box center [265, 191] width 61 height 20
type input "**"
click at [519, 129] on div "Daze Denim The Editor Light Wash Cropped Button-Up Top 2558551" at bounding box center [518, 110] width 163 height 54
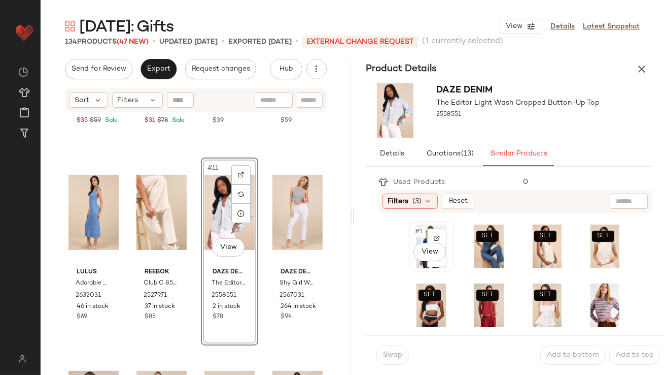
click at [419, 237] on div "#1 View" at bounding box center [432, 246] width 38 height 44
click at [395, 356] on span "Swap" at bounding box center [393, 355] width 20 height 8
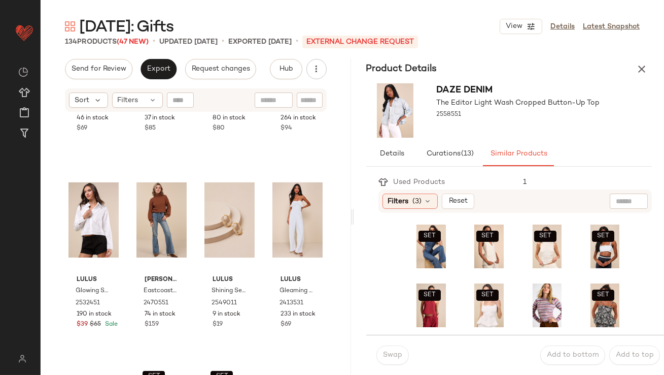
scroll to position [565, 0]
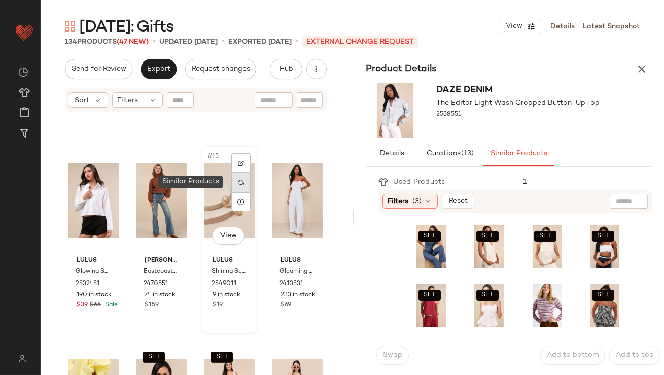
click at [241, 178] on div at bounding box center [240, 182] width 19 height 19
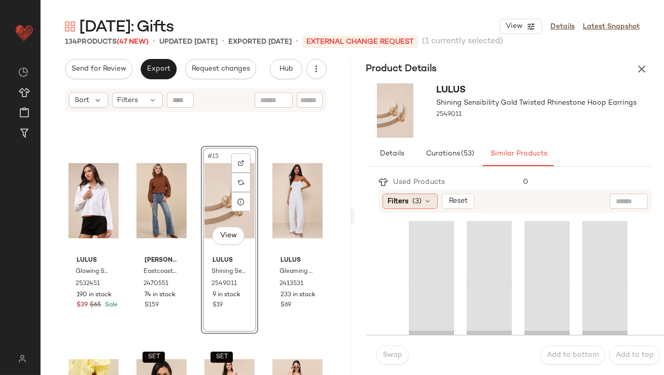
click at [393, 195] on div "Filters (3)" at bounding box center [410, 200] width 55 height 15
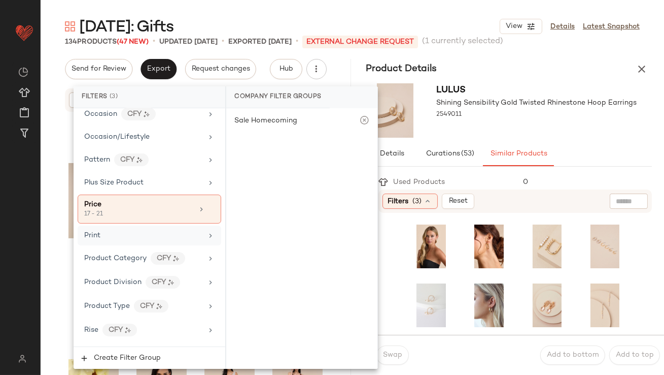
scroll to position [851, 0]
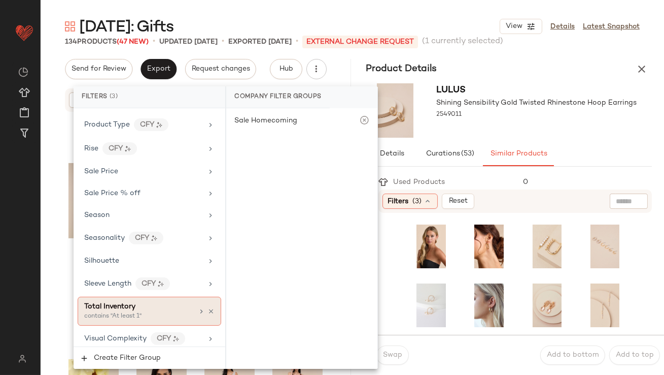
click at [136, 312] on div "contains "At least 1"" at bounding box center [135, 316] width 102 height 9
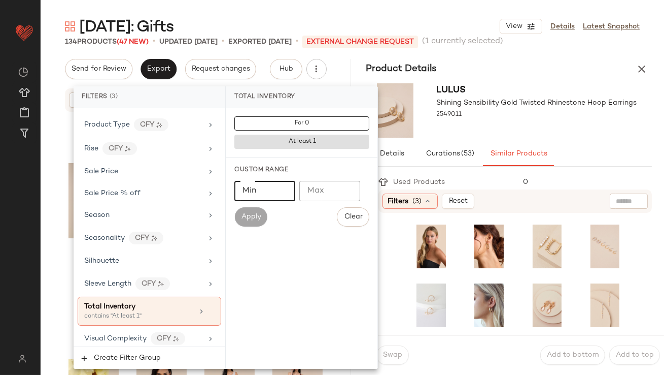
click at [246, 188] on input "Min" at bounding box center [265, 191] width 61 height 20
type input "**"
click at [484, 130] on div "Lulus Shining Sensibility Gold Twisted Rhinestone Hoop Earrings 2549011" at bounding box center [537, 110] width 200 height 54
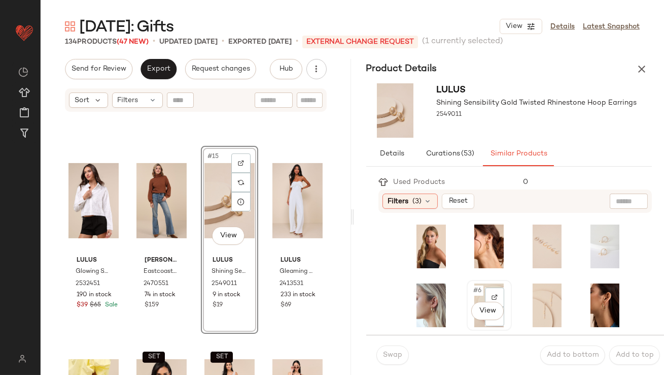
click at [471, 297] on div "#6 View" at bounding box center [490, 305] width 38 height 44
click at [392, 353] on span "Swap" at bounding box center [393, 355] width 20 height 8
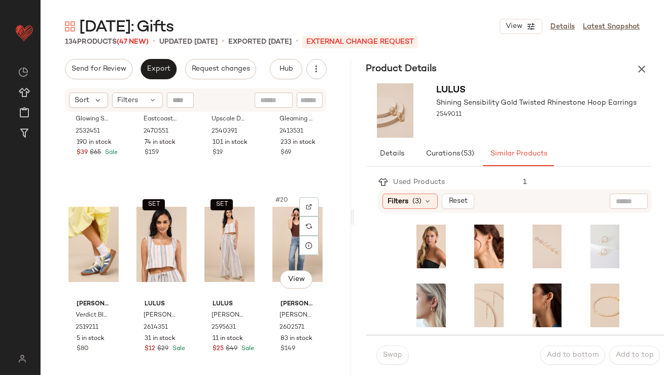
scroll to position [696, 0]
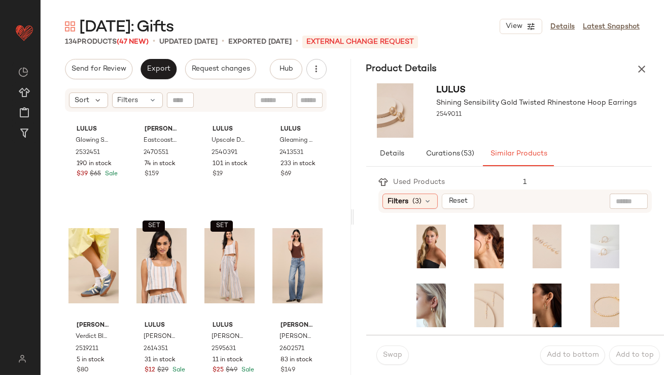
click at [642, 68] on icon "button" at bounding box center [642, 69] width 12 height 12
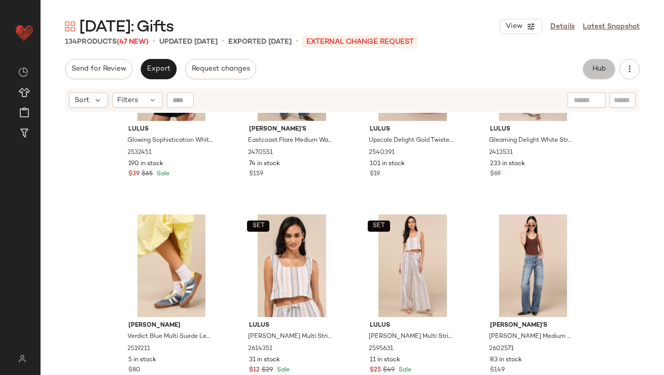
click at [595, 67] on span "Hub" at bounding box center [599, 69] width 14 height 8
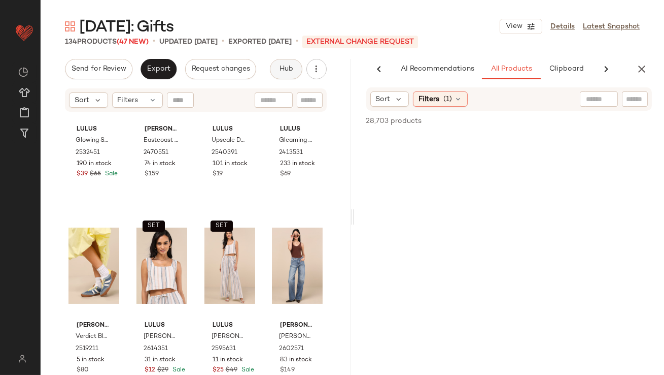
scroll to position [0, 57]
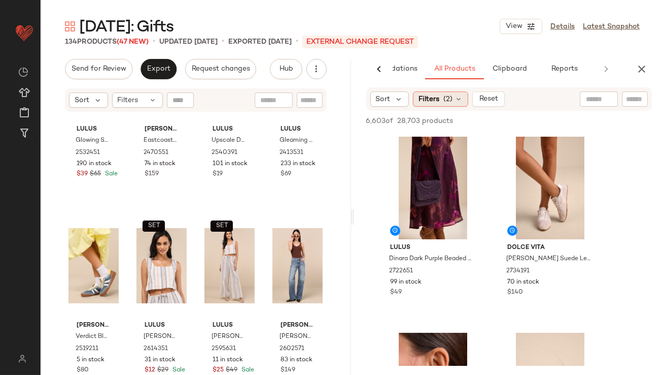
click at [435, 98] on span "Filters" at bounding box center [429, 99] width 21 height 11
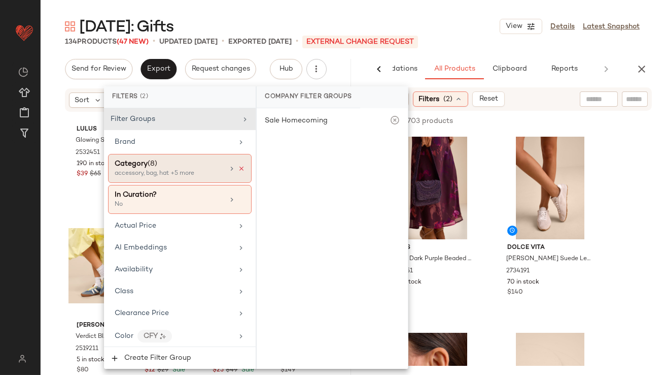
click at [238, 169] on icon at bounding box center [241, 168] width 7 height 7
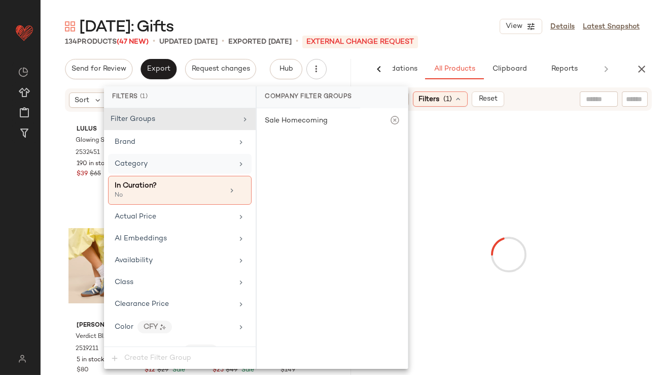
click at [214, 166] on div "Category" at bounding box center [174, 163] width 118 height 11
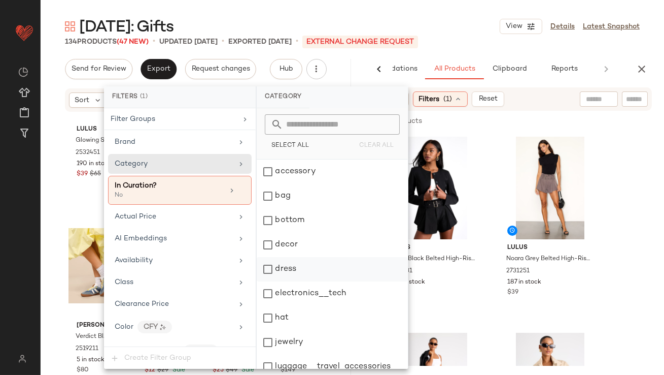
click at [284, 263] on div "dress" at bounding box center [332, 269] width 151 height 24
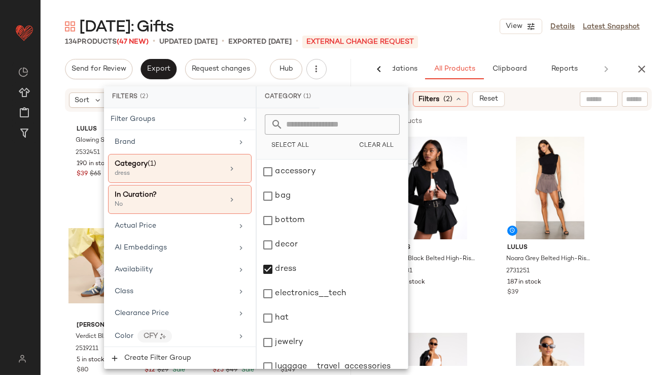
click at [472, 23] on div "[DATE]: Gifts View Details Latest Snapshot" at bounding box center [353, 26] width 624 height 20
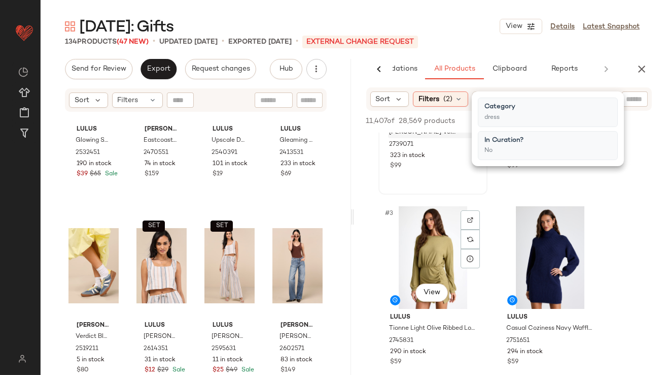
scroll to position [127, 0]
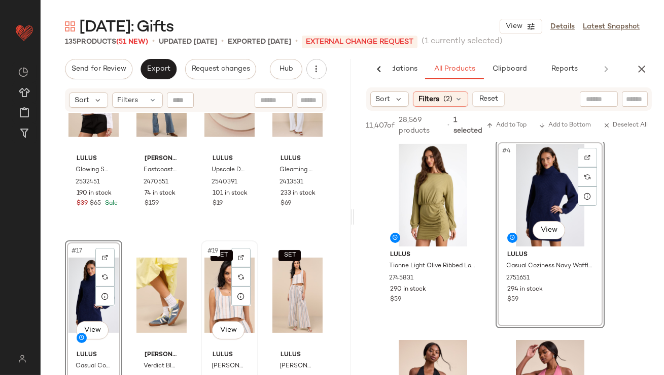
scroll to position [853, 0]
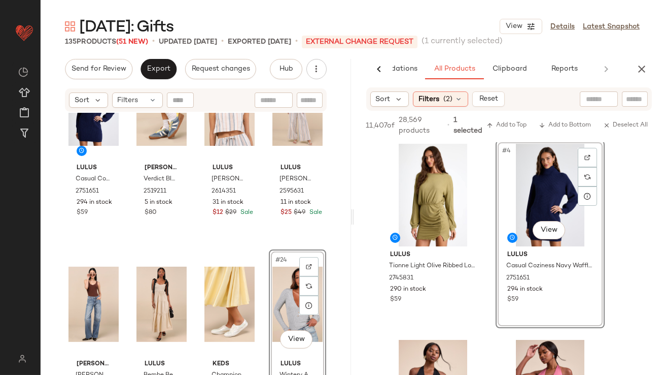
drag, startPoint x: 289, startPoint y: 305, endPoint x: 281, endPoint y: 306, distance: 8.6
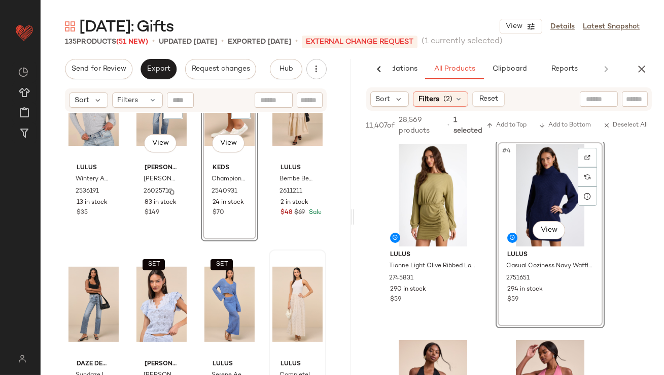
scroll to position [1063, 0]
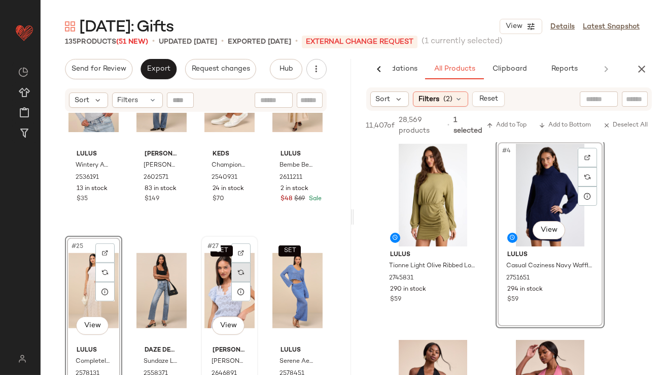
click at [236, 267] on div at bounding box center [240, 271] width 19 height 19
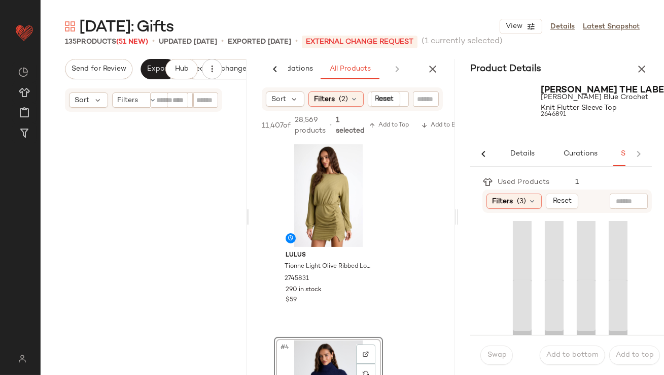
scroll to position [294, 0]
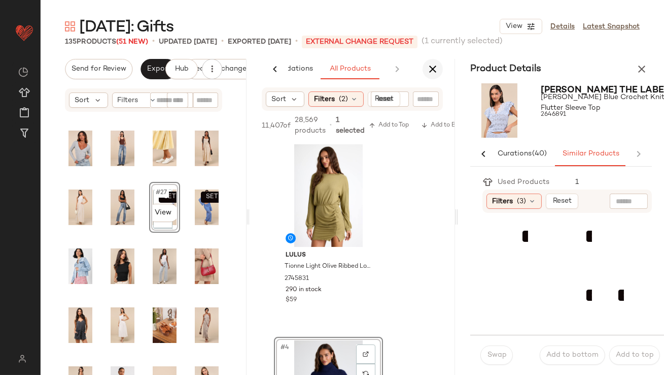
click at [432, 63] on icon "button" at bounding box center [433, 69] width 12 height 12
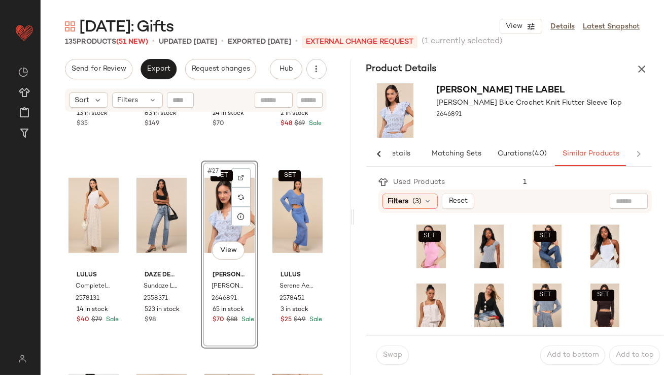
scroll to position [1179, 0]
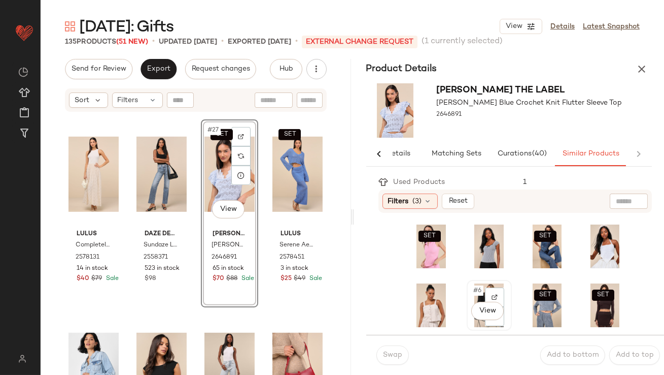
click at [471, 291] on div "#6 View" at bounding box center [490, 305] width 38 height 44
click at [403, 354] on button "Swap" at bounding box center [393, 354] width 32 height 19
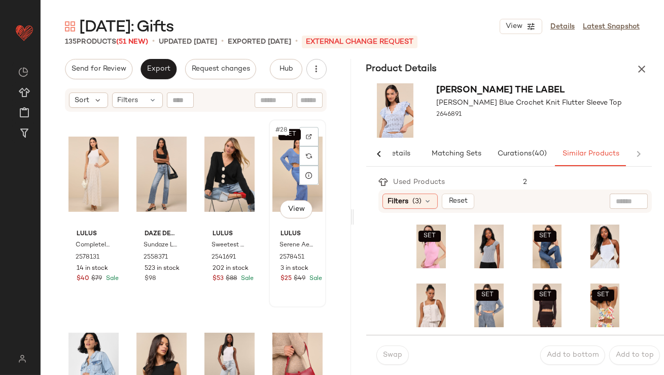
click at [275, 170] on div "SET #28 View" at bounding box center [298, 174] width 50 height 103
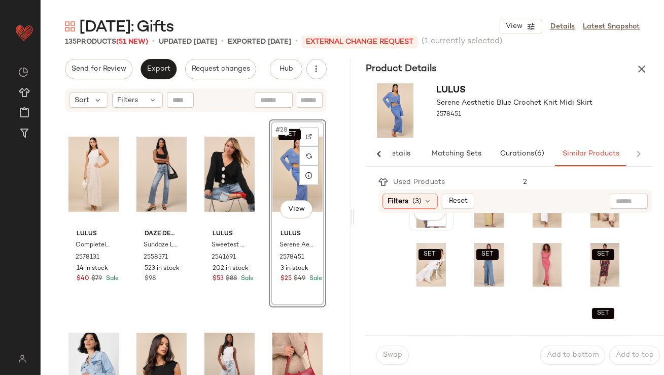
scroll to position [120, 0]
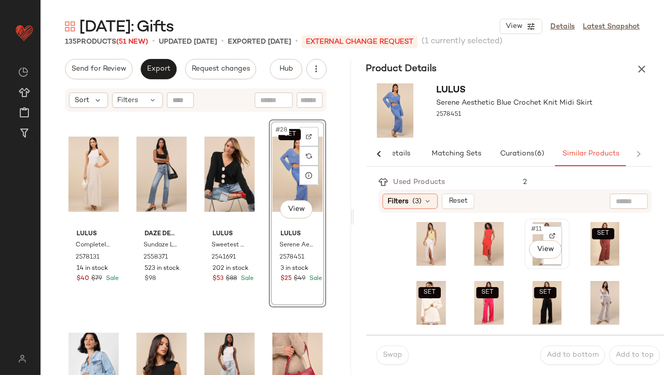
click at [528, 237] on div "#11 View" at bounding box center [547, 244] width 38 height 44
click at [403, 354] on button "Swap" at bounding box center [393, 354] width 32 height 19
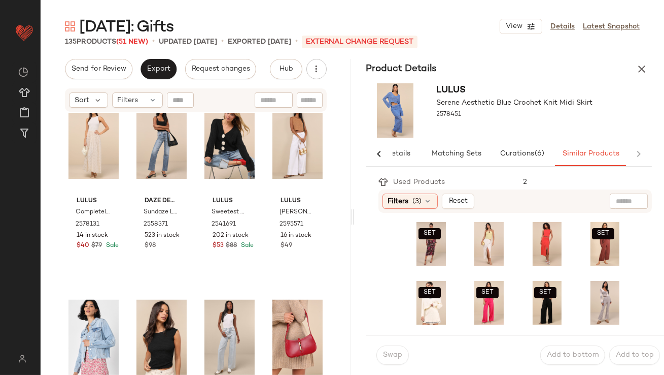
scroll to position [1213, 0]
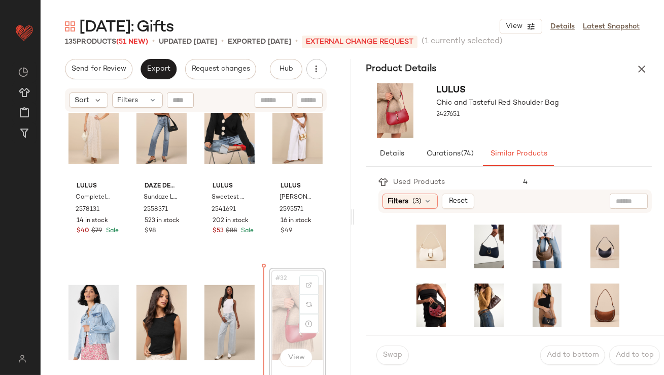
scroll to position [1242, 0]
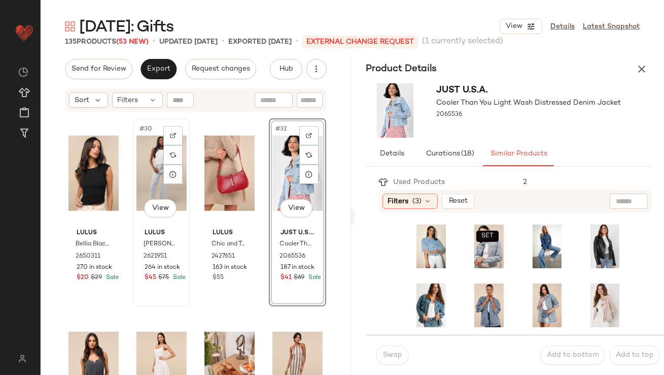
scroll to position [1431, 0]
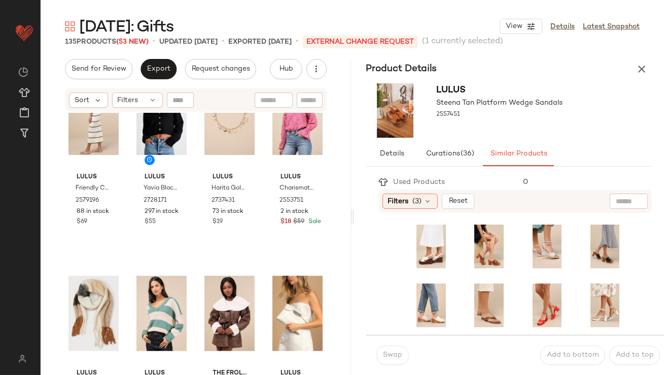
scroll to position [1845, 0]
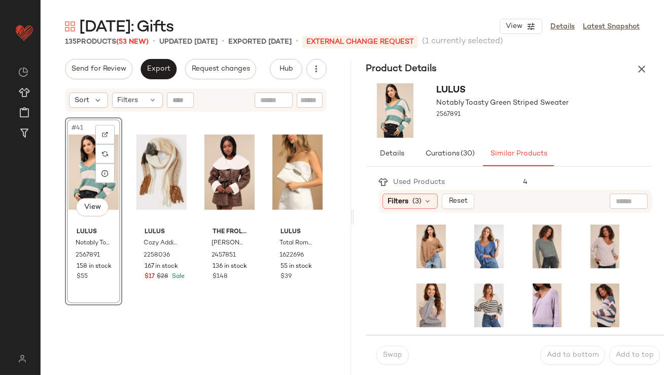
scroll to position [1996, 0]
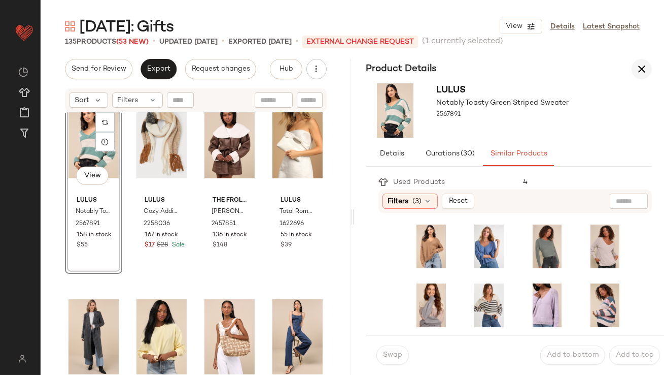
click at [644, 67] on icon "button" at bounding box center [642, 69] width 12 height 12
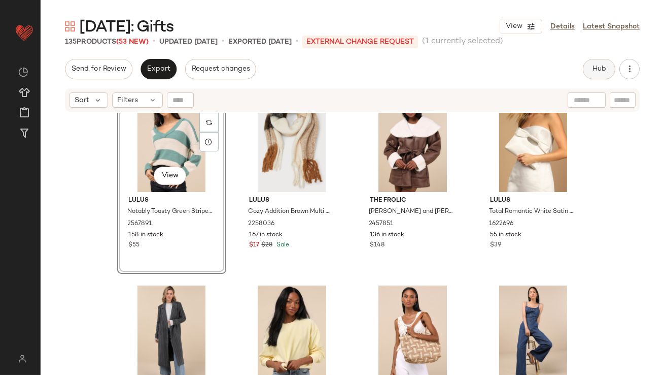
click at [586, 68] on button "Hub" at bounding box center [599, 69] width 32 height 20
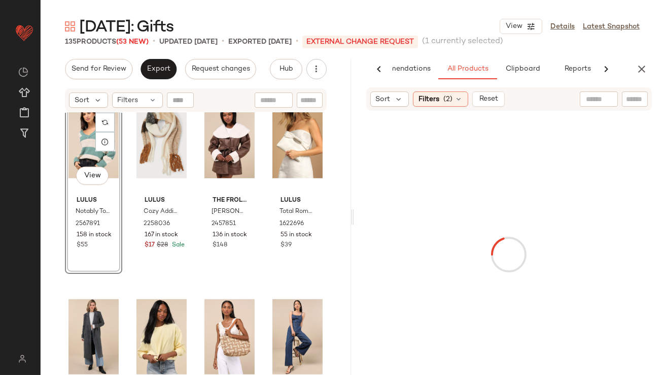
scroll to position [0, 57]
click at [445, 101] on span "(2)" at bounding box center [448, 99] width 9 height 11
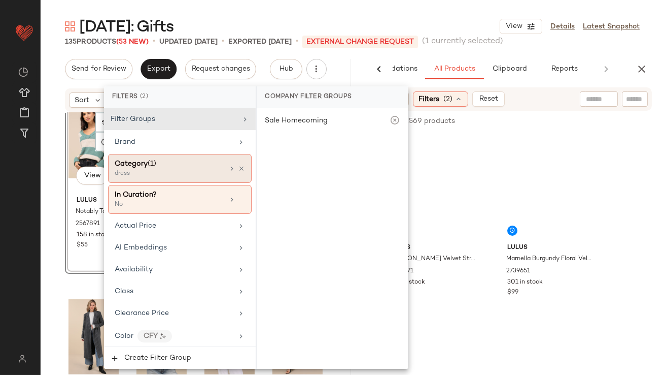
click at [239, 166] on icon at bounding box center [241, 168] width 7 height 7
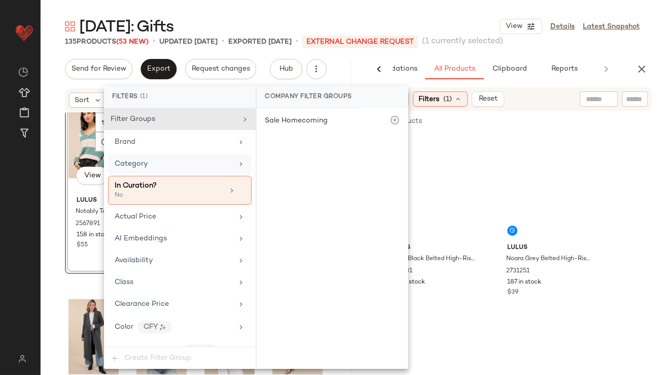
click at [218, 161] on div "Category" at bounding box center [174, 163] width 118 height 11
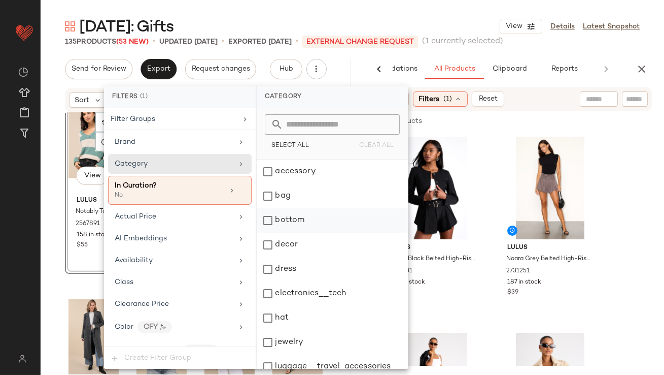
click at [287, 211] on div "bottom" at bounding box center [332, 220] width 151 height 24
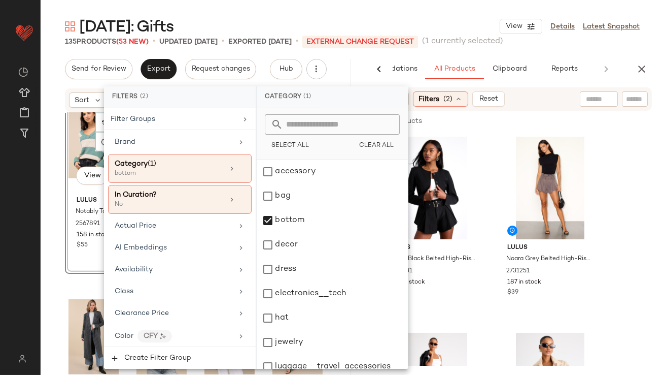
click at [393, 19] on div "Mother's Day: Gifts View Details Latest Snapshot" at bounding box center [353, 26] width 624 height 20
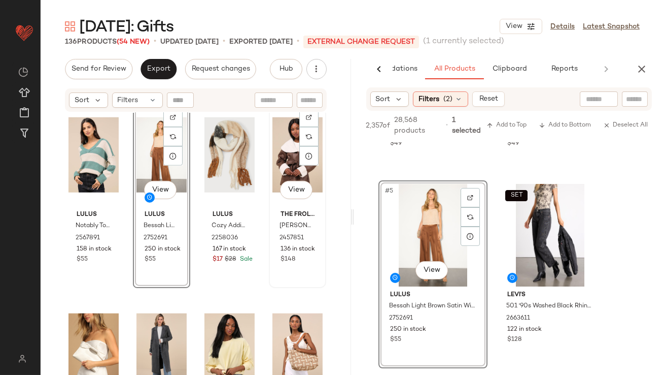
scroll to position [2041, 0]
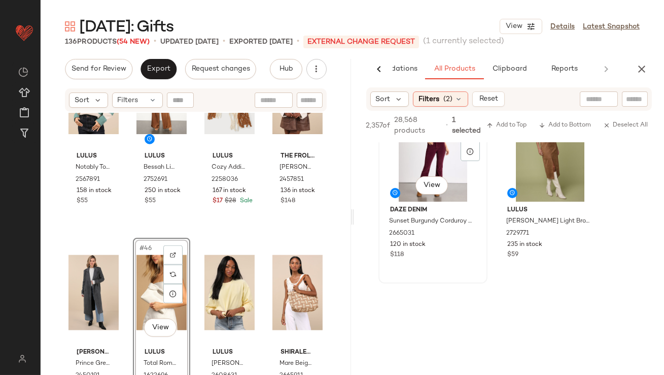
scroll to position [754, 0]
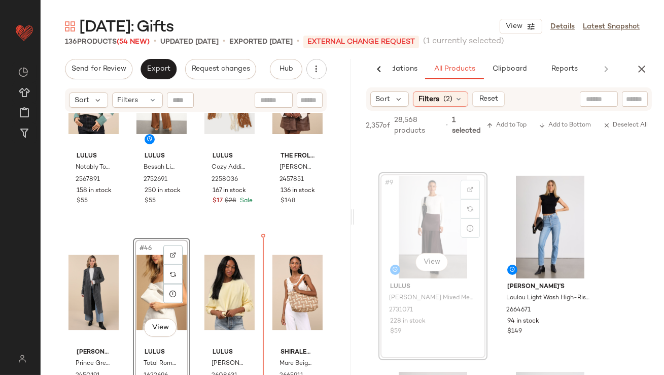
drag, startPoint x: 423, startPoint y: 220, endPoint x: 400, endPoint y: 226, distance: 23.6
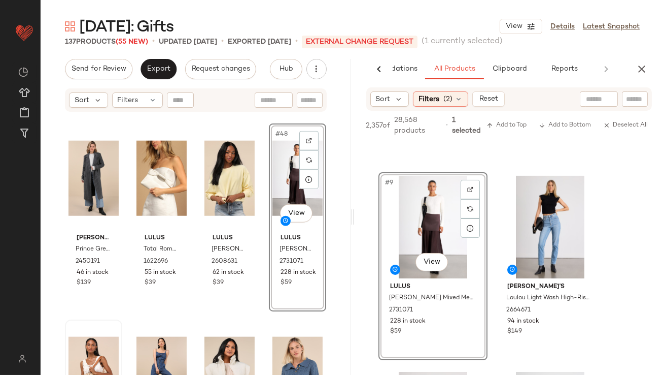
scroll to position [2221, 0]
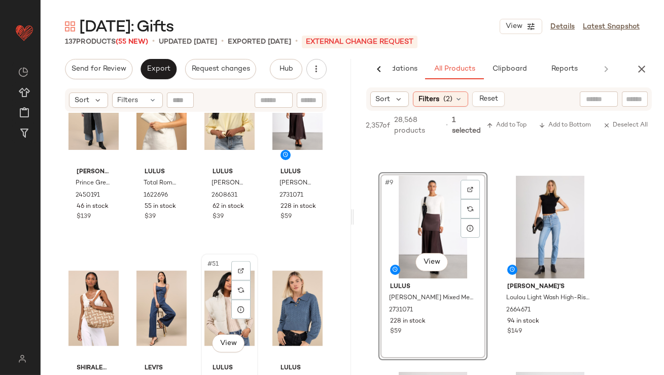
click at [211, 300] on div "#51 View" at bounding box center [230, 308] width 50 height 103
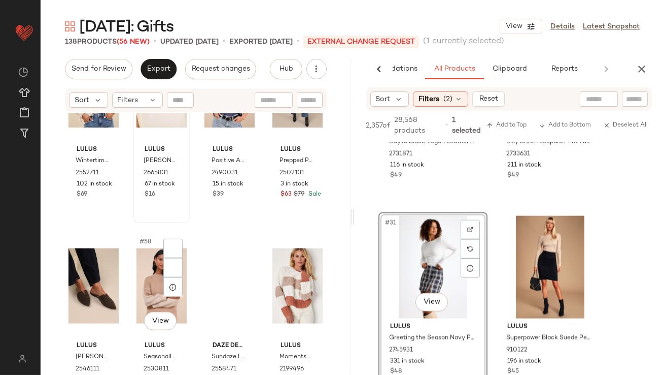
scroll to position [2699, 0]
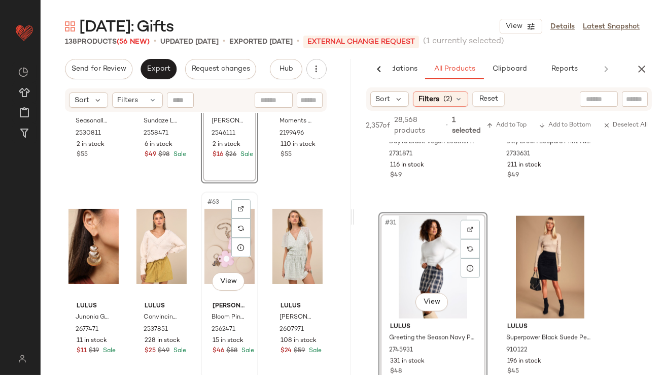
scroll to position [2911, 0]
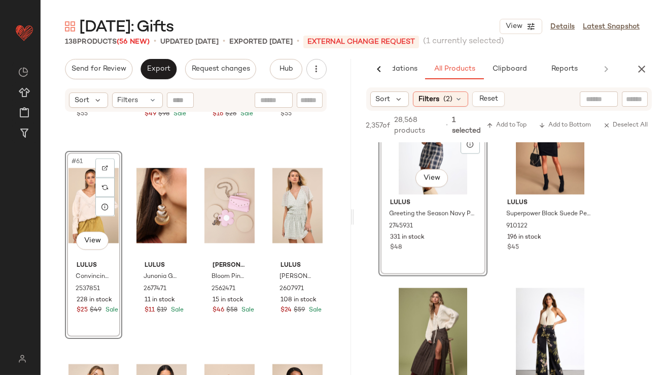
scroll to position [2946, 0]
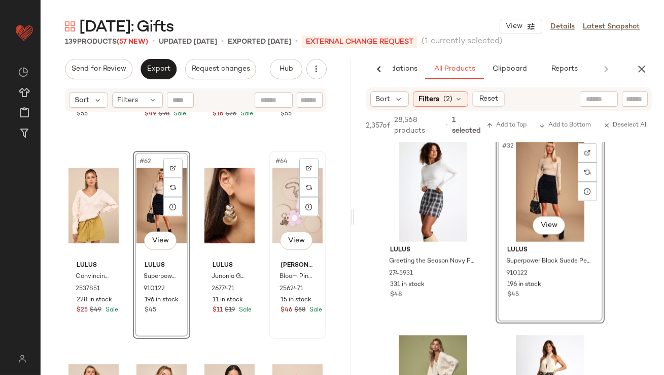
click at [283, 200] on div "#64 View" at bounding box center [298, 205] width 50 height 103
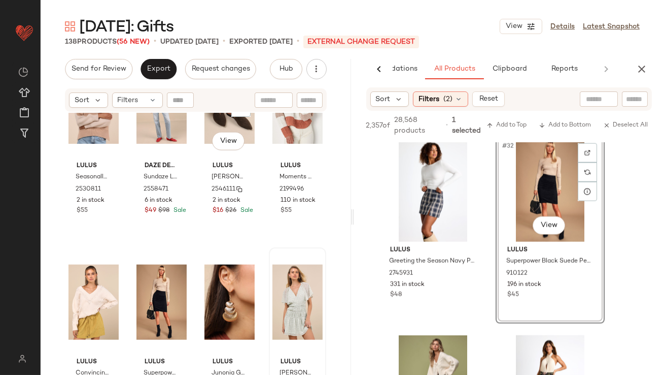
scroll to position [2824, 0]
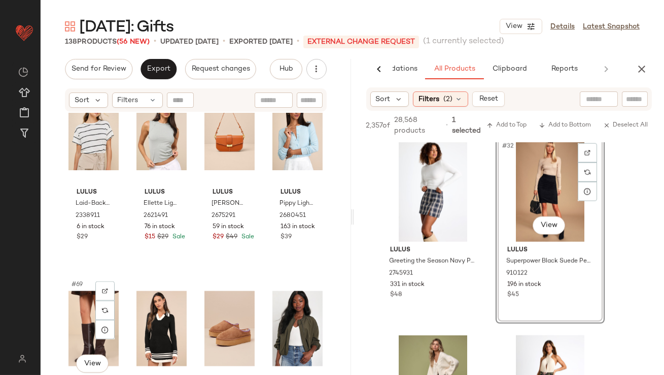
scroll to position [3185, 0]
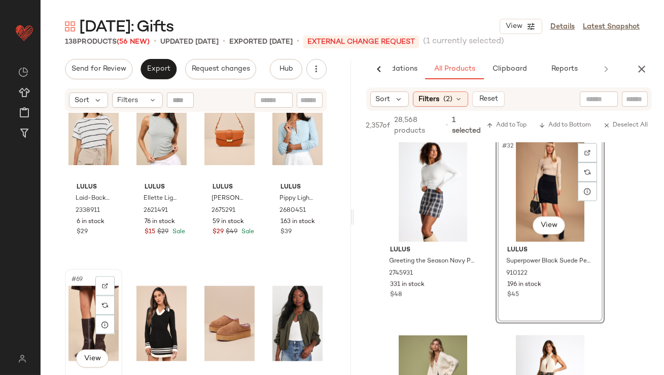
click at [83, 322] on div "#69 View" at bounding box center [94, 323] width 50 height 103
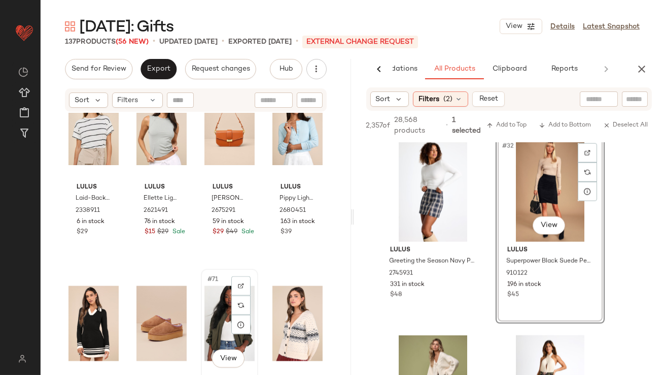
click at [212, 324] on div "#71 View" at bounding box center [230, 323] width 50 height 103
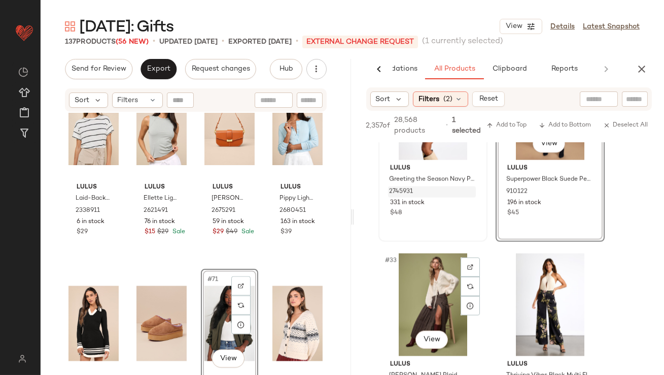
scroll to position [2991, 0]
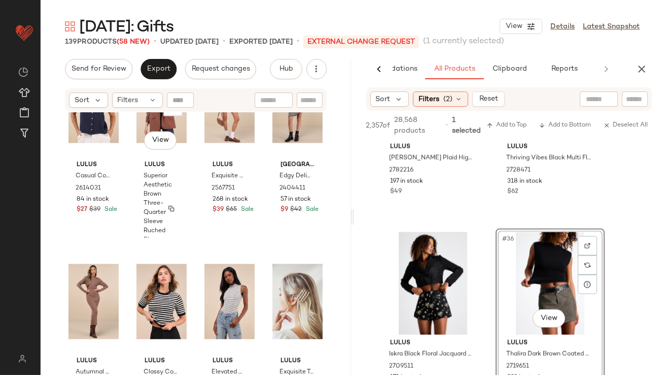
scroll to position [4204, 0]
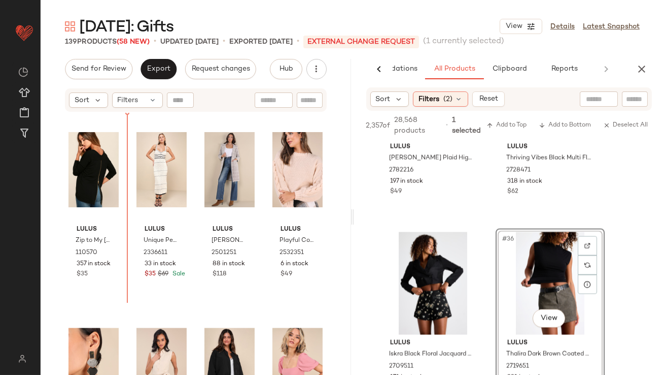
scroll to position [3717, 0]
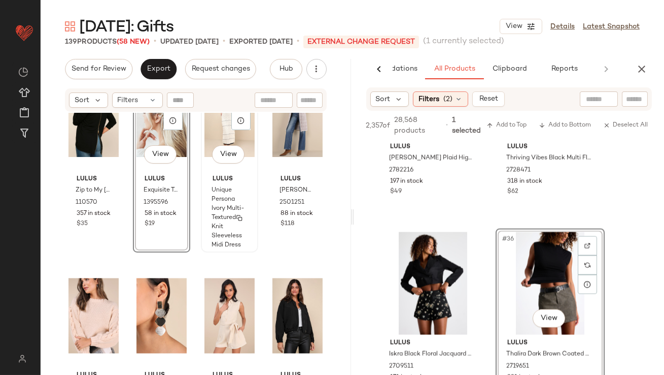
scroll to position [3785, 0]
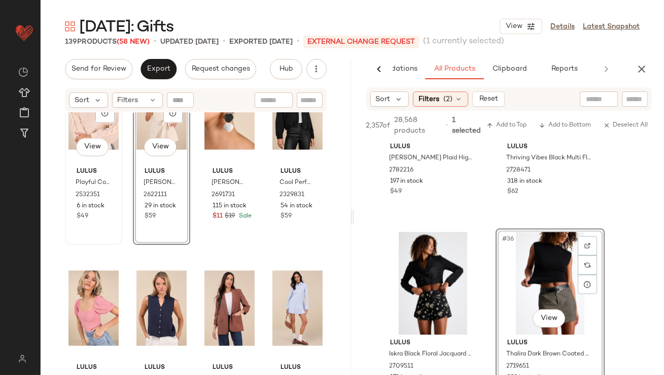
scroll to position [3997, 0]
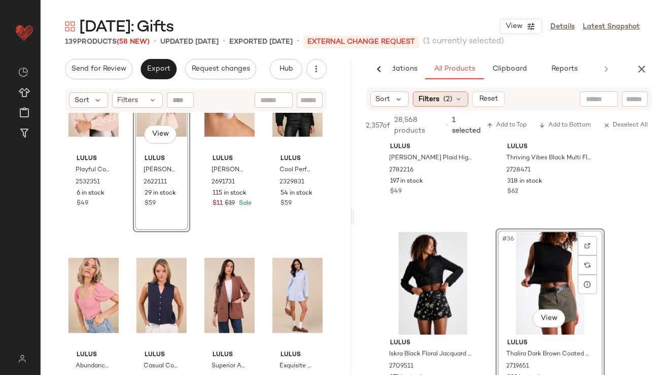
click at [453, 95] on div "Filters (2)" at bounding box center [440, 98] width 55 height 15
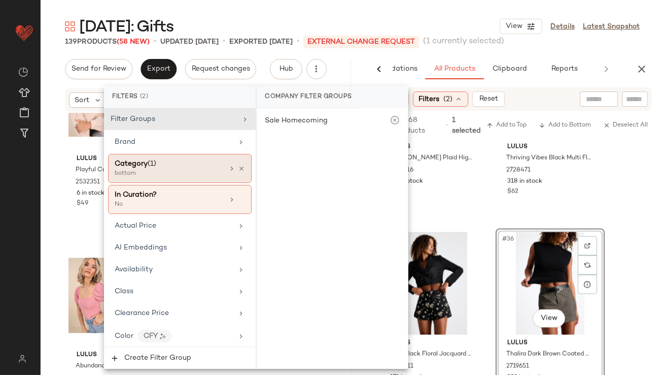
click at [206, 171] on div "bottom" at bounding box center [166, 173] width 102 height 9
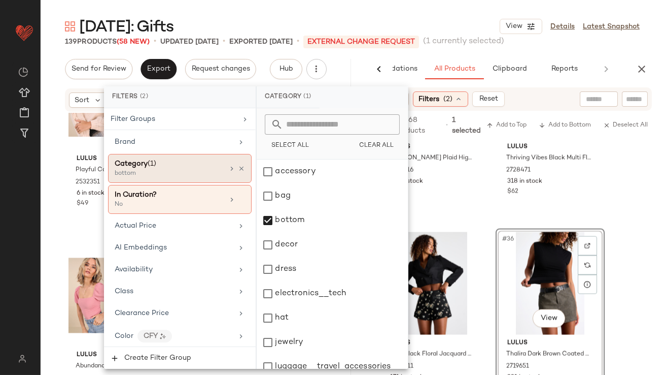
click at [239, 168] on icon at bounding box center [241, 168] width 7 height 7
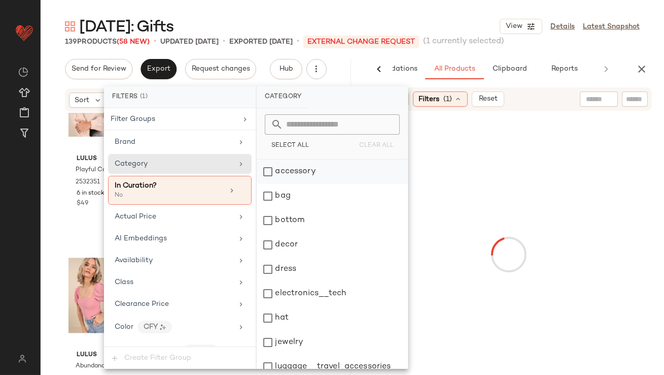
click at [265, 172] on div "accessory" at bounding box center [332, 171] width 151 height 24
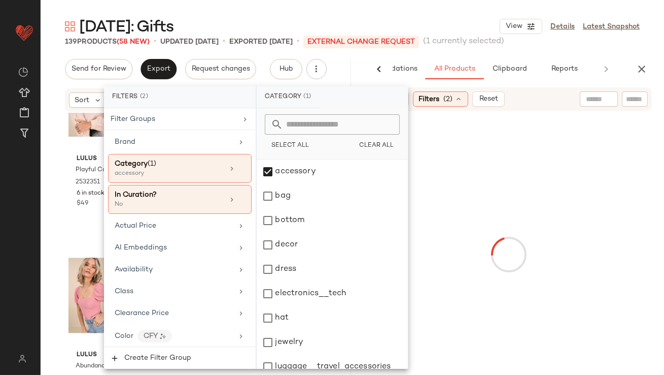
click at [462, 22] on div "Mother's Day: Gifts View Details Latest Snapshot" at bounding box center [353, 26] width 624 height 20
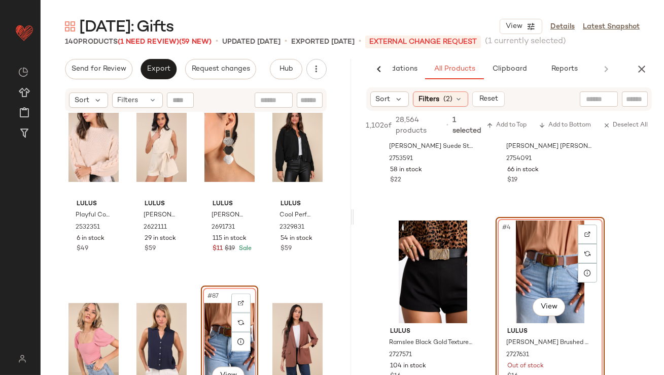
scroll to position [4045, 0]
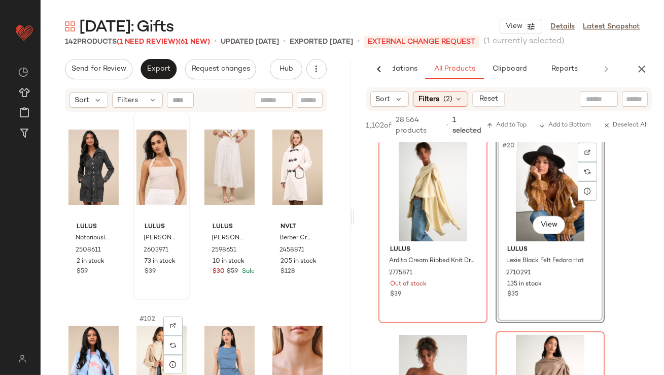
scroll to position [4655, 0]
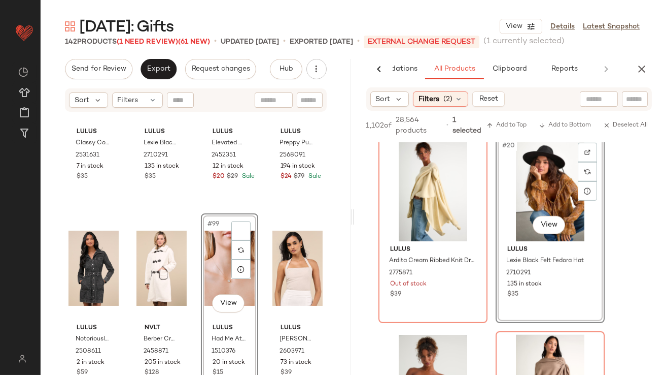
scroll to position [4590, 0]
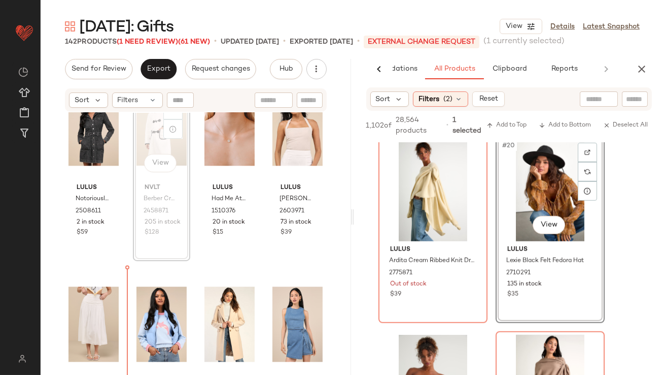
scroll to position [4767, 0]
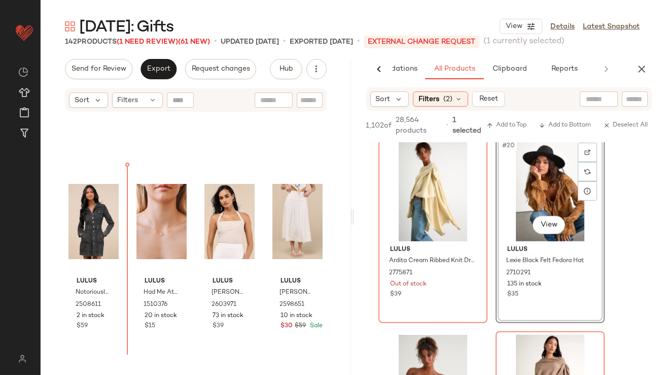
scroll to position [4645, 0]
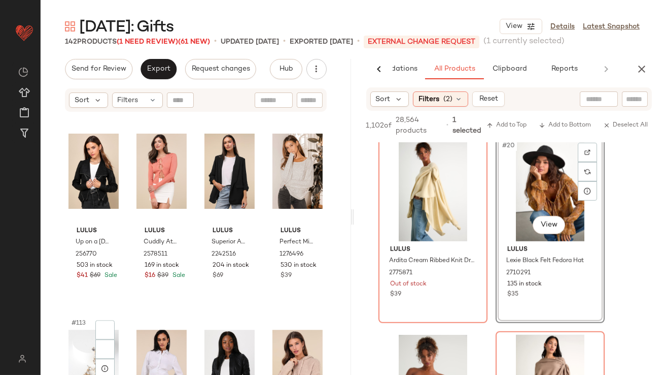
scroll to position [5361, 0]
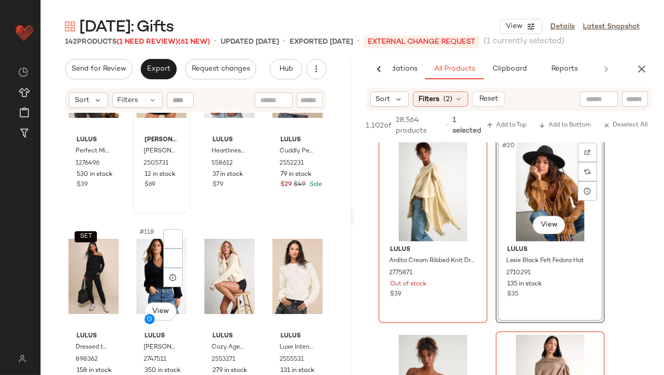
scroll to position [5701, 0]
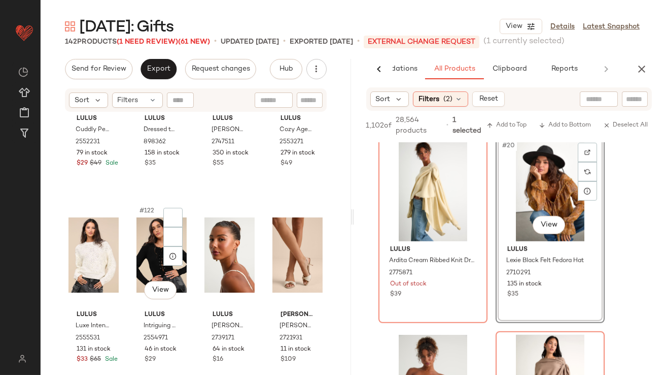
scroll to position [5862, 0]
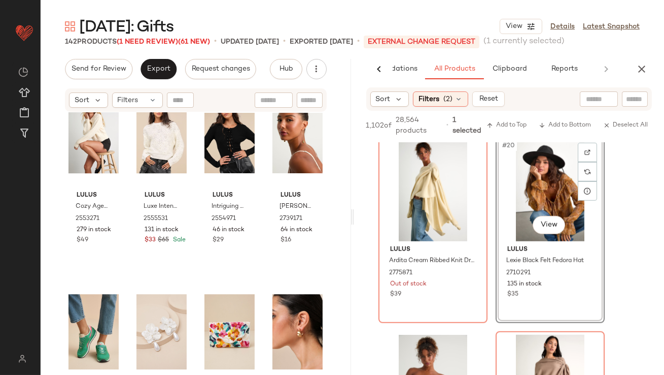
scroll to position [5956, 0]
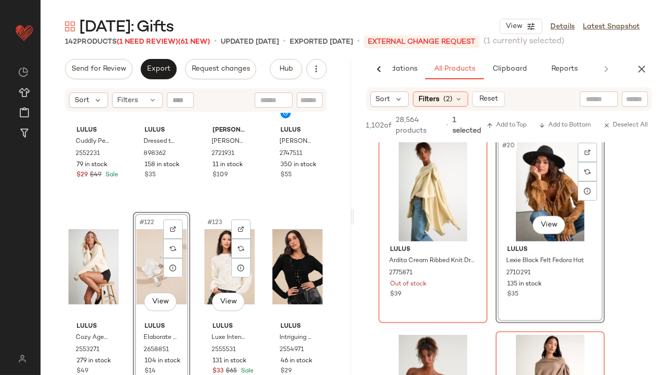
scroll to position [5654, 0]
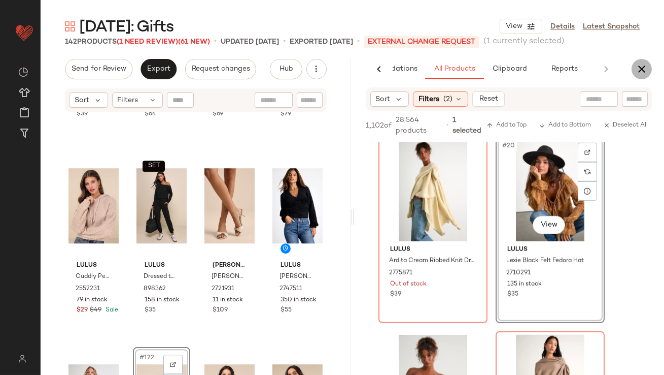
click at [647, 68] on icon "button" at bounding box center [642, 69] width 12 height 12
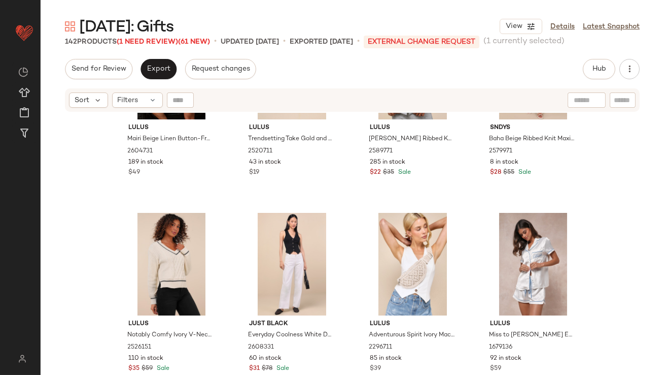
scroll to position [0, 0]
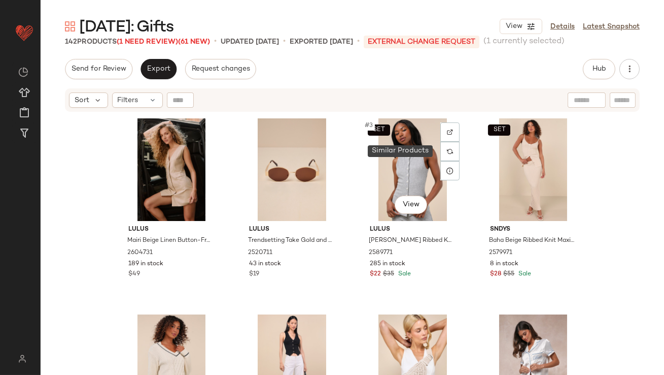
click at [441, 153] on div at bounding box center [450, 151] width 19 height 19
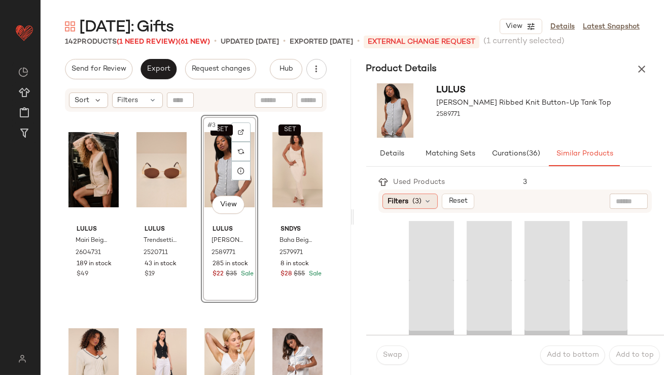
click at [415, 196] on span "(3)" at bounding box center [417, 201] width 9 height 11
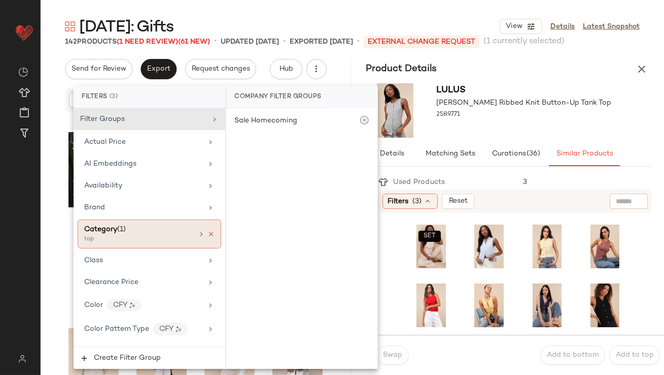
scroll to position [851, 0]
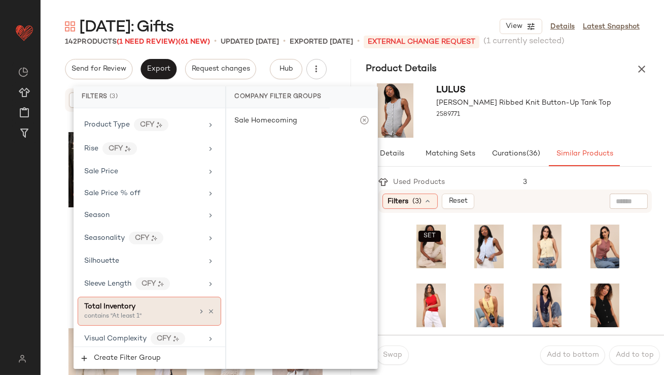
click at [150, 301] on div "Total Inventory" at bounding box center [138, 306] width 109 height 11
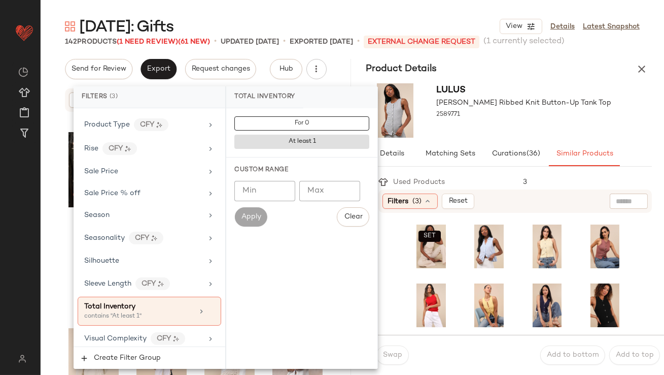
click at [275, 181] on input "Min" at bounding box center [265, 191] width 61 height 20
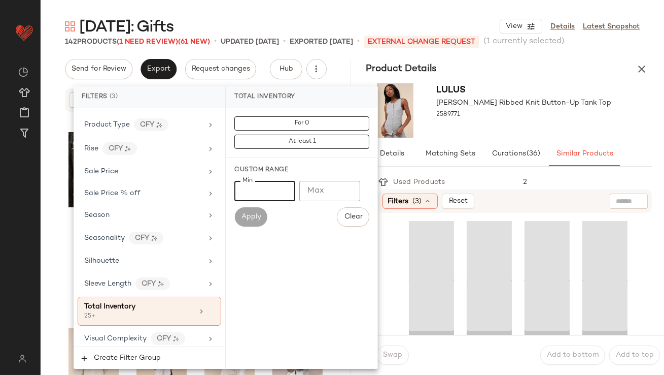
type input "**"
click at [467, 118] on div "2589771" at bounding box center [524, 115] width 175 height 14
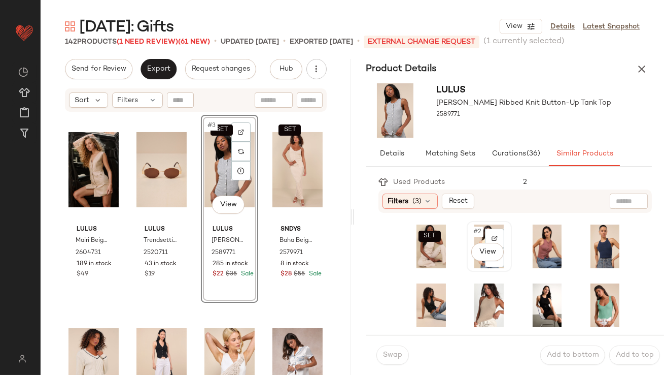
click at [477, 227] on span "#2" at bounding box center [478, 231] width 11 height 10
click at [391, 352] on span "Swap" at bounding box center [393, 355] width 20 height 8
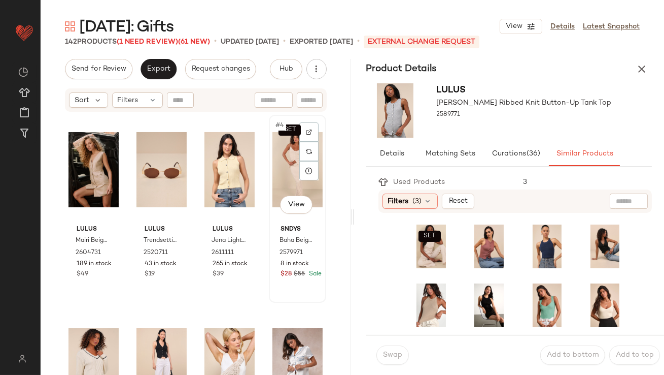
click at [277, 158] on div "SET #4 View" at bounding box center [298, 169] width 50 height 103
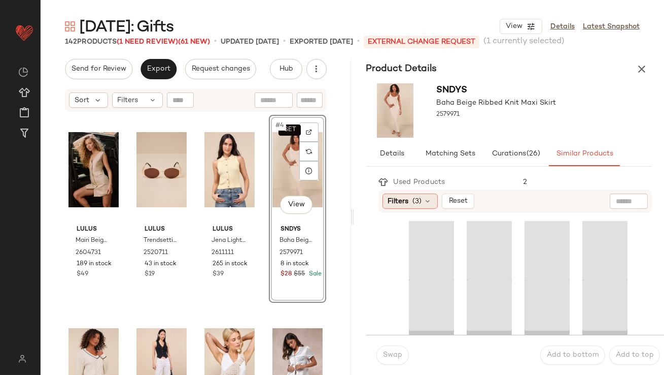
click at [405, 198] on span "Filters" at bounding box center [398, 201] width 21 height 11
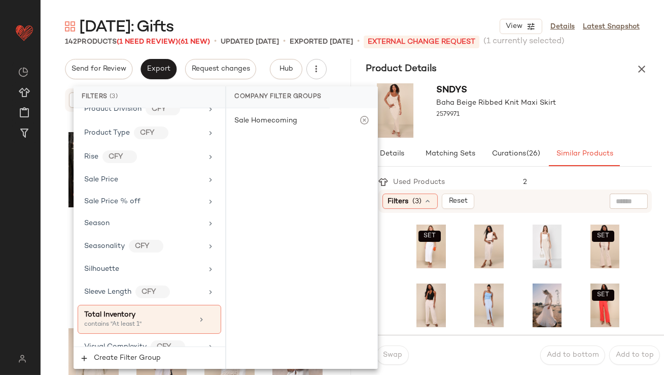
scroll to position [851, 0]
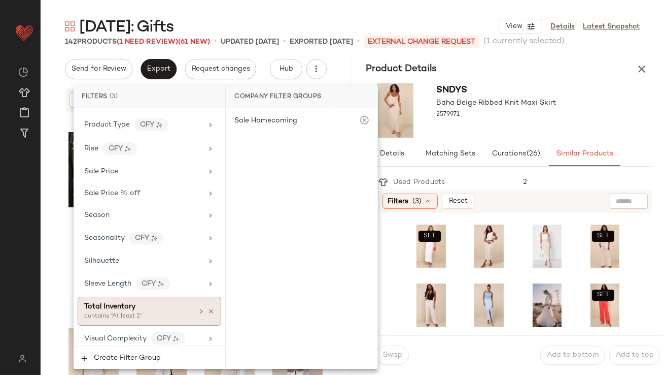
click at [113, 313] on div "contains "At least 1"" at bounding box center [135, 316] width 102 height 9
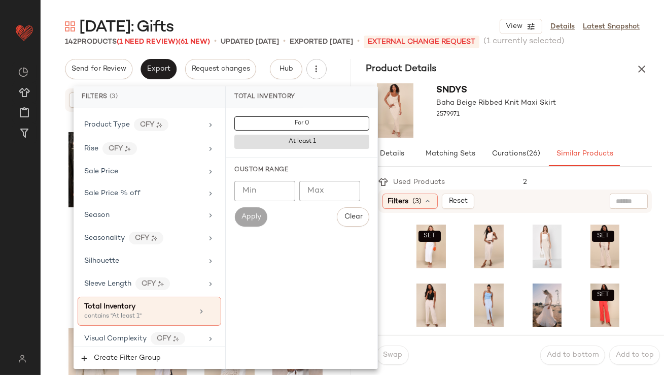
click at [267, 195] on input "Min" at bounding box center [265, 191] width 61 height 20
type input "**"
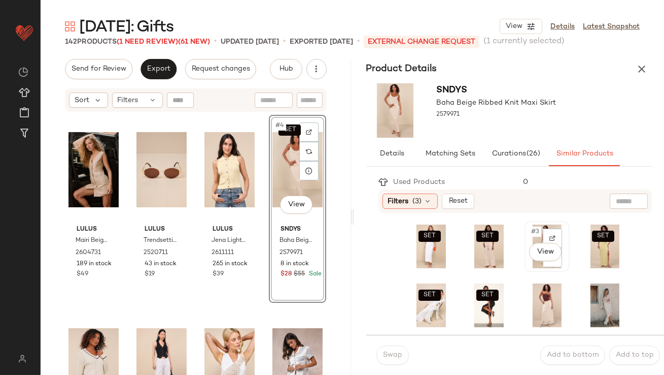
click at [528, 236] on div "#3 View" at bounding box center [547, 246] width 38 height 44
click at [398, 350] on button "Swap" at bounding box center [393, 354] width 32 height 19
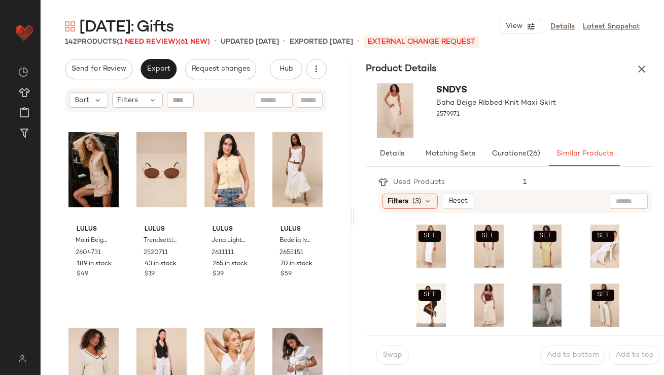
click at [643, 63] on icon "button" at bounding box center [642, 69] width 12 height 12
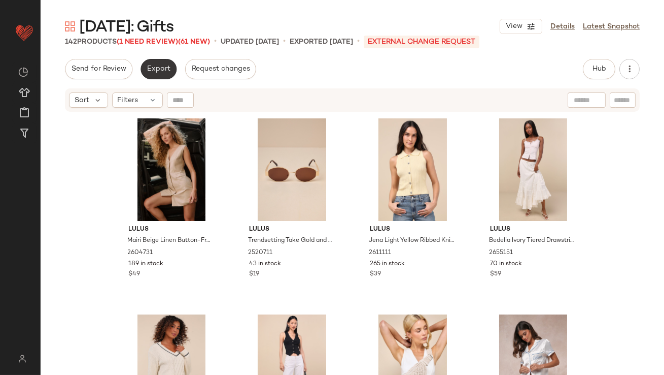
click at [161, 73] on button "Export" at bounding box center [159, 69] width 36 height 20
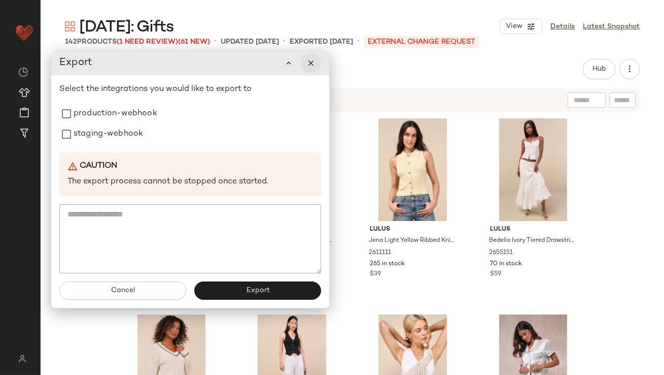
click at [312, 72] on button "button" at bounding box center [311, 63] width 20 height 20
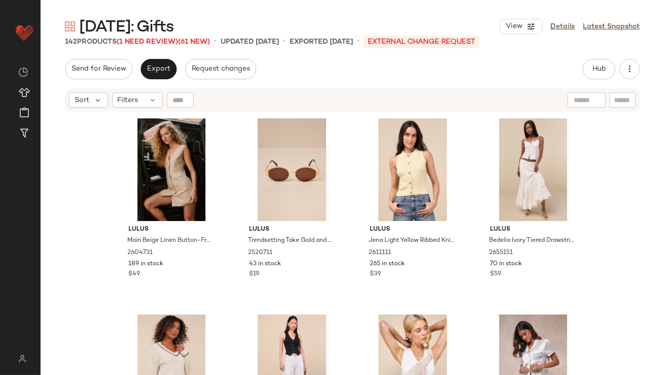
click at [142, 37] on span "Mother's Day: Gifts" at bounding box center [126, 27] width 95 height 20
click at [144, 41] on span "(1 Need Review)" at bounding box center [147, 42] width 61 height 8
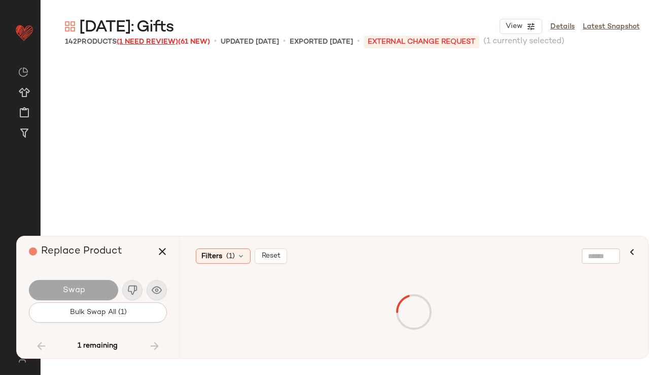
scroll to position [4114, 0]
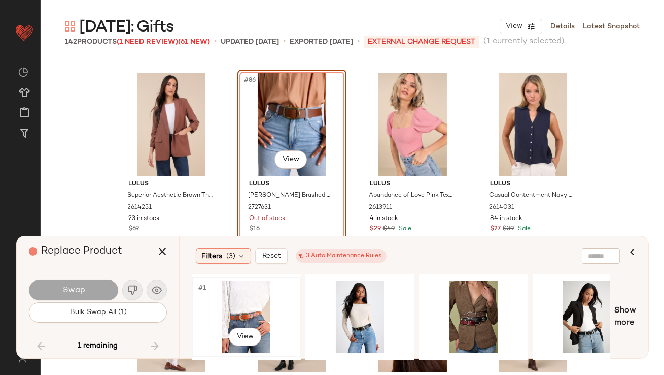
click at [237, 304] on div "#1 View" at bounding box center [246, 317] width 102 height 72
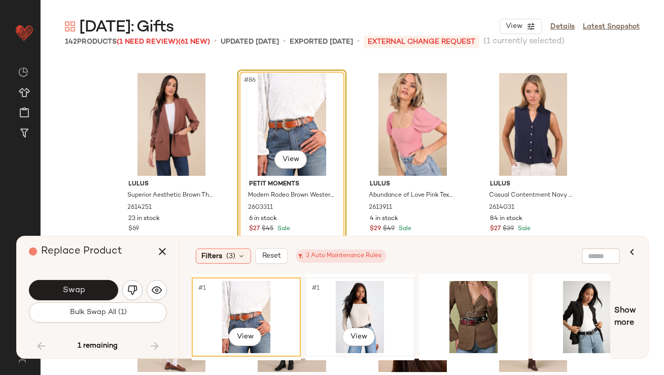
click at [355, 300] on div "#1 View" at bounding box center [360, 317] width 102 height 72
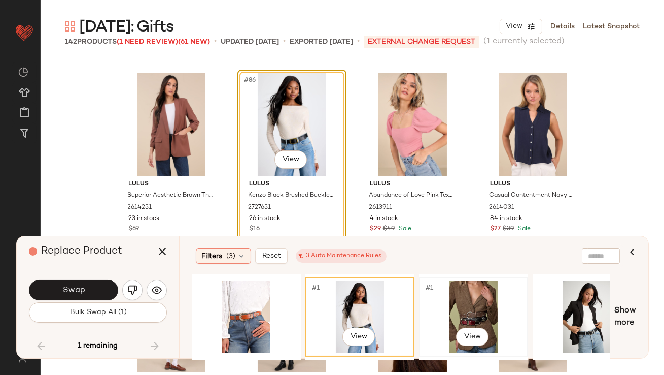
click at [447, 293] on div "#1 View" at bounding box center [474, 317] width 102 height 72
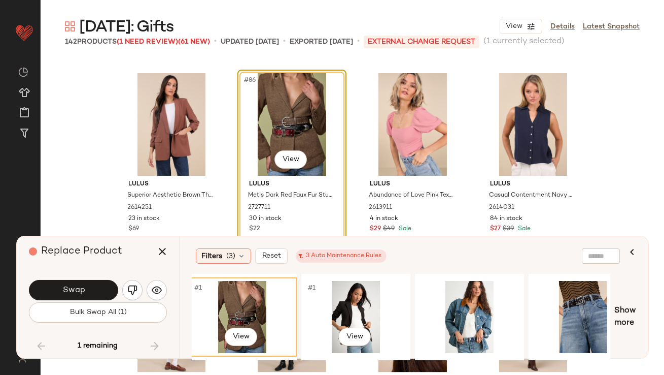
scroll to position [0, 236]
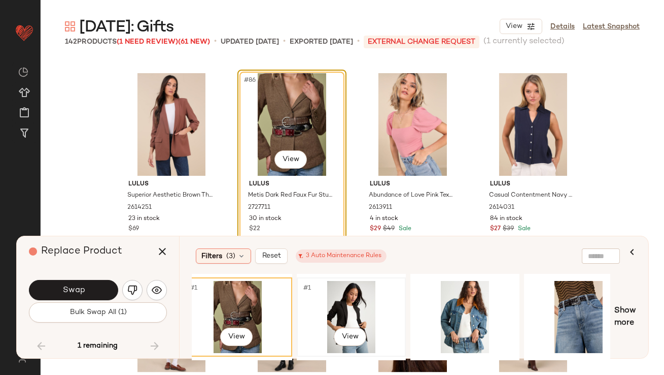
click at [361, 291] on div "#1 View" at bounding box center [351, 317] width 102 height 72
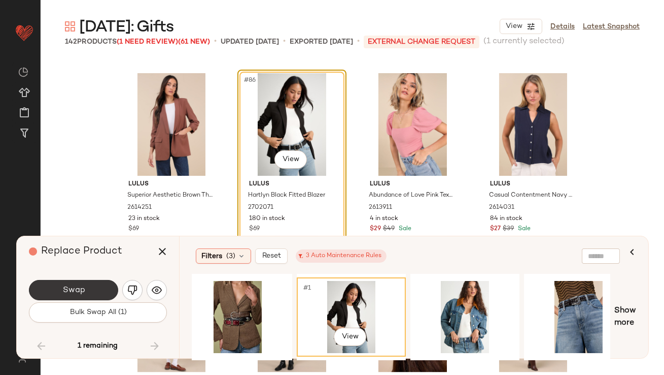
click at [83, 288] on span "Swap" at bounding box center [73, 290] width 23 height 10
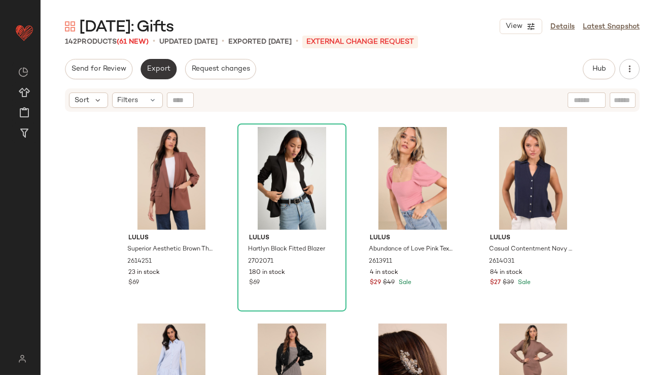
click at [150, 72] on span "Export" at bounding box center [159, 69] width 24 height 8
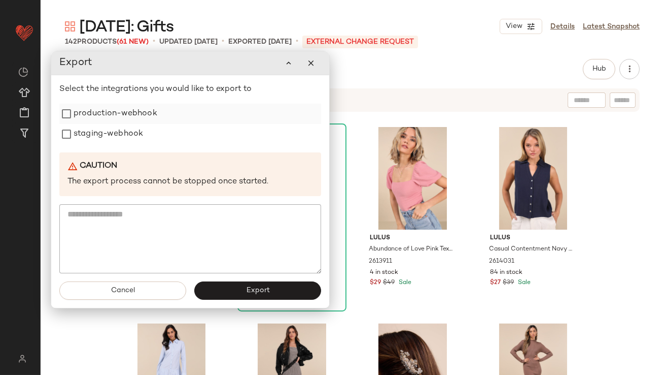
click at [146, 108] on label "production-webhook" at bounding box center [116, 114] width 84 height 20
click at [143, 126] on div "staging-webhook" at bounding box center [190, 134] width 262 height 20
click at [135, 135] on label "staging-webhook" at bounding box center [109, 134] width 70 height 20
click at [254, 296] on button "Export" at bounding box center [257, 290] width 127 height 18
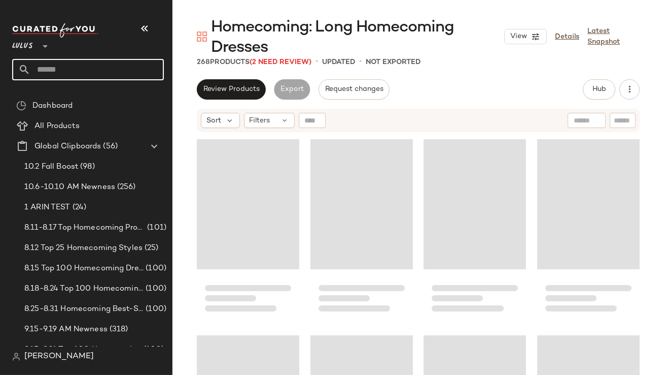
click at [100, 67] on input "text" at bounding box center [96, 69] width 133 height 21
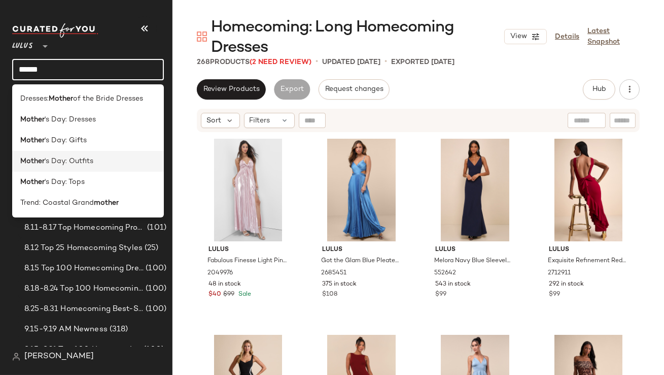
type input "******"
click at [112, 163] on div "Mother 's Day: Outfits" at bounding box center [88, 161] width 136 height 11
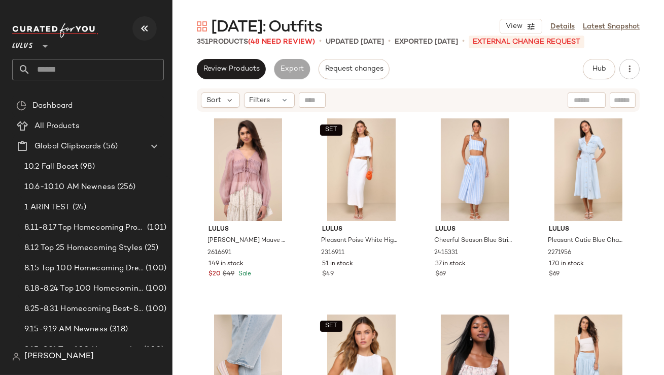
click at [146, 27] on icon "button" at bounding box center [145, 28] width 12 height 12
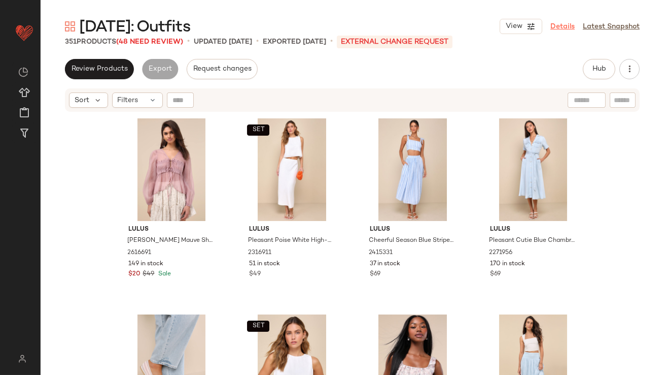
click at [563, 29] on link "Details" at bounding box center [563, 26] width 24 height 11
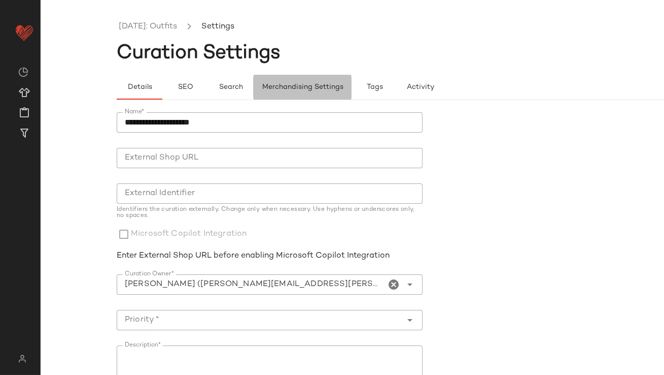
click at [296, 88] on span "Merchandising Settings" at bounding box center [303, 87] width 82 height 8
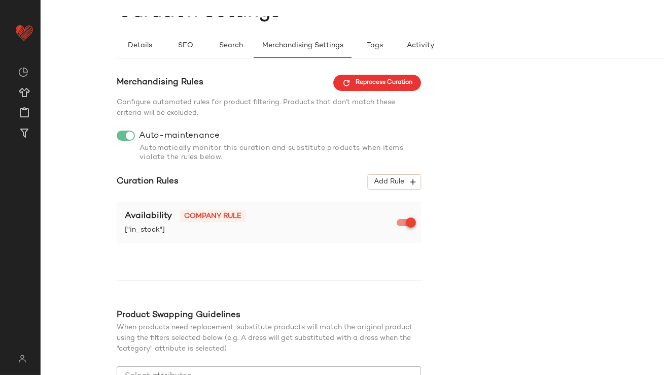
scroll to position [92, 0]
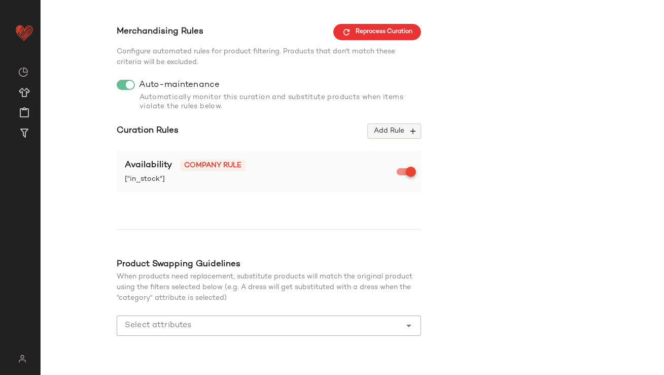
click at [395, 131] on span "Add Rule" at bounding box center [395, 130] width 42 height 9
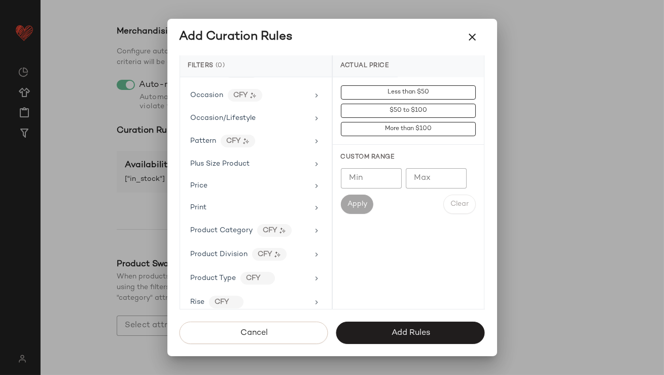
scroll to position [815, 0]
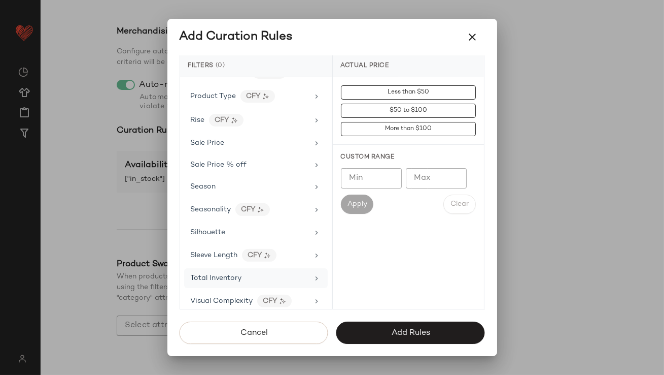
click at [246, 275] on div "Total Inventory" at bounding box center [250, 278] width 118 height 11
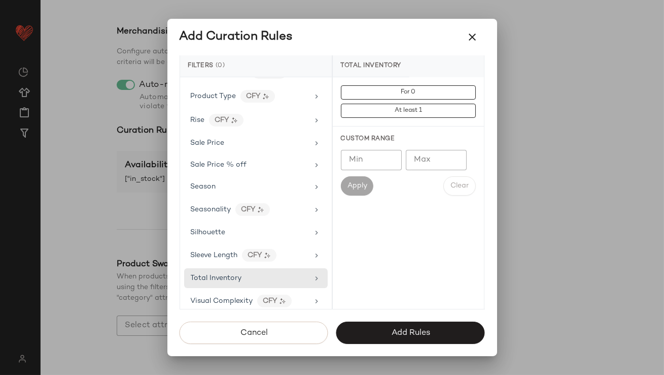
click at [425, 158] on input "Max" at bounding box center [436, 160] width 61 height 20
type input "*"
click at [367, 165] on input "Min" at bounding box center [371, 160] width 61 height 20
type input "**"
click at [358, 181] on button "Apply" at bounding box center [357, 185] width 32 height 19
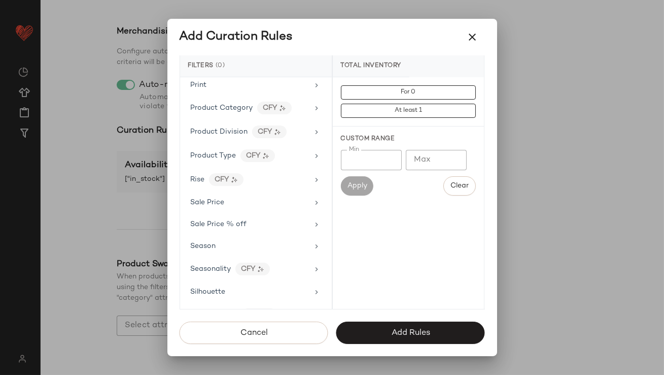
scroll to position [677, 0]
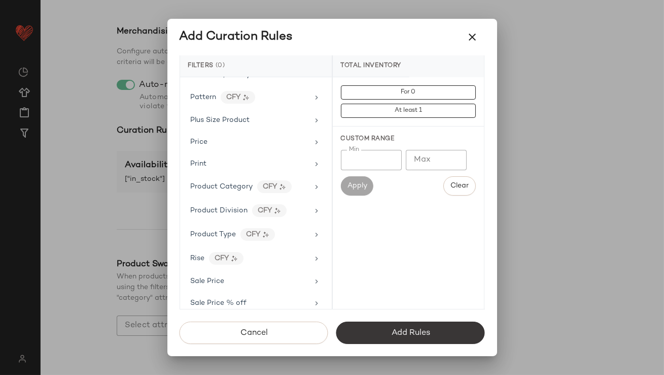
click at [444, 334] on button "Add Rules" at bounding box center [411, 332] width 149 height 22
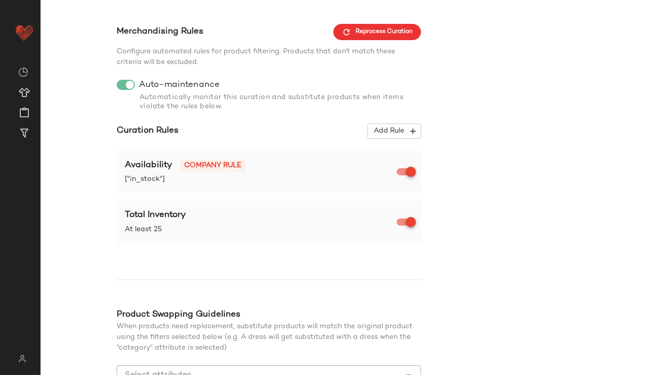
scroll to position [168, 0]
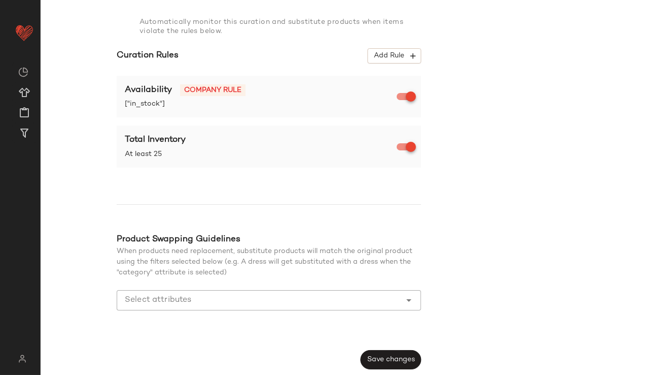
click at [361, 294] on input "Select attributes" at bounding box center [261, 300] width 273 height 12
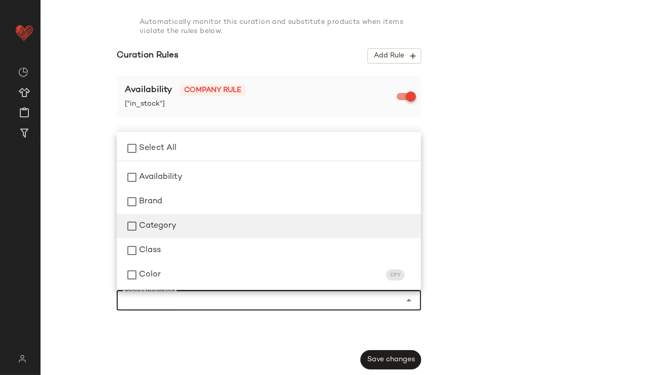
click at [264, 221] on div "Category" at bounding box center [276, 226] width 274 height 12
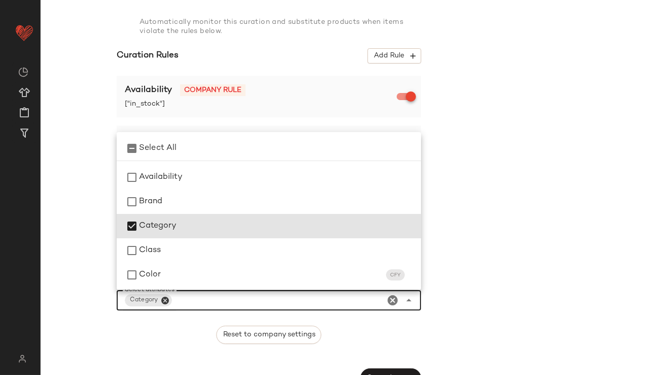
click at [459, 228] on div "Merchandising Rules Reprocess Curation Configure automated rules for product fi…" at bounding box center [429, 168] width 624 height 439
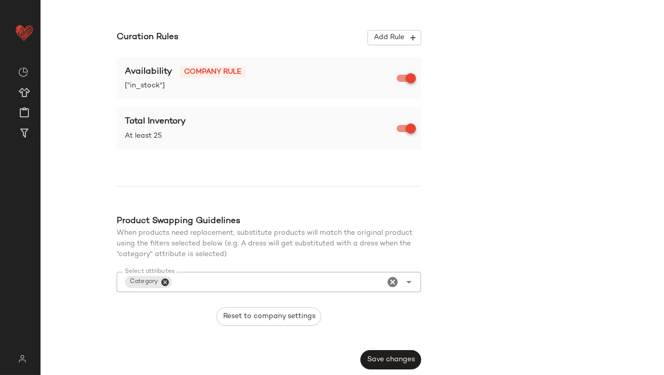
scroll to position [0, 0]
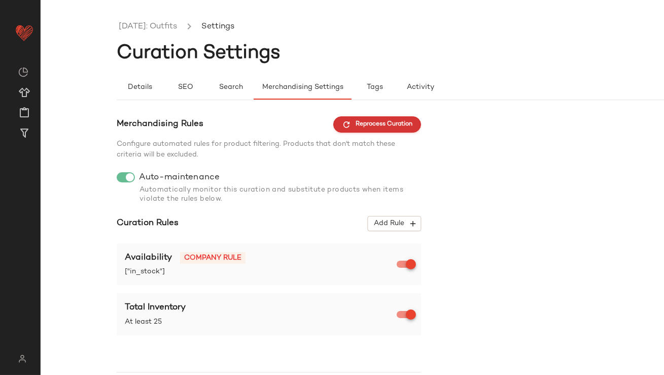
click at [349, 127] on icon "button" at bounding box center [346, 124] width 9 height 9
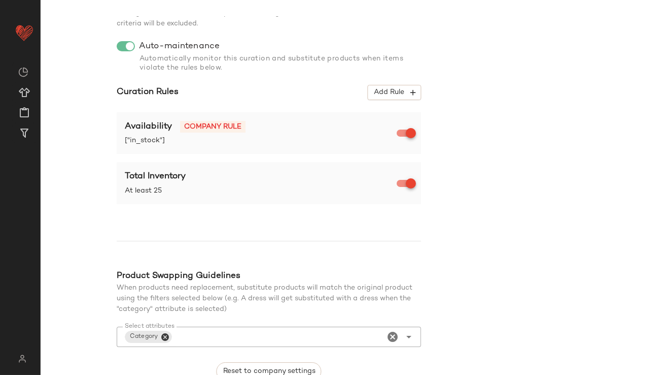
scroll to position [186, 0]
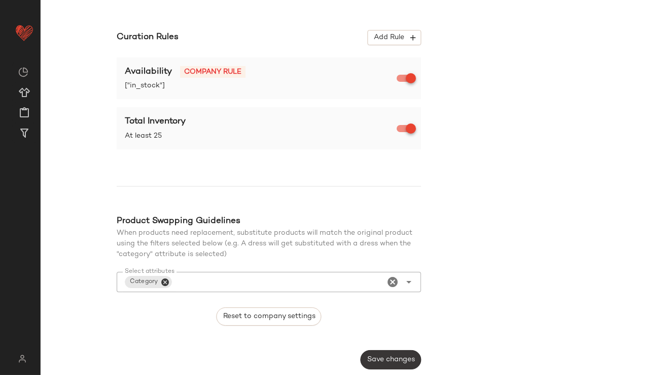
click at [388, 355] on span "Save changes" at bounding box center [391, 359] width 48 height 8
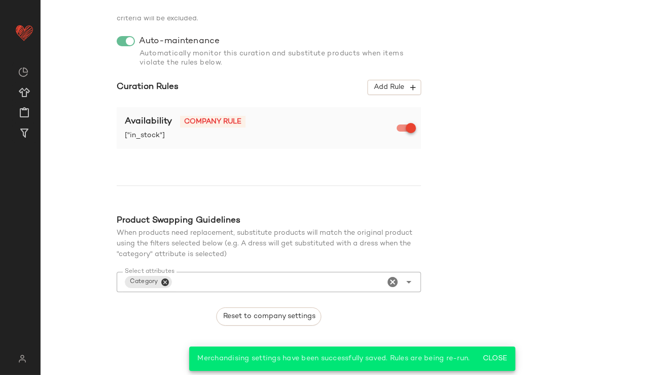
scroll to position [0, 0]
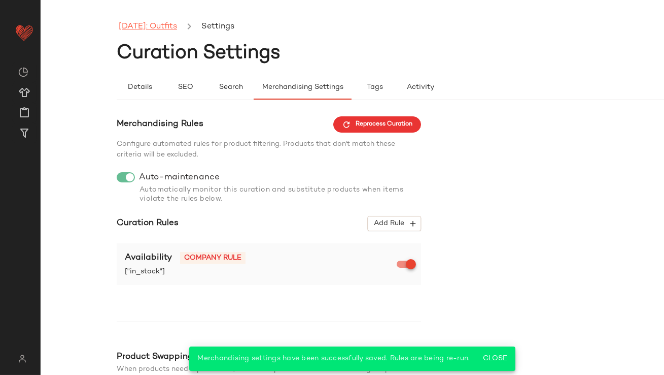
click at [177, 30] on link "[DATE]: Outfits" at bounding box center [148, 26] width 58 height 13
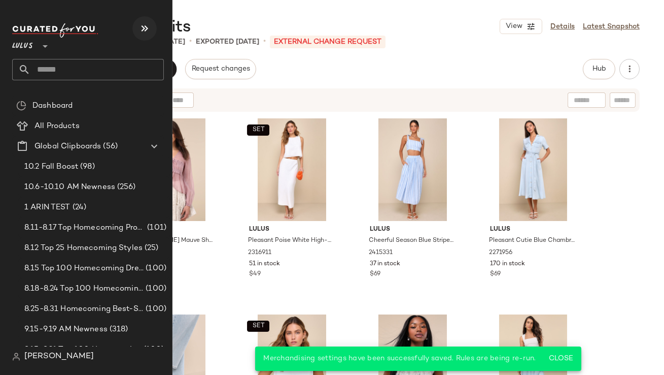
click at [138, 23] on button "button" at bounding box center [144, 28] width 24 height 24
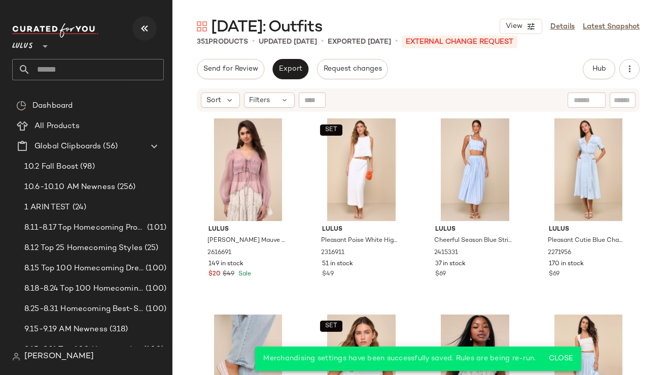
click at [139, 24] on icon "button" at bounding box center [145, 28] width 12 height 12
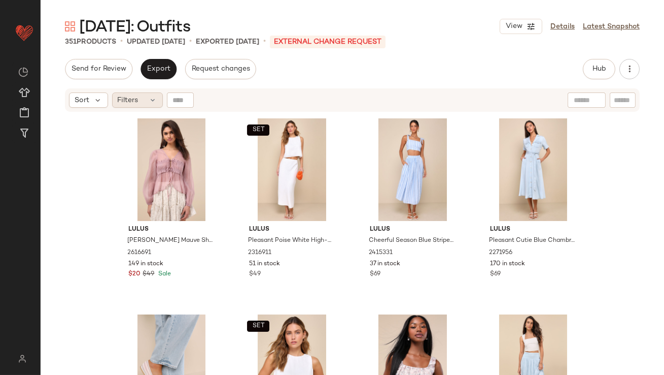
click at [142, 95] on div "Filters" at bounding box center [137, 99] width 51 height 15
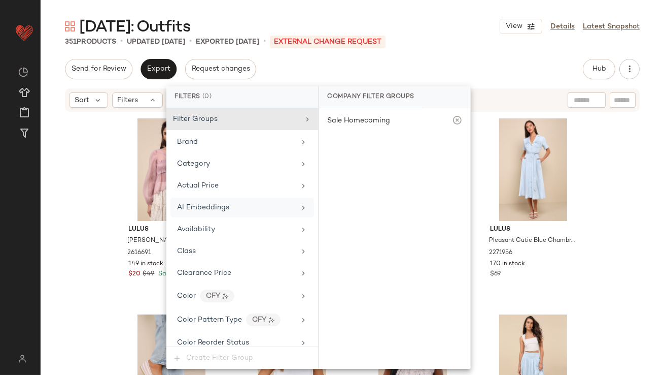
click at [184, 208] on span "AI Embeddings" at bounding box center [203, 208] width 52 height 8
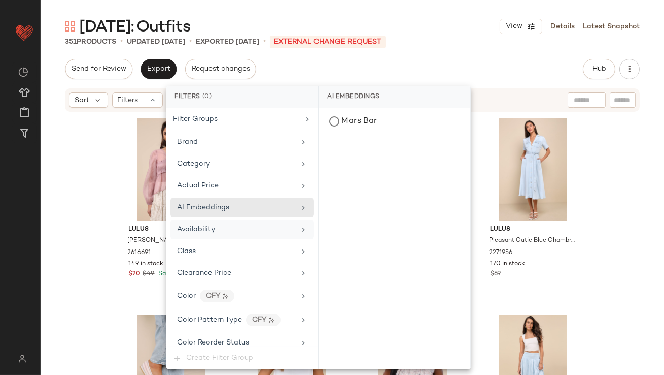
click at [190, 236] on div "Availability" at bounding box center [243, 229] width 144 height 20
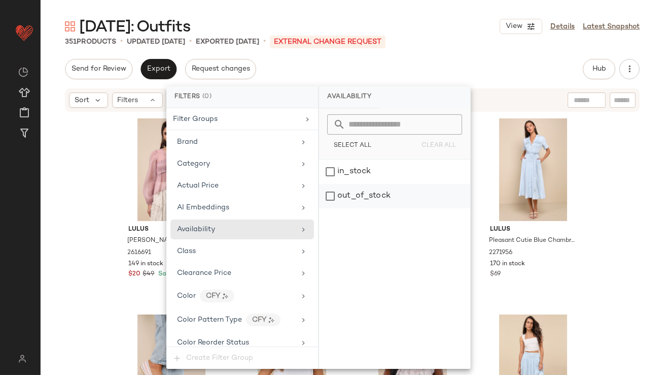
click at [343, 198] on div "out_of_stock" at bounding box center [394, 196] width 151 height 24
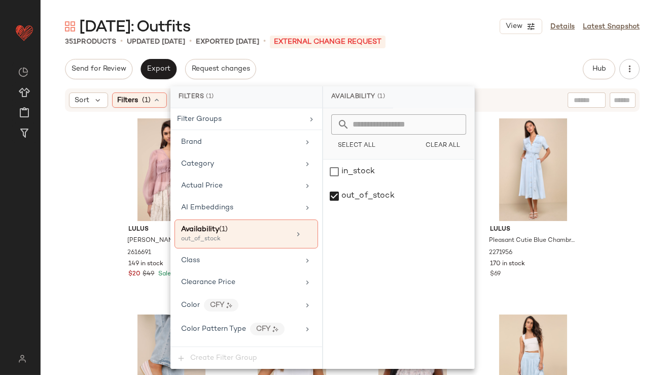
click at [392, 52] on div "Mother's Day: Outfits View Details Latest Snapshot 351 Products • updated Oct 8…" at bounding box center [353, 195] width 624 height 358
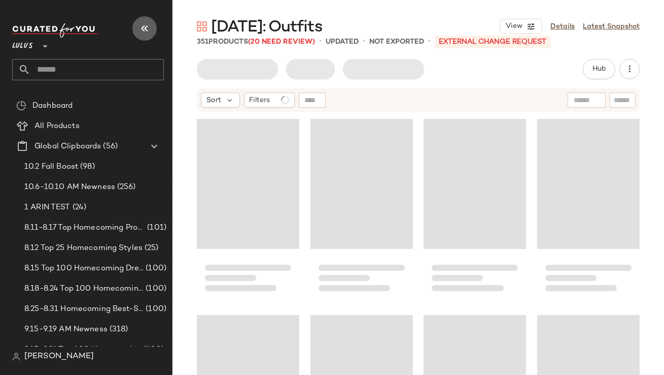
click at [140, 26] on icon "button" at bounding box center [145, 28] width 12 height 12
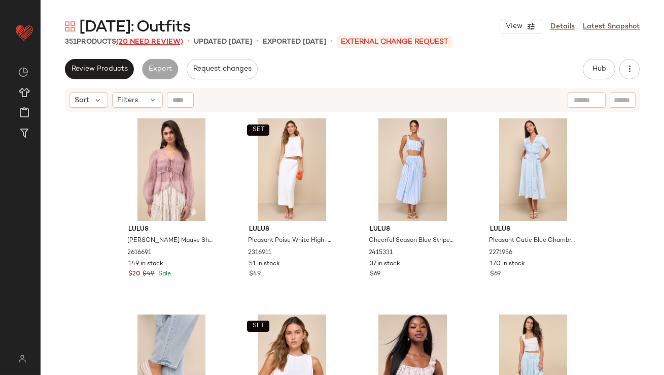
click at [141, 45] on span "(20 Need Review)" at bounding box center [149, 42] width 67 height 8
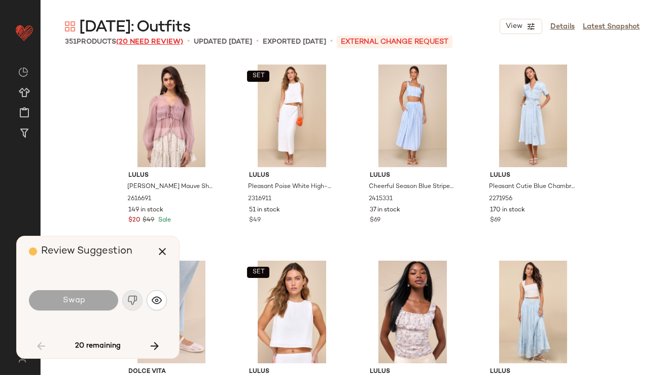
scroll to position [784, 0]
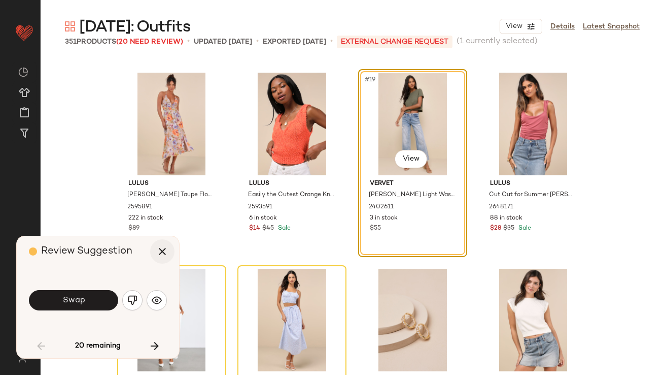
click at [168, 257] on button "button" at bounding box center [162, 251] width 24 height 24
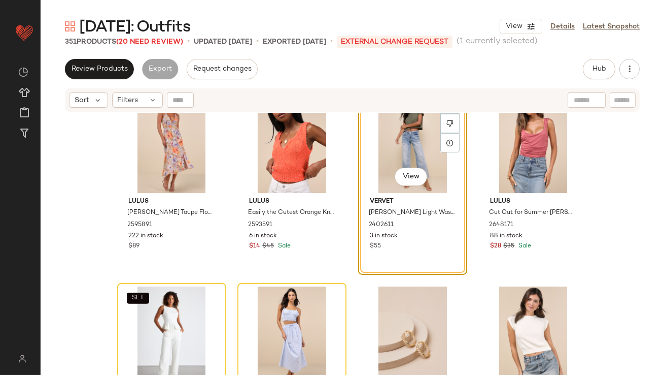
scroll to position [760, 0]
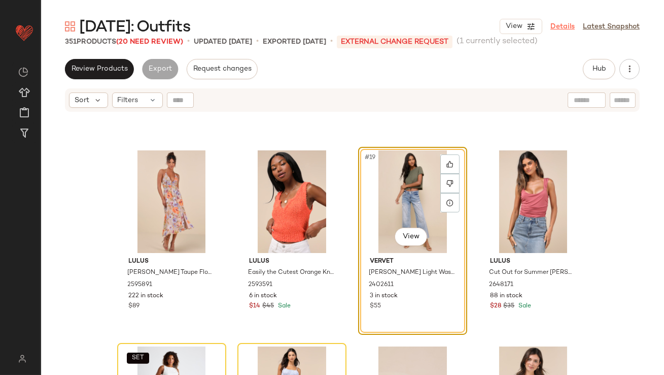
click at [569, 25] on link "Details" at bounding box center [563, 26] width 24 height 11
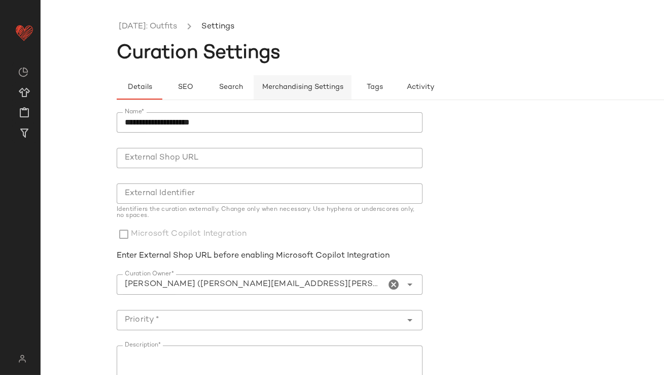
click at [287, 84] on span "Merchandising Settings" at bounding box center [303, 87] width 82 height 8
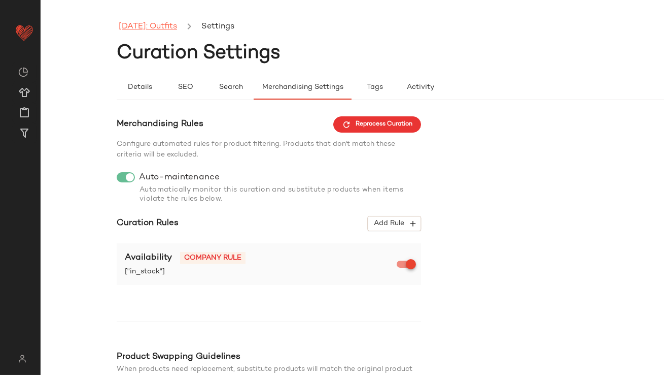
click at [168, 29] on link "[DATE]: Outfits" at bounding box center [148, 26] width 58 height 13
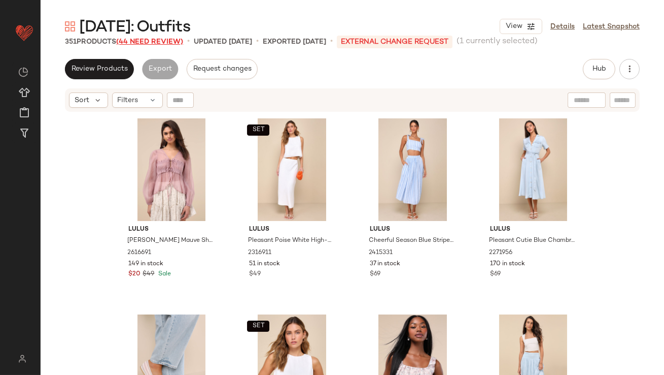
click at [161, 40] on span "(44 Need Review)" at bounding box center [149, 42] width 67 height 8
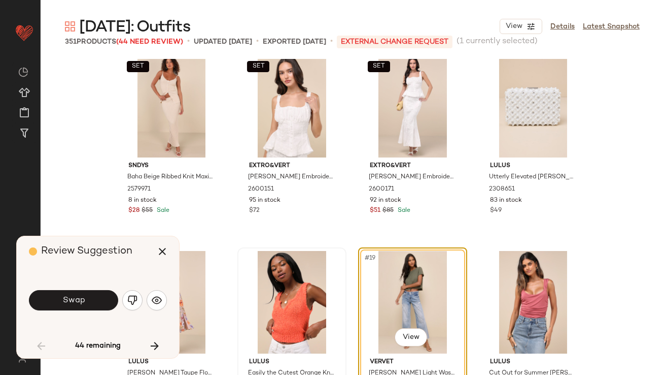
scroll to position [699, 0]
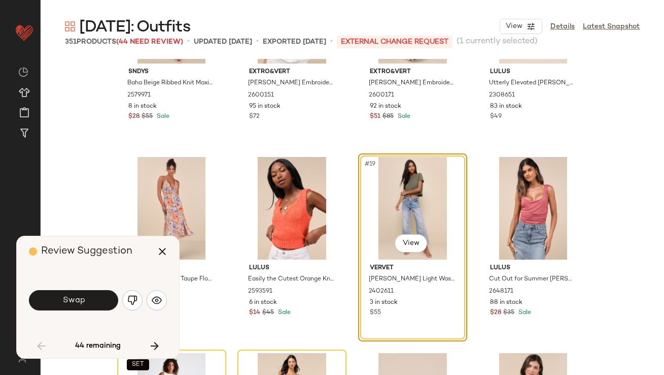
click at [129, 298] on img "button" at bounding box center [132, 300] width 10 height 10
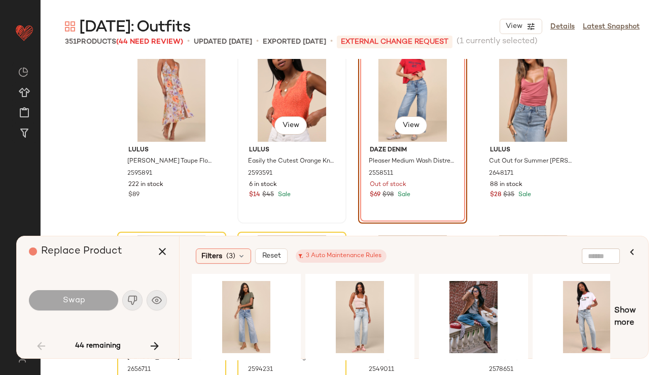
scroll to position [819, 0]
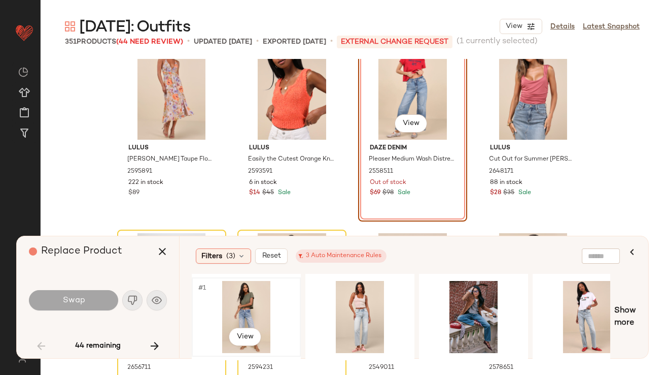
click at [237, 294] on div "#1 View" at bounding box center [246, 317] width 102 height 72
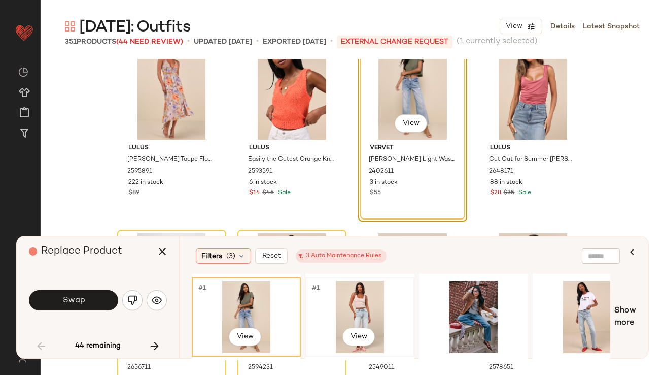
click at [331, 287] on div "#1 View" at bounding box center [360, 317] width 102 height 72
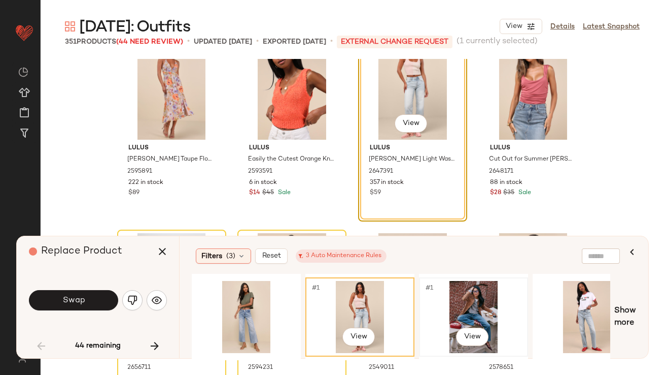
scroll to position [0, 1]
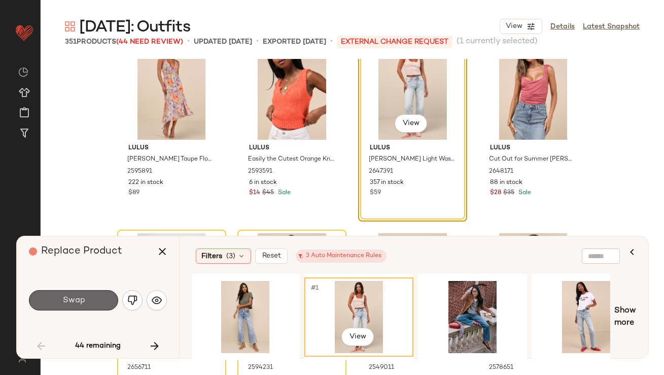
click at [100, 304] on button "Swap" at bounding box center [73, 300] width 89 height 20
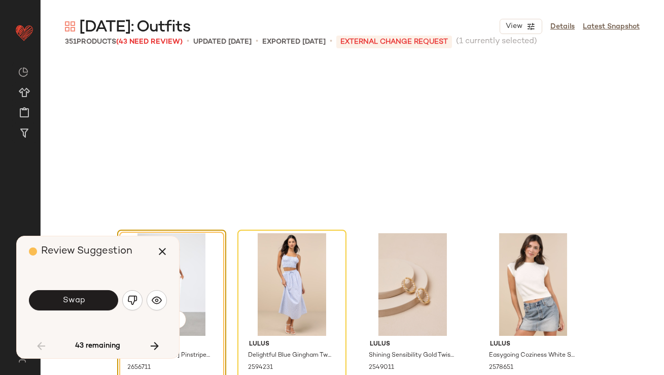
scroll to position [980, 0]
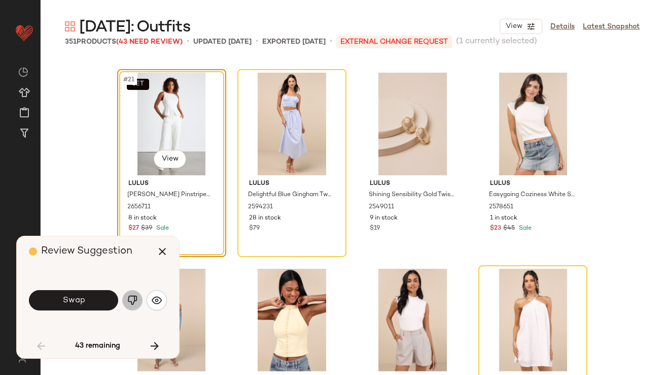
click at [135, 298] on img "button" at bounding box center [132, 300] width 10 height 10
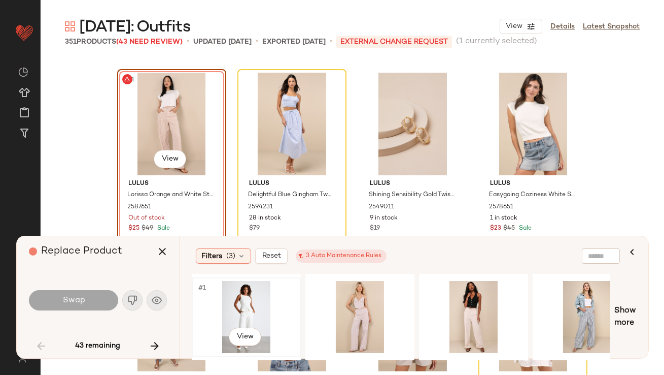
click at [260, 308] on div "#1 View" at bounding box center [246, 317] width 102 height 72
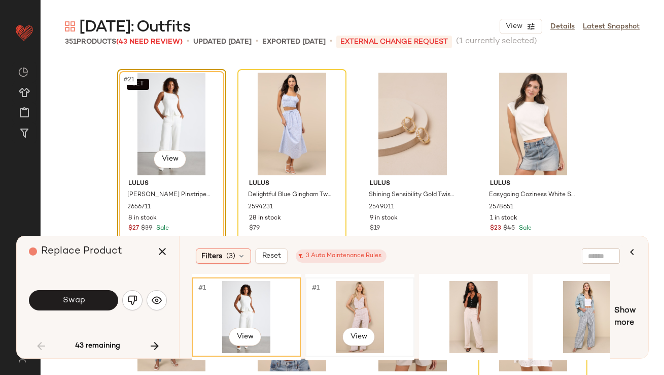
click at [350, 300] on div "#1 View" at bounding box center [360, 317] width 102 height 72
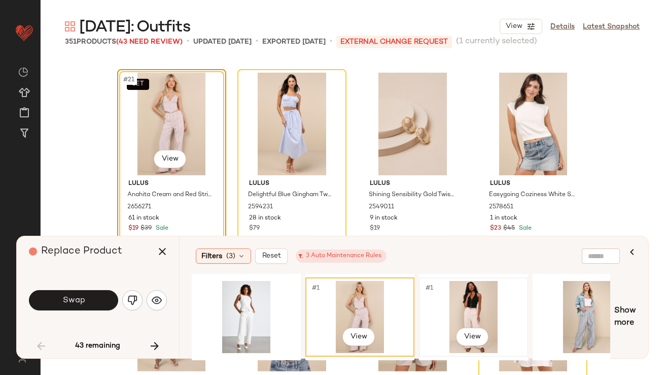
click at [455, 297] on div "#1 View" at bounding box center [474, 317] width 102 height 72
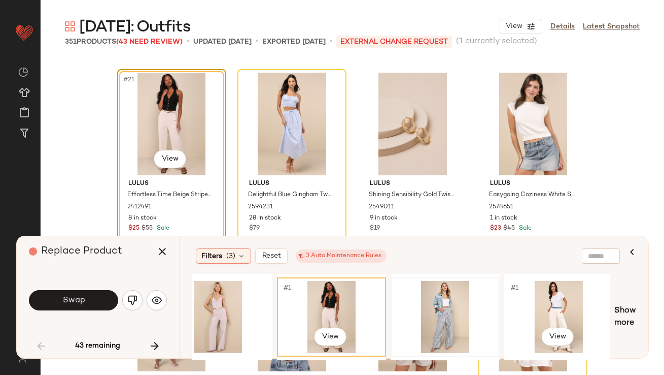
scroll to position [0, 155]
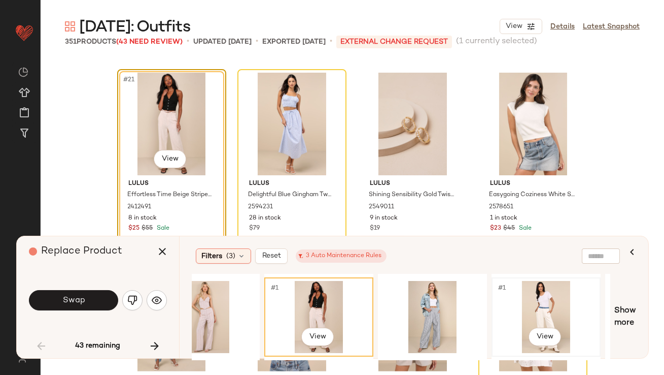
click at [540, 301] on div "#1 View" at bounding box center [546, 317] width 102 height 72
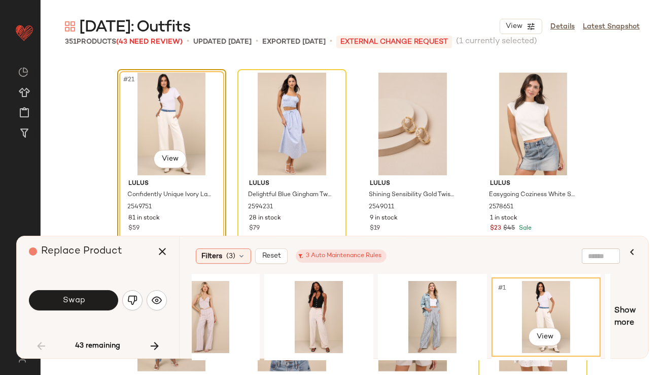
click at [92, 295] on button "Swap" at bounding box center [73, 300] width 89 height 20
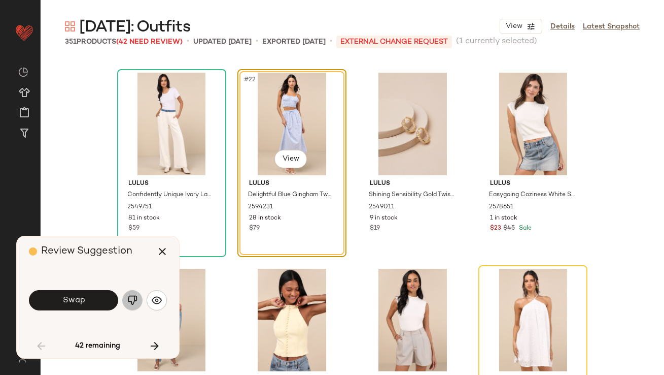
click at [130, 293] on button "button" at bounding box center [132, 300] width 20 height 20
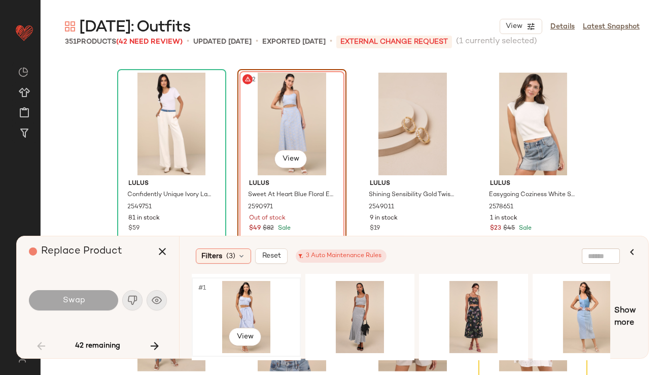
click at [251, 305] on div "#1 View" at bounding box center [246, 317] width 102 height 72
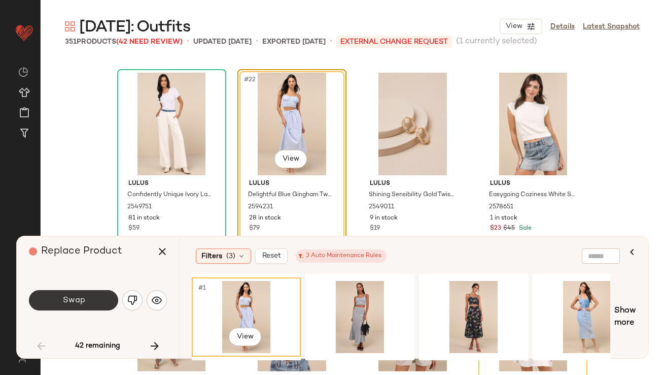
click at [70, 295] on button "Swap" at bounding box center [73, 300] width 89 height 20
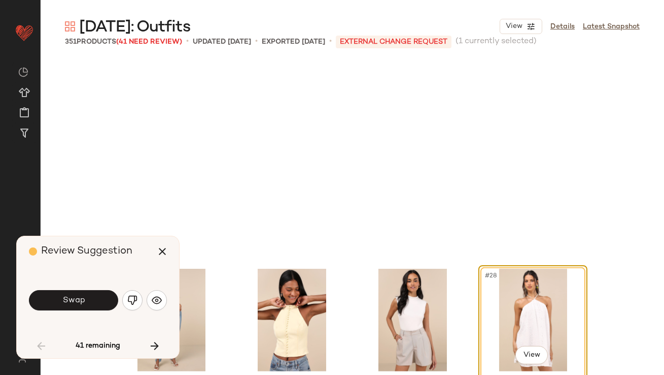
scroll to position [1175, 0]
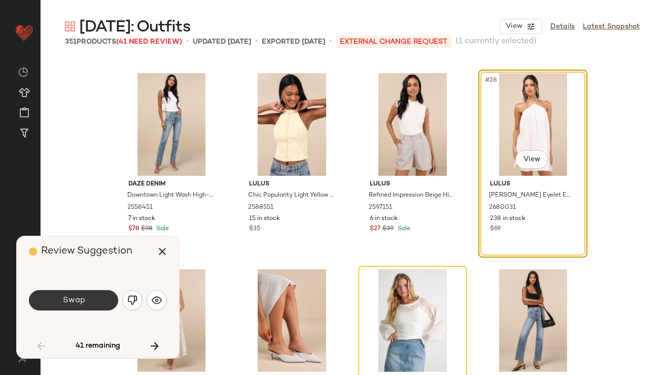
click at [71, 295] on span "Swap" at bounding box center [73, 300] width 23 height 10
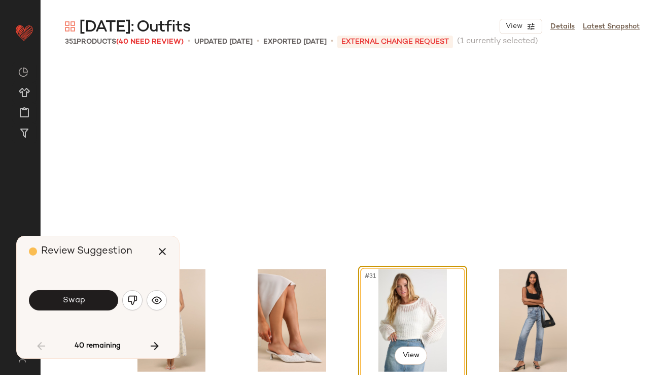
scroll to position [1371, 0]
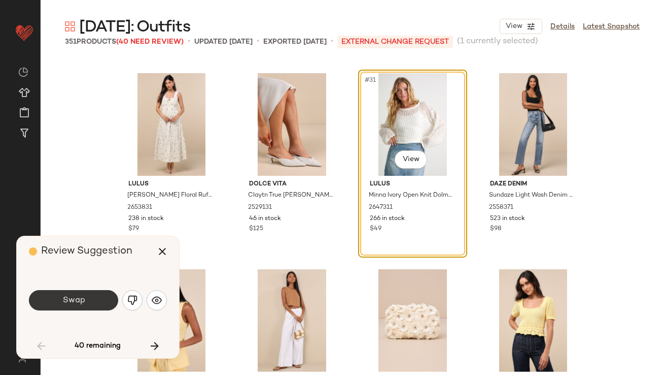
click at [72, 295] on span "Swap" at bounding box center [73, 300] width 23 height 10
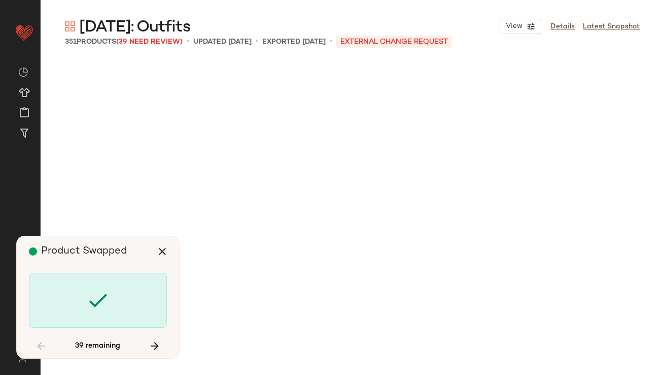
scroll to position [2155, 0]
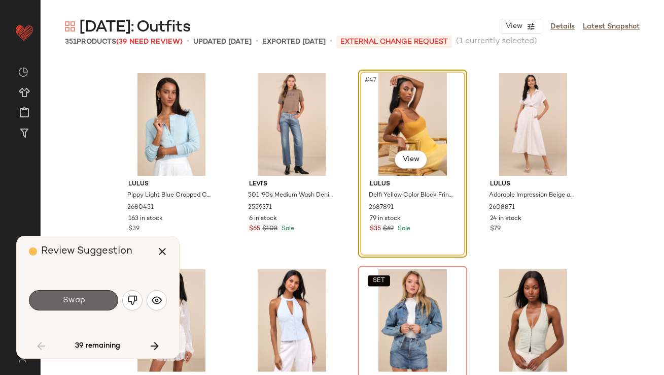
click at [73, 296] on span "Swap" at bounding box center [73, 300] width 23 height 10
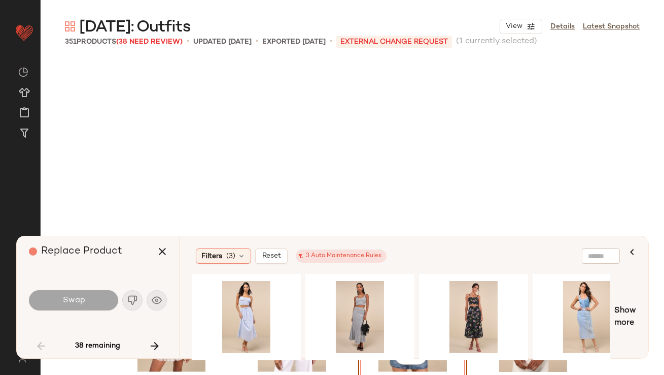
scroll to position [2351, 0]
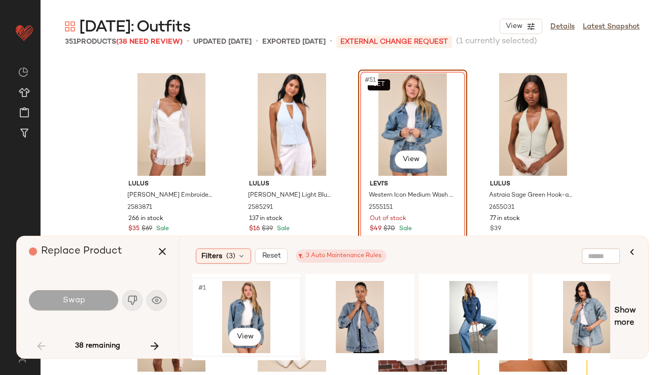
click at [218, 285] on div "#1 View" at bounding box center [246, 317] width 102 height 72
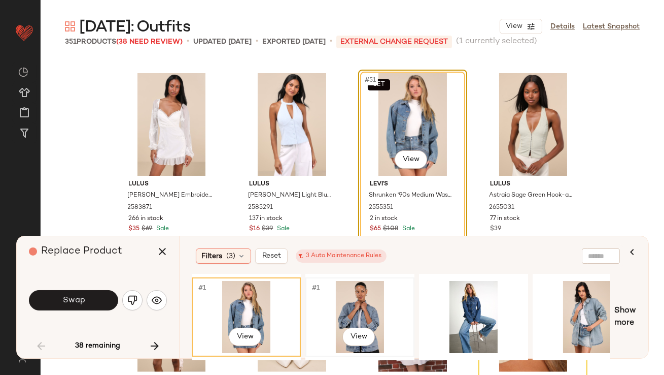
click at [346, 292] on div "#1 View" at bounding box center [360, 317] width 102 height 72
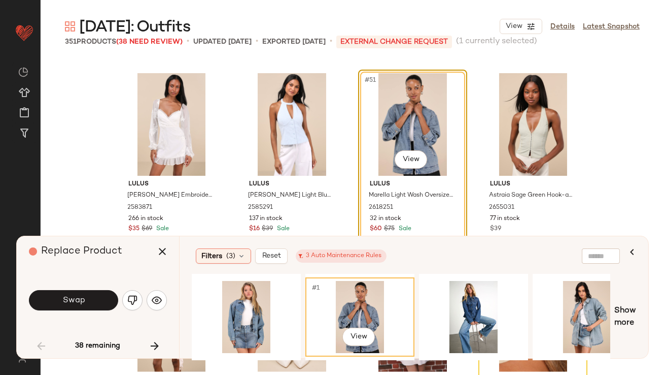
click at [48, 298] on button "Swap" at bounding box center [73, 300] width 89 height 20
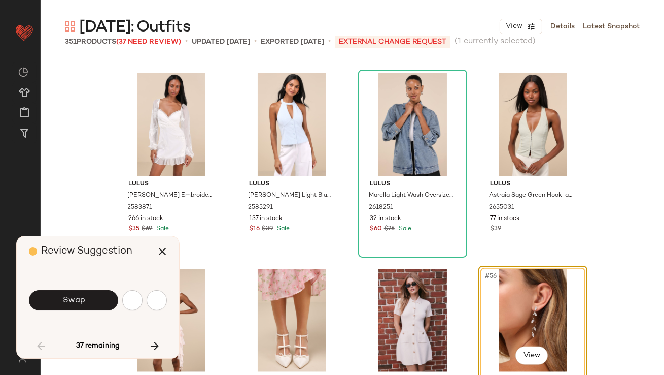
scroll to position [2547, 0]
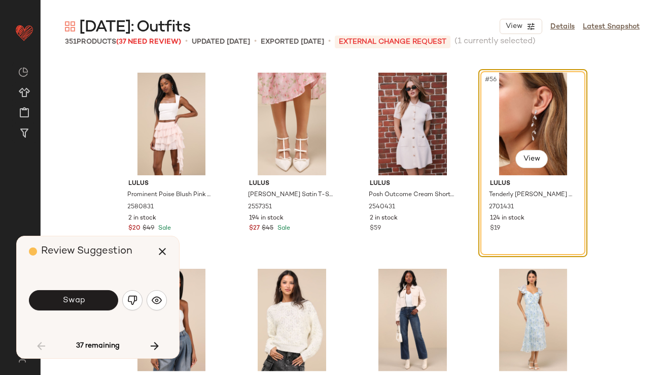
click at [49, 297] on button "Swap" at bounding box center [73, 300] width 89 height 20
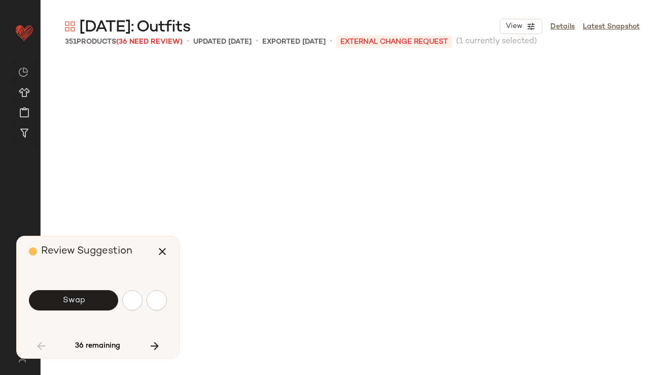
scroll to position [2939, 0]
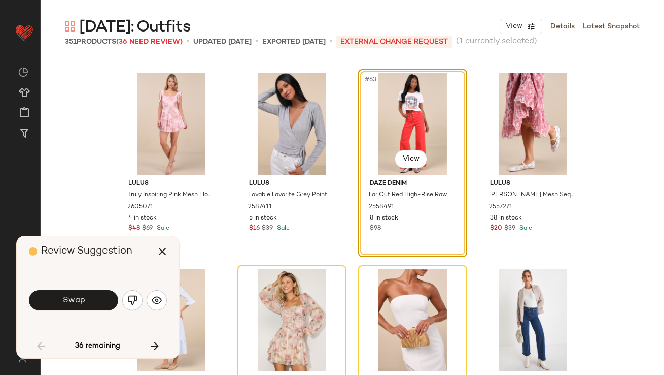
click at [137, 296] on img "button" at bounding box center [132, 300] width 10 height 10
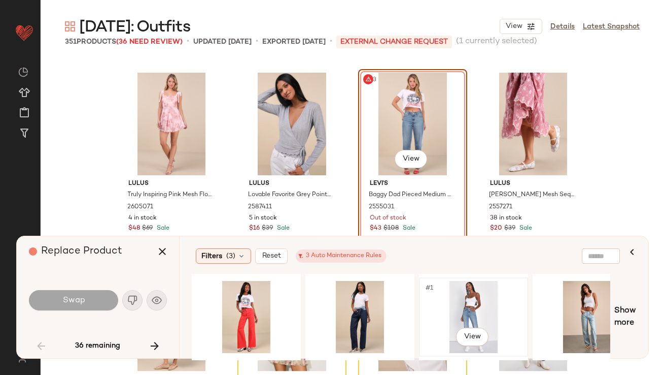
click at [462, 294] on div "#1 View" at bounding box center [474, 317] width 102 height 72
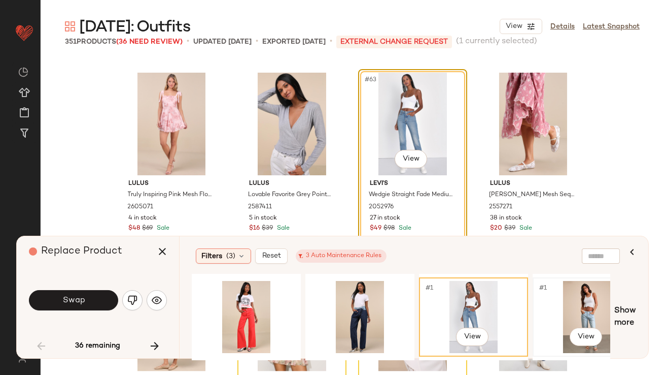
click at [579, 292] on div "#1 View" at bounding box center [588, 317] width 102 height 72
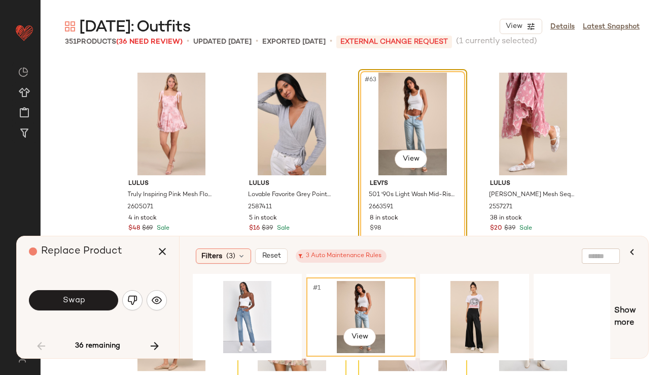
scroll to position [0, 343]
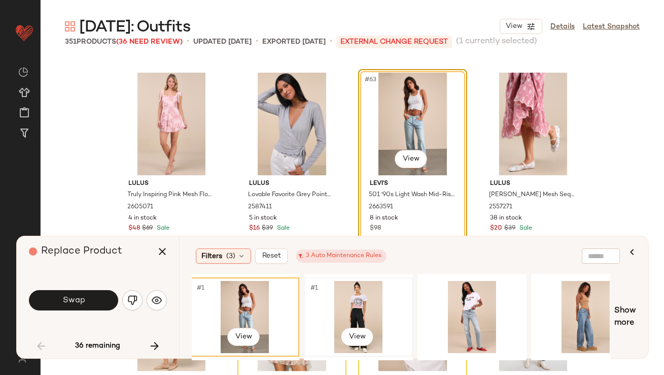
click at [341, 307] on div "#1 View" at bounding box center [359, 317] width 102 height 72
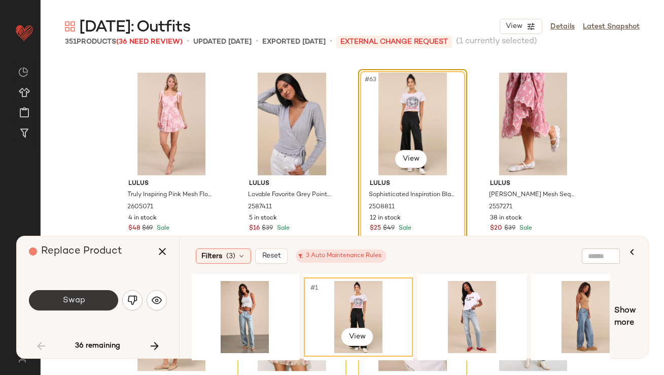
click at [94, 298] on button "Swap" at bounding box center [73, 300] width 89 height 20
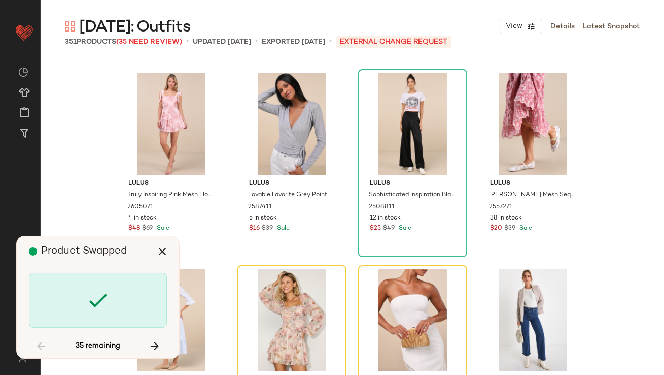
scroll to position [3134, 0]
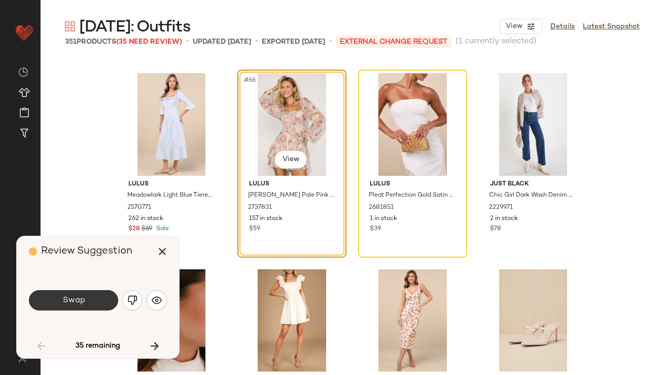
click at [99, 302] on button "Swap" at bounding box center [73, 300] width 89 height 20
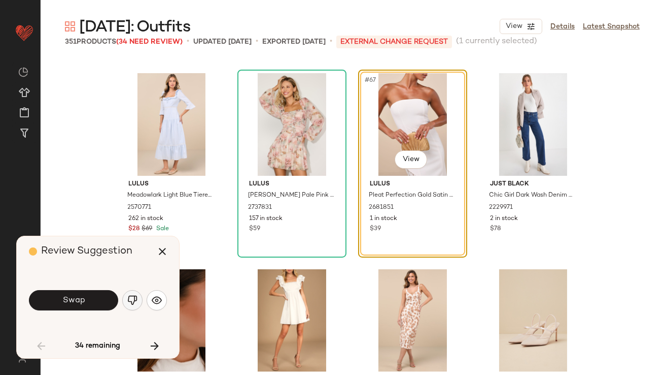
click at [128, 298] on img "button" at bounding box center [132, 300] width 10 height 10
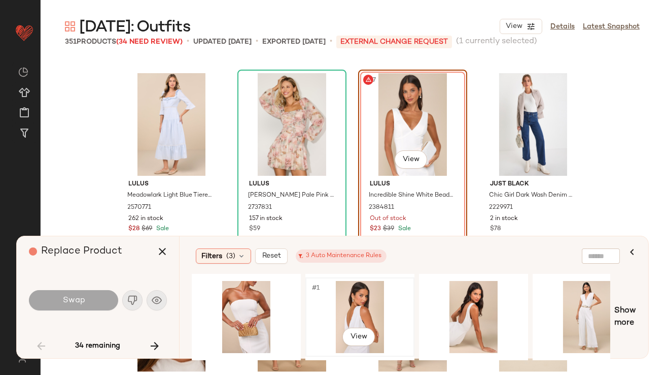
click at [346, 306] on div "#1 View" at bounding box center [360, 317] width 102 height 72
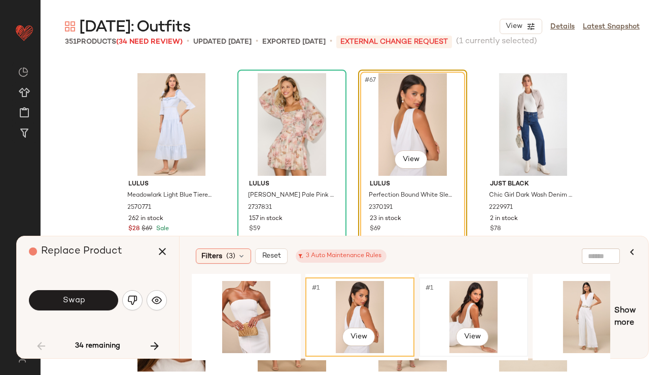
click at [466, 288] on div "#1 View" at bounding box center [474, 317] width 102 height 72
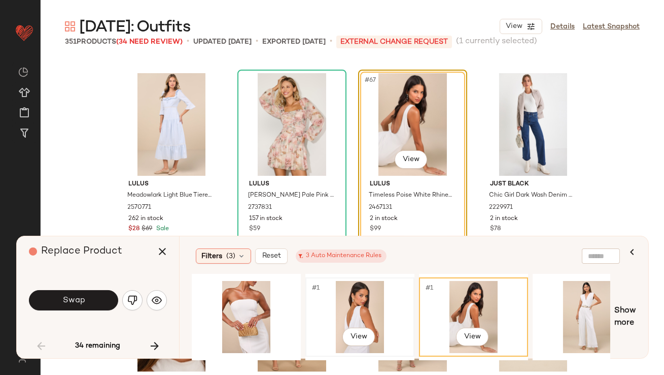
click at [353, 300] on div "#1 View" at bounding box center [360, 317] width 102 height 72
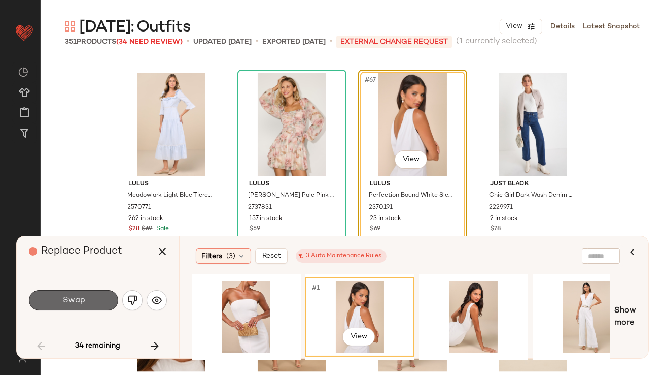
click at [57, 294] on button "Swap" at bounding box center [73, 300] width 89 height 20
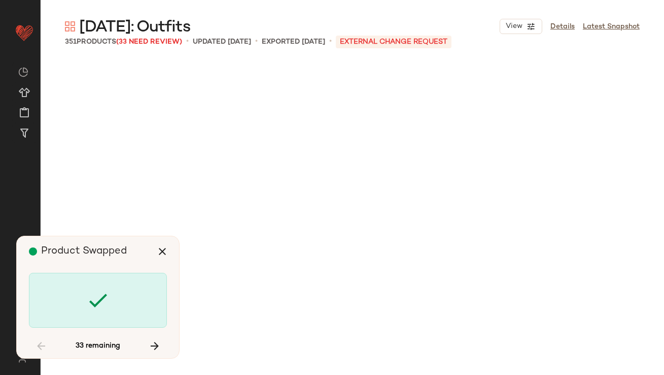
scroll to position [3919, 0]
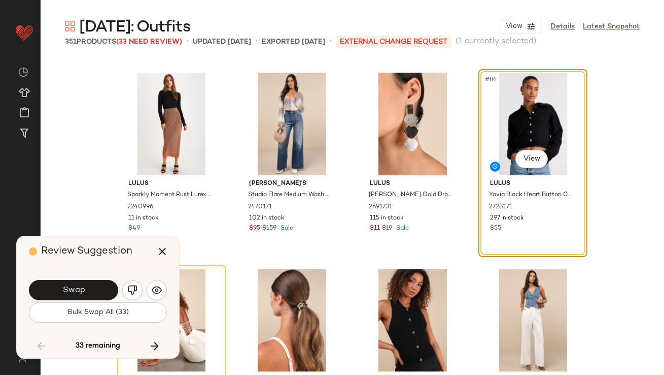
click at [73, 310] on span "Bulk Swap All (33)" at bounding box center [98, 312] width 62 height 8
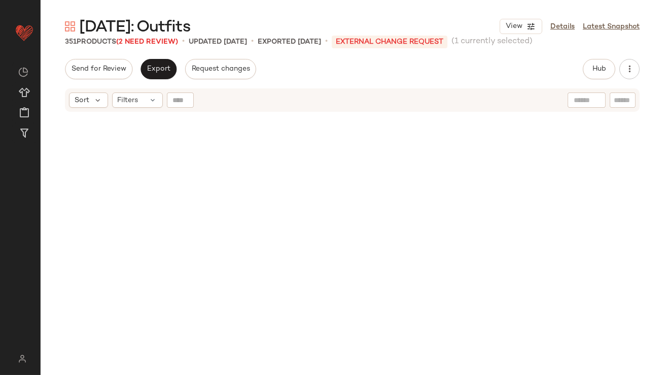
scroll to position [3203, 0]
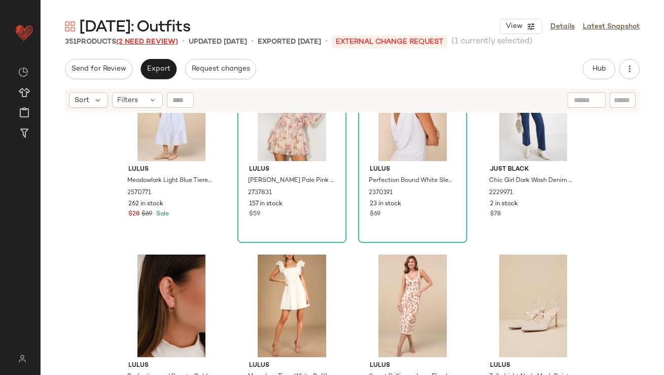
click at [159, 42] on span "(2 Need Review)" at bounding box center [147, 42] width 62 height 8
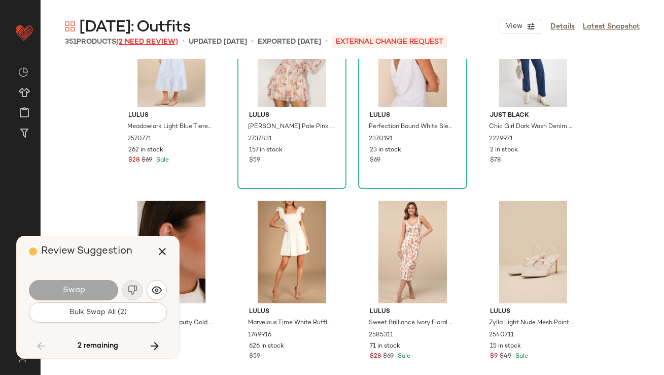
scroll to position [4310, 0]
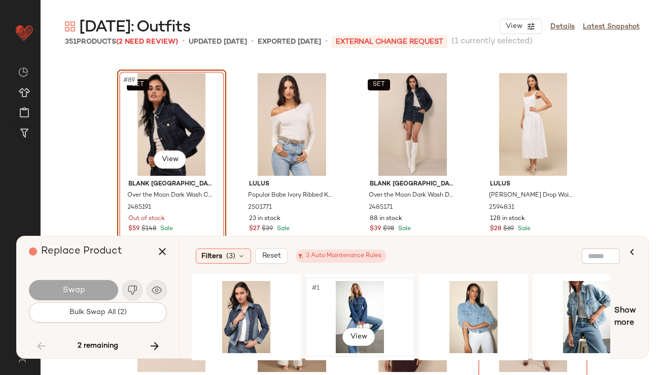
click at [368, 293] on div "#1 View" at bounding box center [360, 317] width 102 height 72
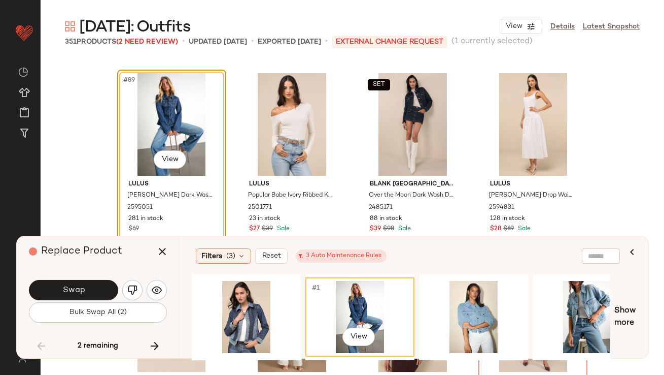
click at [96, 289] on button "Swap" at bounding box center [73, 290] width 89 height 20
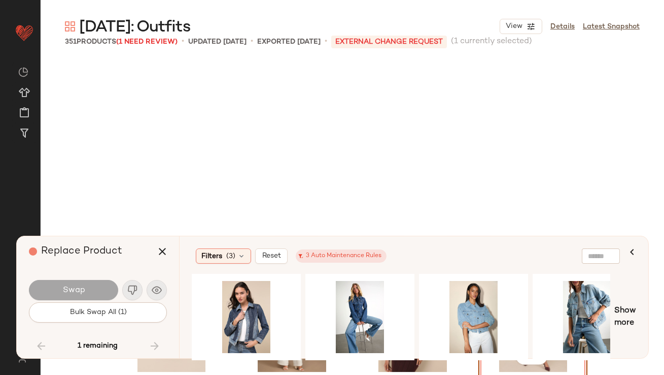
scroll to position [4506, 0]
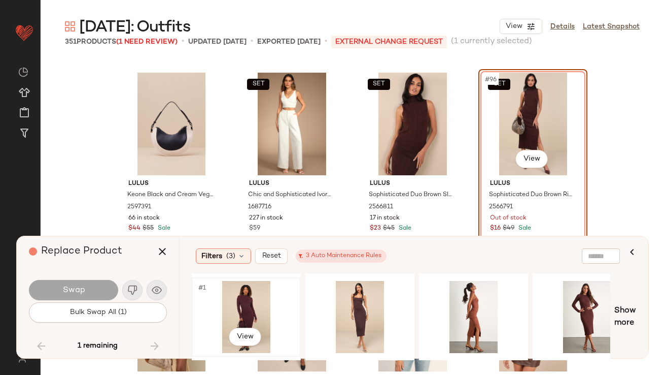
click at [242, 294] on div "#1 View" at bounding box center [246, 317] width 102 height 72
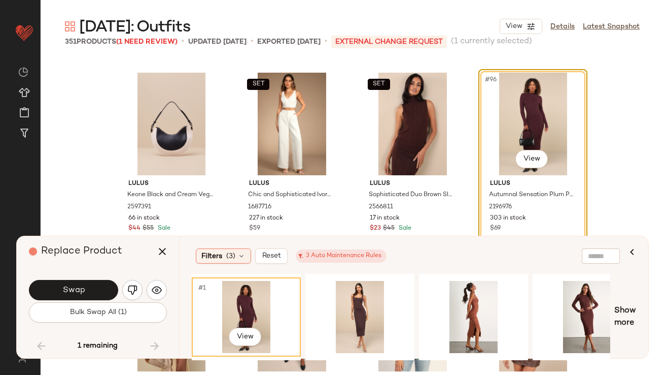
click at [112, 295] on button "Swap" at bounding box center [73, 290] width 89 height 20
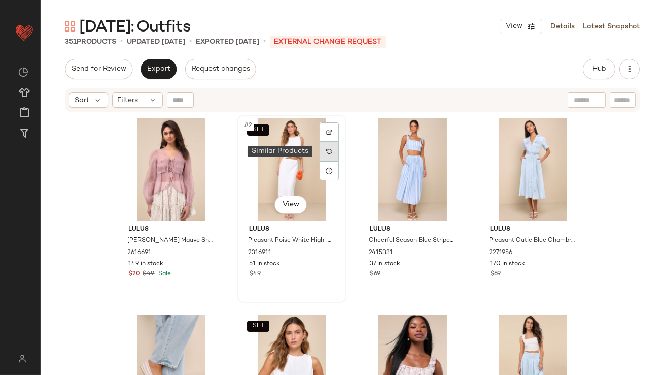
click at [330, 151] on div at bounding box center [329, 151] width 19 height 19
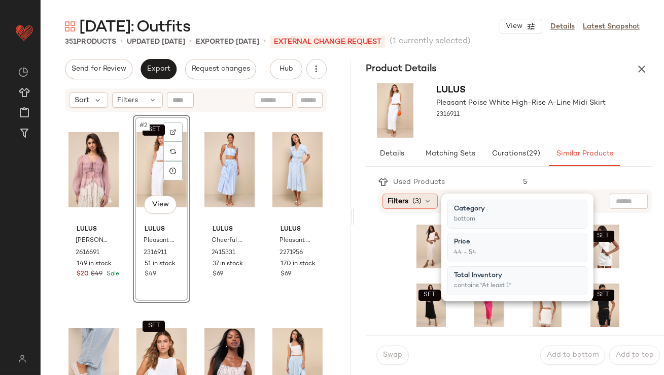
click at [413, 200] on div "Filters (3)" at bounding box center [410, 200] width 55 height 15
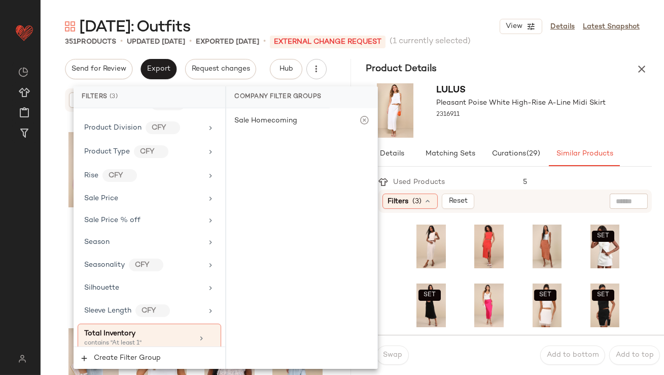
scroll to position [851, 0]
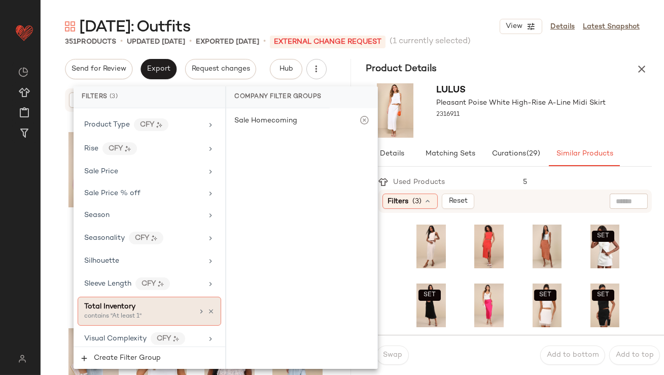
click at [173, 303] on div "Total Inventory" at bounding box center [138, 306] width 109 height 11
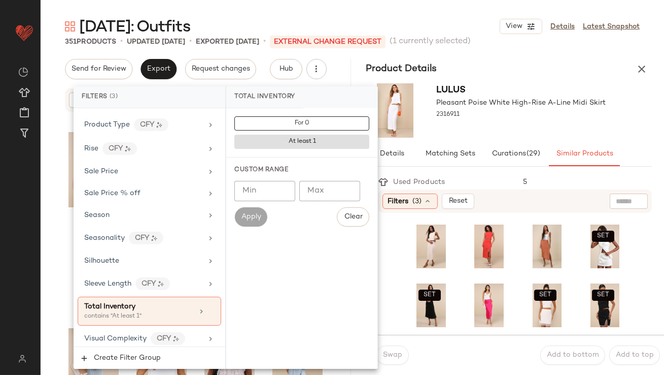
type input "*"
click at [280, 190] on input "*" at bounding box center [265, 191] width 61 height 20
type input "**"
click at [464, 128] on div "Lulus Pleasant Poise White High-Rise A-Line Midi Skirt 2316911" at bounding box center [522, 110] width 170 height 54
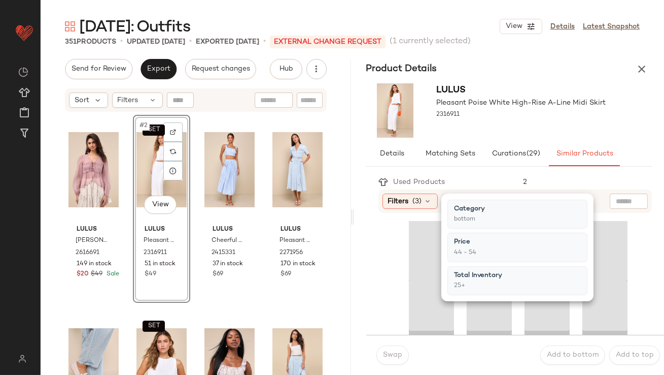
click at [464, 128] on div "Lulus Pleasant Poise White High-Rise A-Line Midi Skirt 2316911" at bounding box center [522, 110] width 170 height 54
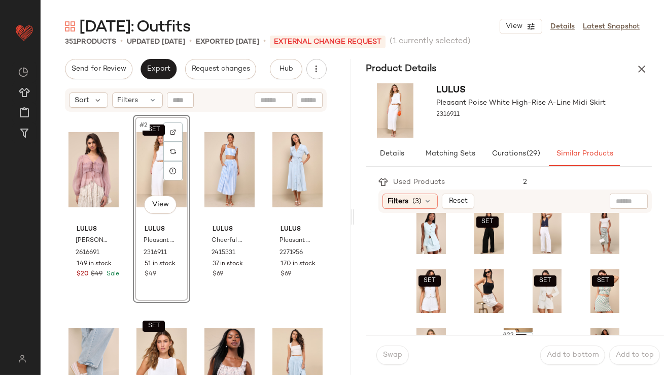
scroll to position [231, 0]
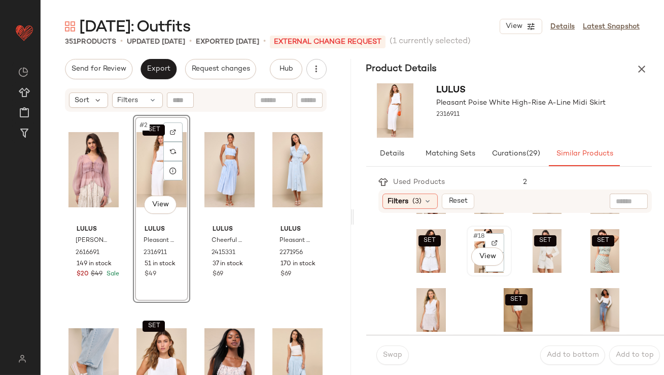
click at [473, 237] on span "#18" at bounding box center [480, 236] width 14 height 10
click at [397, 353] on span "Swap" at bounding box center [393, 355] width 20 height 8
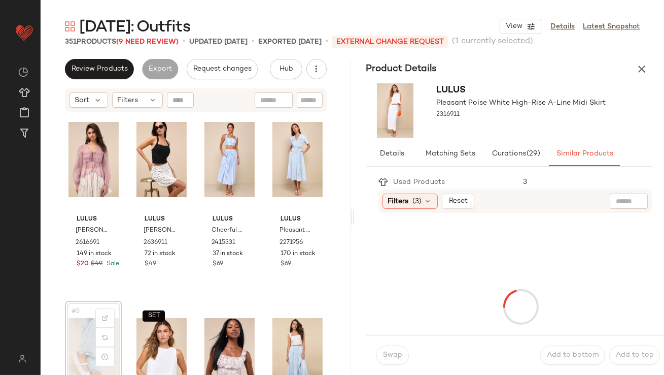
scroll to position [11, 0]
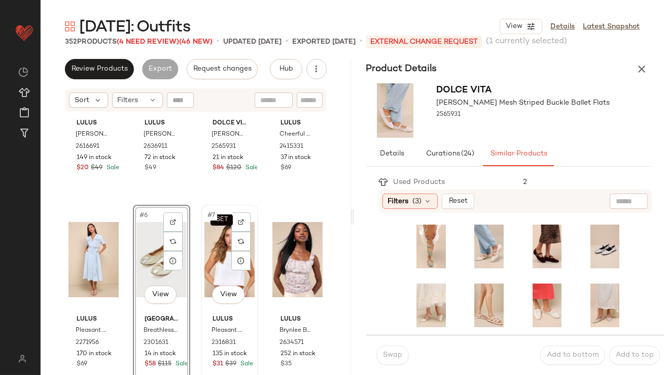
scroll to position [113, 0]
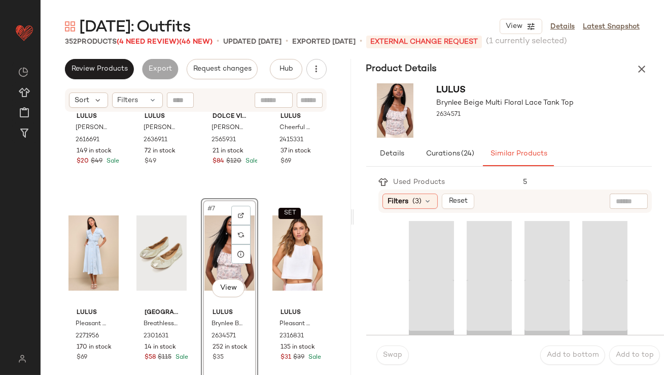
scroll to position [272, 0]
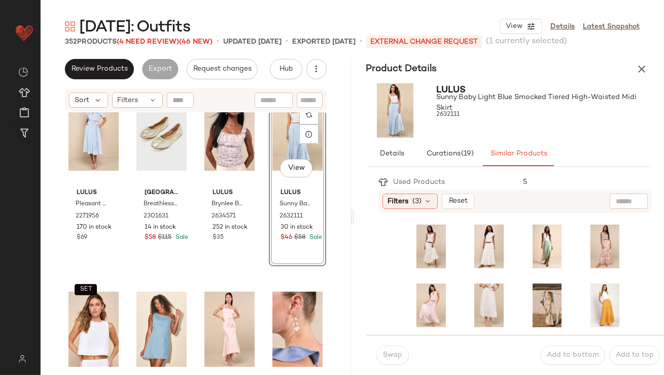
scroll to position [290, 0]
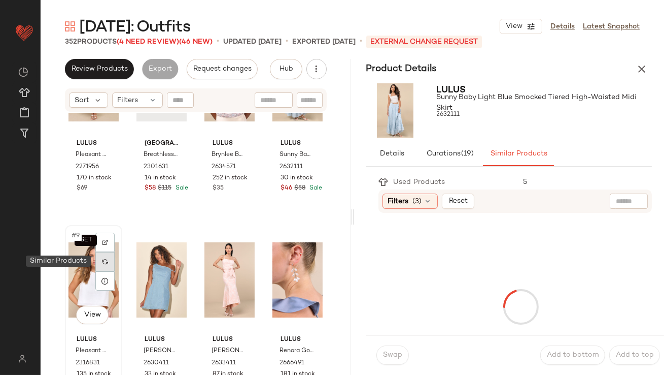
click at [107, 262] on img at bounding box center [105, 261] width 6 height 6
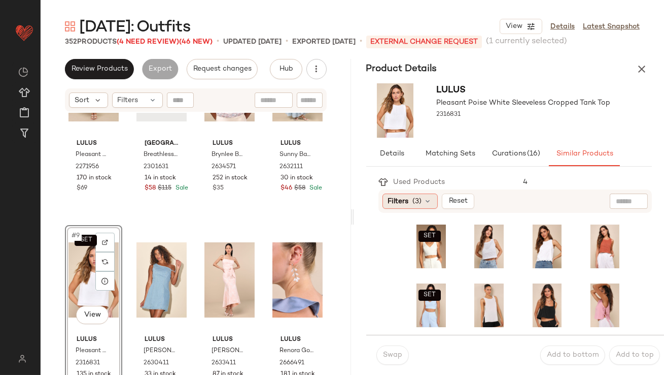
click at [429, 198] on icon at bounding box center [428, 201] width 8 height 8
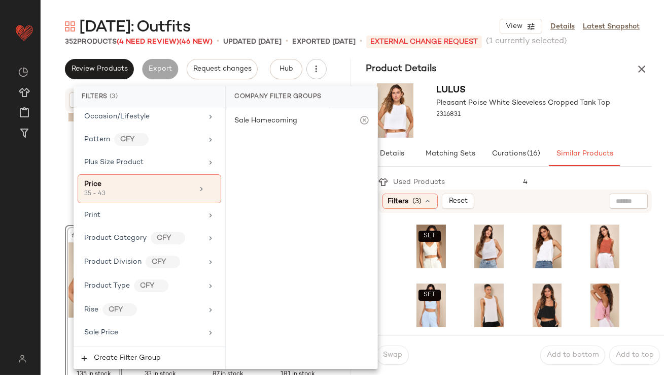
scroll to position [851, 0]
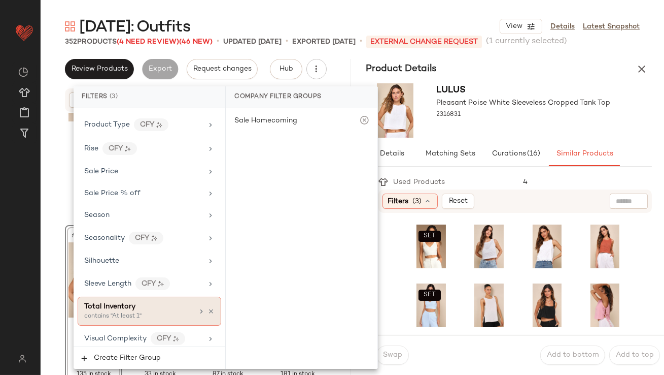
click at [94, 312] on div "contains "At least 1"" at bounding box center [135, 316] width 102 height 9
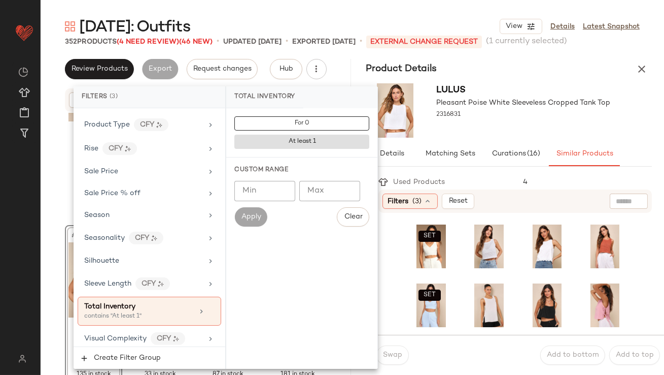
click at [246, 196] on input "Min" at bounding box center [265, 191] width 61 height 20
type input "**"
click at [528, 117] on div "2316831" at bounding box center [524, 115] width 174 height 14
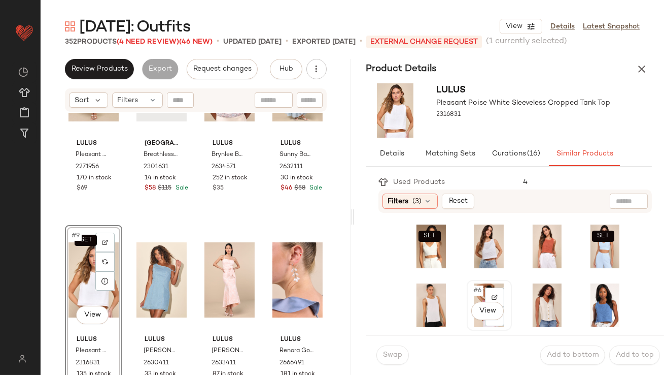
click at [473, 289] on span "#6" at bounding box center [478, 290] width 11 height 10
click at [398, 349] on button "Swap" at bounding box center [393, 354] width 32 height 19
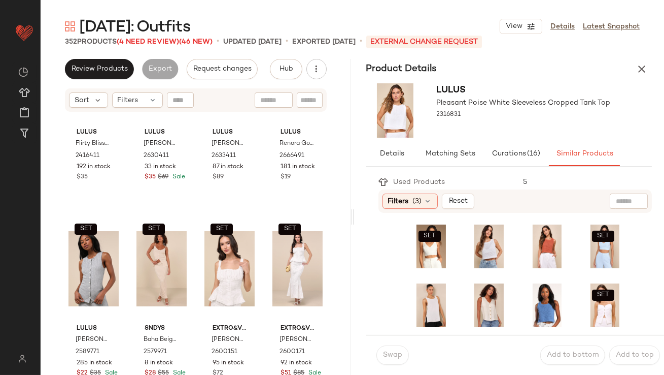
scroll to position [496, 0]
click at [218, 265] on div "SET #15 View" at bounding box center [230, 269] width 50 height 103
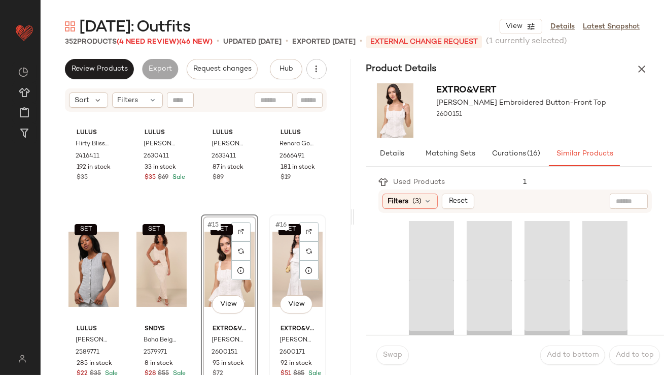
click at [278, 263] on div "SET #16 View" at bounding box center [298, 269] width 50 height 103
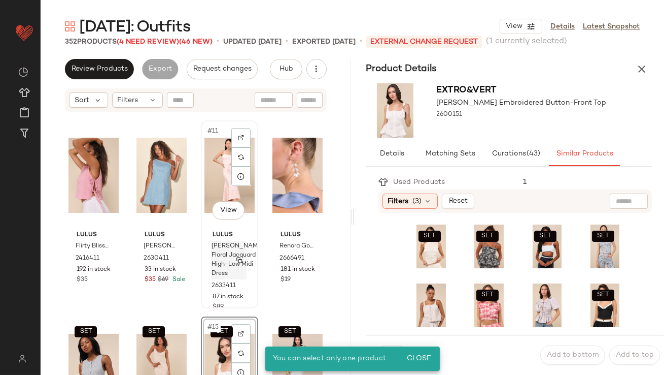
scroll to position [389, 0]
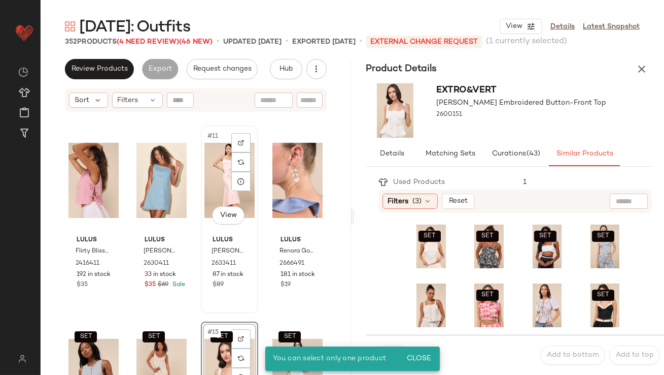
click at [202, 291] on div "#11 View Lulus Gwenth Blush Floral Jacquard High-Low Midi Dress 2633411 87 in s…" at bounding box center [229, 219] width 55 height 186
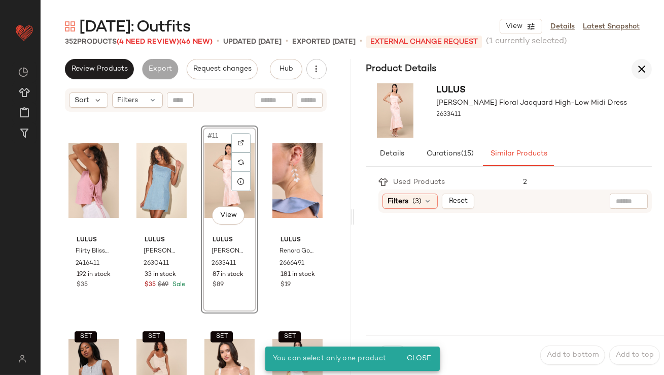
click at [642, 66] on icon "button" at bounding box center [642, 69] width 12 height 12
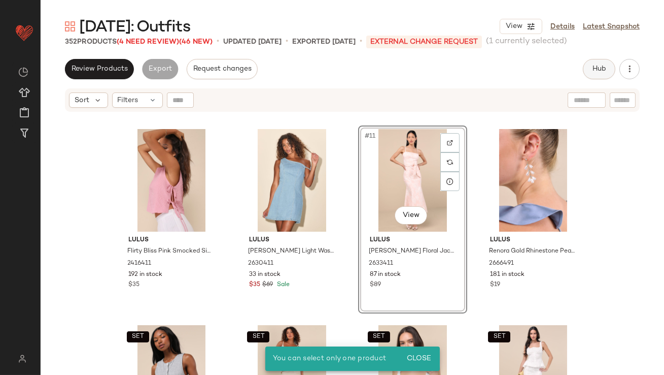
click at [603, 70] on span "Hub" at bounding box center [599, 69] width 14 height 8
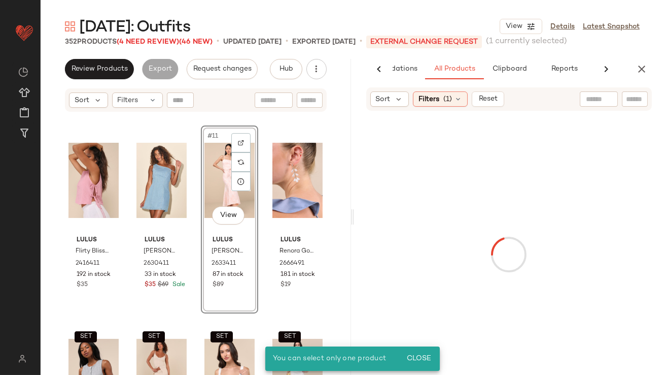
scroll to position [0, 57]
click at [451, 101] on span "(1)" at bounding box center [448, 99] width 9 height 11
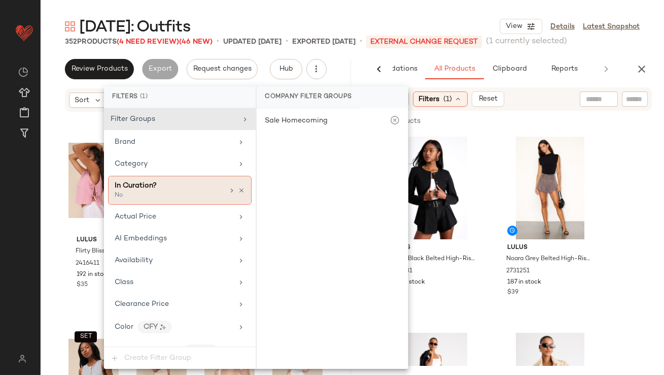
click at [157, 187] on div "In Curation?" at bounding box center [169, 185] width 109 height 11
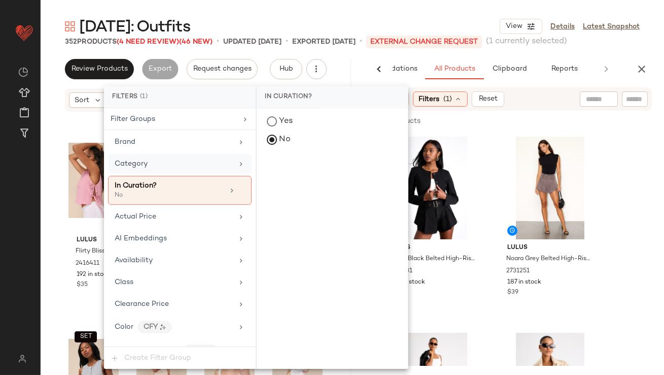
click at [158, 163] on div "Category" at bounding box center [174, 163] width 118 height 11
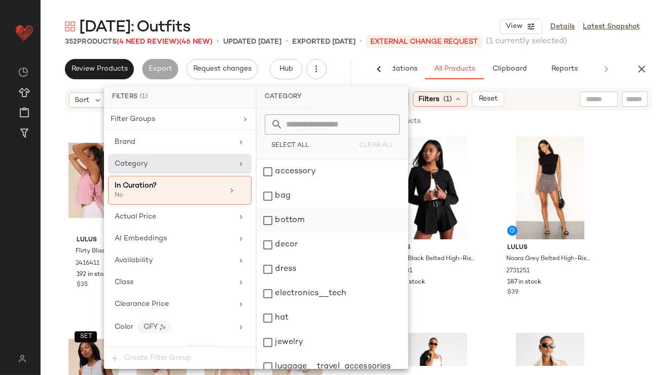
click at [305, 221] on div "bottom" at bounding box center [332, 220] width 151 height 24
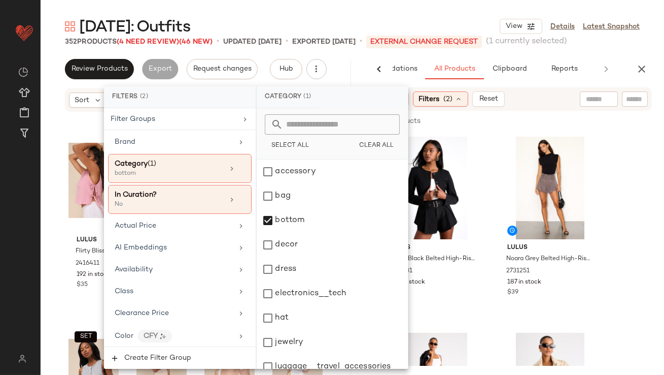
click at [447, 19] on div "Mother's Day: Outfits View Details Latest Snapshot" at bounding box center [353, 26] width 624 height 20
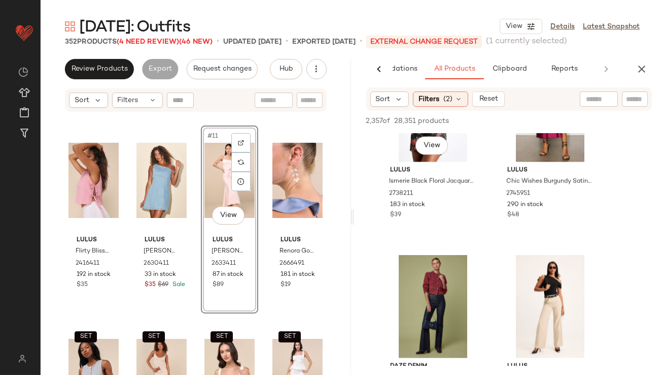
scroll to position [3658, 0]
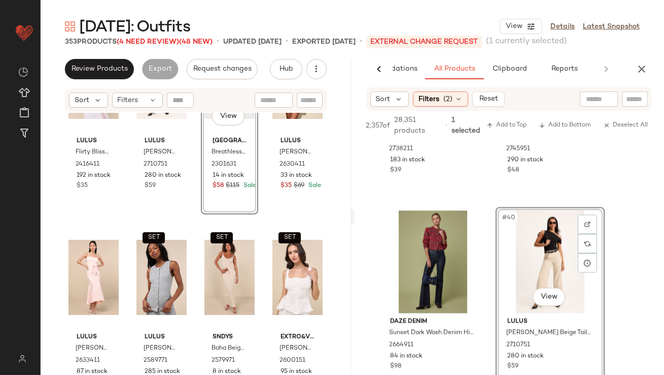
scroll to position [3664, 0]
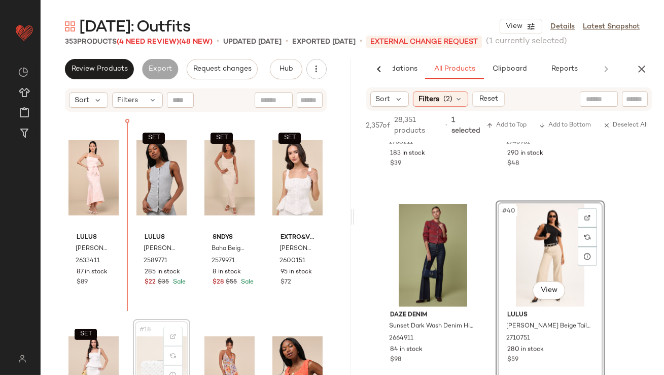
scroll to position [588, 0]
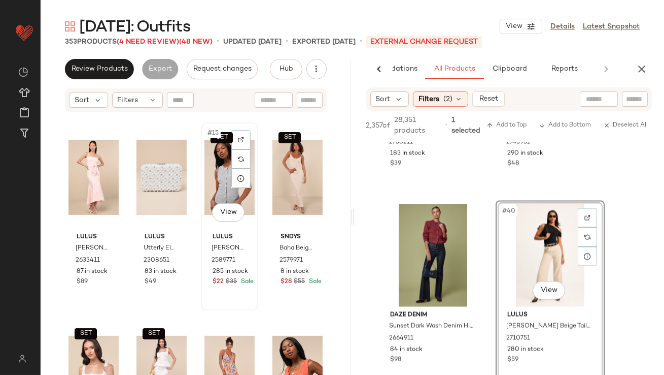
click at [217, 186] on div "SET #15 View" at bounding box center [230, 177] width 50 height 103
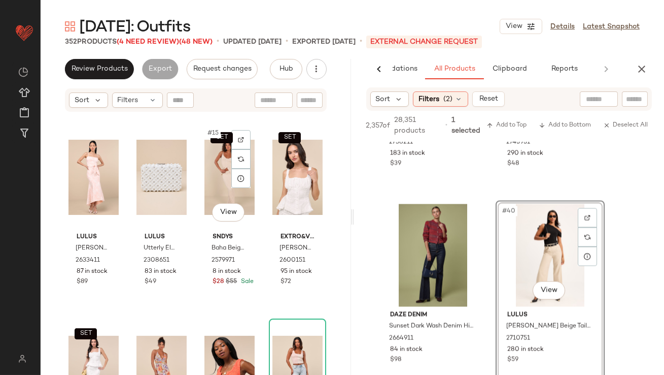
click at [217, 186] on div "SET #15 View" at bounding box center [230, 177] width 50 height 103
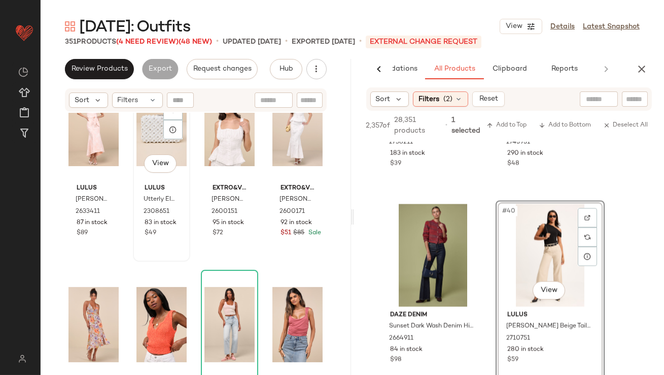
scroll to position [679, 0]
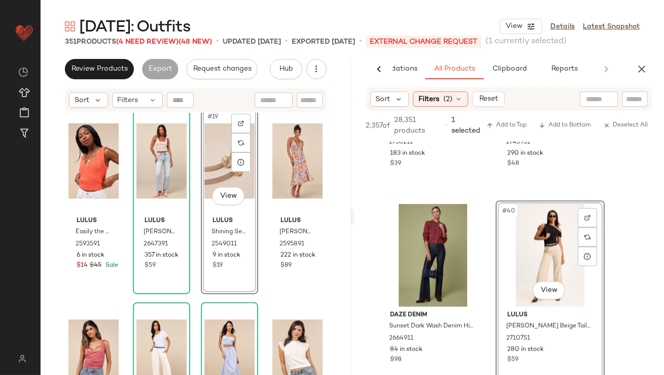
scroll to position [806, 0]
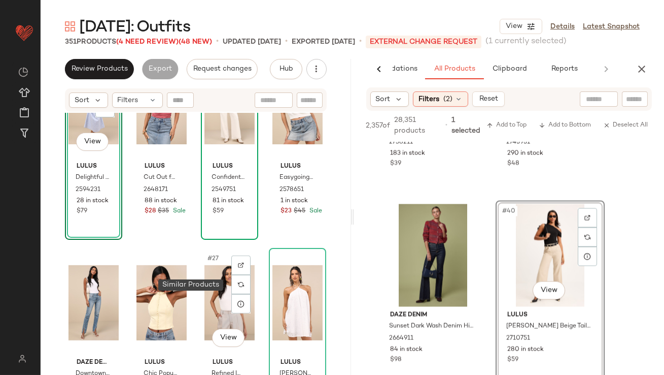
scroll to position [1050, 0]
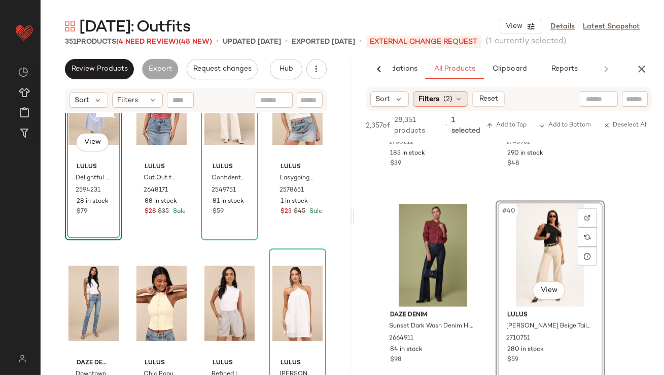
click at [455, 92] on div "Filters (2)" at bounding box center [440, 98] width 55 height 15
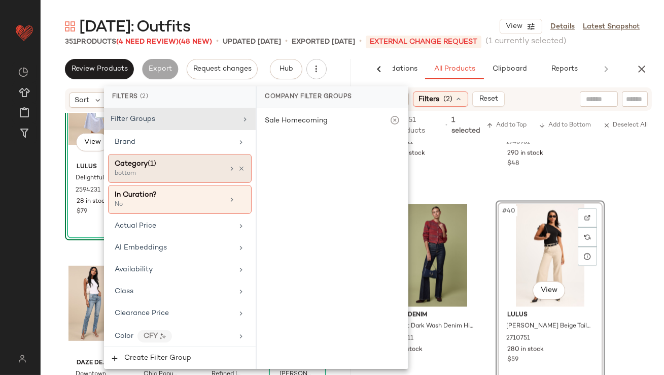
click at [238, 171] on icon at bounding box center [241, 168] width 7 height 7
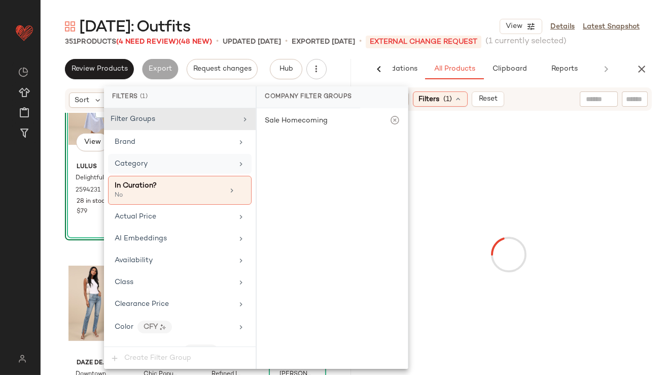
click at [211, 165] on div "Category" at bounding box center [174, 163] width 118 height 11
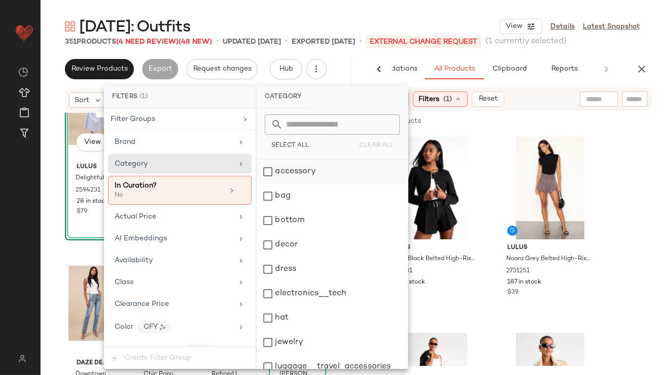
click at [258, 169] on div "accessory" at bounding box center [332, 171] width 151 height 24
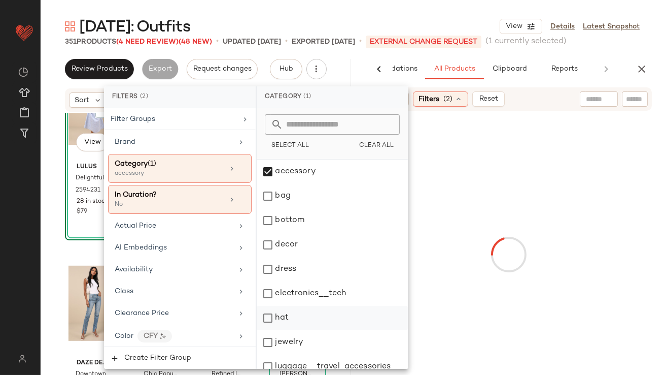
click at [280, 341] on div "jewelry" at bounding box center [332, 342] width 151 height 24
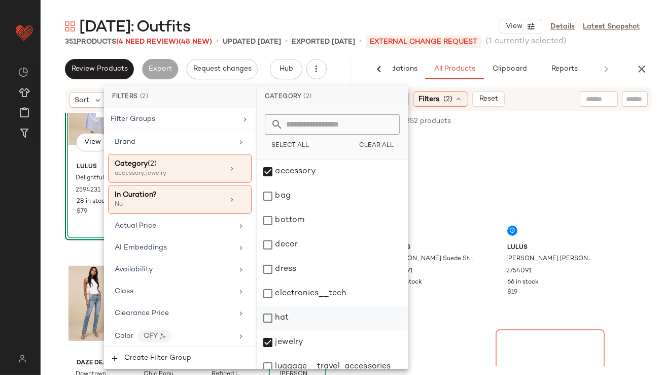
click at [280, 319] on div "hat" at bounding box center [332, 318] width 151 height 24
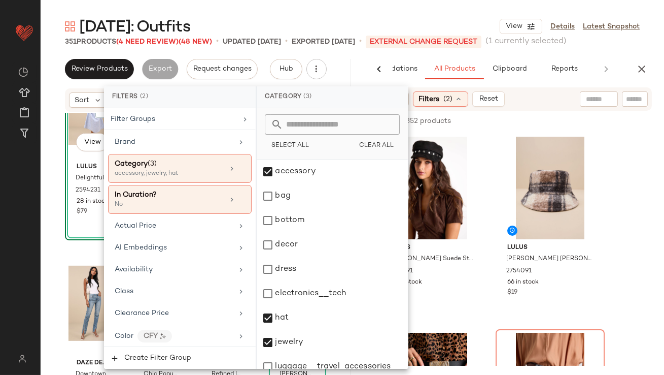
click at [433, 17] on div "Mother's Day: Outfits View Details Latest Snapshot" at bounding box center [353, 26] width 624 height 20
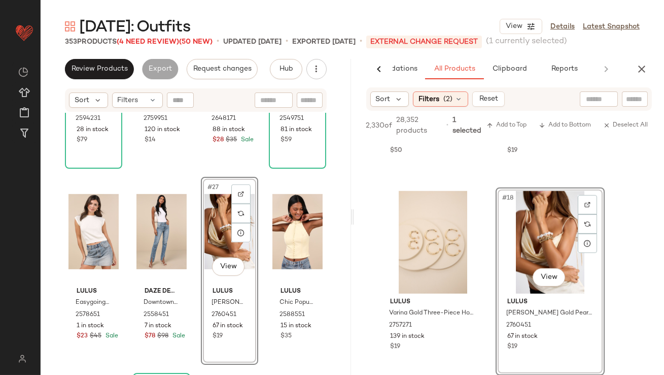
scroll to position [1283, 0]
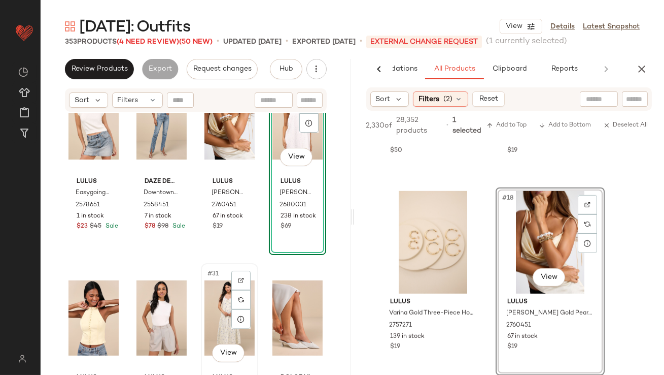
scroll to position [1225, 0]
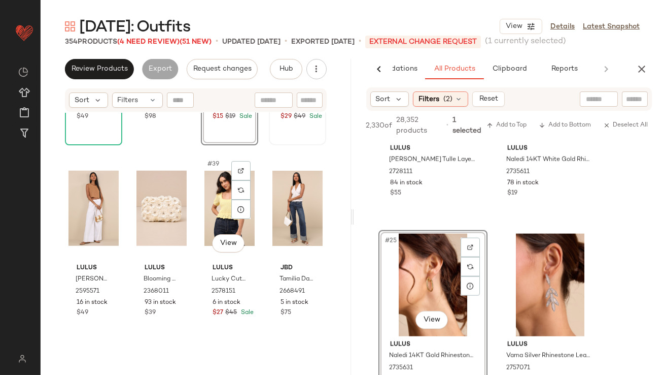
scroll to position [1807, 0]
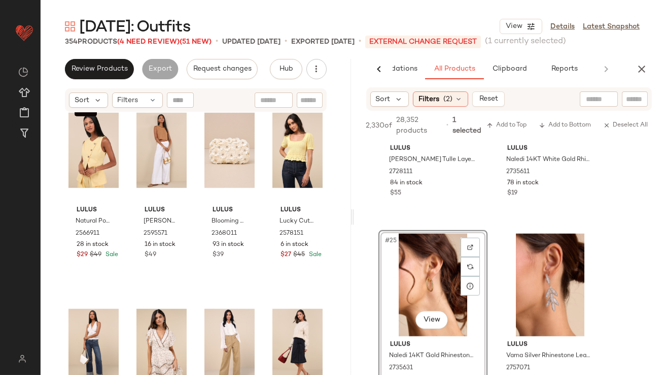
scroll to position [1794, 0]
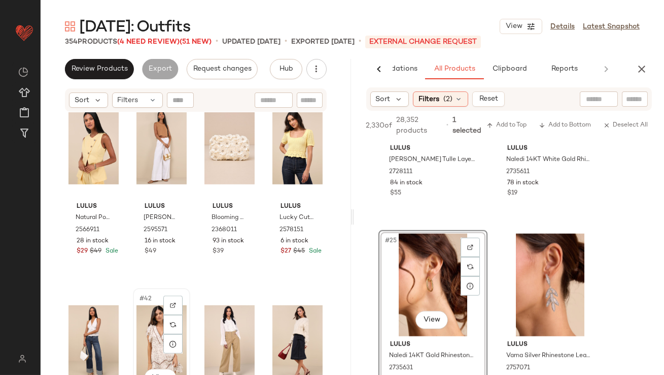
scroll to position [1795, 0]
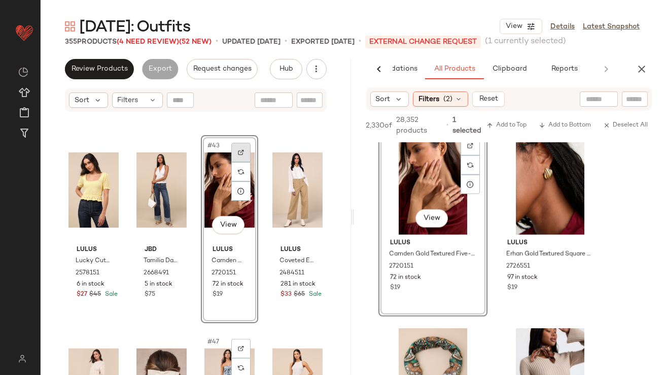
scroll to position [2061, 0]
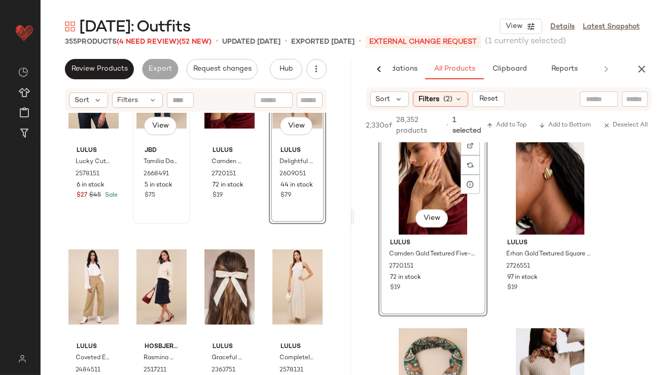
scroll to position [2047, 0]
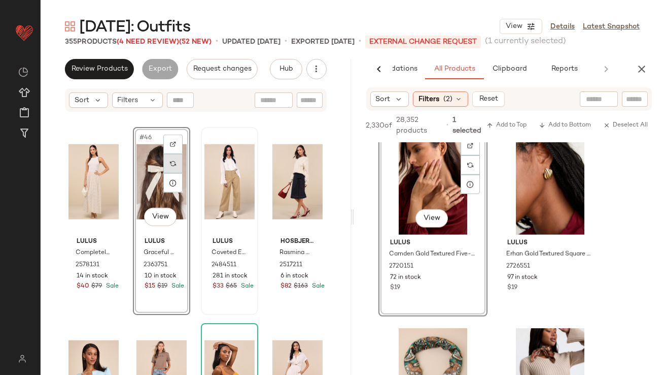
scroll to position [2204, 0]
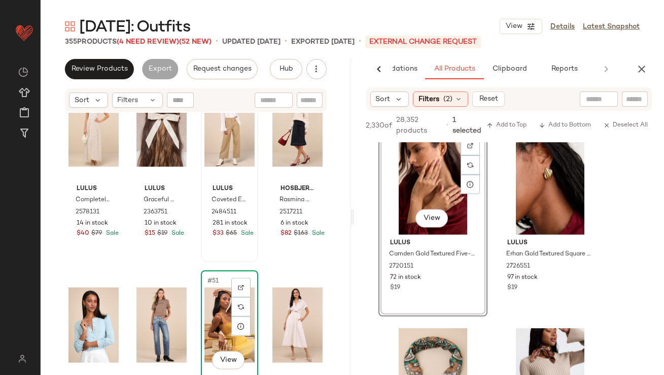
click at [215, 294] on div "#51 View" at bounding box center [230, 325] width 50 height 103
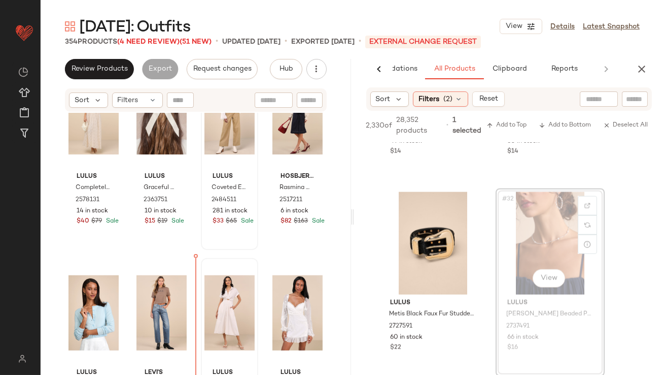
scroll to position [2221, 0]
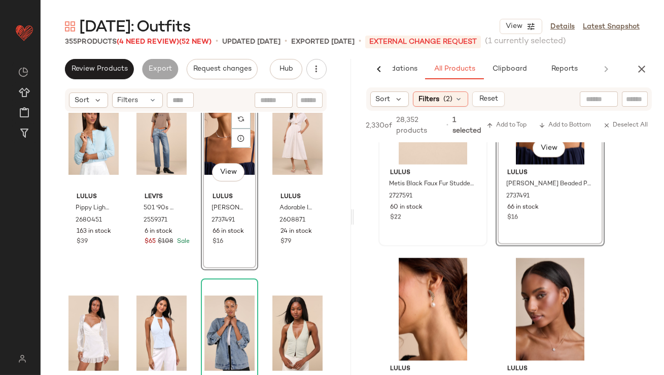
scroll to position [3072, 0]
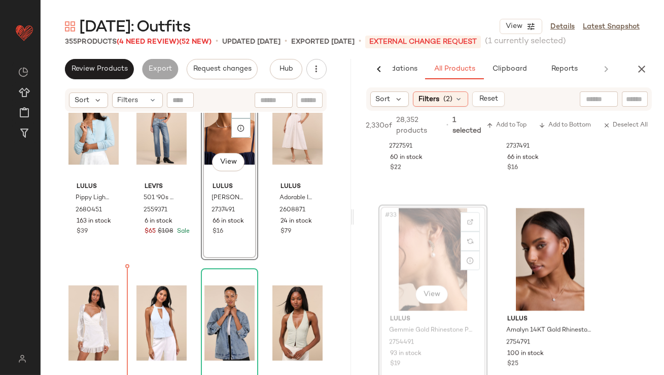
drag, startPoint x: 434, startPoint y: 254, endPoint x: 334, endPoint y: 275, distance: 102.5
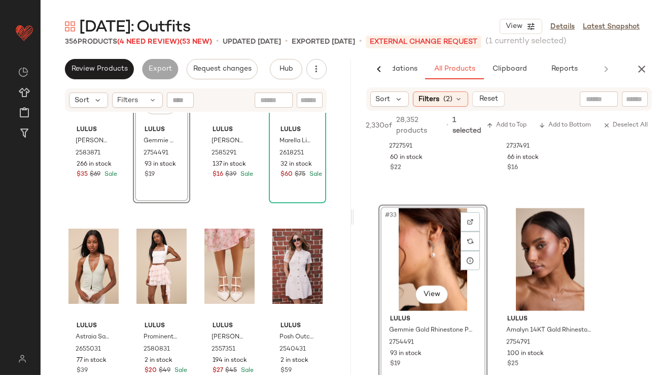
scroll to position [2897, 0]
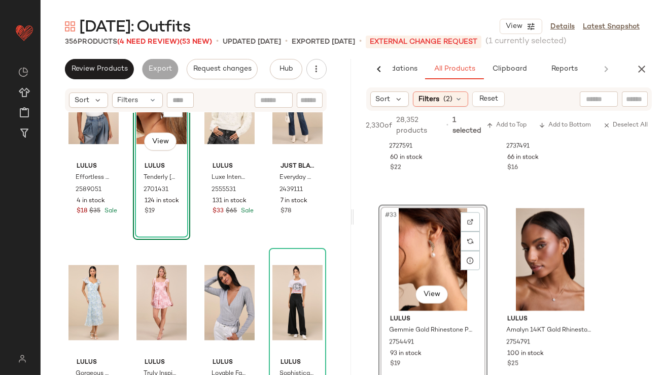
scroll to position [3026, 0]
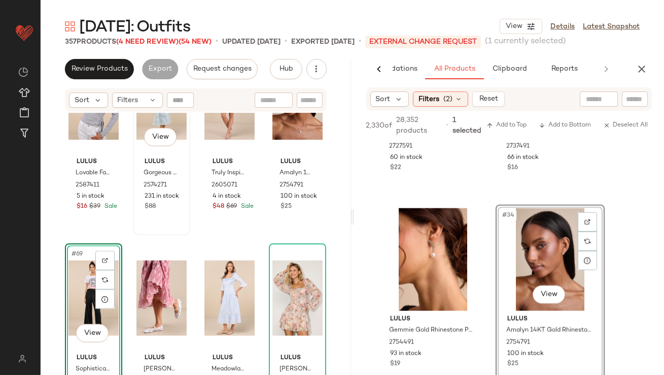
scroll to position [3205, 0]
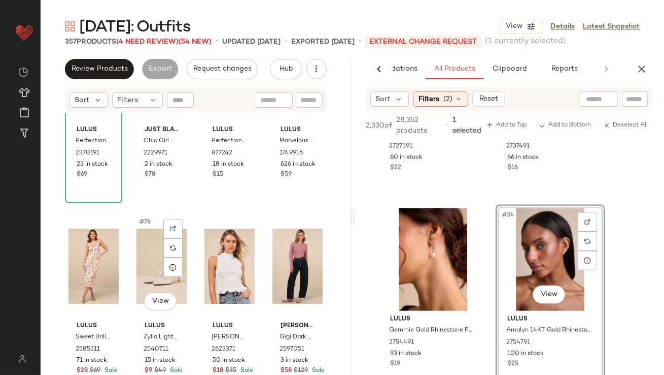
scroll to position [3638, 0]
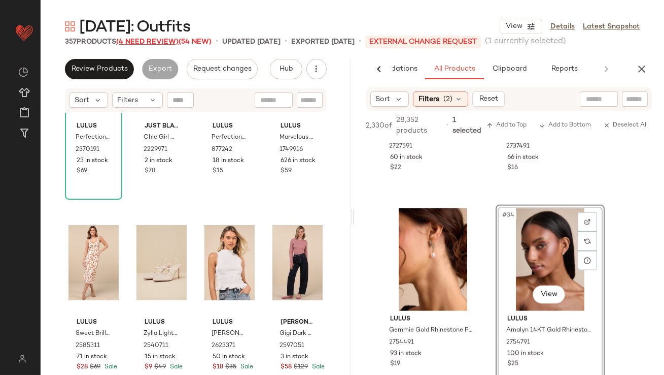
click at [158, 39] on span "(4 Need Review)" at bounding box center [147, 42] width 62 height 8
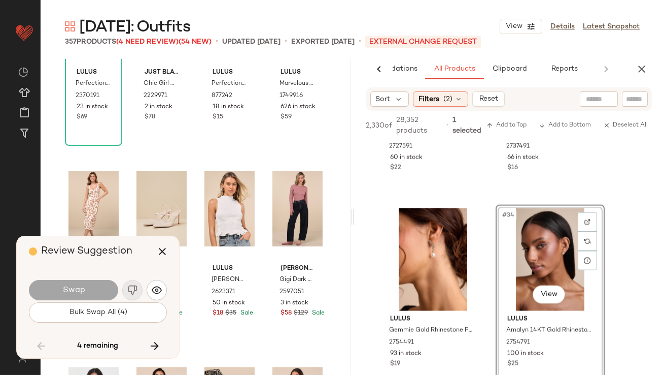
scroll to position [16262, 0]
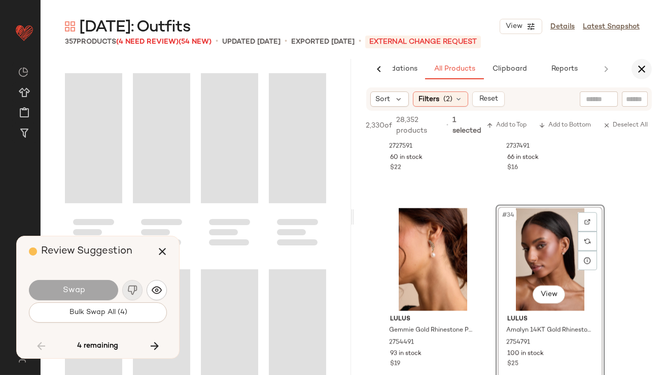
click at [642, 66] on icon "button" at bounding box center [642, 69] width 12 height 12
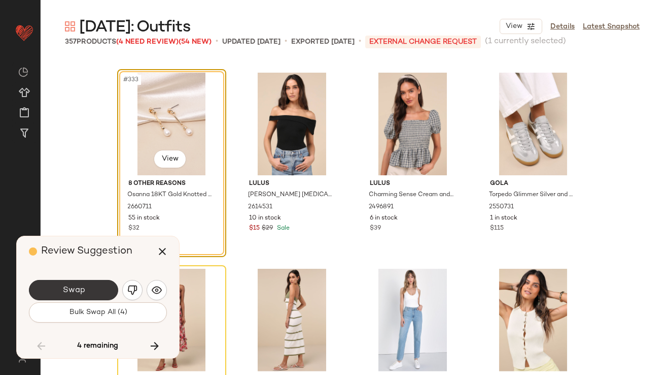
click at [88, 293] on button "Swap" at bounding box center [73, 290] width 89 height 20
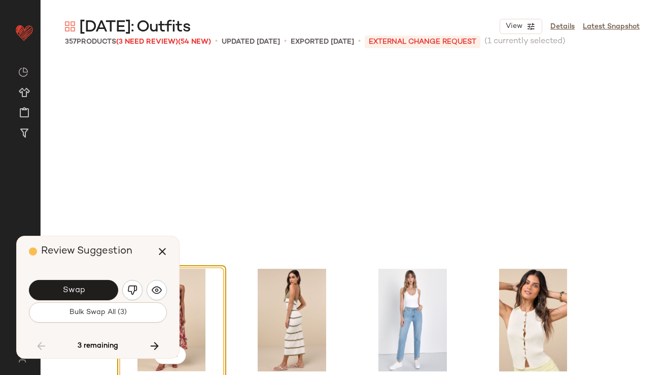
scroll to position [16458, 0]
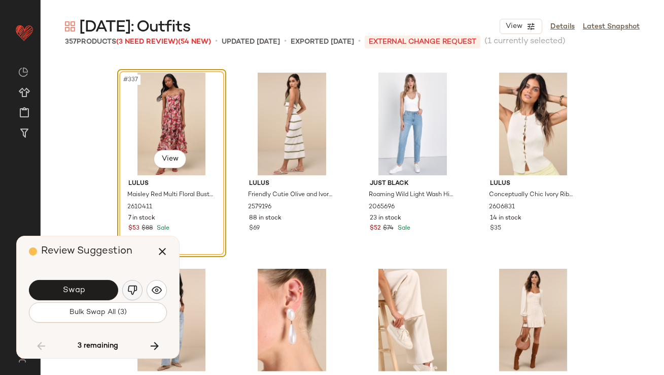
click at [136, 286] on img "button" at bounding box center [132, 290] width 10 height 10
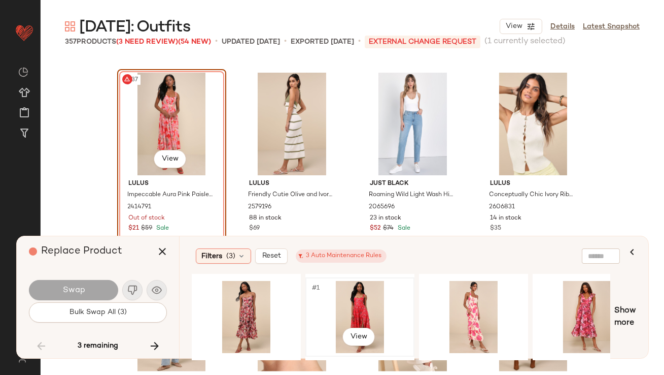
click at [334, 305] on div "#1 View" at bounding box center [360, 317] width 102 height 72
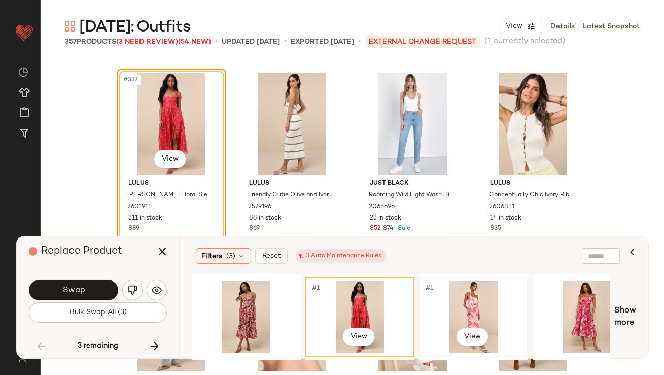
click at [476, 305] on div "#1 View" at bounding box center [474, 317] width 102 height 72
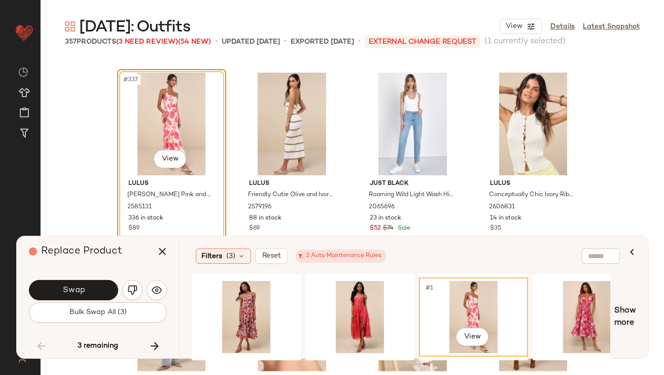
click at [97, 282] on button "Swap" at bounding box center [73, 290] width 89 height 20
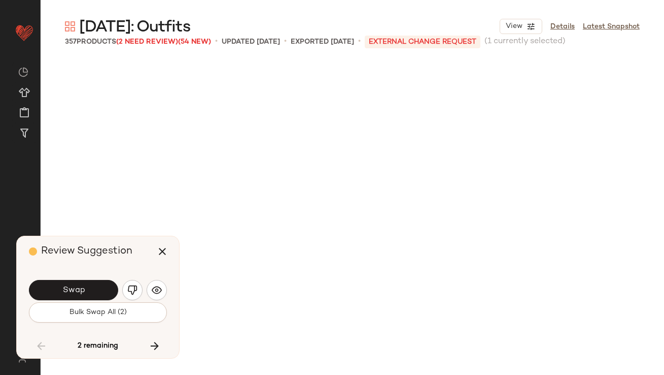
scroll to position [16849, 0]
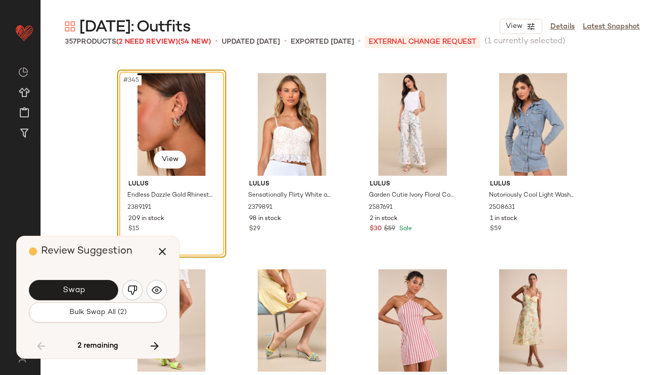
click at [103, 301] on div "Swap" at bounding box center [98, 290] width 138 height 24
click at [101, 295] on button "Swap" at bounding box center [73, 290] width 89 height 20
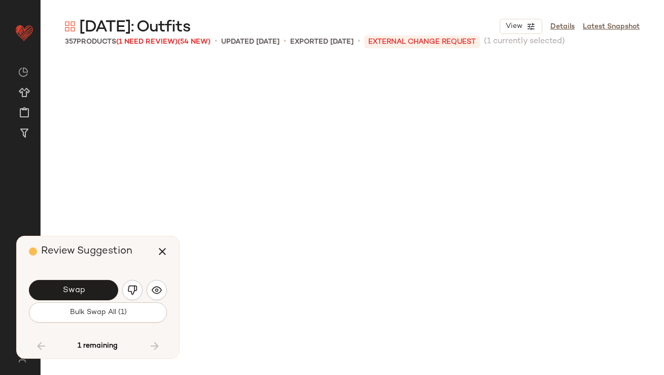
scroll to position [17242, 0]
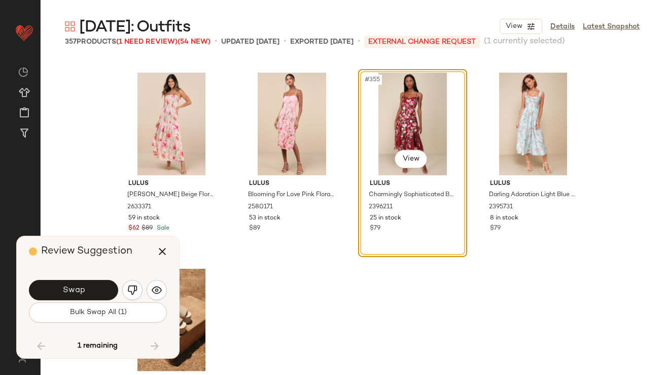
click at [101, 295] on button "Swap" at bounding box center [73, 290] width 89 height 20
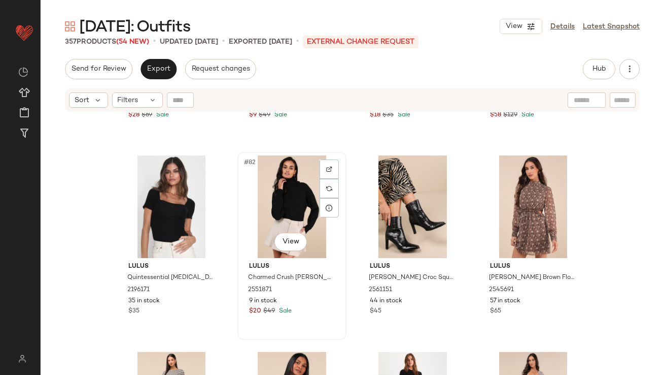
scroll to position [4197, 0]
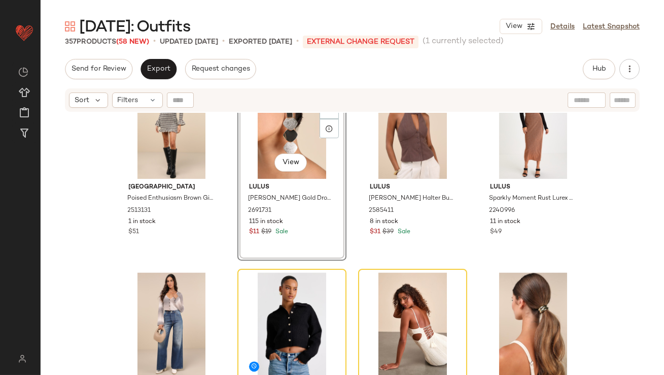
scroll to position [4194, 0]
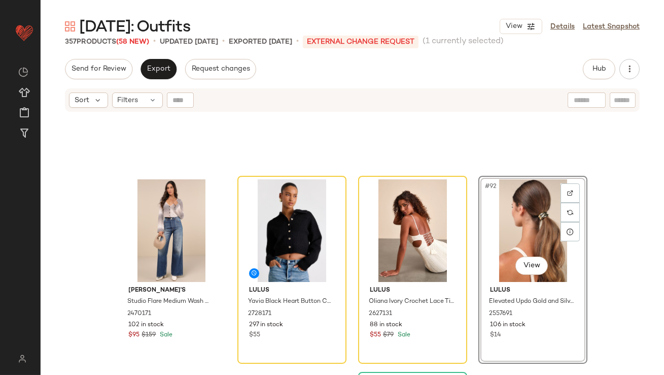
scroll to position [4244, 0]
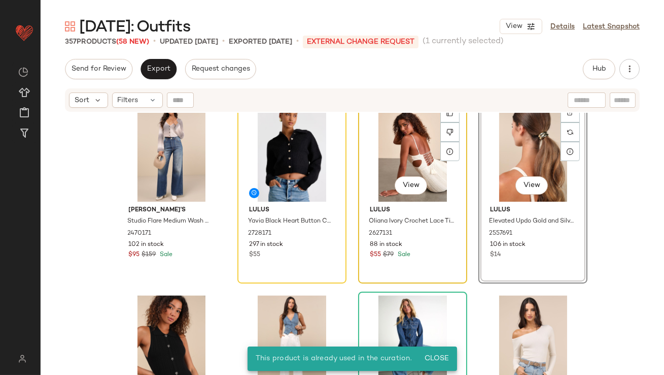
scroll to position [4569, 0]
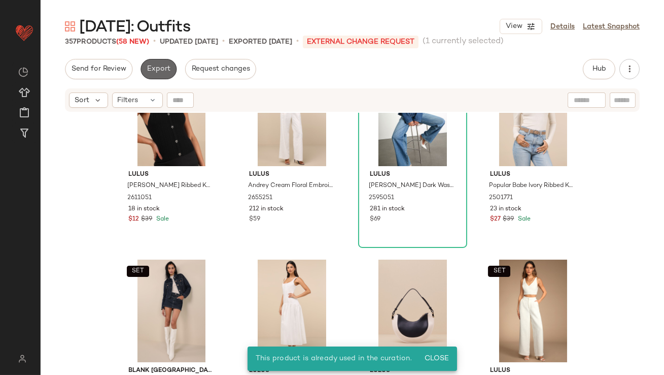
click at [161, 78] on button "Export" at bounding box center [159, 69] width 36 height 20
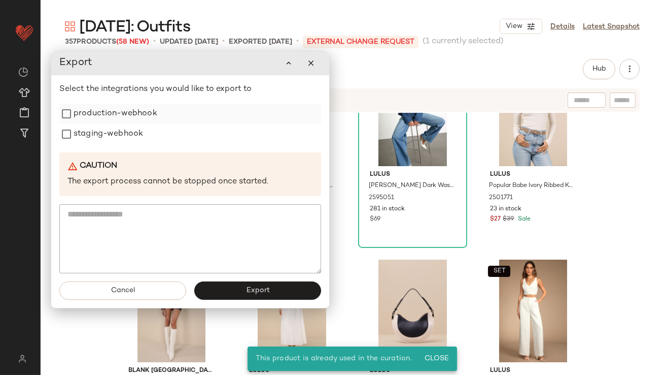
click at [140, 114] on label "production-webhook" at bounding box center [116, 114] width 84 height 20
click at [134, 135] on label "staging-webhook" at bounding box center [109, 134] width 70 height 20
click at [232, 300] on div "Cancel Export" at bounding box center [190, 290] width 278 height 35
click at [231, 294] on button "Export" at bounding box center [258, 290] width 127 height 18
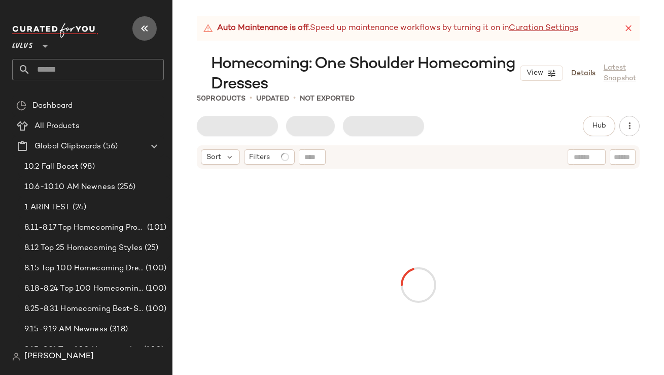
click at [151, 24] on icon "button" at bounding box center [145, 28] width 12 height 12
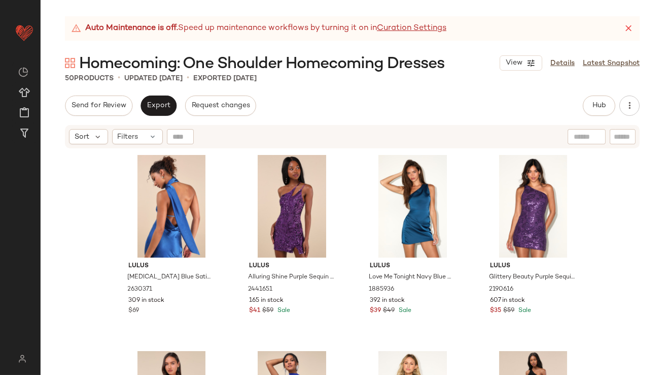
click at [632, 26] on icon at bounding box center [629, 28] width 10 height 10
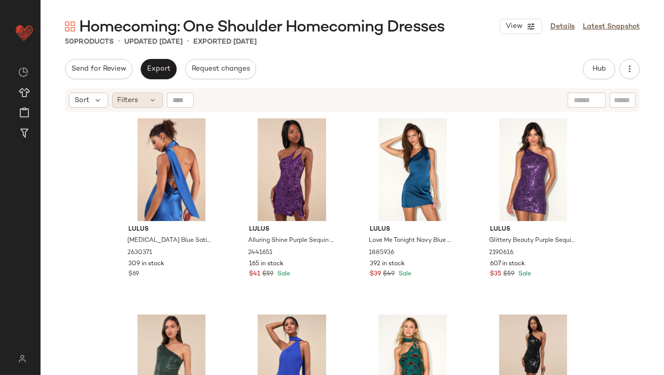
click at [123, 95] on span "Filters" at bounding box center [128, 100] width 21 height 11
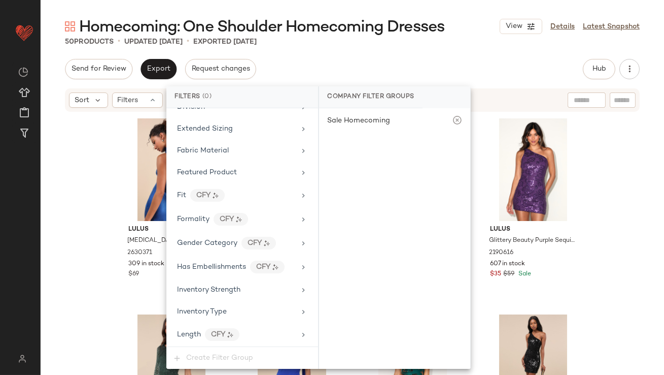
scroll to position [776, 0]
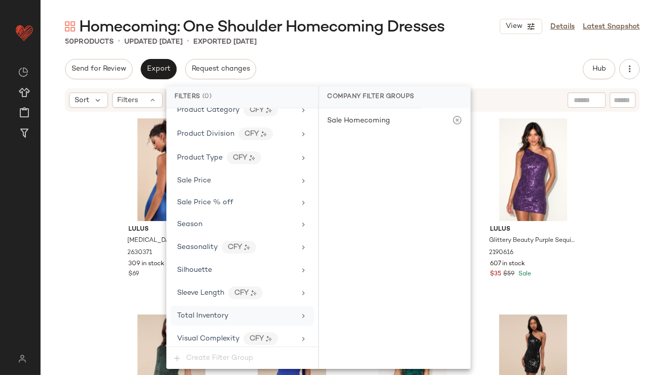
click at [215, 312] on span "Total Inventory" at bounding box center [202, 316] width 51 height 8
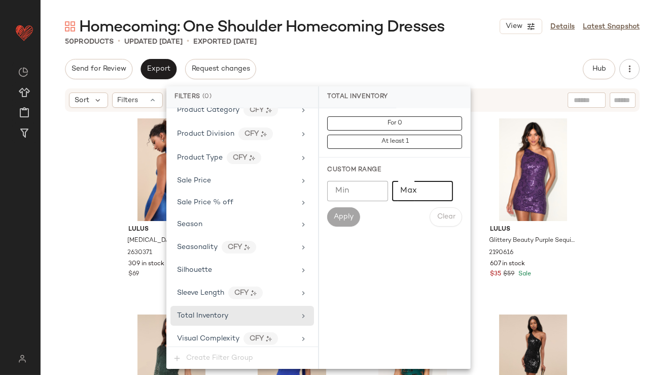
click at [409, 195] on input "Max" at bounding box center [422, 191] width 61 height 20
type input "*"
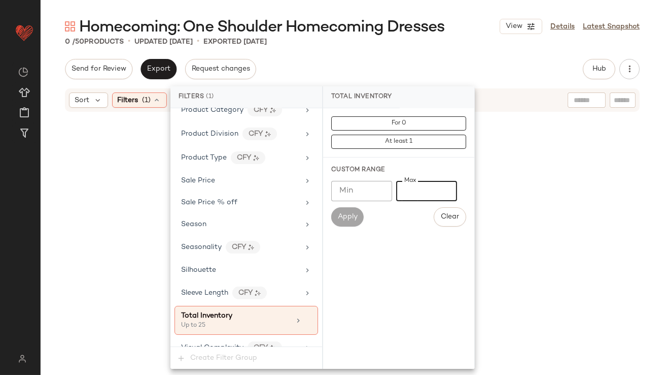
type input "**"
click at [369, 60] on div "Send for Review Export Request changes Hub Send for Review External Review Inte…" at bounding box center [352, 69] width 575 height 20
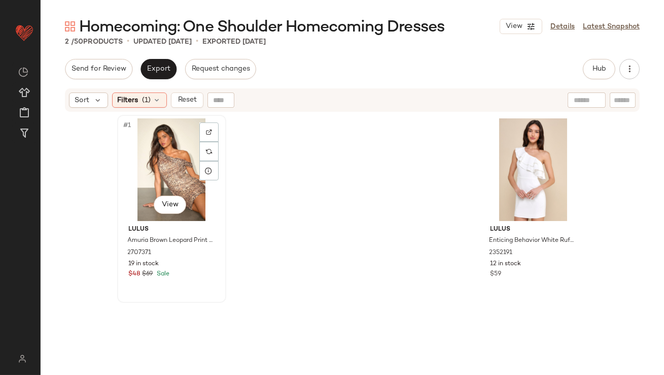
click at [165, 150] on div "#1 View" at bounding box center [172, 169] width 102 height 103
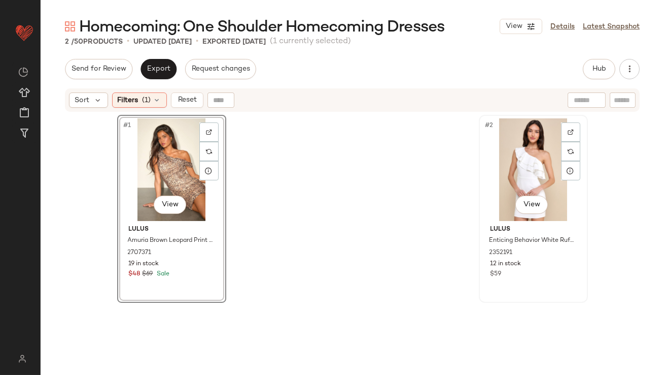
click at [506, 184] on div "#2 View" at bounding box center [534, 169] width 102 height 103
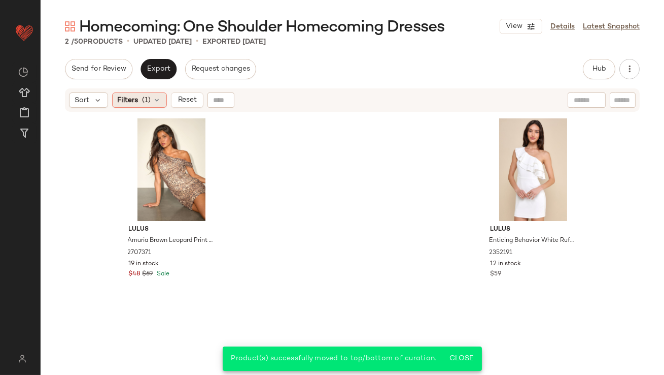
click at [152, 107] on div "Filters (1)" at bounding box center [139, 99] width 55 height 15
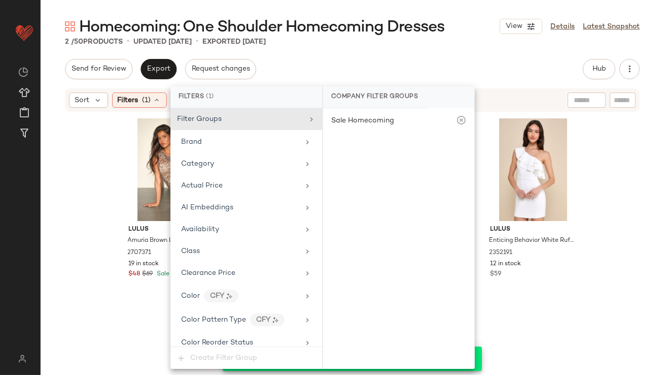
scroll to position [785, 0]
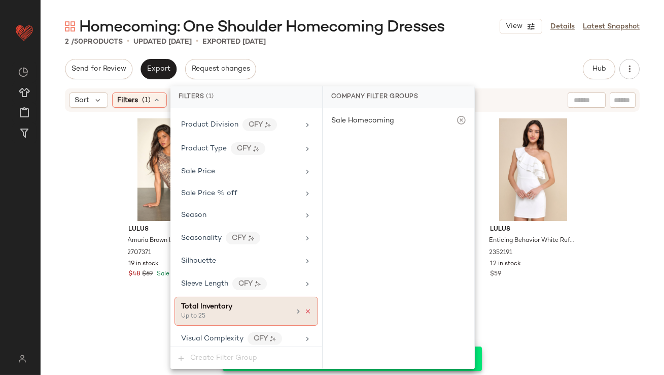
click at [306, 308] on icon at bounding box center [308, 311] width 7 height 7
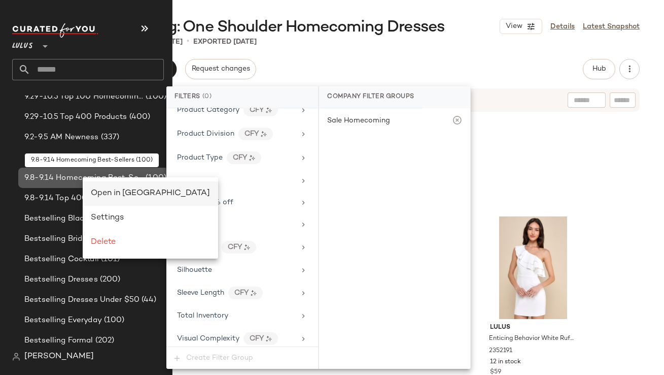
scroll to position [0, 0]
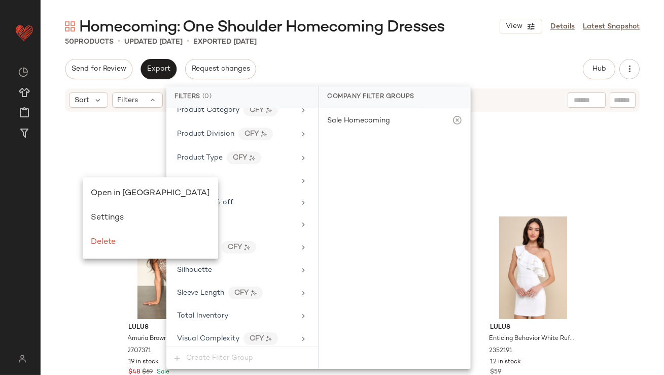
click at [93, 190] on span "Open in Split View" at bounding box center [150, 193] width 119 height 9
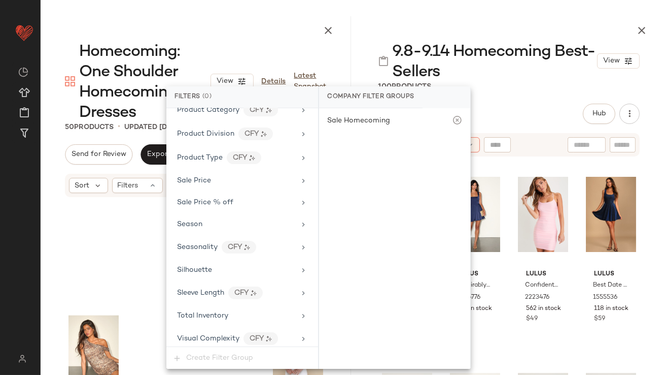
click at [310, 30] on div at bounding box center [196, 28] width 311 height 24
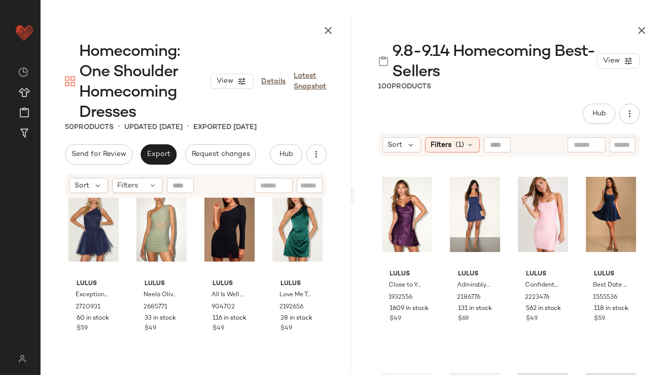
scroll to position [1182, 0]
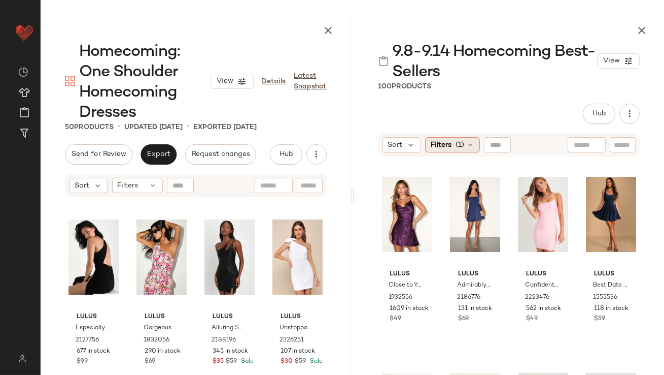
click at [467, 144] on icon at bounding box center [470, 145] width 8 height 8
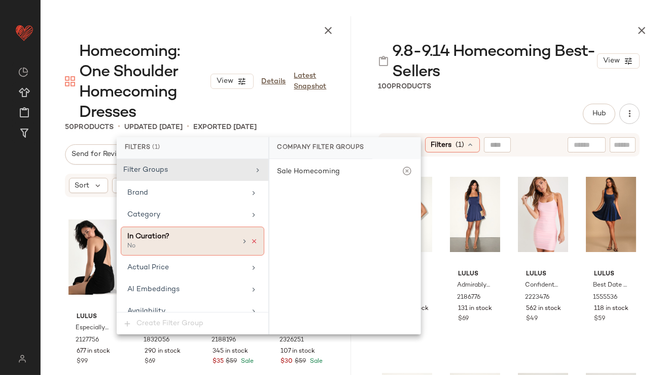
click at [251, 240] on icon at bounding box center [254, 241] width 7 height 7
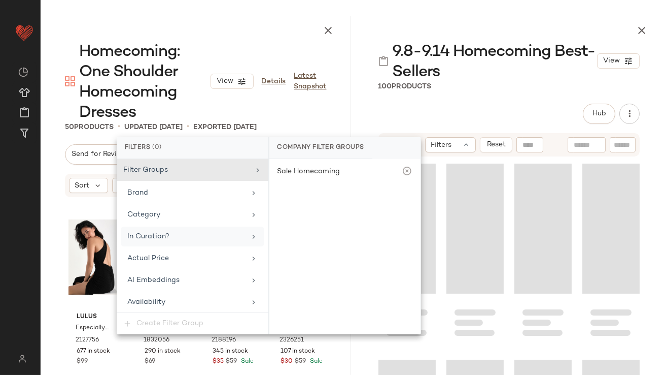
click at [462, 91] on div "9.8-9.14 Homecoming Best-Sellers View 100 Products Hub Send for Review External…" at bounding box center [509, 195] width 311 height 358
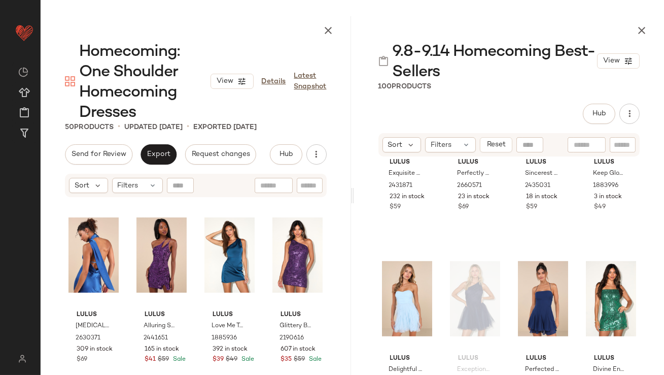
scroll to position [1105, 0]
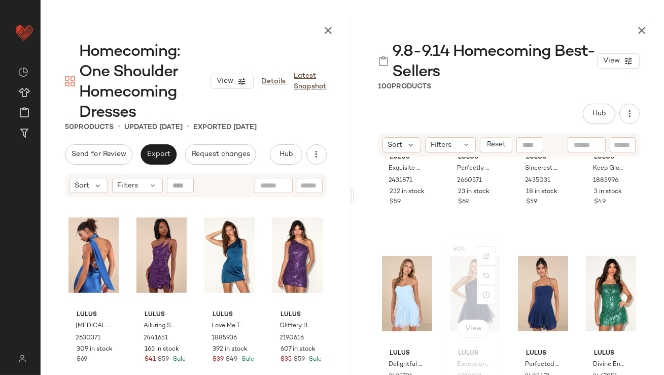
click at [454, 278] on div "#26 View" at bounding box center [475, 293] width 50 height 103
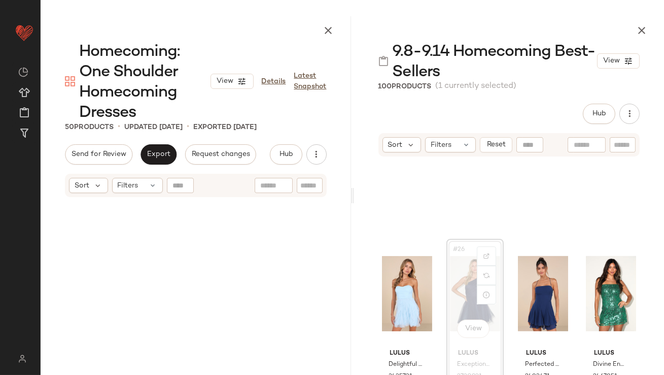
scroll to position [1175, 0]
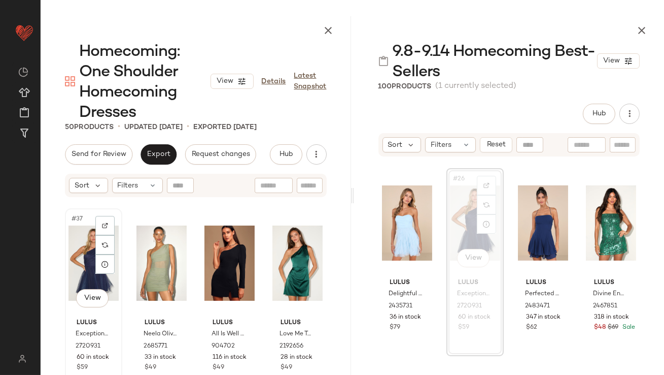
click at [87, 241] on div "#37 View" at bounding box center [94, 263] width 50 height 103
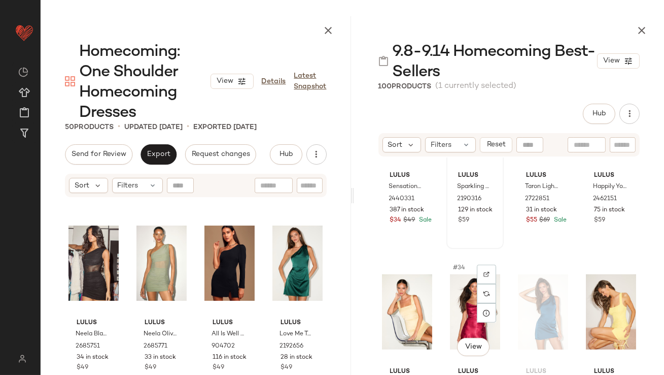
scroll to position [1485, 0]
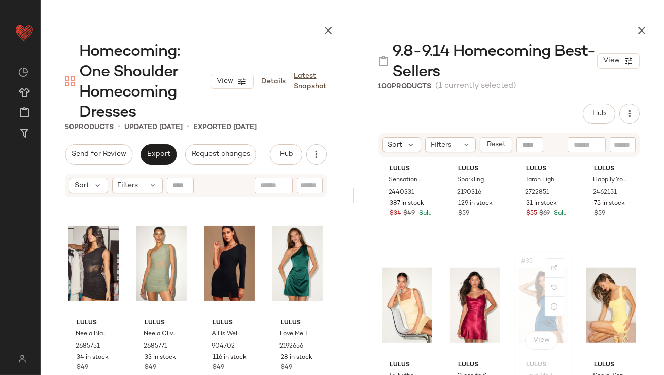
click at [529, 304] on div "#35 View" at bounding box center [543, 305] width 50 height 103
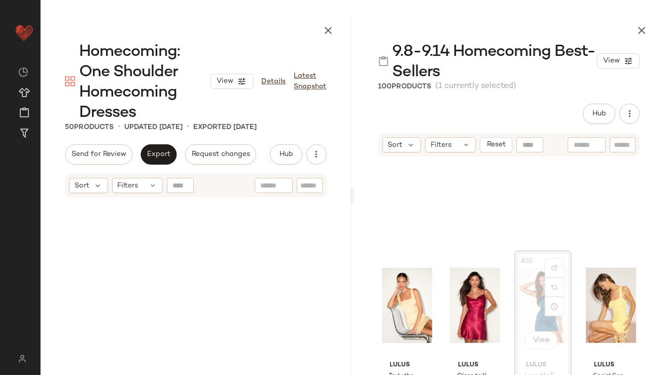
scroll to position [1567, 0]
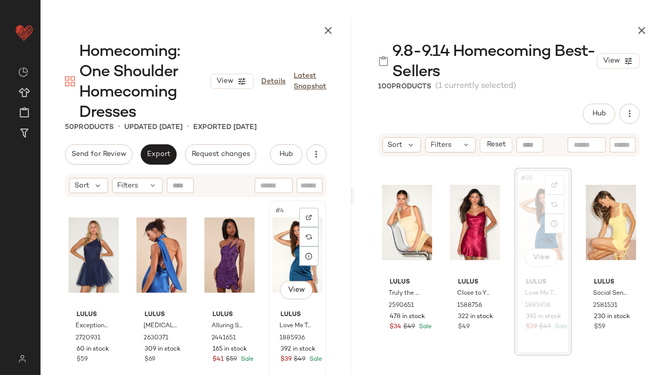
click at [273, 234] on div "#4 View" at bounding box center [298, 255] width 50 height 103
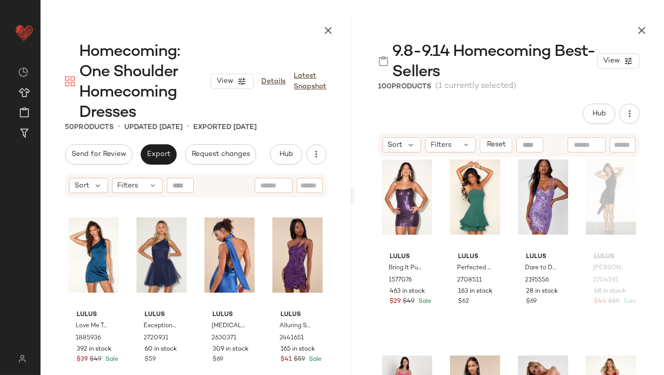
scroll to position [2376, 0]
click at [594, 201] on div "#52 View" at bounding box center [611, 197] width 50 height 103
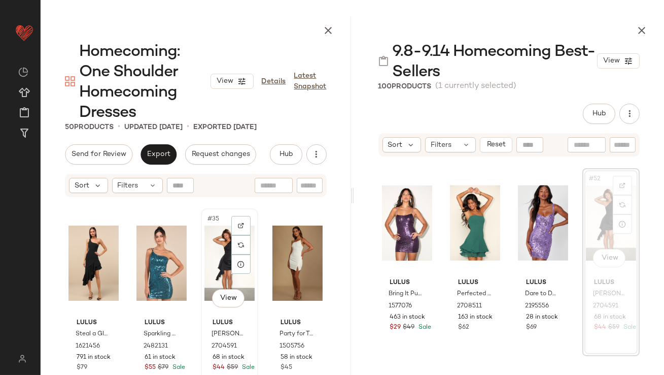
click at [210, 272] on div "#35 View" at bounding box center [230, 263] width 50 height 103
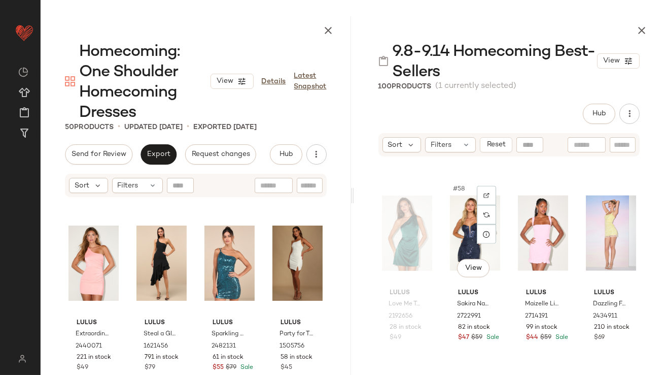
scroll to position [2733, 0]
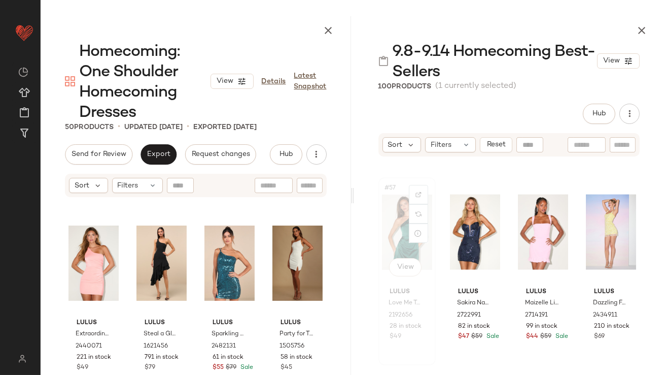
click at [383, 217] on div "#57 View" at bounding box center [407, 232] width 50 height 103
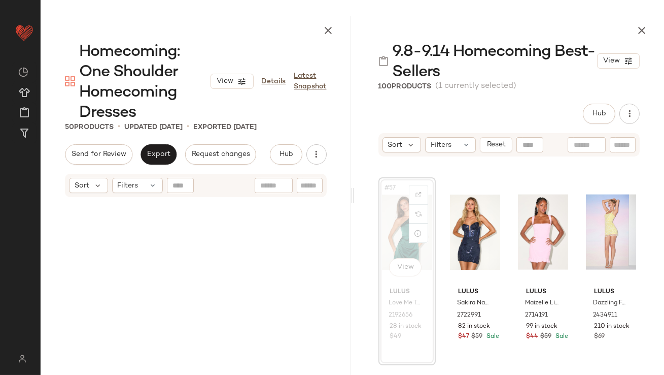
scroll to position [2743, 0]
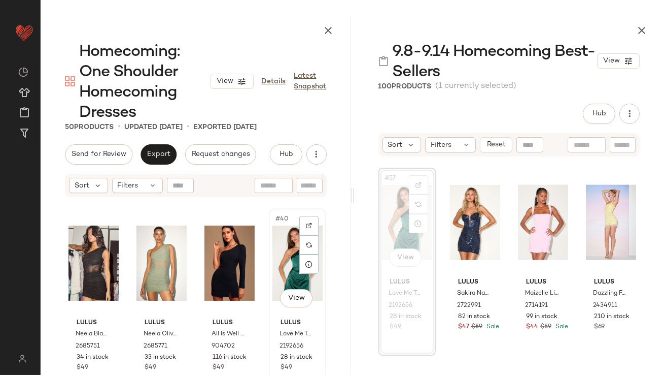
click at [273, 272] on div "#40 View" at bounding box center [298, 263] width 50 height 103
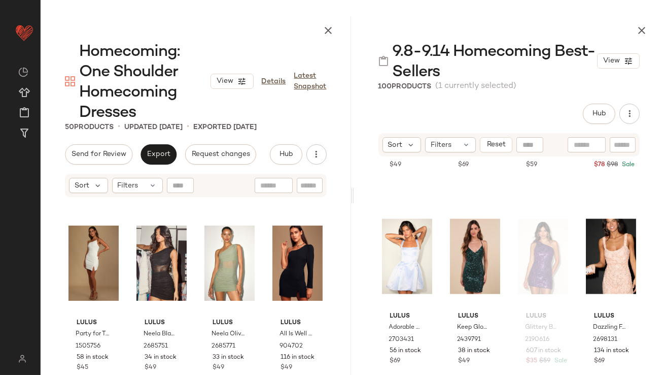
scroll to position [3335, 0]
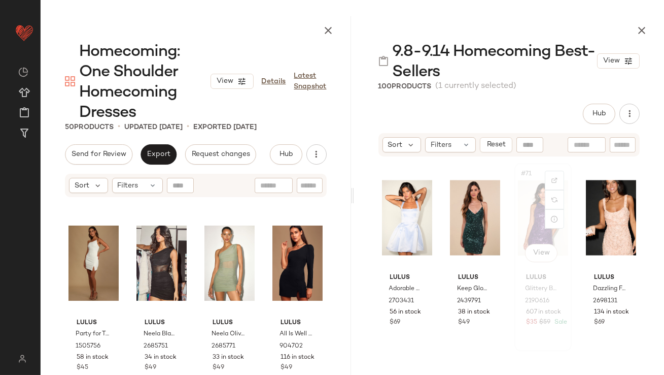
click at [529, 226] on div "#71 View" at bounding box center [543, 217] width 50 height 103
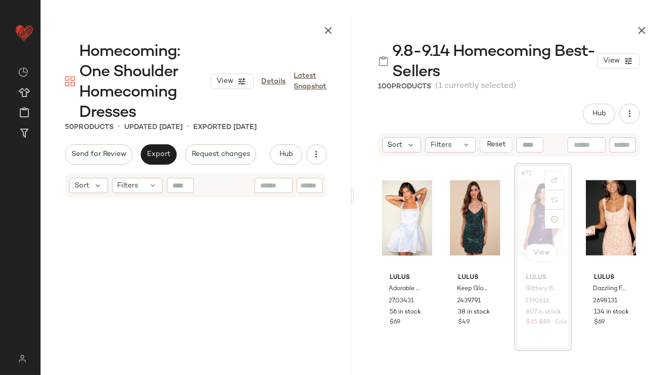
scroll to position [3330, 0]
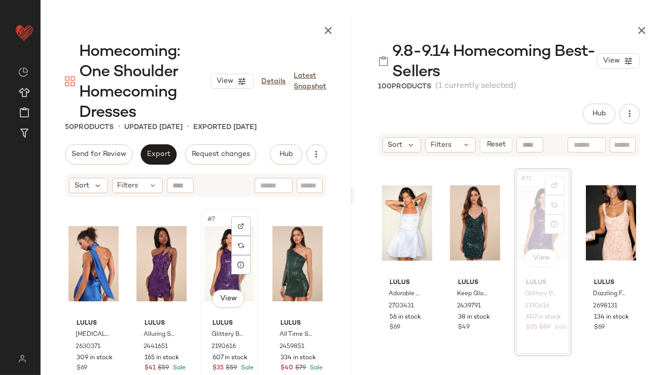
click at [219, 246] on div "#7 View" at bounding box center [230, 263] width 50 height 103
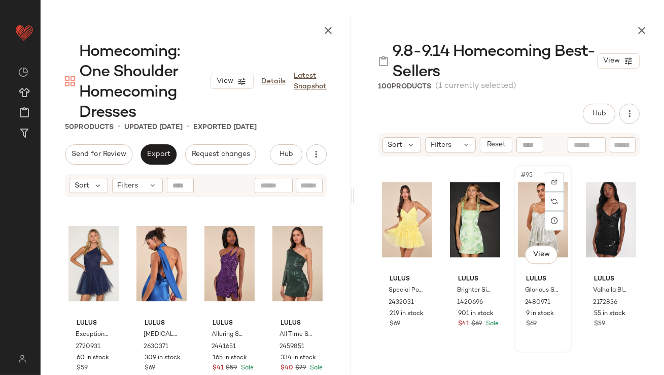
scroll to position [4612, 0]
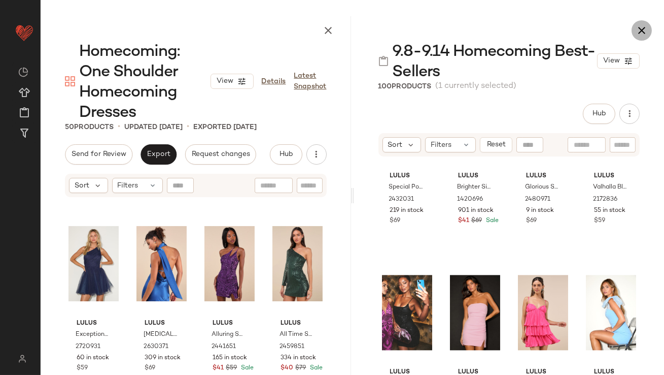
click at [640, 22] on button "button" at bounding box center [642, 30] width 20 height 20
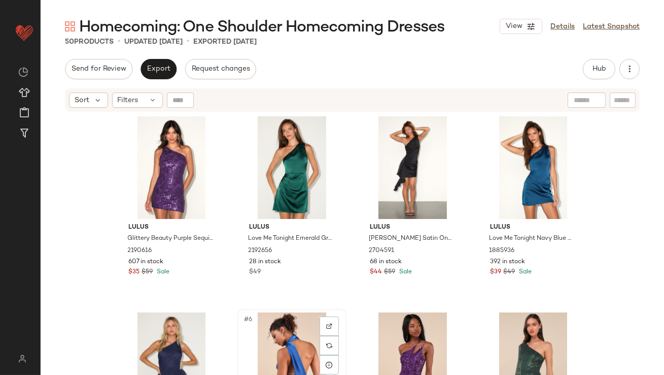
scroll to position [4, 0]
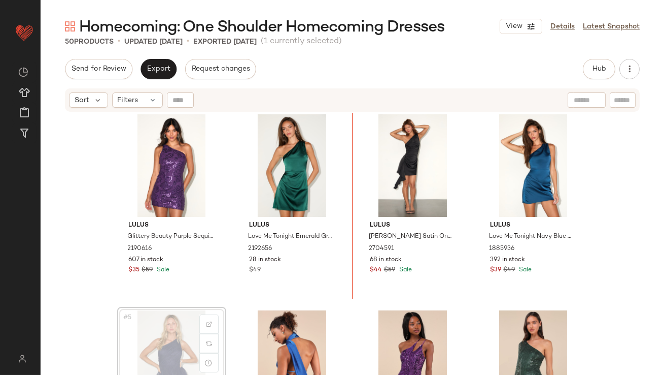
scroll to position [5, 0]
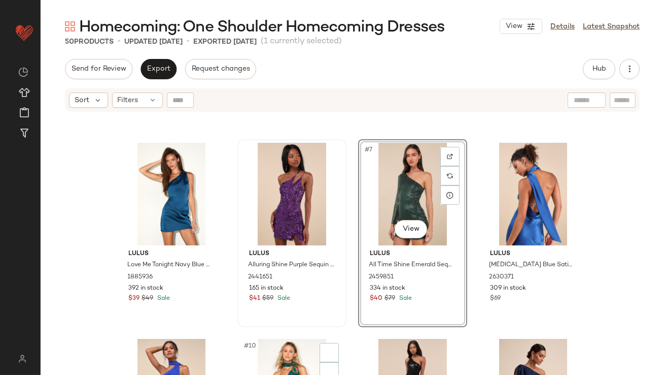
scroll to position [247, 0]
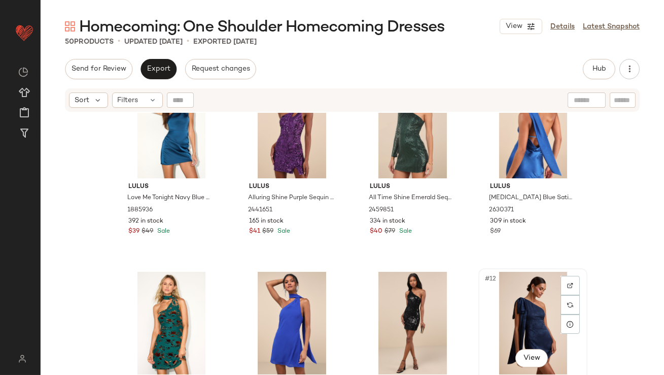
click at [505, 306] on div "#12 View" at bounding box center [533, 323] width 102 height 103
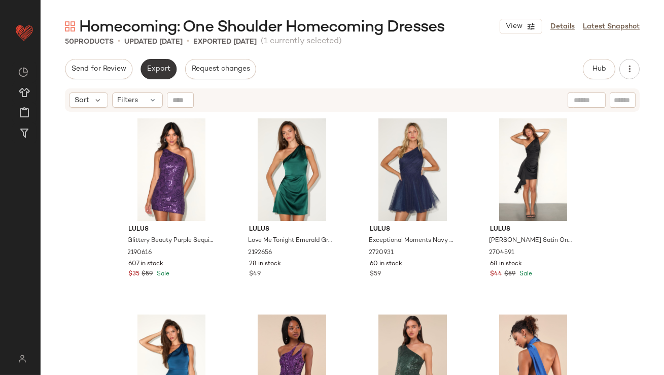
click at [163, 65] on span "Export" at bounding box center [159, 69] width 24 height 8
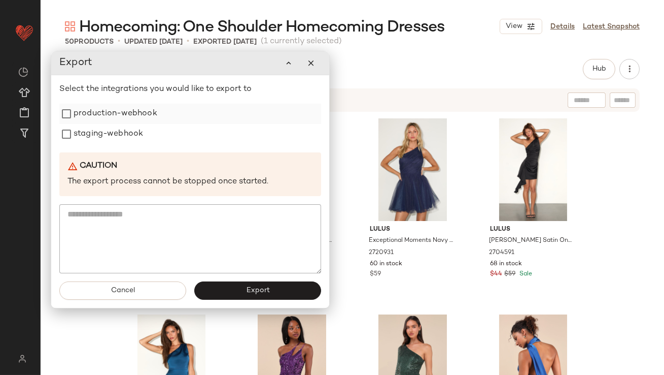
click at [127, 116] on label "production-webhook" at bounding box center [116, 114] width 84 height 20
click at [119, 138] on label "staging-webhook" at bounding box center [109, 134] width 70 height 20
click at [251, 286] on span "Export" at bounding box center [258, 290] width 24 height 8
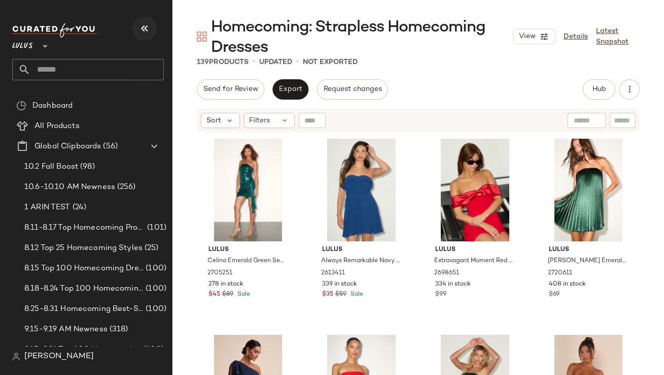
click at [140, 24] on icon "button" at bounding box center [145, 28] width 12 height 12
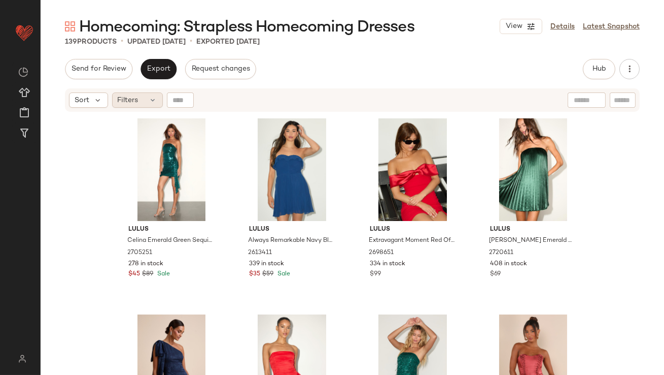
click at [147, 99] on div "Filters" at bounding box center [137, 99] width 51 height 15
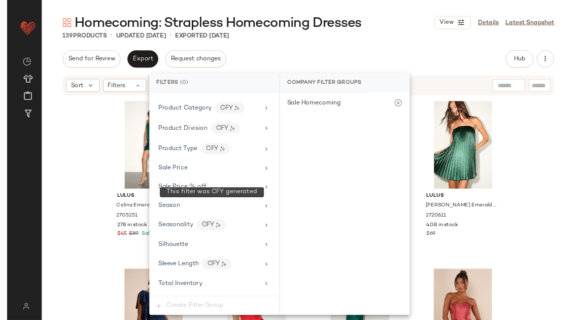
scroll to position [754, 0]
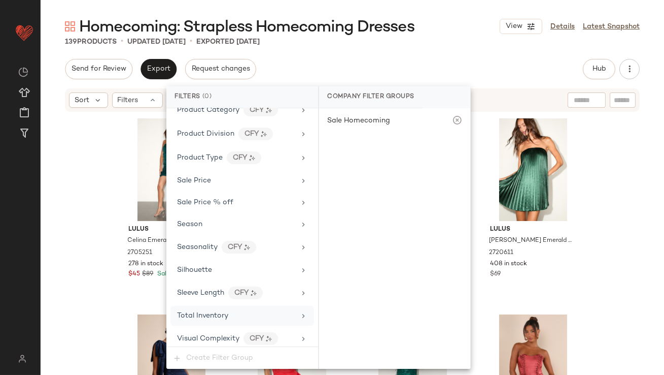
click at [222, 312] on span "Total Inventory" at bounding box center [202, 316] width 51 height 8
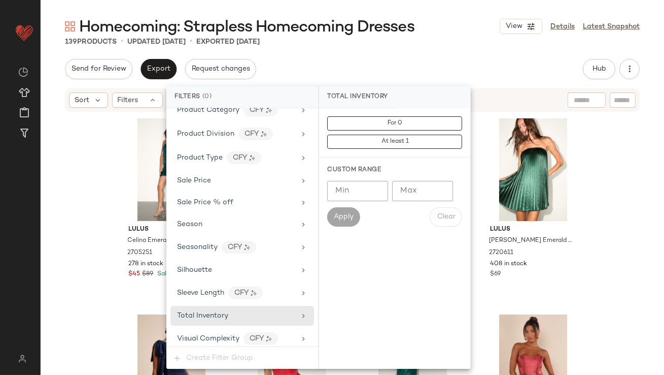
type input "**"
click at [443, 191] on input "**" at bounding box center [422, 191] width 61 height 20
type input "**"
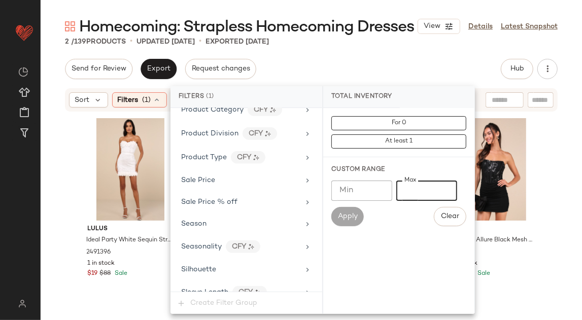
type input "*"
click at [323, 64] on div "Send for Review Export Request changes Hub Send for Review External Review Inte…" at bounding box center [311, 69] width 493 height 20
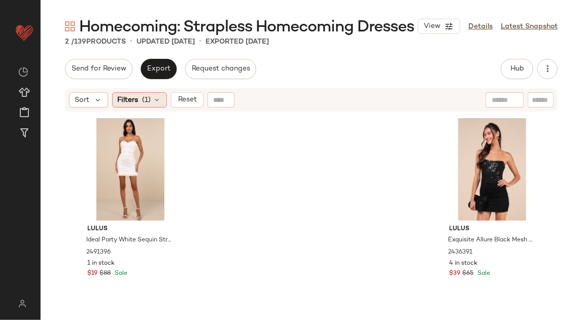
click at [130, 103] on span "Filters" at bounding box center [128, 100] width 21 height 11
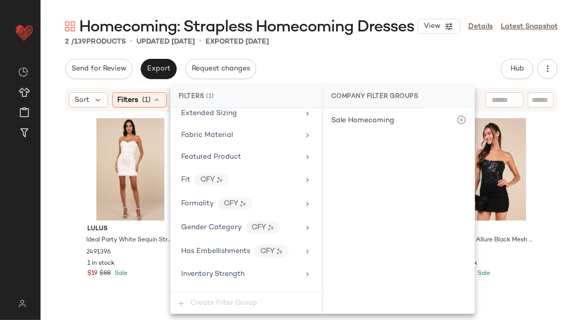
scroll to position [818, 0]
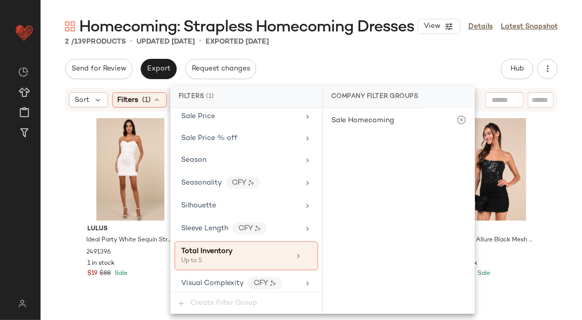
click at [316, 48] on div "Homecoming: Strapless Homecoming Dresses View Details Latest Snapshot 2 / 139 P…" at bounding box center [312, 168] width 542 height 304
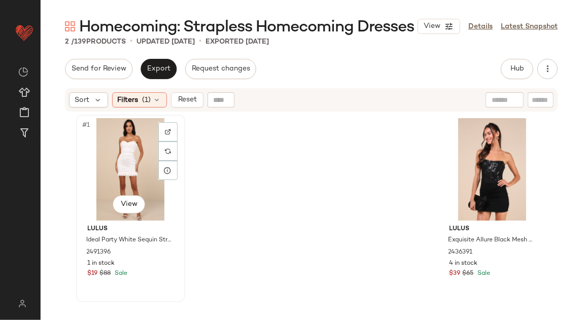
click at [126, 152] on div "#1 View" at bounding box center [131, 169] width 102 height 103
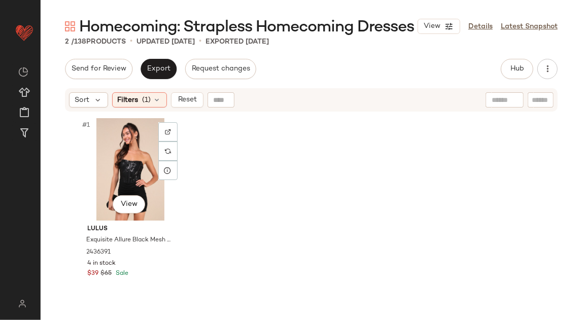
click at [126, 147] on div "#1 View" at bounding box center [131, 169] width 102 height 103
